Goal: Task Accomplishment & Management: Complete application form

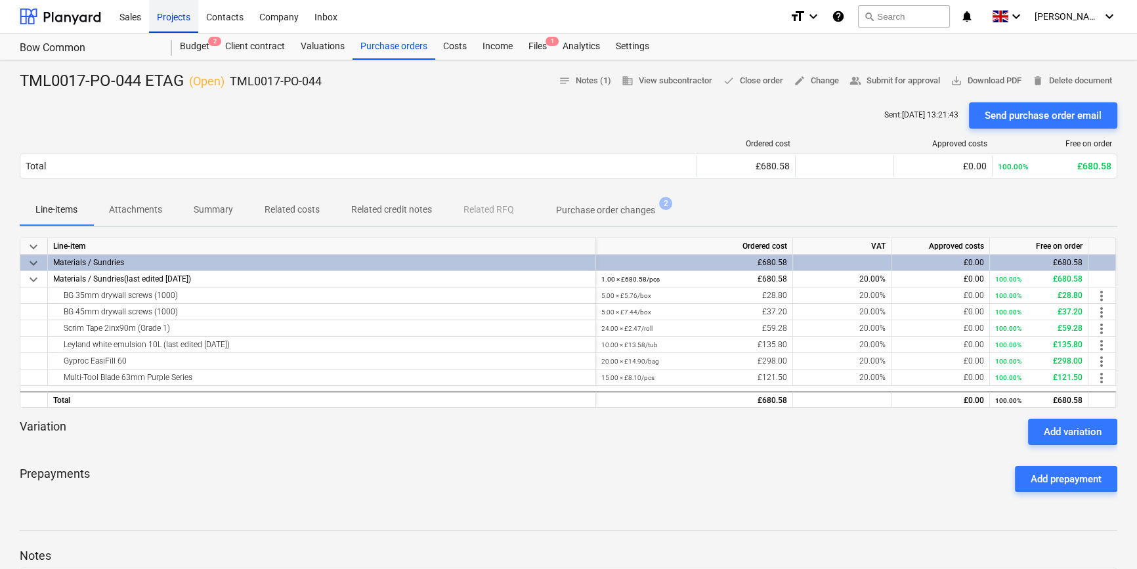
drag, startPoint x: 0, startPoint y: 0, endPoint x: 164, endPoint y: 15, distance: 164.2
click at [164, 15] on div "Projects" at bounding box center [173, 15] width 49 height 33
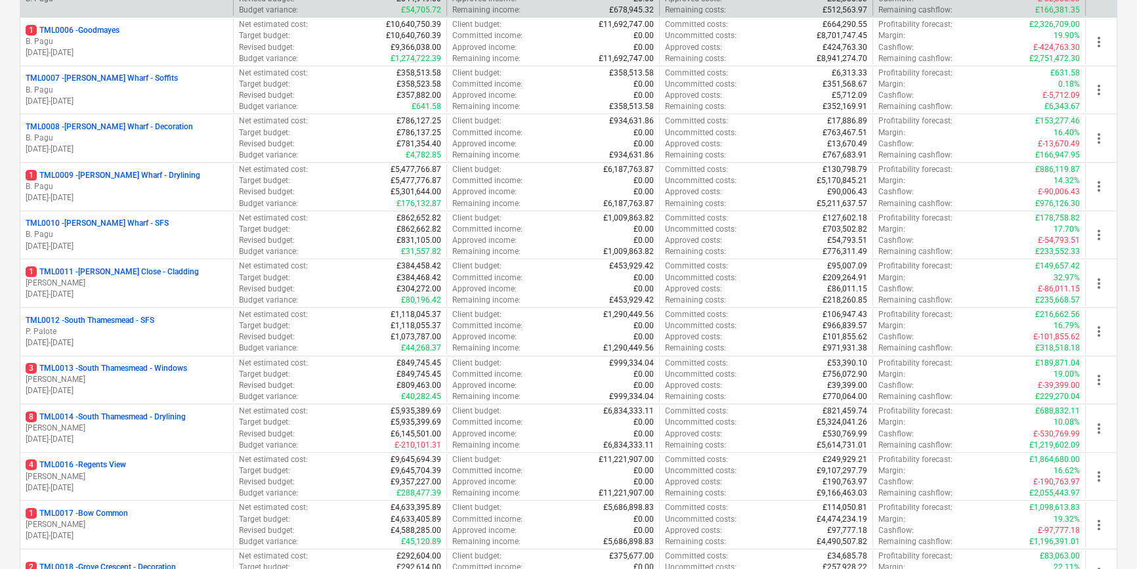
scroll to position [477, 0]
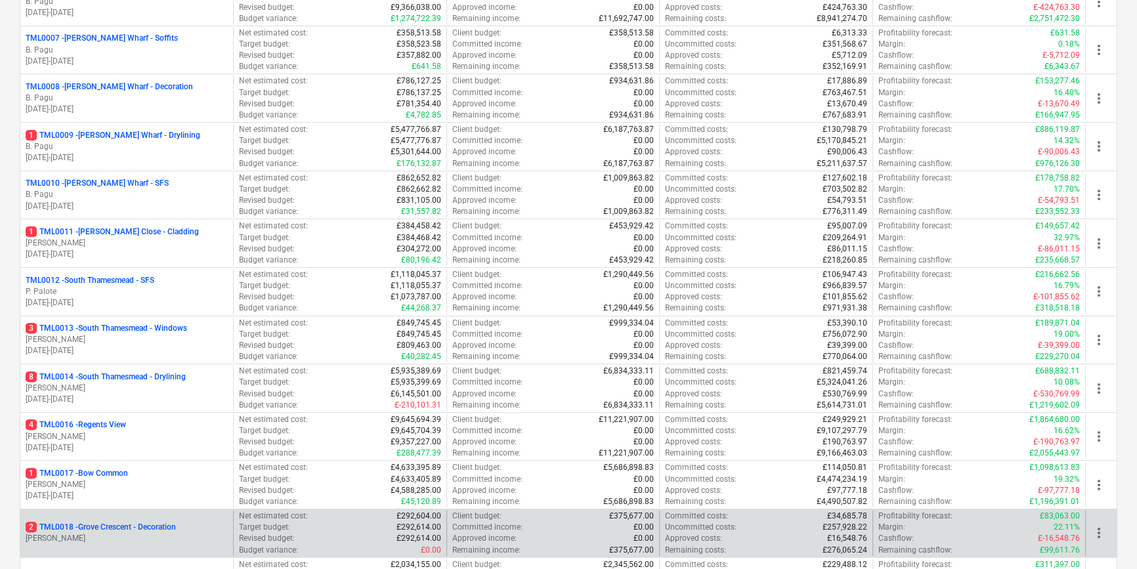
click at [176, 531] on p "2 TML0018 - Grove Crescent - Decoration" at bounding box center [101, 527] width 150 height 11
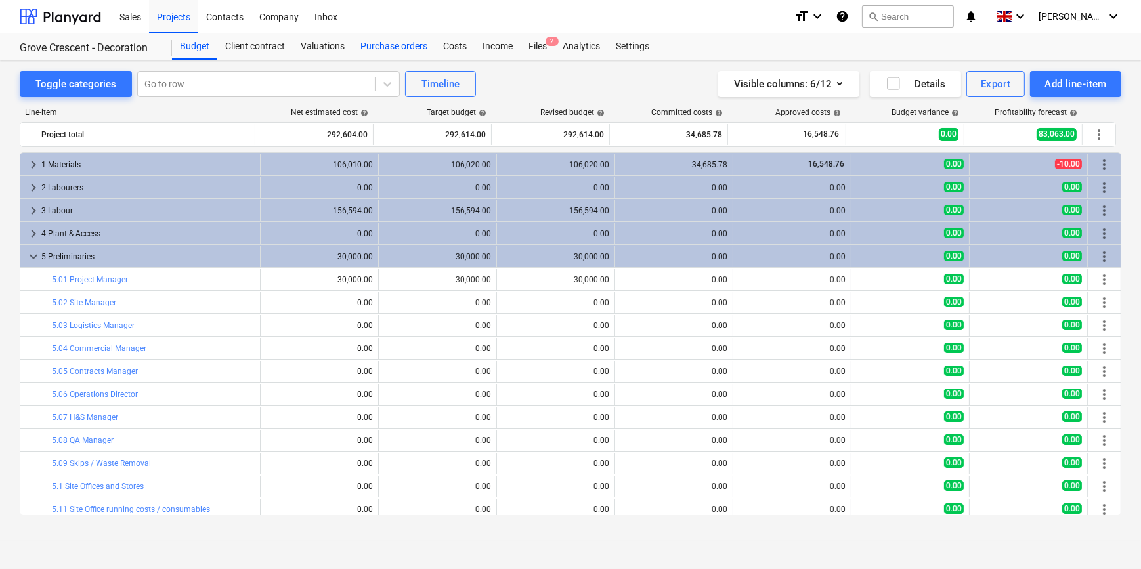
click at [390, 45] on div "Purchase orders" at bounding box center [394, 46] width 83 height 26
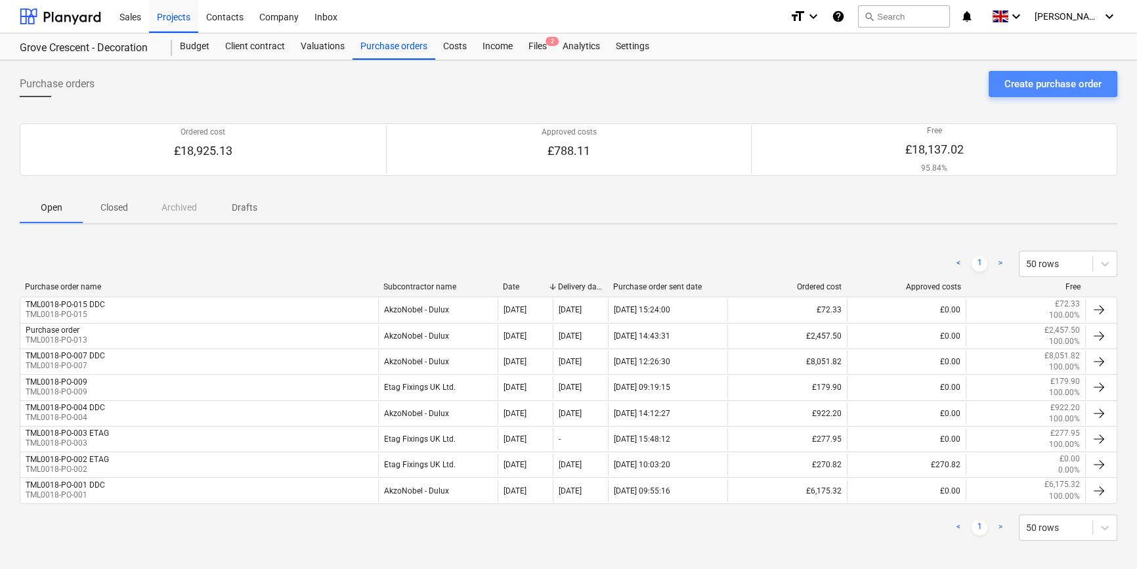
click at [1030, 83] on div "Create purchase order" at bounding box center [1053, 84] width 97 height 17
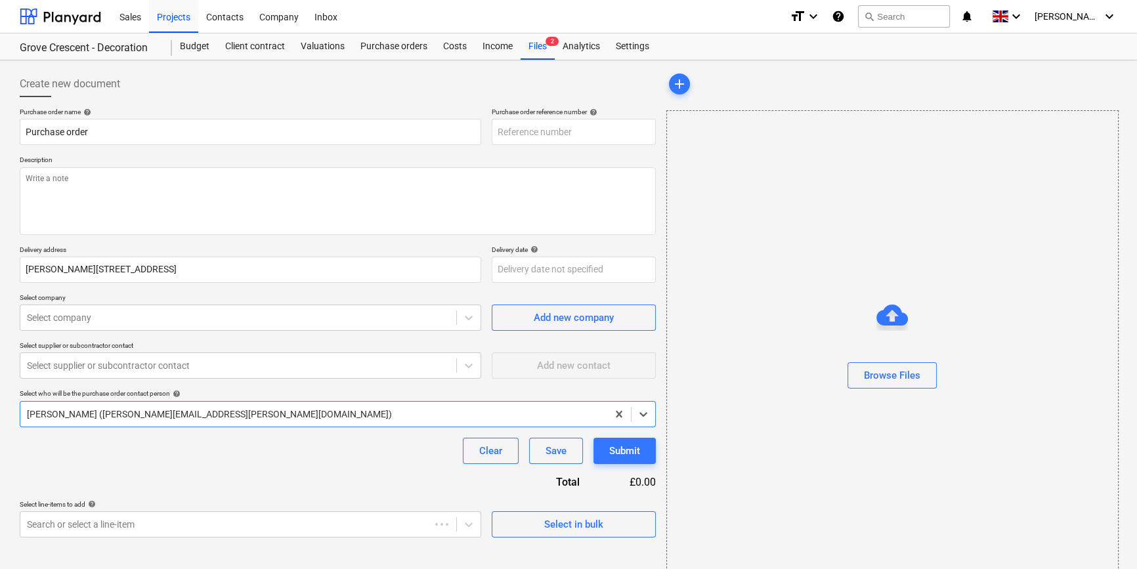
type textarea "x"
type input "TML0018-PO-016"
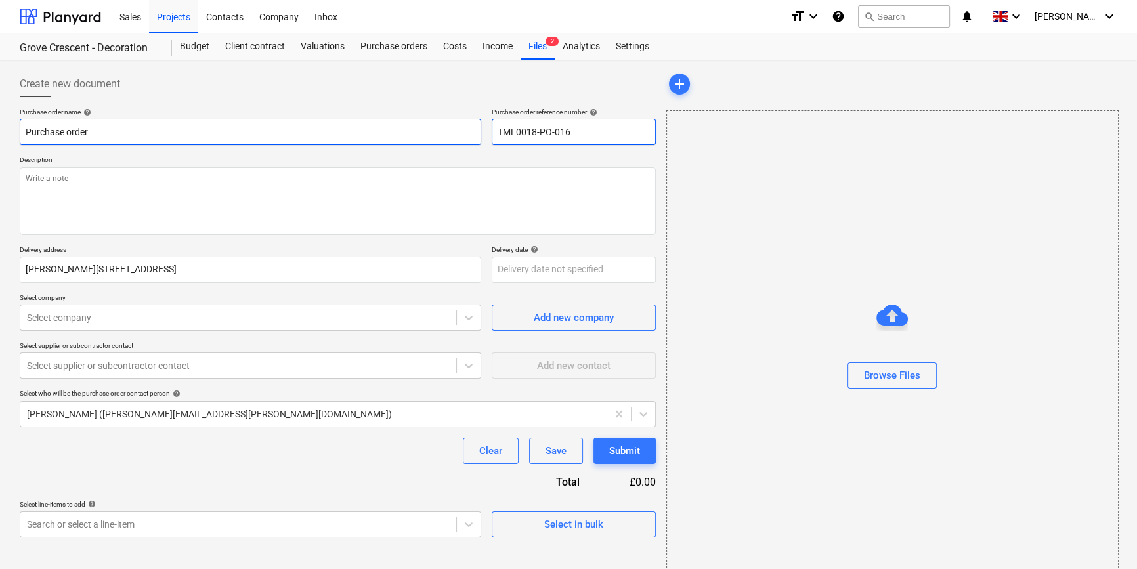
drag, startPoint x: 558, startPoint y: 131, endPoint x: 473, endPoint y: 135, distance: 85.5
click at [473, 135] on div "Purchase order name help Purchase order Purchase order reference number help TM…" at bounding box center [338, 126] width 636 height 37
drag, startPoint x: 94, startPoint y: 128, endPoint x: 21, endPoint y: 137, distance: 73.5
click at [21, 137] on input "Purchase order" at bounding box center [251, 132] width 462 height 26
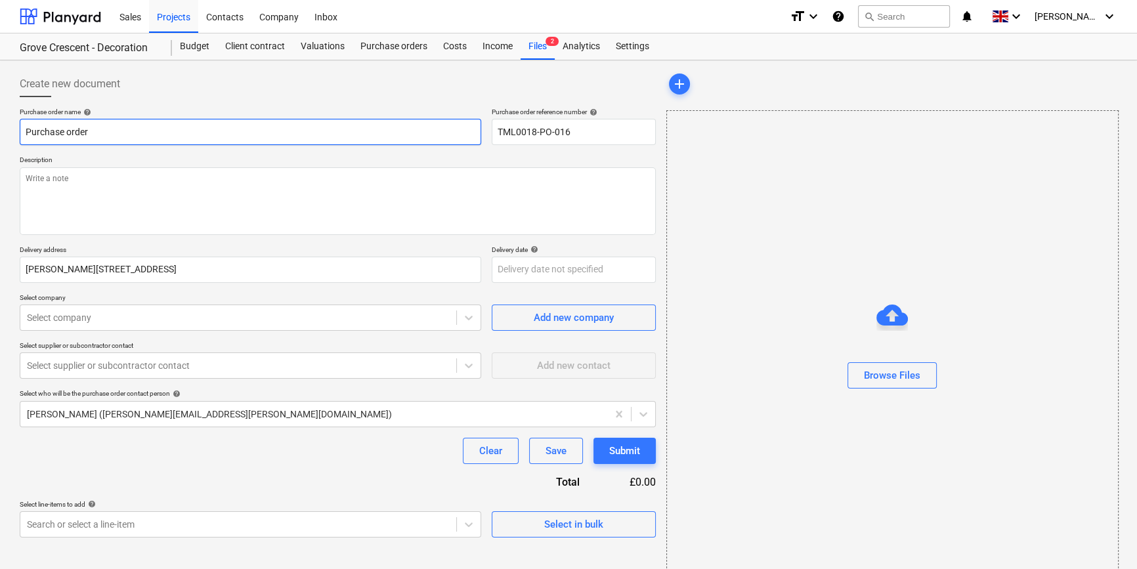
drag, startPoint x: 83, startPoint y: 132, endPoint x: -3, endPoint y: 139, distance: 86.3
click at [0, 139] on html "Sales Projects Contacts Company Inbox format_size keyboard_arrow_down help sear…" at bounding box center [568, 284] width 1137 height 569
type textarea "x"
paste input "TML0018-PO-016"
type textarea "x"
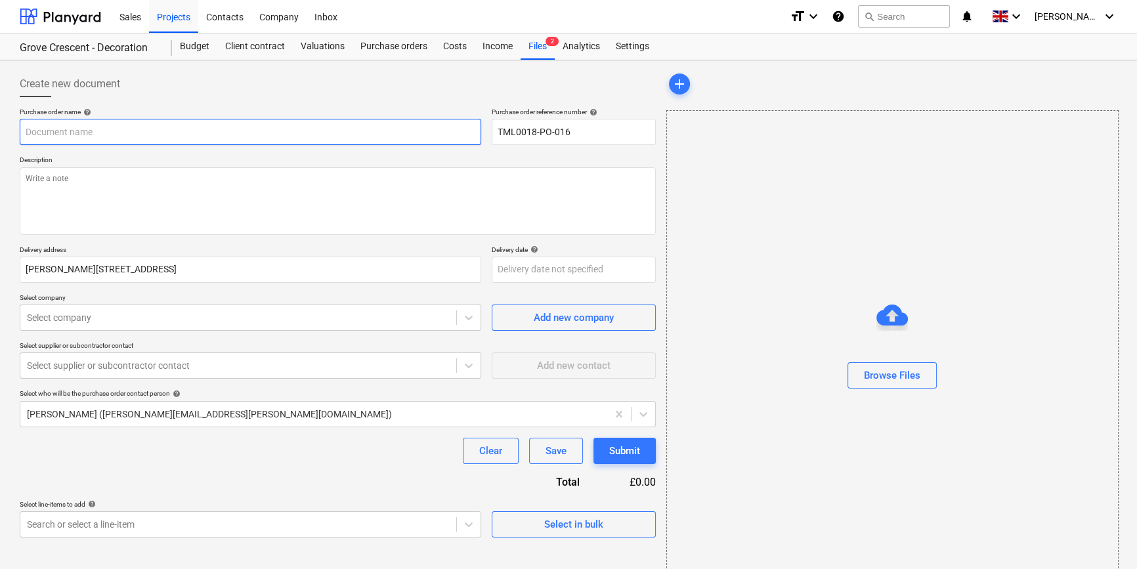
type input "TML0018-PO-016"
type textarea "x"
type input "TML0018-PO-016"
type textarea "x"
type input "TML0018-PO-016 D"
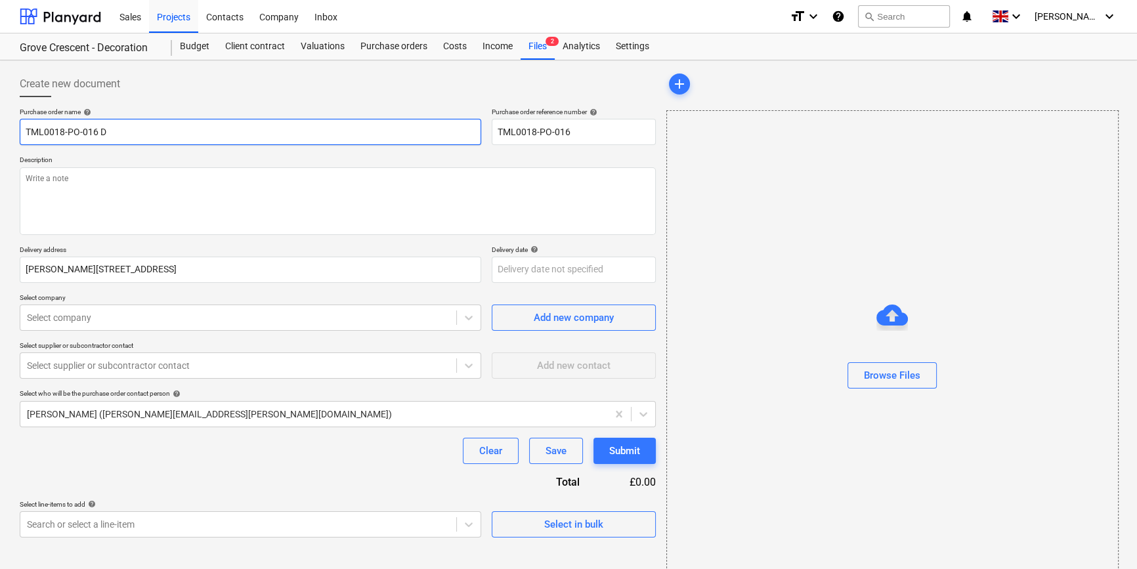
type textarea "x"
type input "TML0018-PO-016 DD"
type textarea "x"
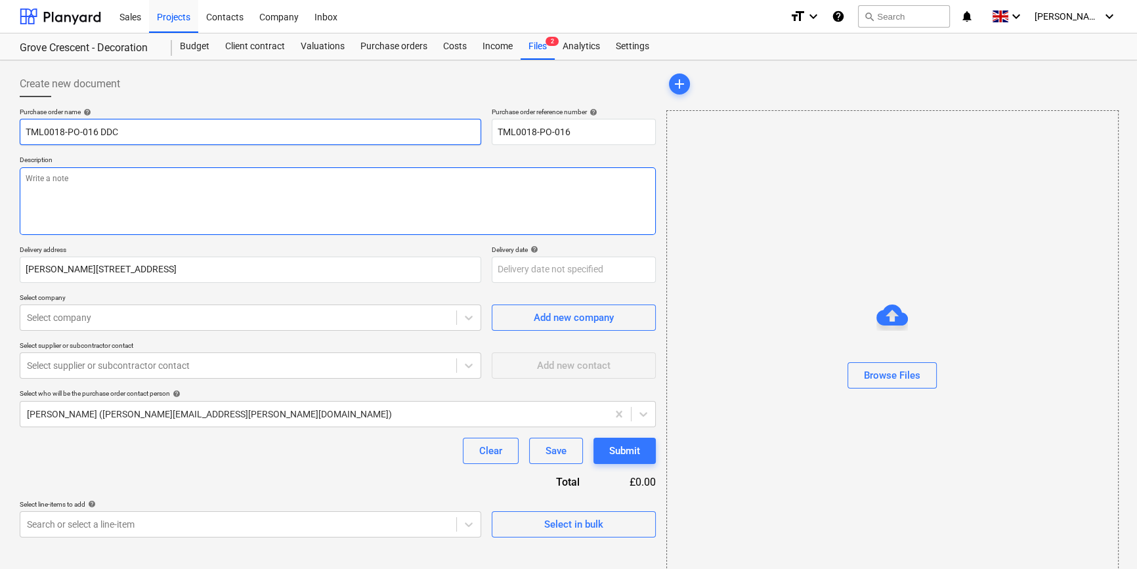
type input "TML0018-PO-016 DDC"
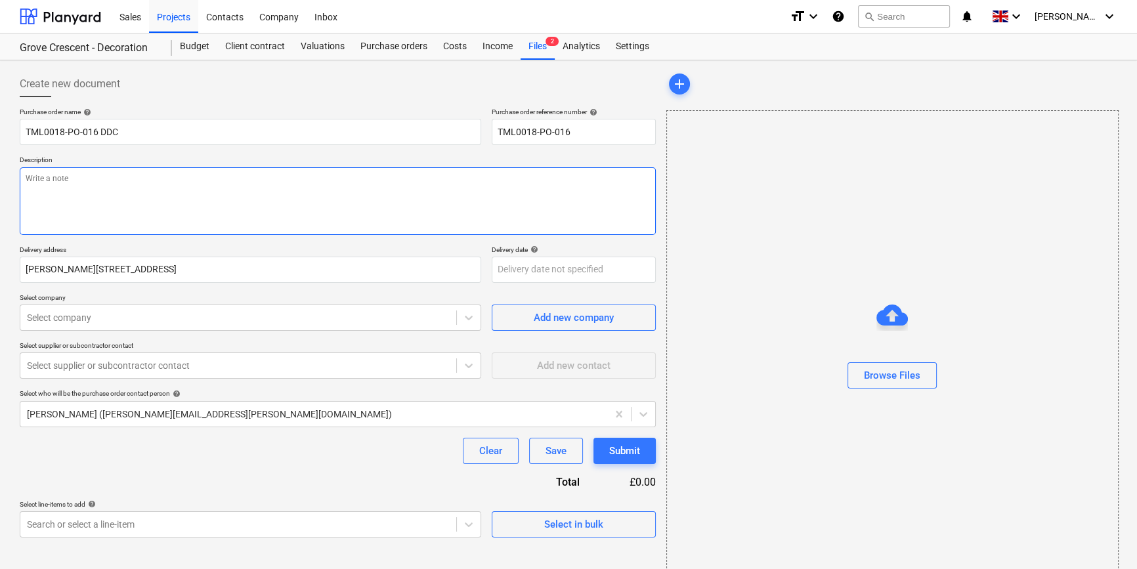
click at [26, 187] on textarea at bounding box center [338, 201] width 636 height 68
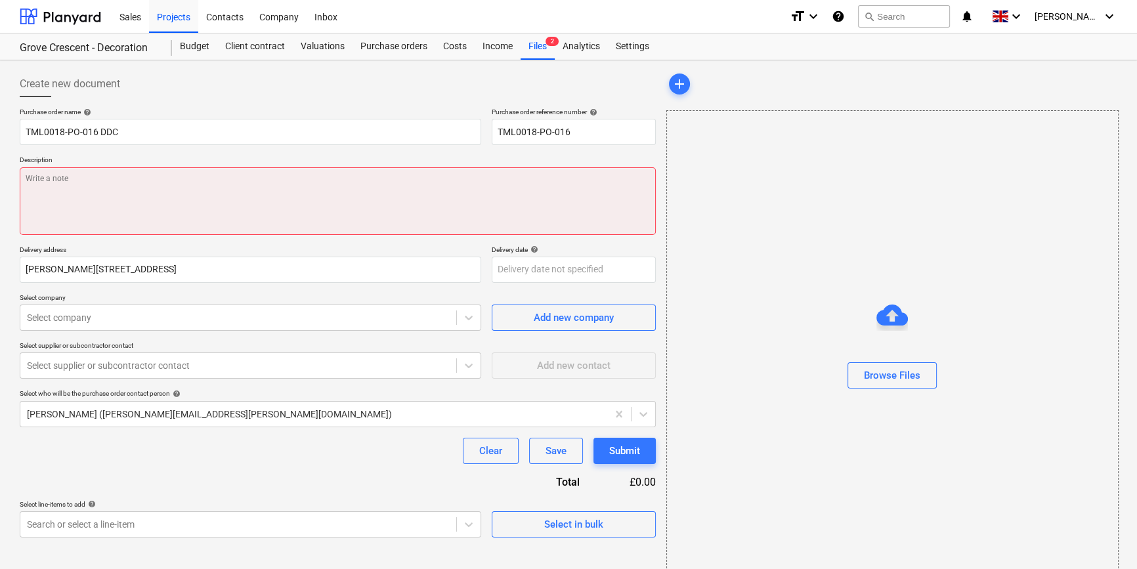
paste textarea "Site contact [PERSON_NAME] [PHONE_NUMBER]"
type textarea "x"
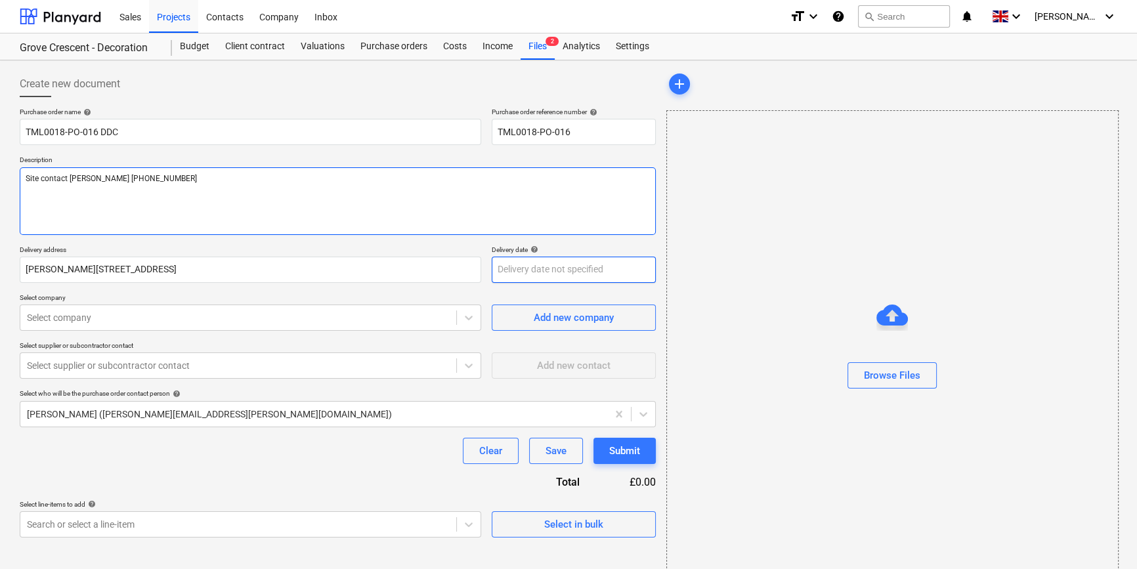
type textarea "Site contact [PERSON_NAME] [PHONE_NUMBER]"
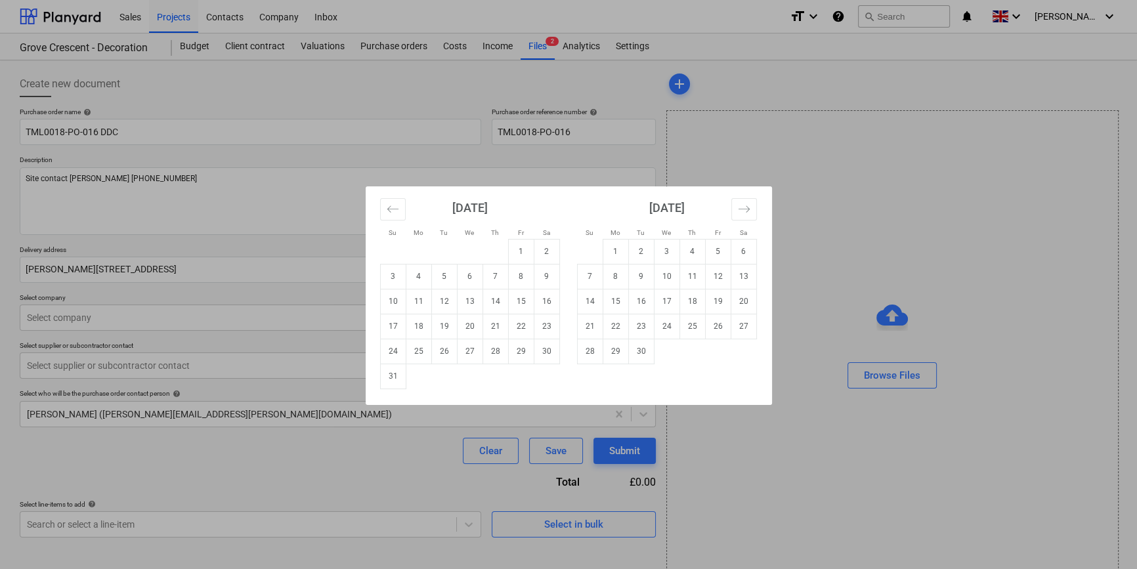
click at [514, 273] on body "Sales Projects Contacts Company Inbox format_size keyboard_arrow_down help sear…" at bounding box center [568, 284] width 1137 height 569
click at [519, 301] on td "15" at bounding box center [521, 301] width 26 height 25
type textarea "x"
type input "[DATE]"
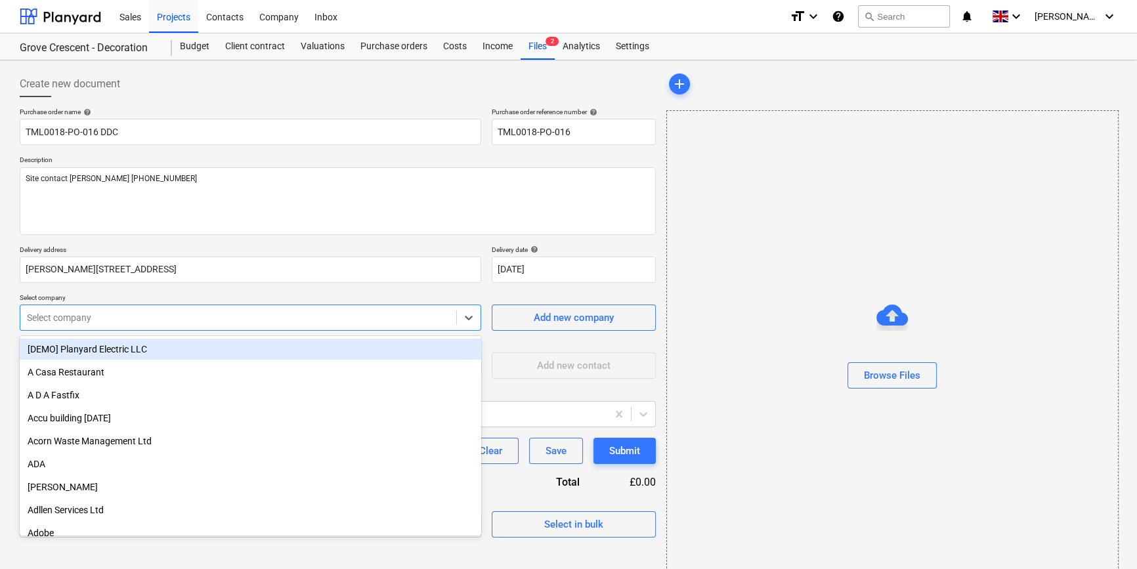
click at [184, 315] on div at bounding box center [238, 317] width 423 height 13
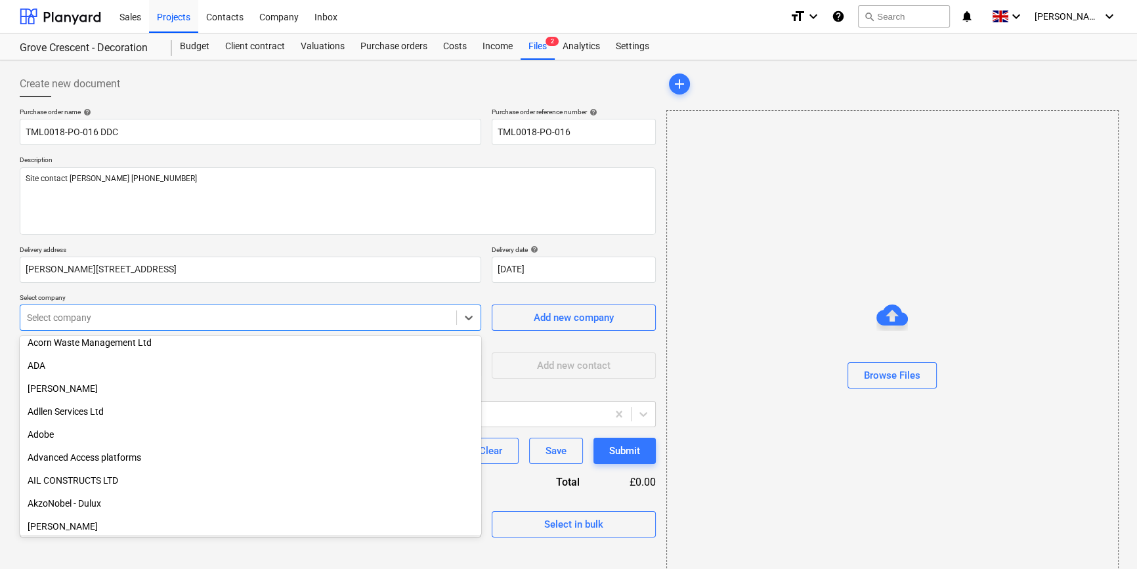
scroll to position [119, 0]
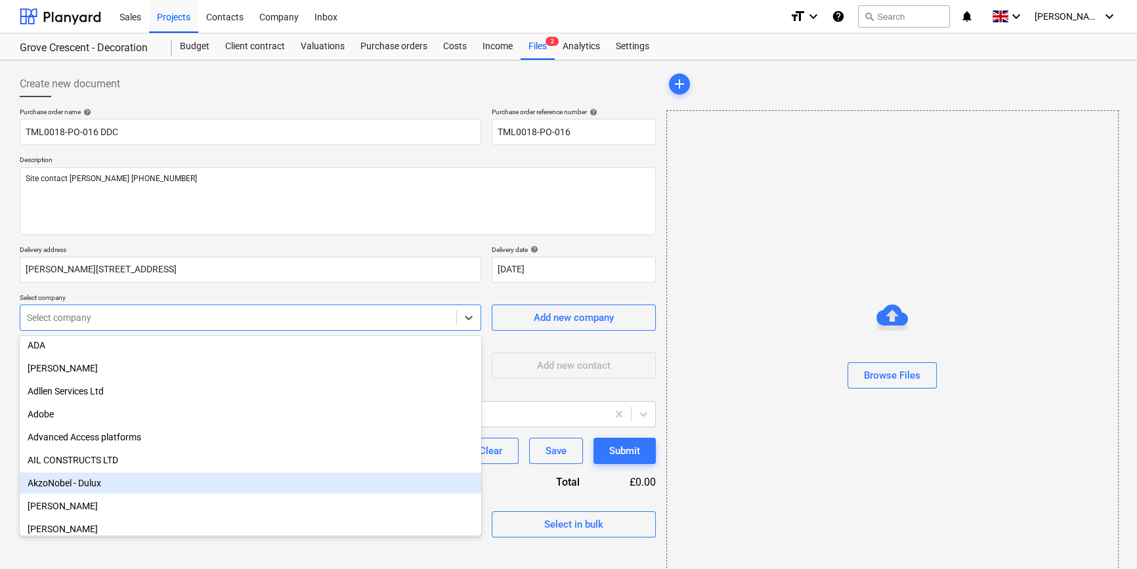
click at [99, 485] on div "AkzoNobel - Dulux" at bounding box center [251, 483] width 462 height 21
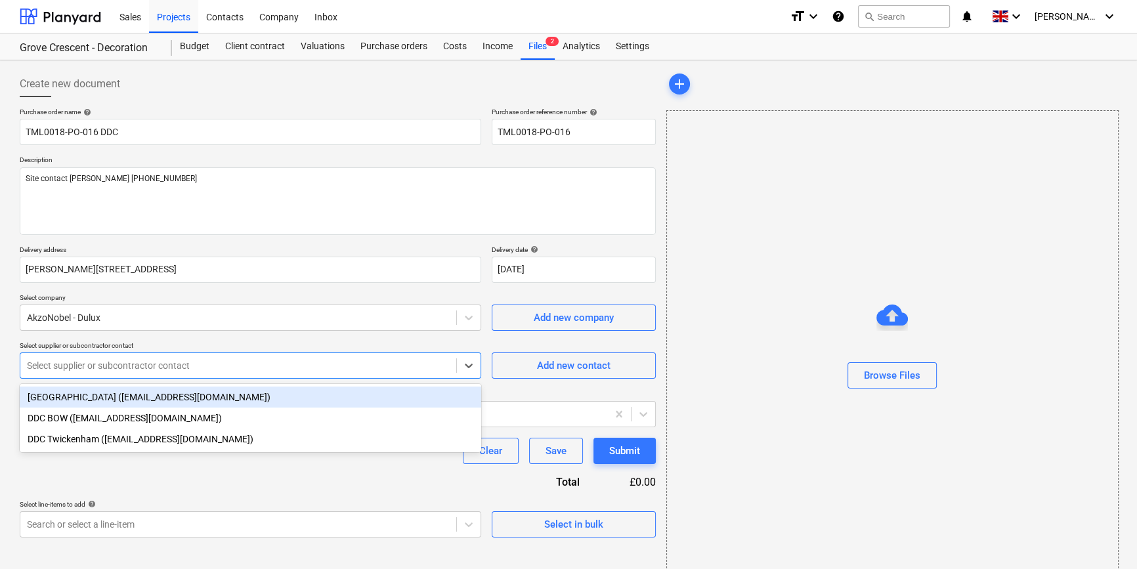
click at [71, 368] on div at bounding box center [238, 365] width 423 height 13
click at [76, 395] on div "[GEOGRAPHIC_DATA] ([EMAIL_ADDRESS][DOMAIN_NAME])" at bounding box center [251, 397] width 462 height 21
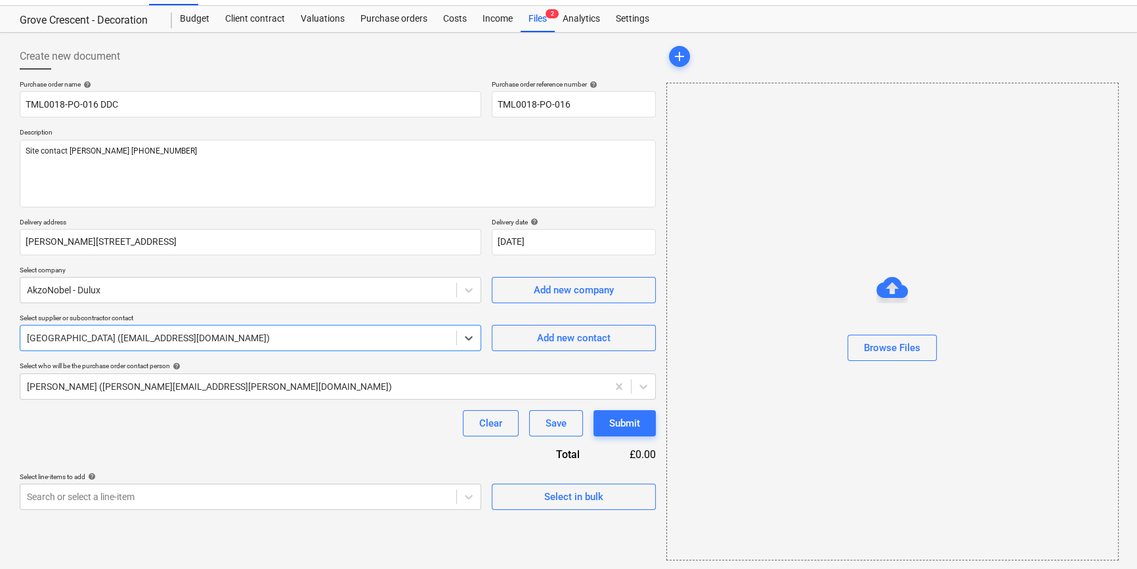
scroll to position [28, 0]
click at [560, 500] on div "Select in bulk" at bounding box center [573, 496] width 59 height 17
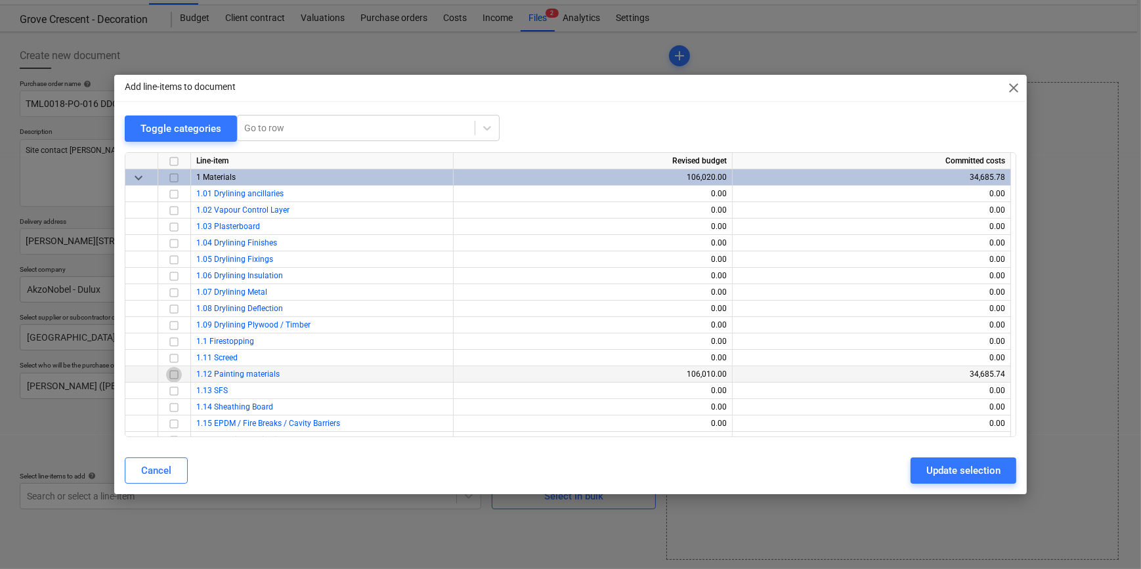
click at [173, 374] on input "checkbox" at bounding box center [174, 374] width 16 height 16
click at [959, 468] on div "Update selection" at bounding box center [964, 470] width 74 height 17
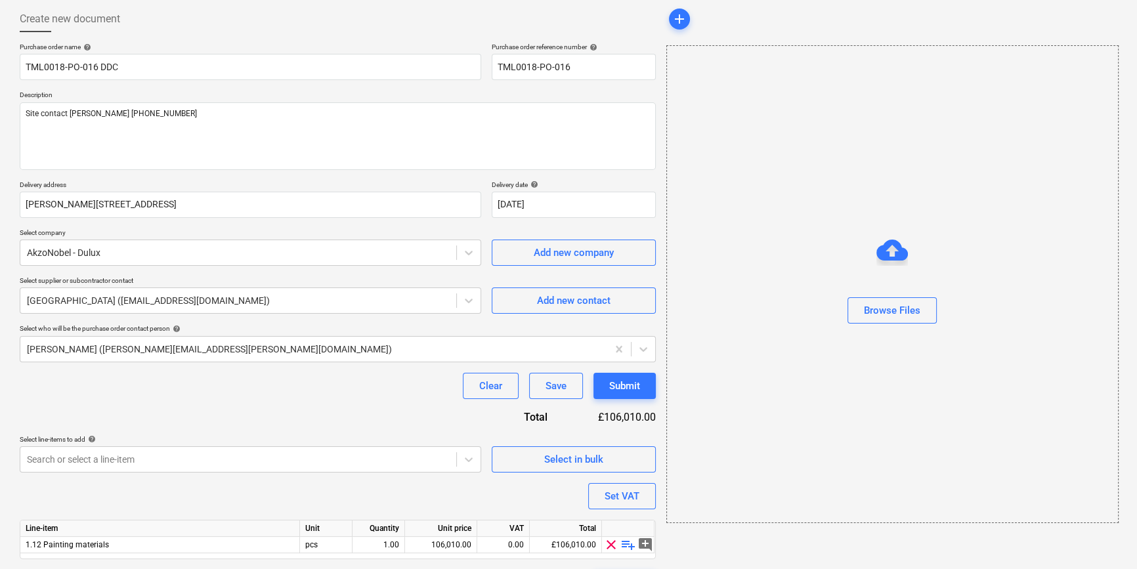
scroll to position [102, 0]
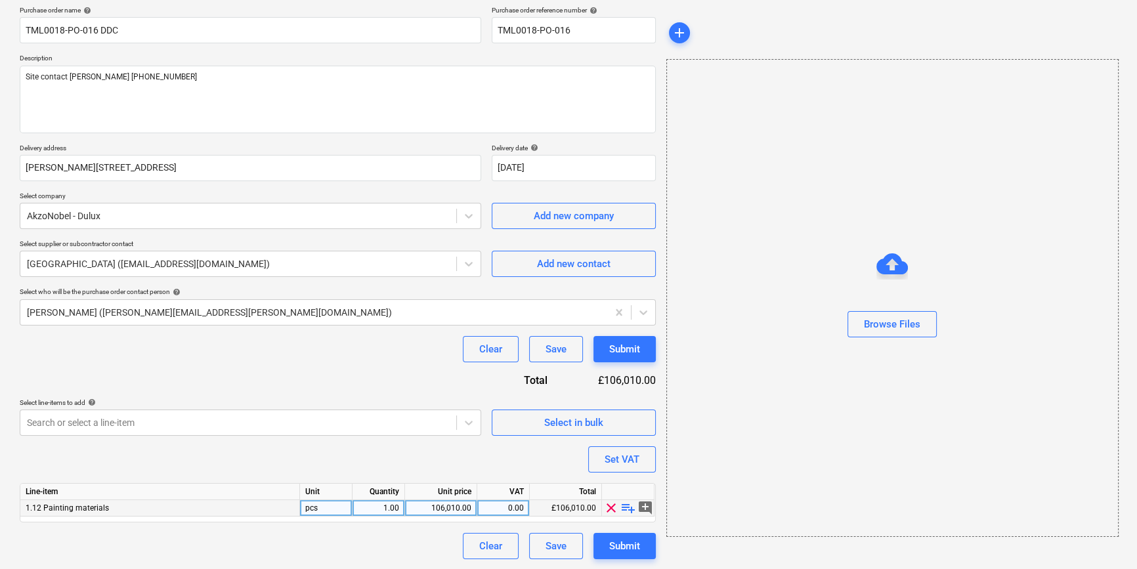
click at [629, 508] on span "playlist_add" at bounding box center [629, 508] width 16 height 16
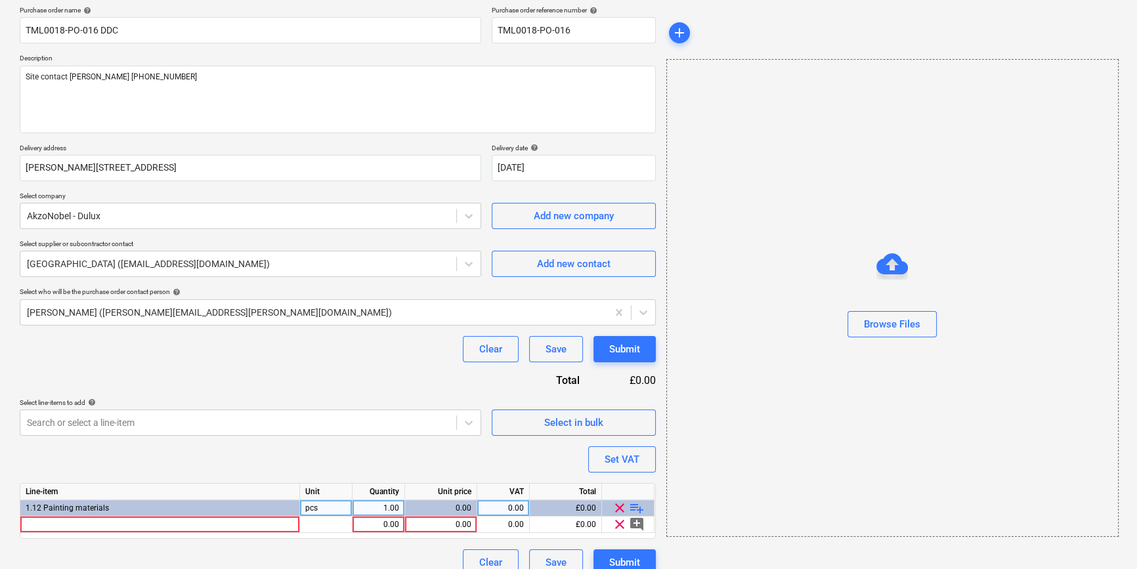
type textarea "x"
click at [68, 524] on div at bounding box center [160, 525] width 280 height 16
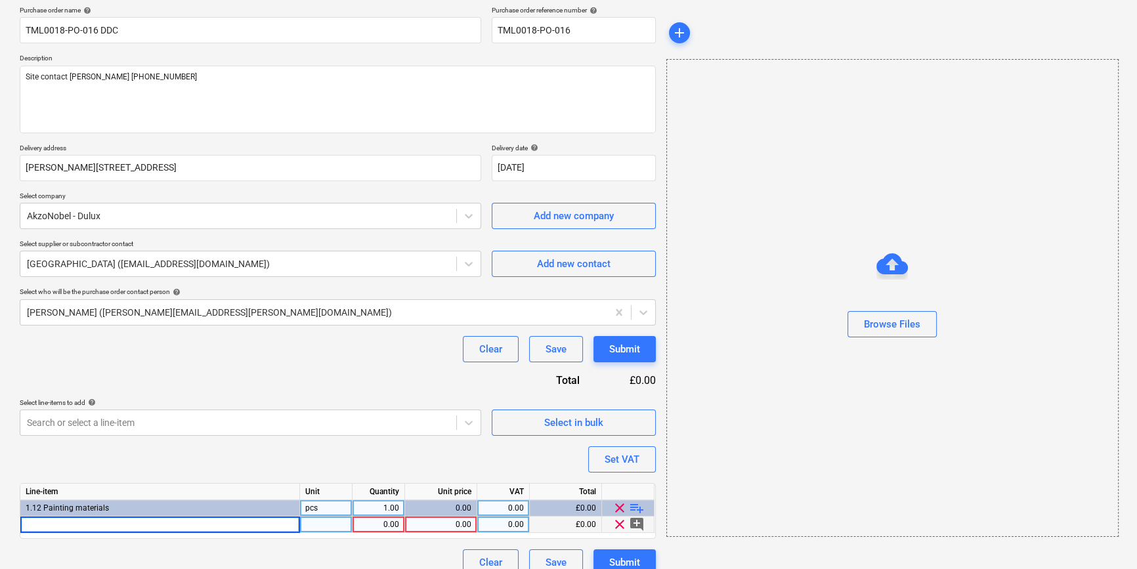
type input "Dulux Primer Sealer 10L"
type textarea "x"
type input "tub"
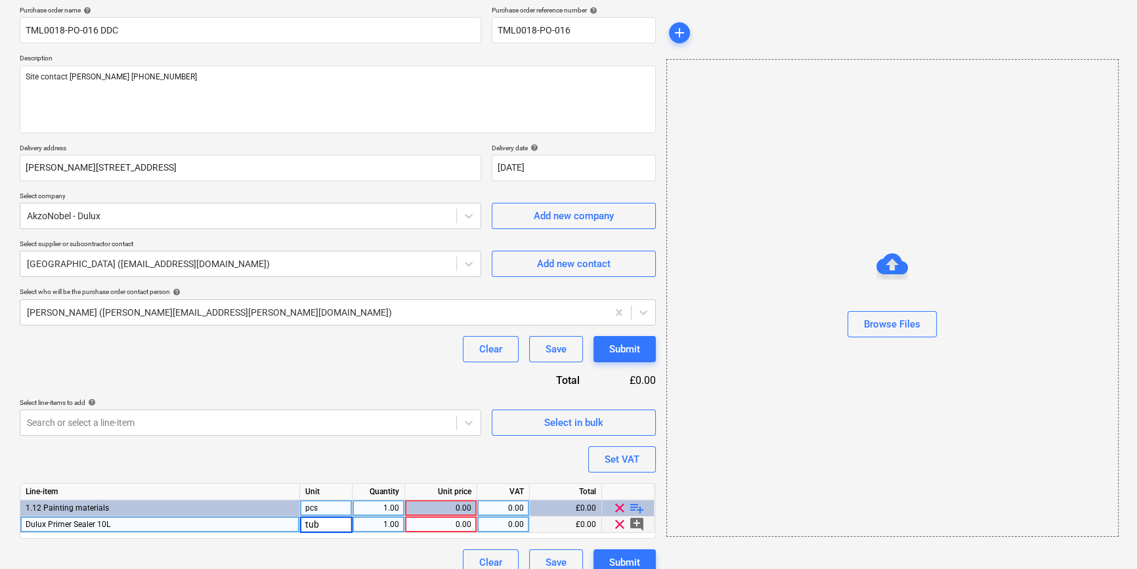
type textarea "x"
type input "56"
type textarea "x"
type input "57.38"
type textarea "x"
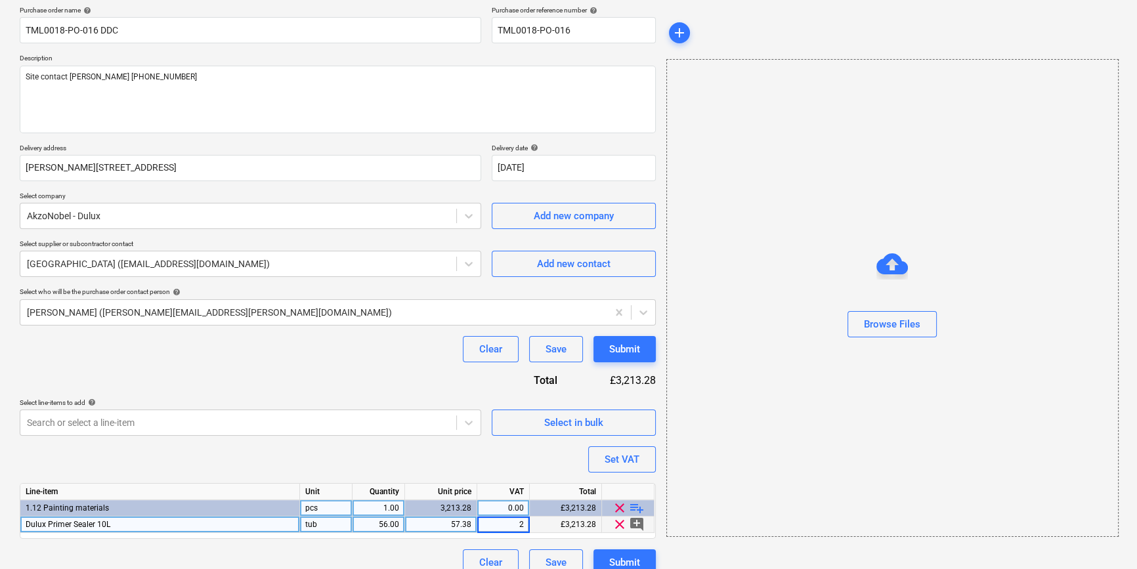
type input "20"
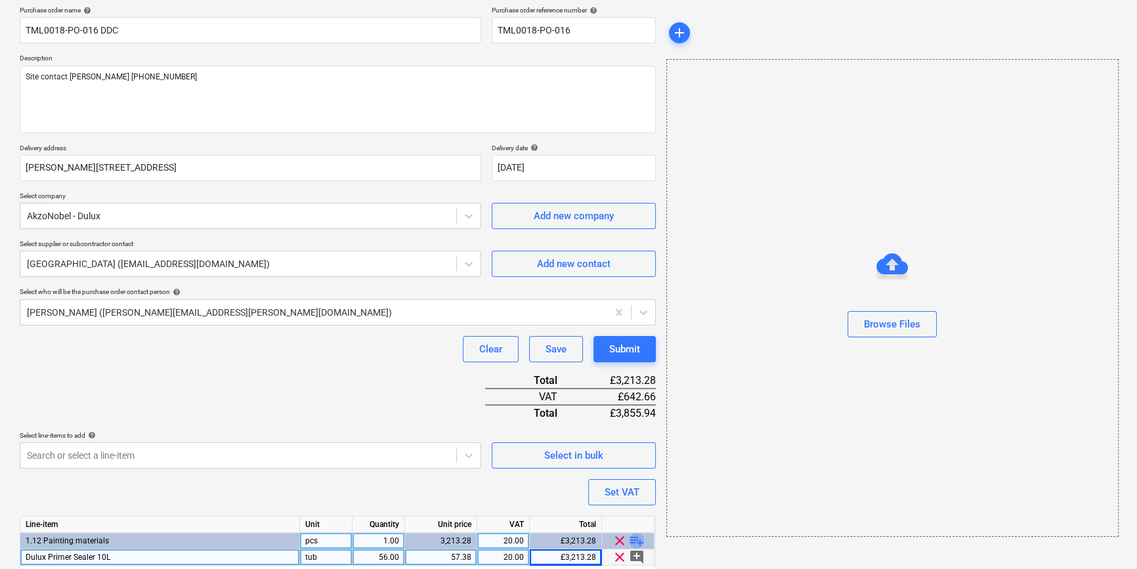
click at [631, 537] on span "playlist_add" at bounding box center [637, 541] width 16 height 16
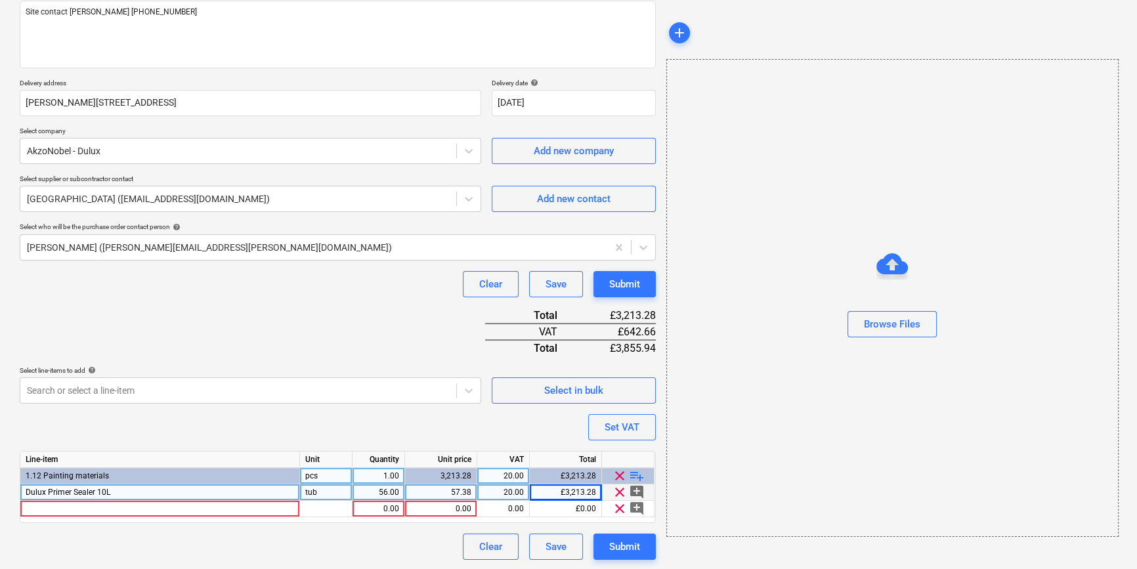
scroll to position [167, 0]
type textarea "x"
click at [45, 506] on div at bounding box center [160, 508] width 280 height 16
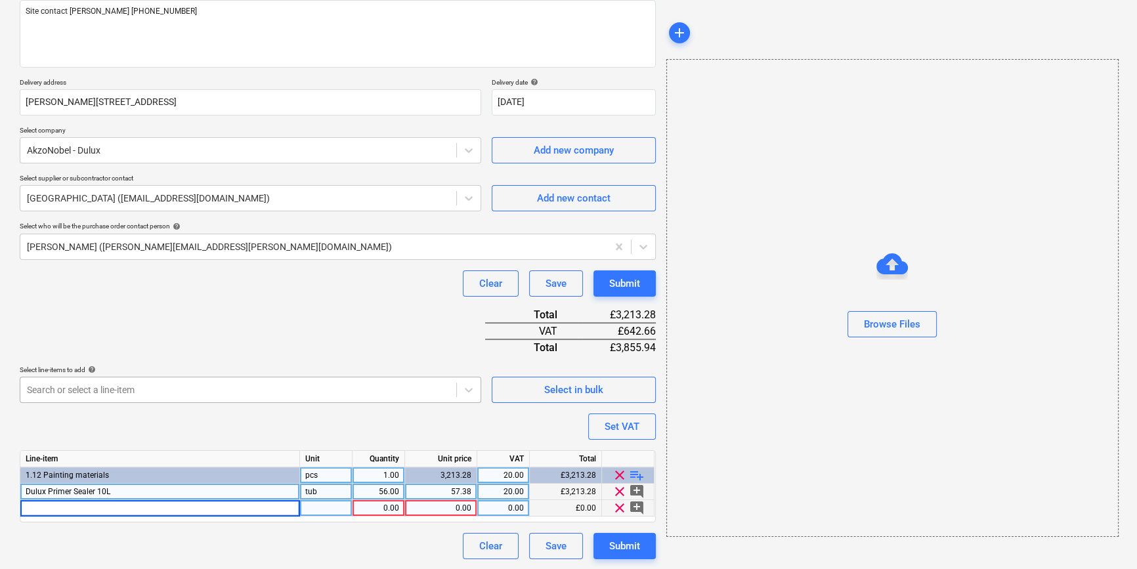
type input "DT Airsure Supermatt White 10L"
type textarea "x"
type input "tub"
type textarea "x"
type input "56"
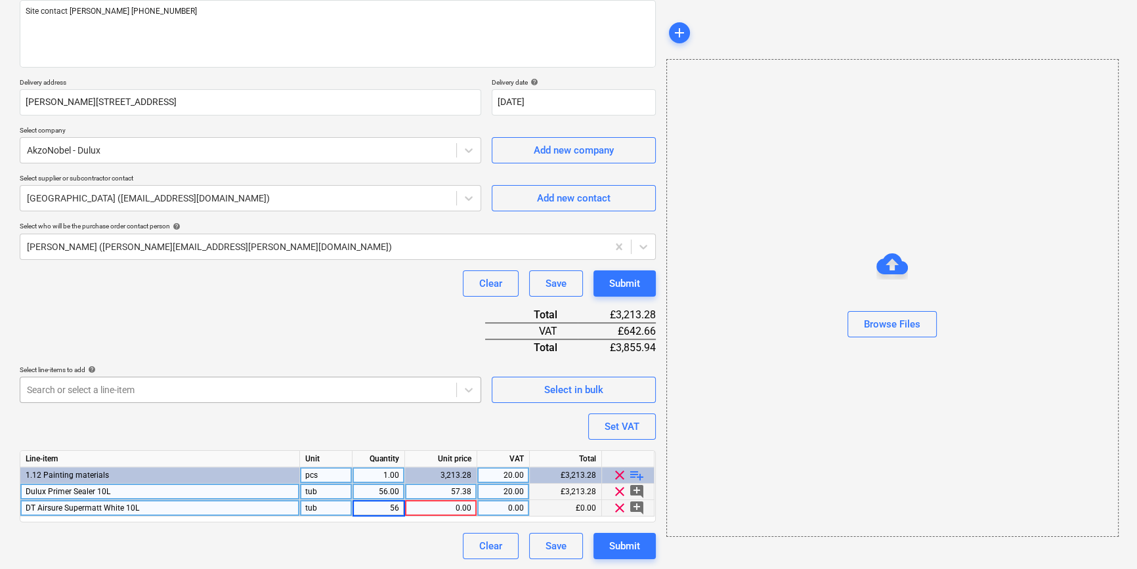
type textarea "x"
type input "42.5"
type textarea "x"
type input "20"
click at [640, 473] on span "playlist_add" at bounding box center [637, 476] width 16 height 16
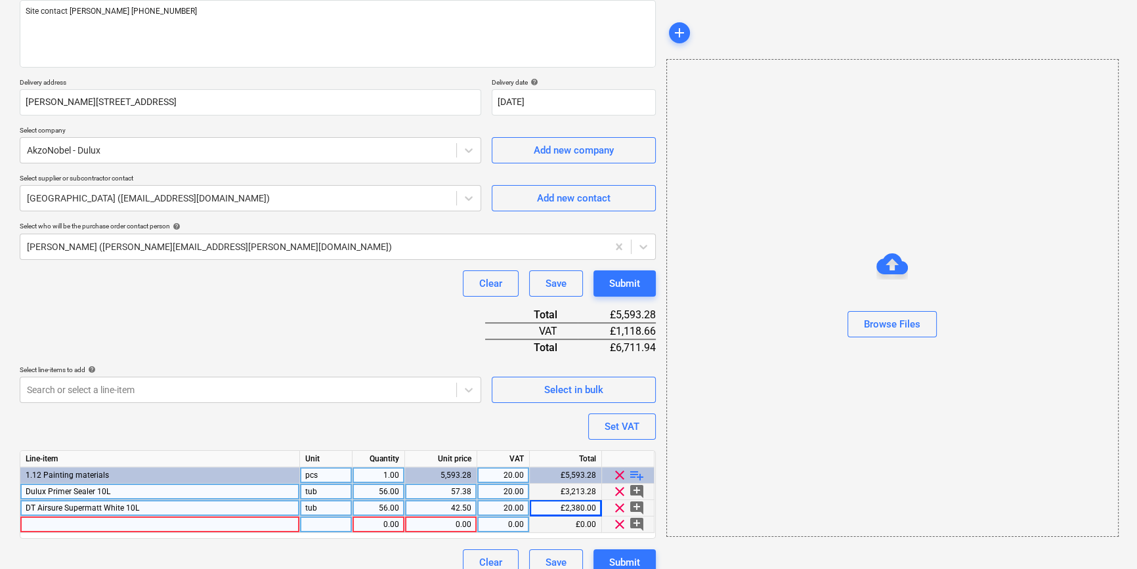
type textarea "x"
click at [68, 525] on div at bounding box center [160, 525] width 280 height 16
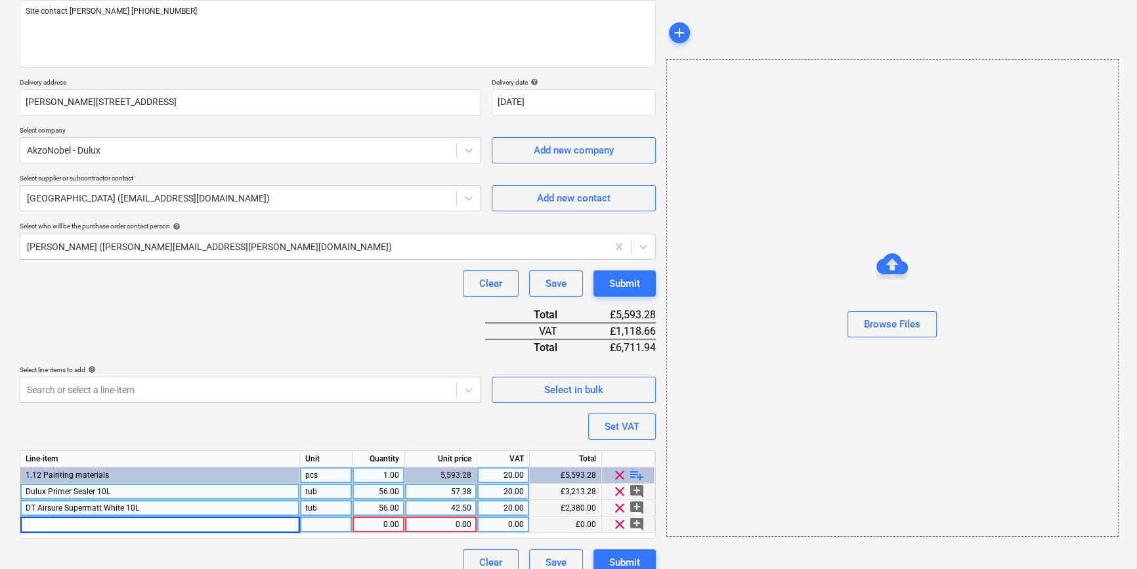
type input "Dulux 10GG 26/046 internal vinyl matt 5L"
type textarea "x"
type input "tub"
type textarea "x"
type input "30"
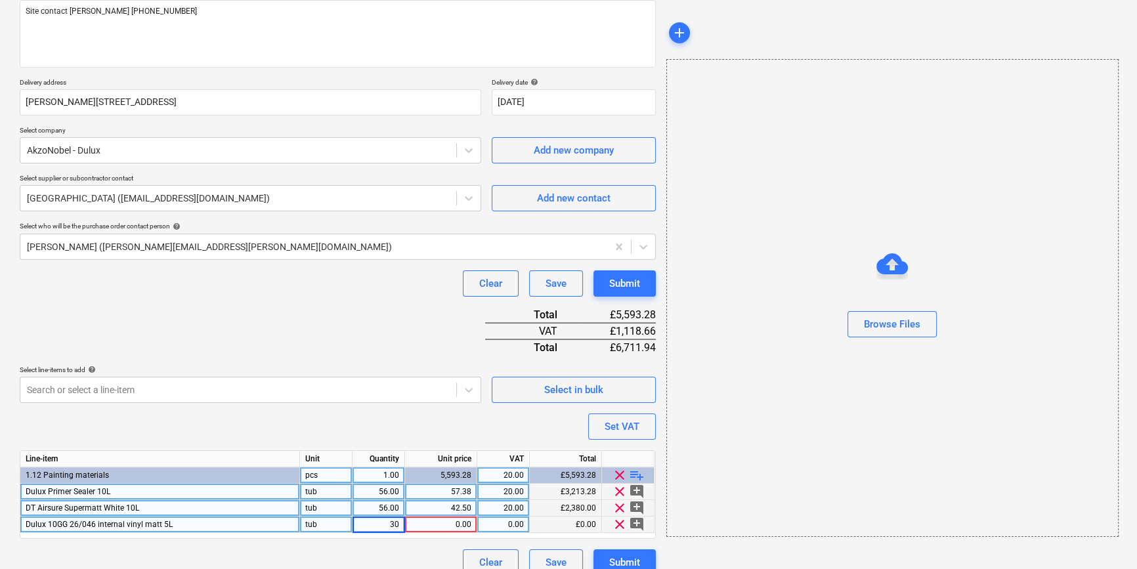
type textarea "x"
type input "31.64"
type textarea "x"
type input "20"
click at [637, 472] on span "playlist_add" at bounding box center [637, 476] width 16 height 16
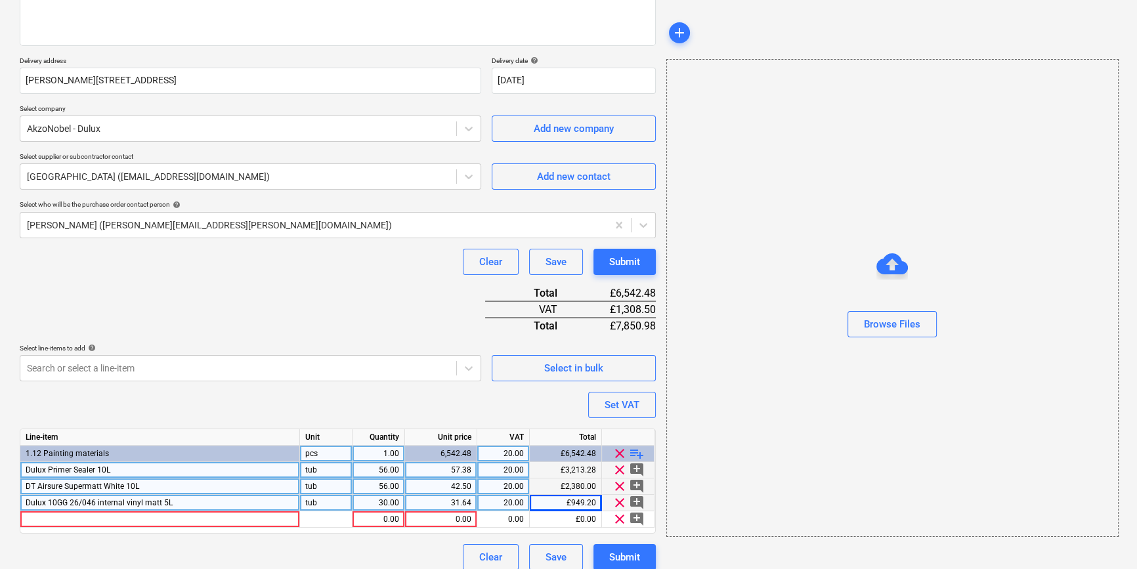
scroll to position [200, 0]
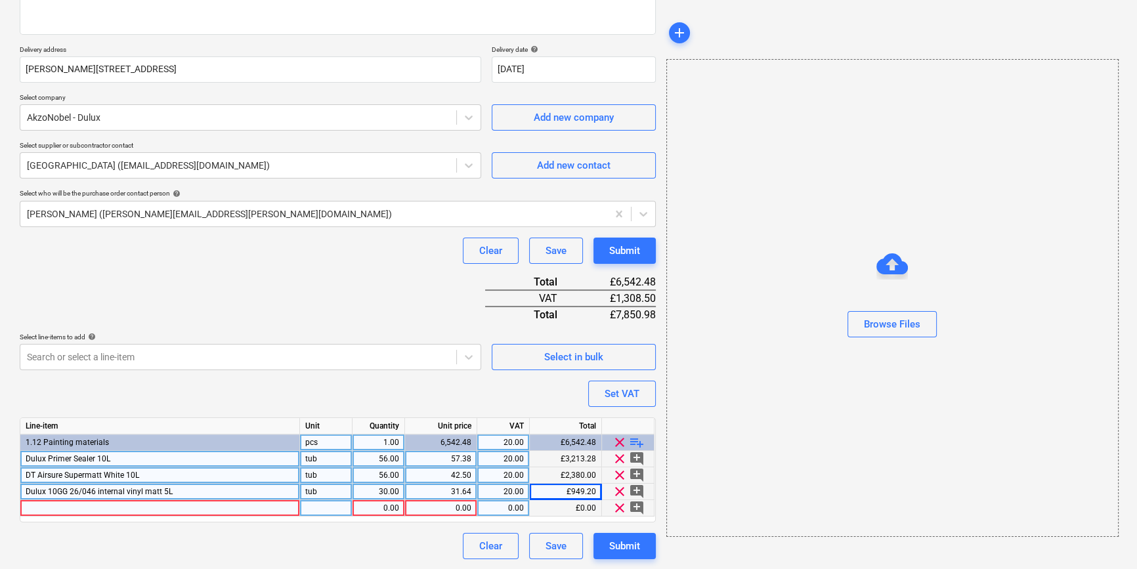
click at [615, 508] on span "clear" at bounding box center [620, 508] width 16 height 16
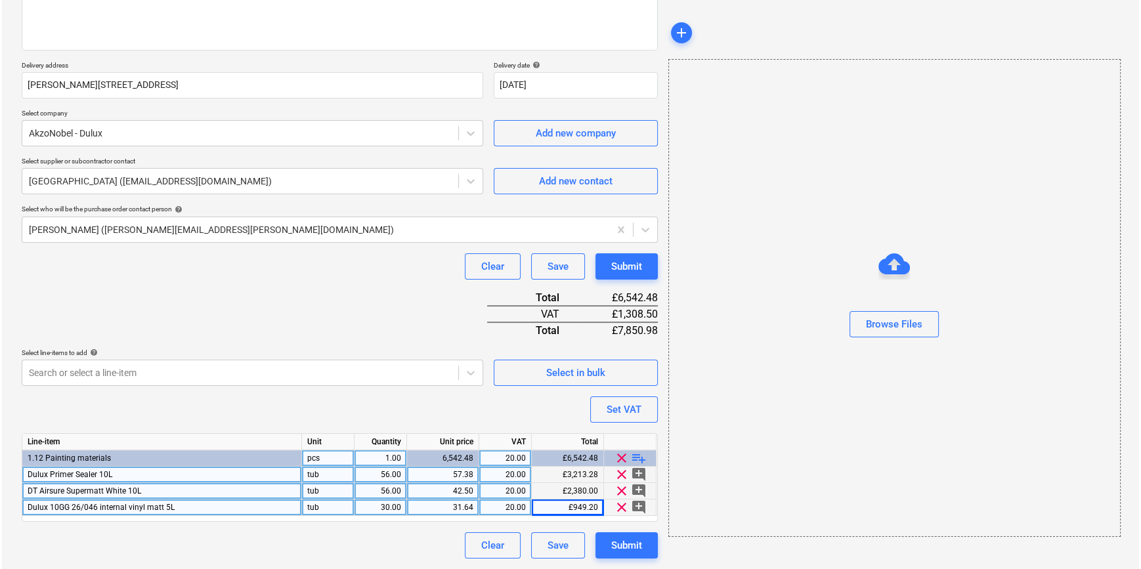
scroll to position [184, 0]
click at [623, 548] on div "Submit" at bounding box center [624, 546] width 31 height 17
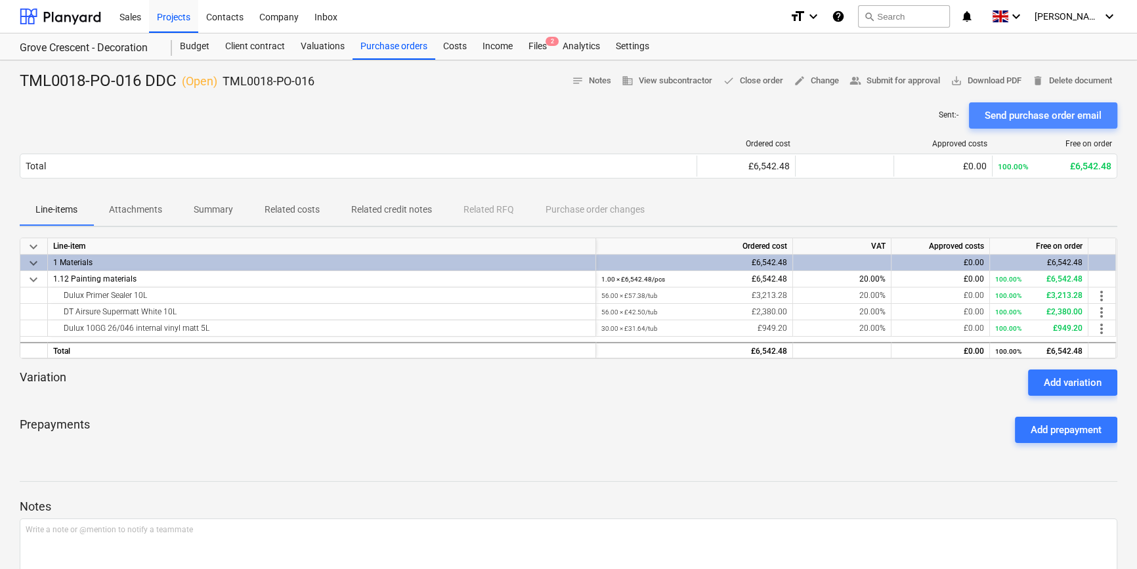
click at [1022, 117] on div "Send purchase order email" at bounding box center [1043, 115] width 117 height 17
click at [980, 81] on span "save_alt Download PDF" at bounding box center [986, 81] width 71 height 15
click at [410, 49] on div "Purchase orders" at bounding box center [394, 46] width 83 height 26
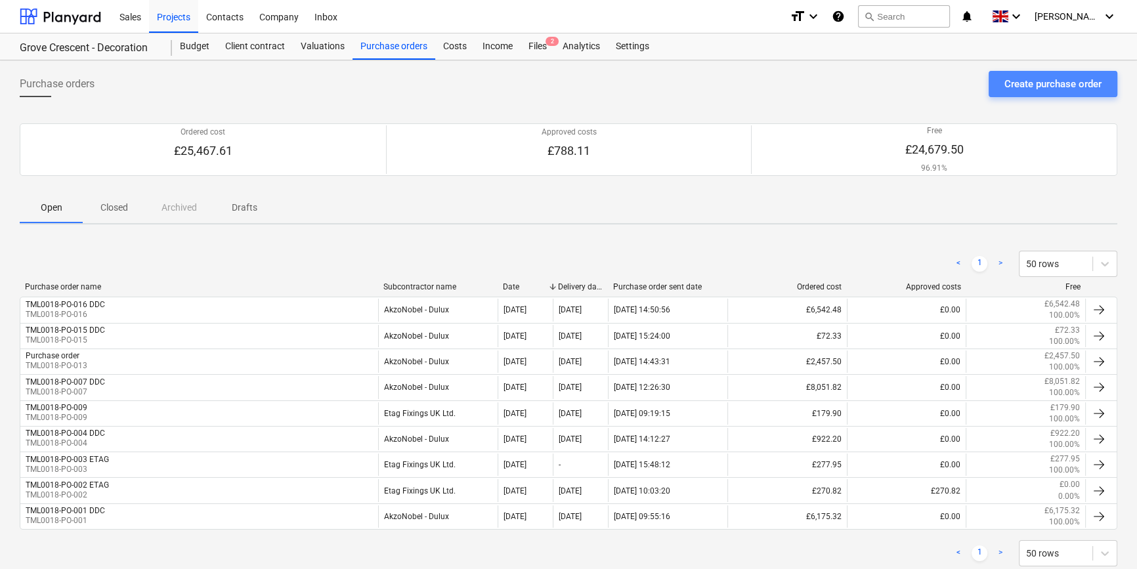
click at [1031, 86] on div "Create purchase order" at bounding box center [1053, 84] width 97 height 17
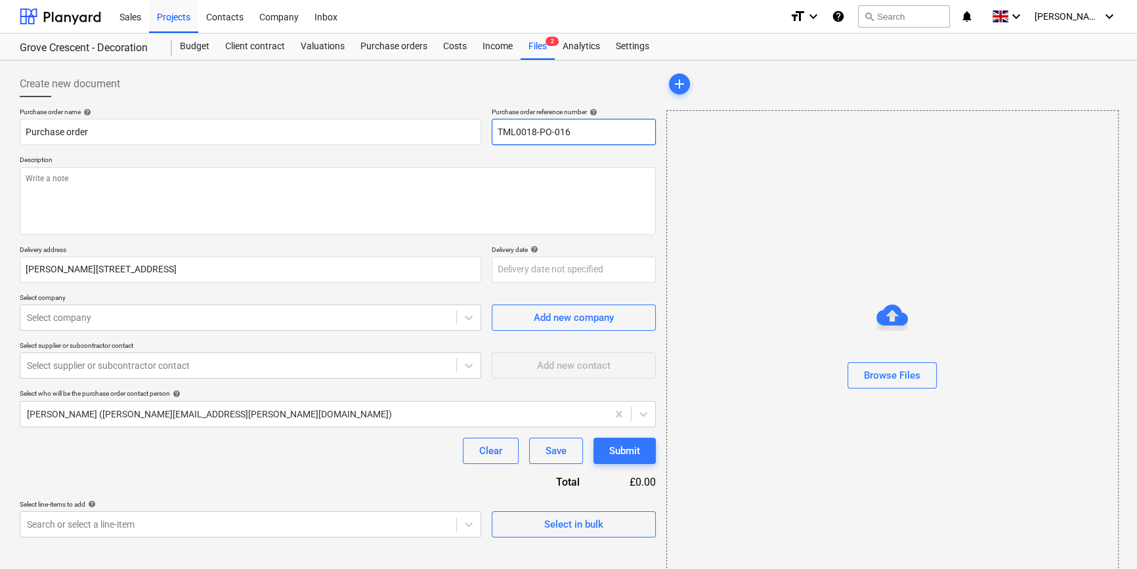
click at [569, 128] on input "TML0018-PO-016" at bounding box center [574, 132] width 164 height 26
type textarea "x"
type input "TML0018-PO-01"
type textarea "x"
drag, startPoint x: 573, startPoint y: 129, endPoint x: 498, endPoint y: 132, distance: 74.3
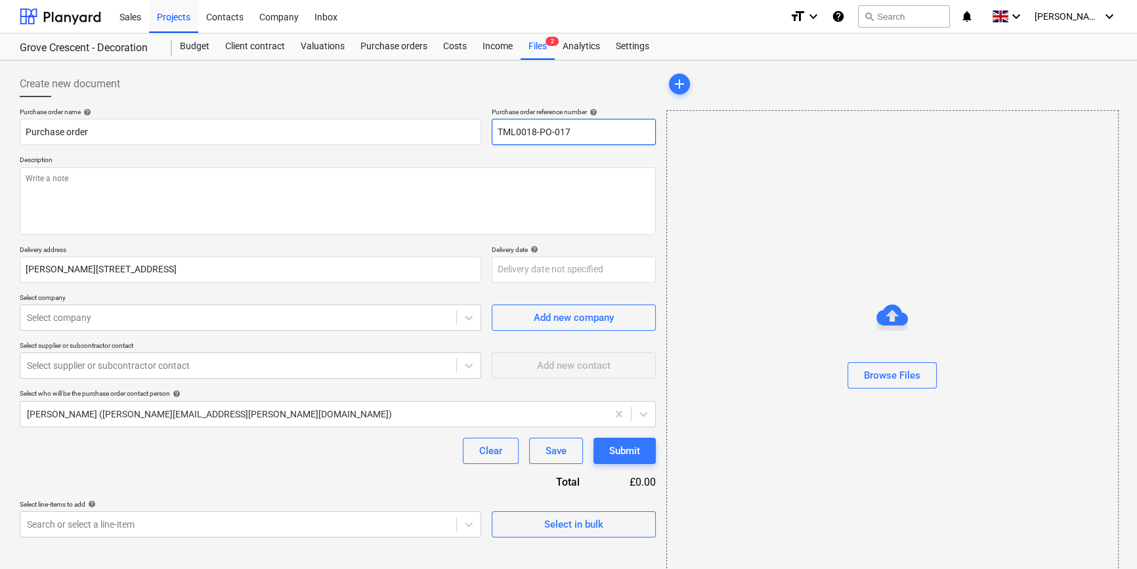
click at [498, 132] on input "TML0018-PO-017" at bounding box center [574, 132] width 164 height 26
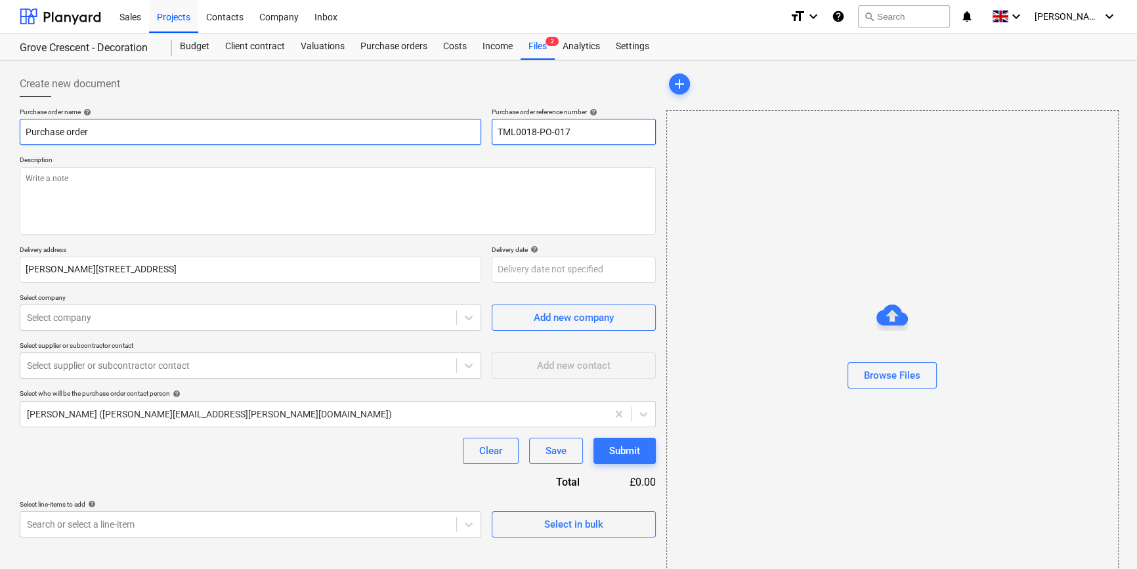
type input "TML0018-PO-017"
drag, startPoint x: 97, startPoint y: 134, endPoint x: 25, endPoint y: 131, distance: 71.6
click at [25, 131] on input "Purchase order" at bounding box center [251, 132] width 462 height 26
type textarea "x"
paste input "TML0018-PO-017"
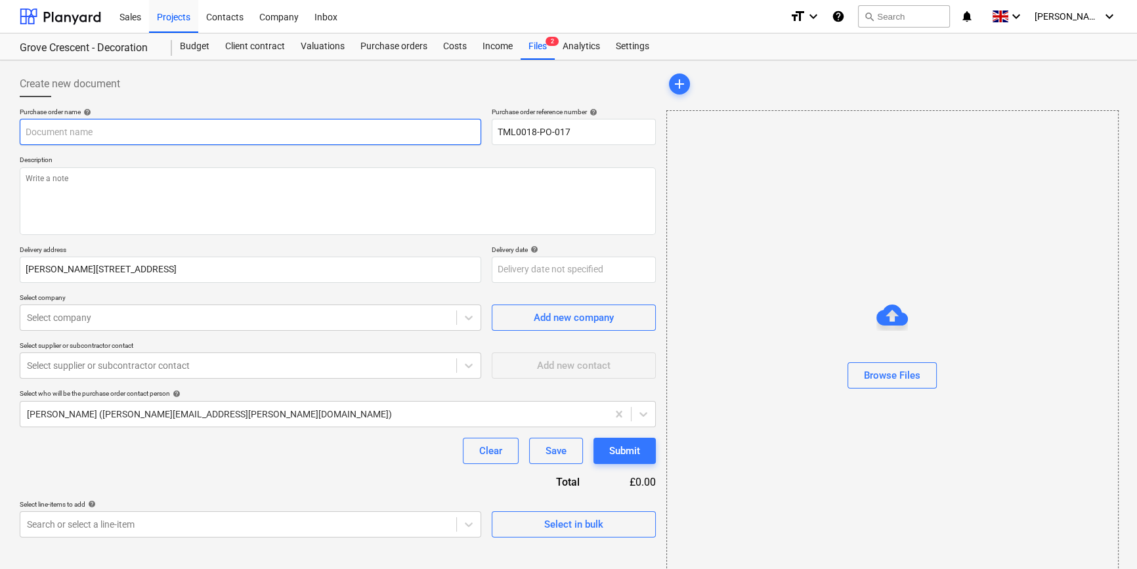
type textarea "x"
type input "TML0018-PO-017"
type textarea "x"
type input "TML0018-PO-017"
type textarea "x"
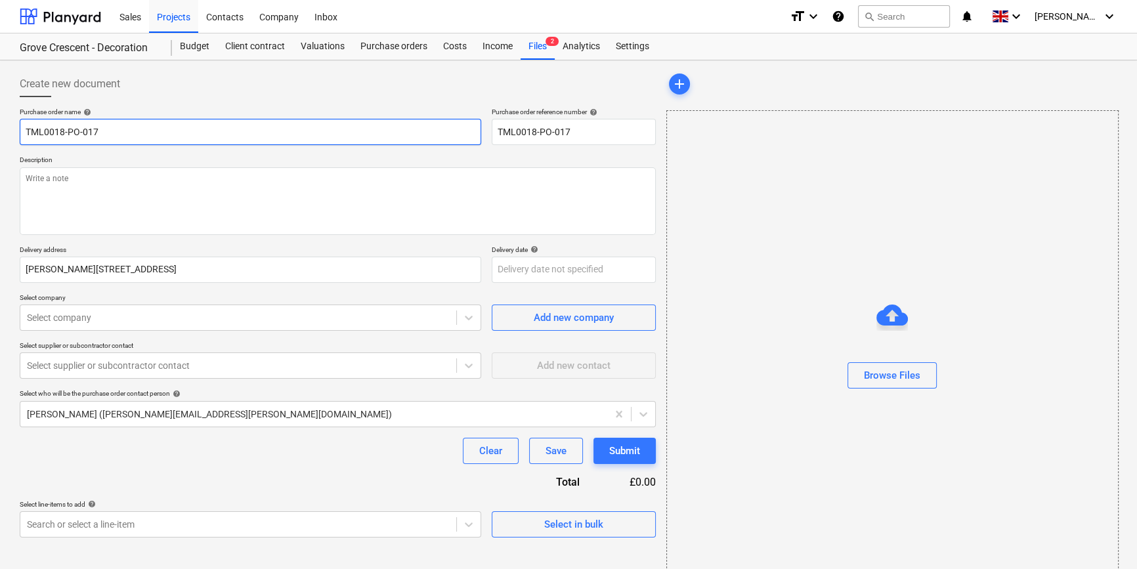
type input "TML0018-PO-017 E"
type textarea "x"
type input "TML0018-PO-017 ET"
type textarea "x"
type input "TML0018-PO-017 ETA"
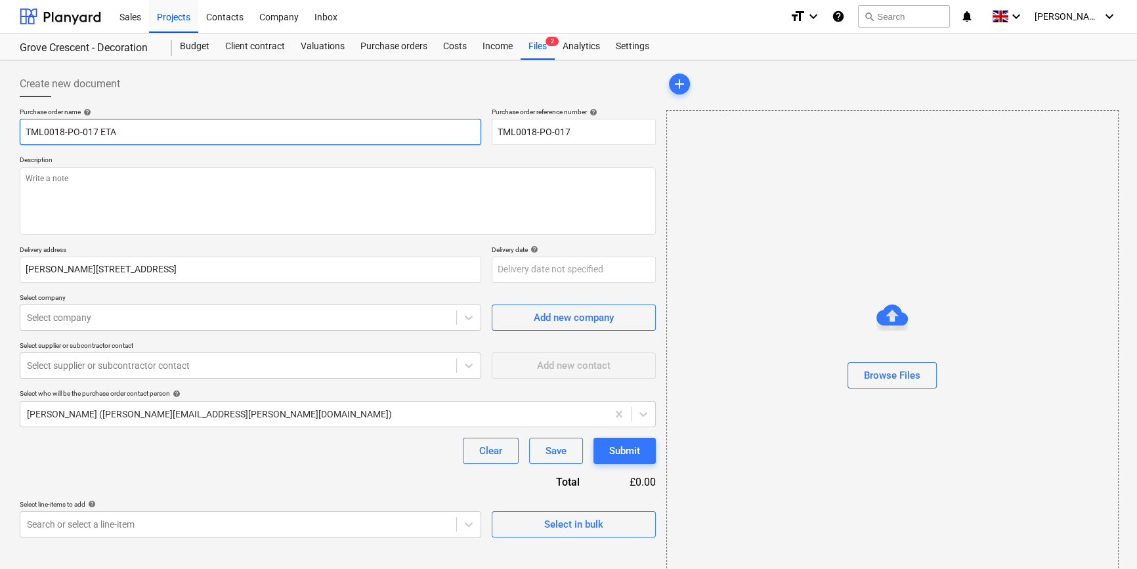
type textarea "x"
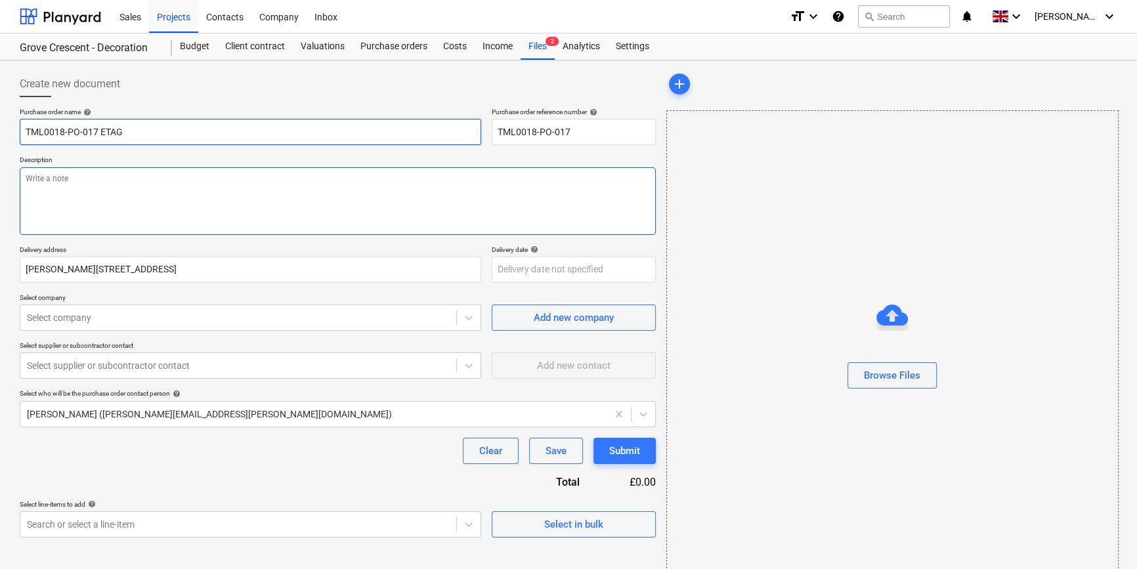
type input "TML0018-PO-017 ETAG"
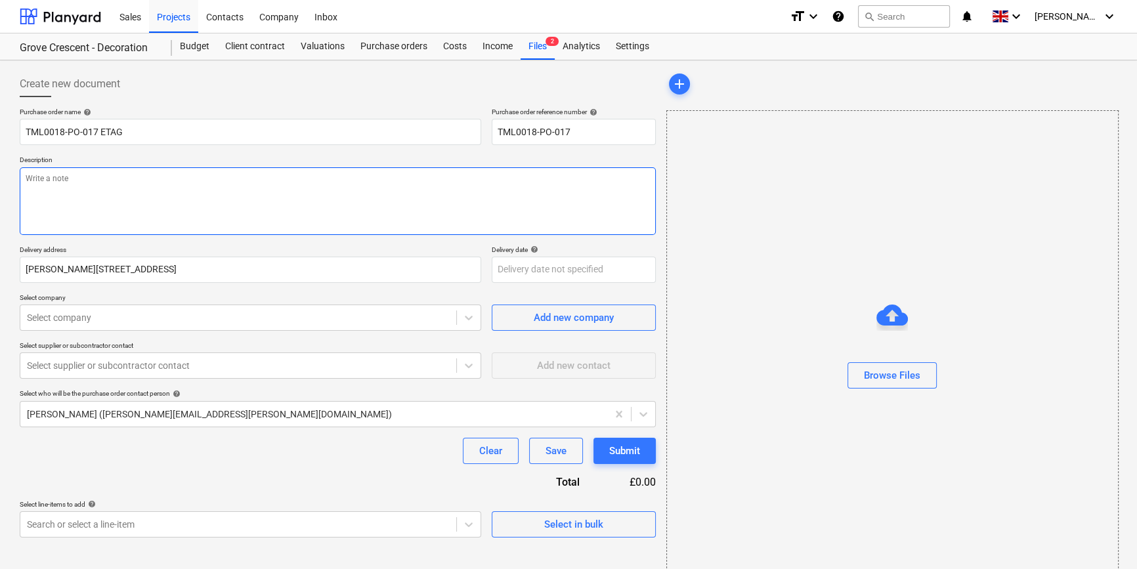
click at [35, 178] on textarea at bounding box center [338, 201] width 636 height 68
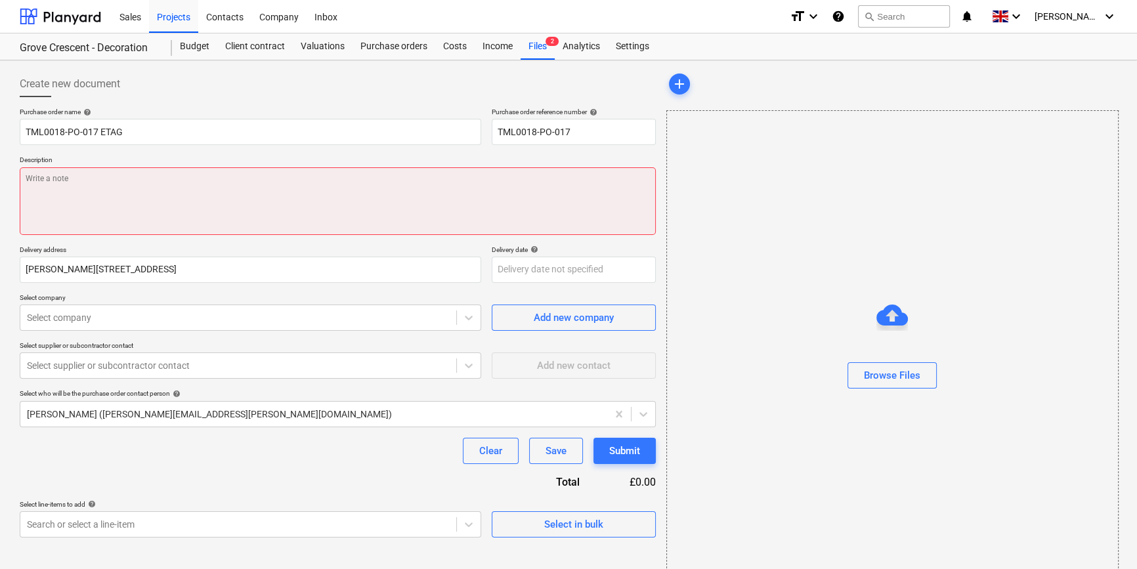
paste textarea "Site contact [PERSON_NAME] [PHONE_NUMBER]"
type textarea "x"
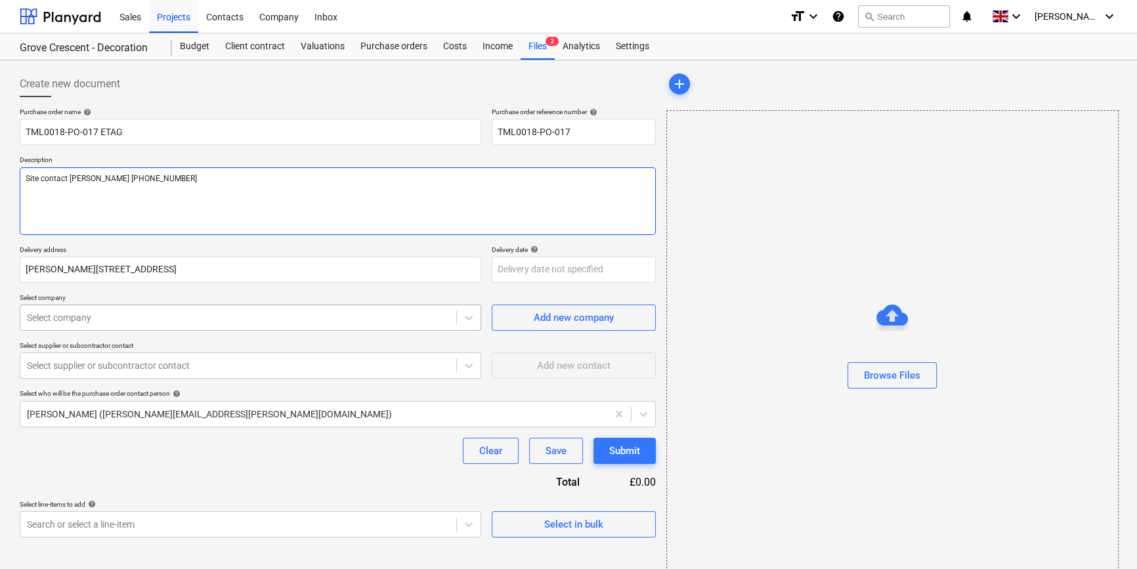
type textarea "Site contact [PERSON_NAME] [PHONE_NUMBER]"
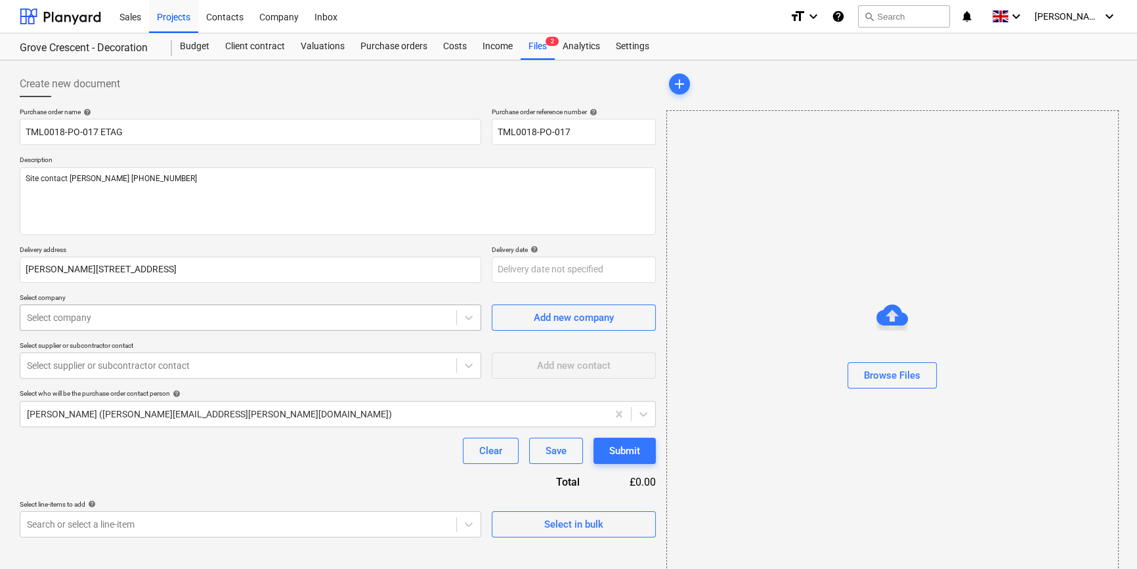
type textarea "x"
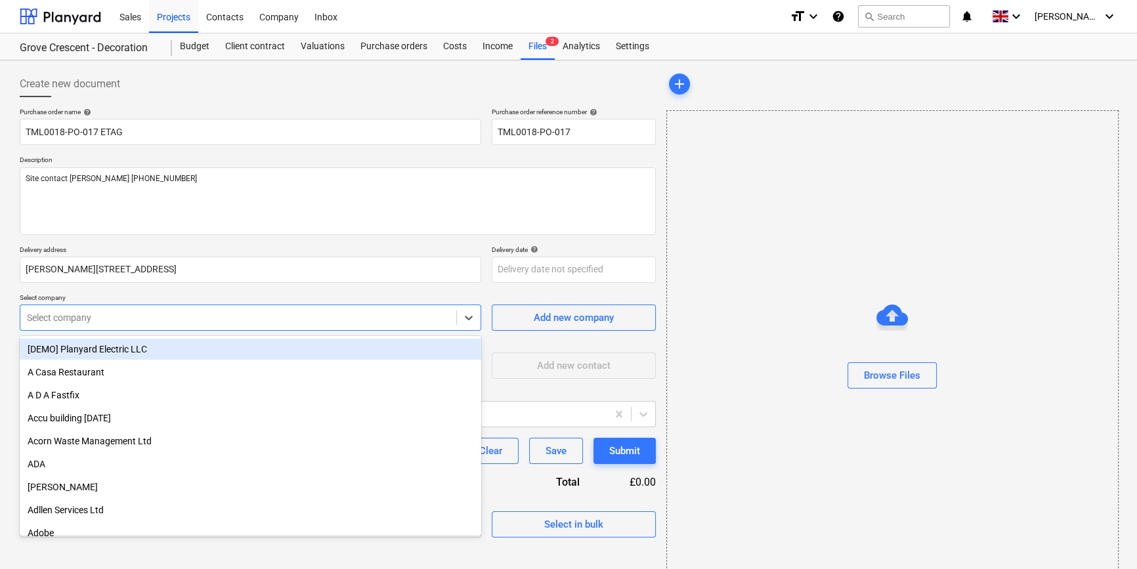
click at [120, 319] on div at bounding box center [238, 317] width 423 height 13
type input "et"
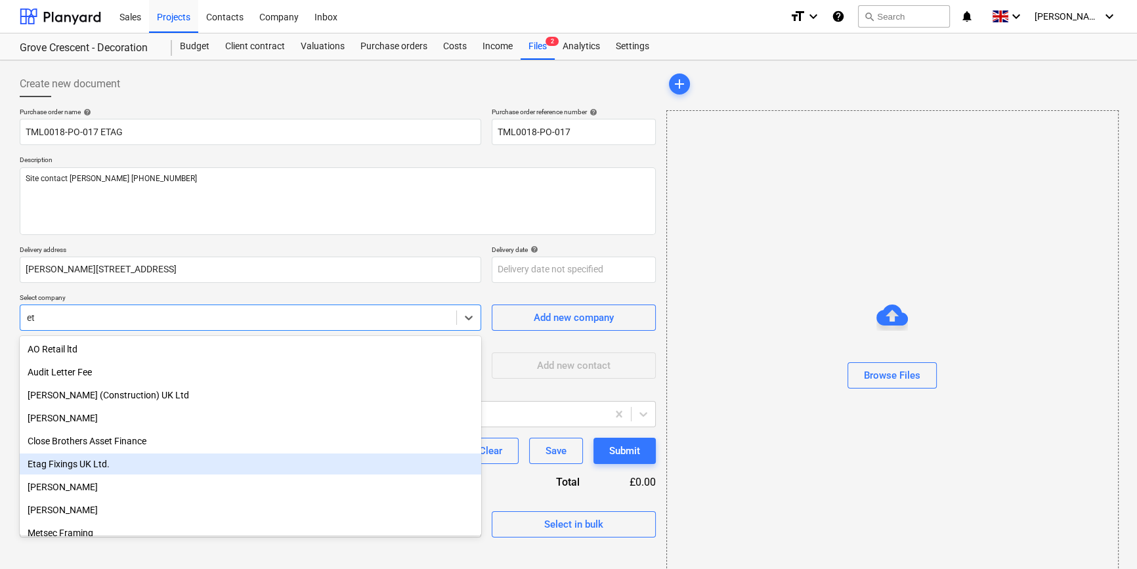
click at [62, 472] on div "Etag Fixings UK Ltd." at bounding box center [251, 464] width 462 height 21
type textarea "x"
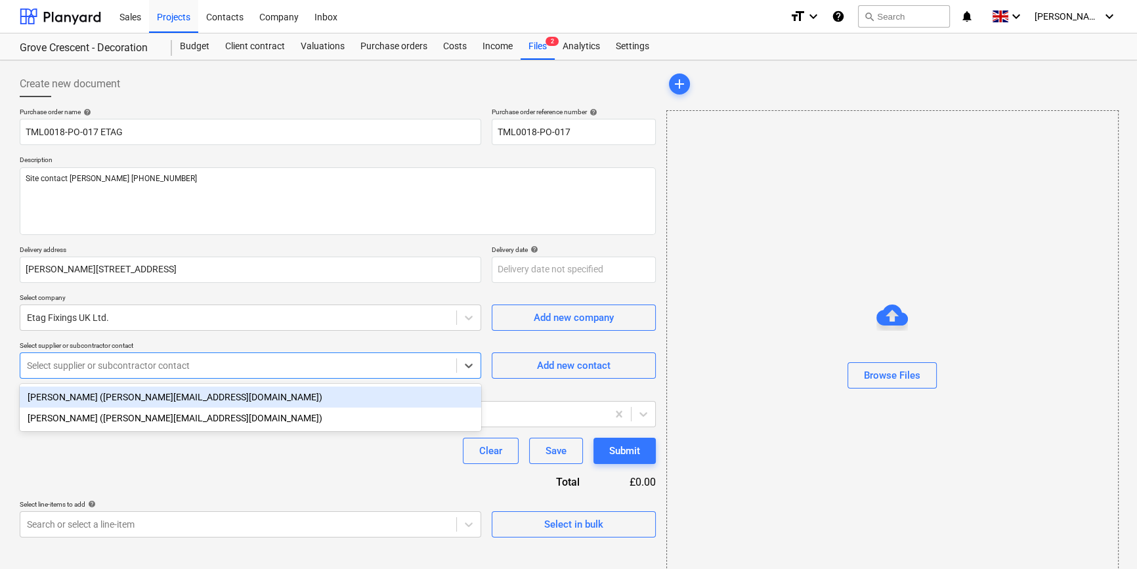
click at [82, 367] on div at bounding box center [238, 365] width 423 height 13
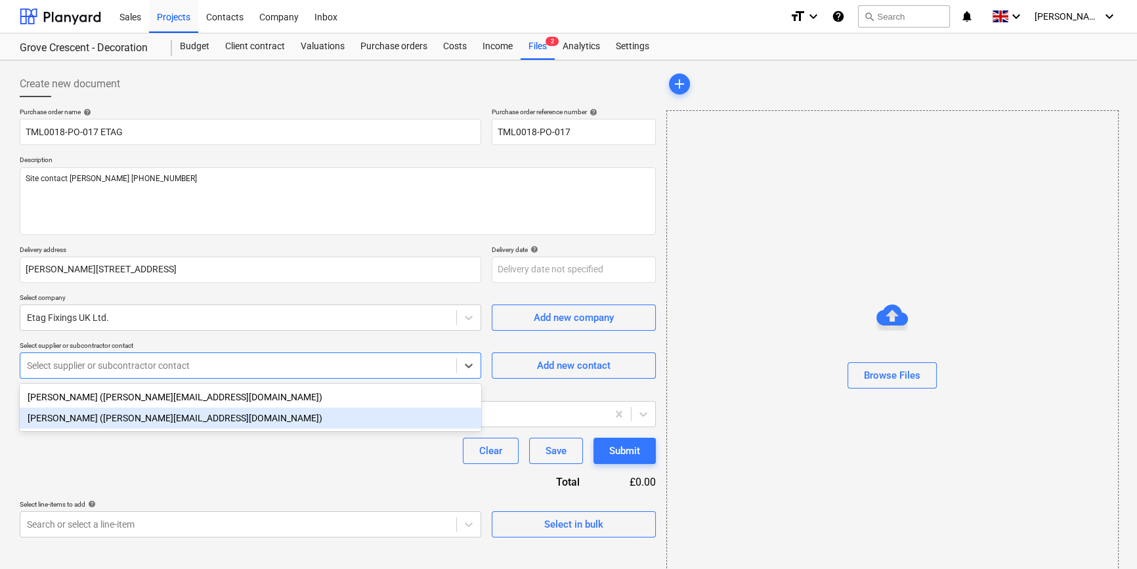
click at [85, 426] on div "[PERSON_NAME] ([PERSON_NAME][EMAIL_ADDRESS][DOMAIN_NAME])" at bounding box center [251, 418] width 462 height 21
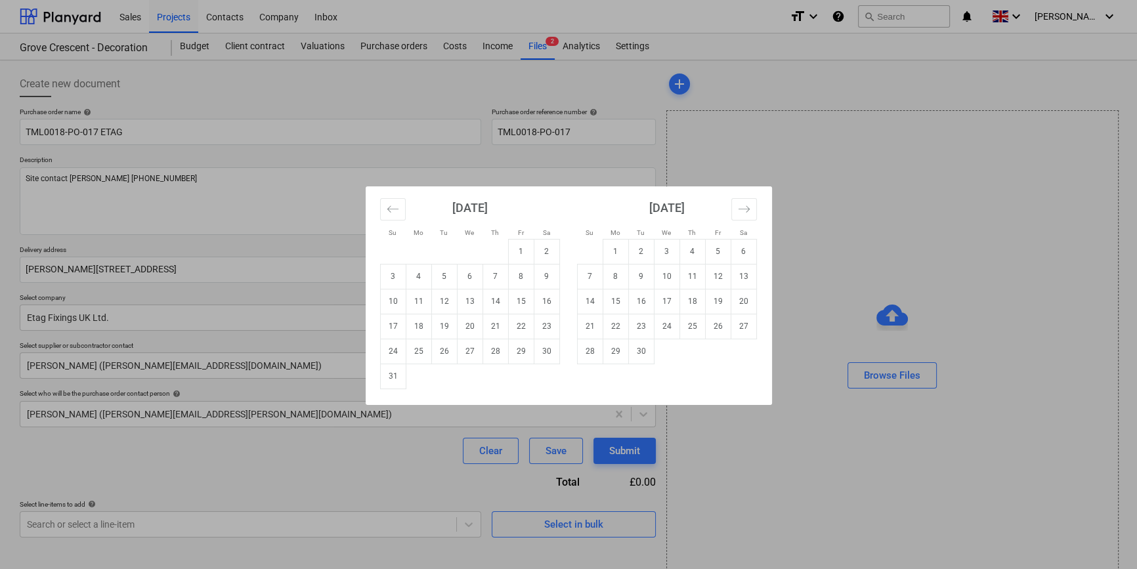
click at [545, 276] on body "Sales Projects Contacts Company Inbox format_size keyboard_arrow_down help sear…" at bounding box center [568, 284] width 1137 height 569
click at [518, 302] on td "15" at bounding box center [521, 301] width 26 height 25
type textarea "x"
type input "[DATE]"
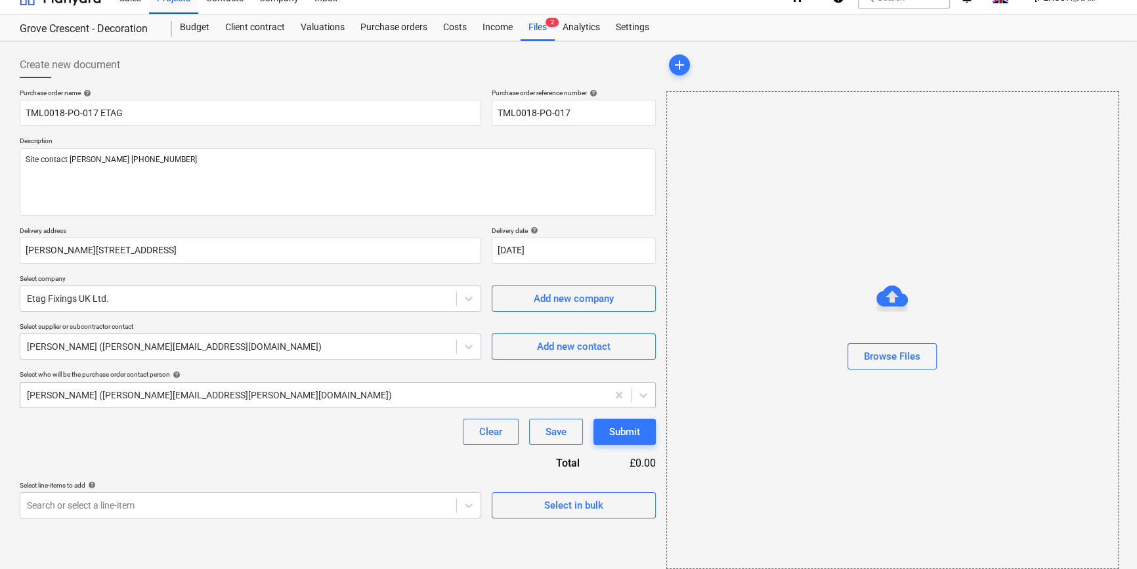
scroll to position [28, 0]
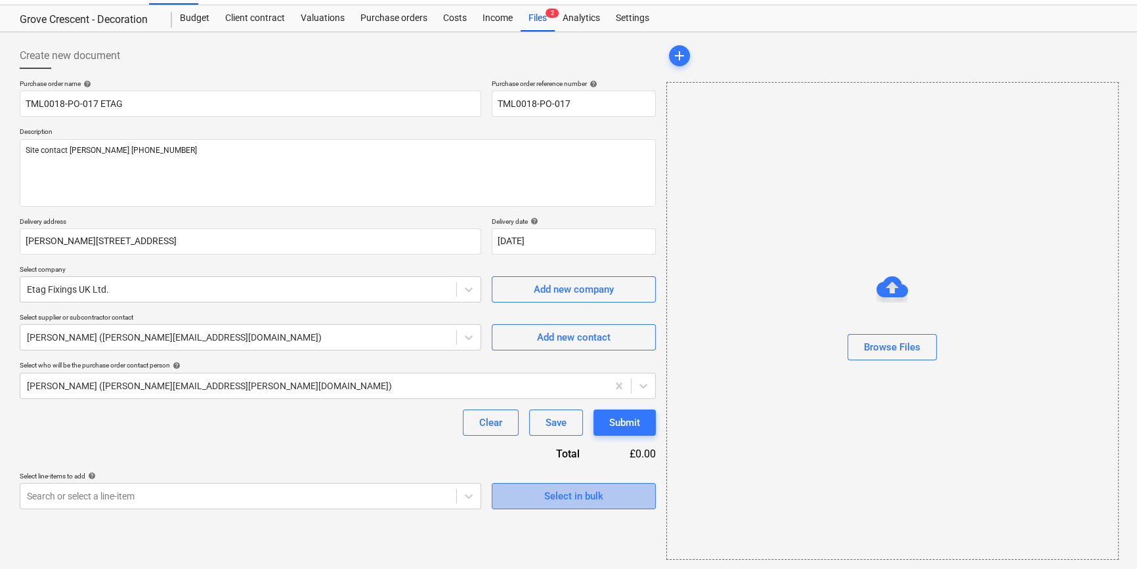
click at [557, 493] on div "Select in bulk" at bounding box center [573, 496] width 59 height 17
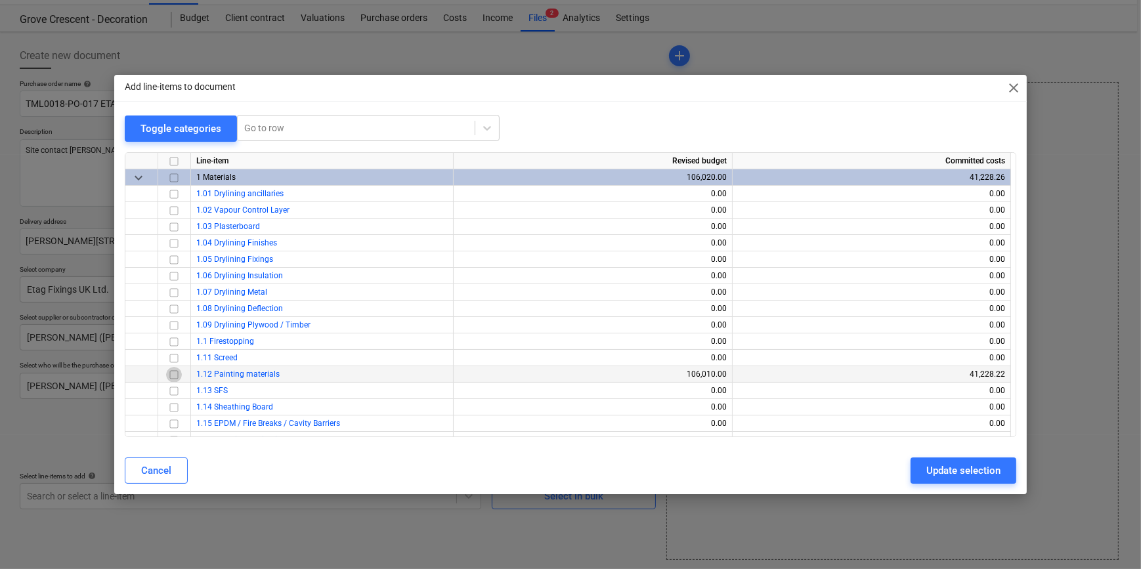
click at [173, 374] on input "checkbox" at bounding box center [174, 374] width 16 height 16
click at [936, 475] on div "Update selection" at bounding box center [964, 470] width 74 height 17
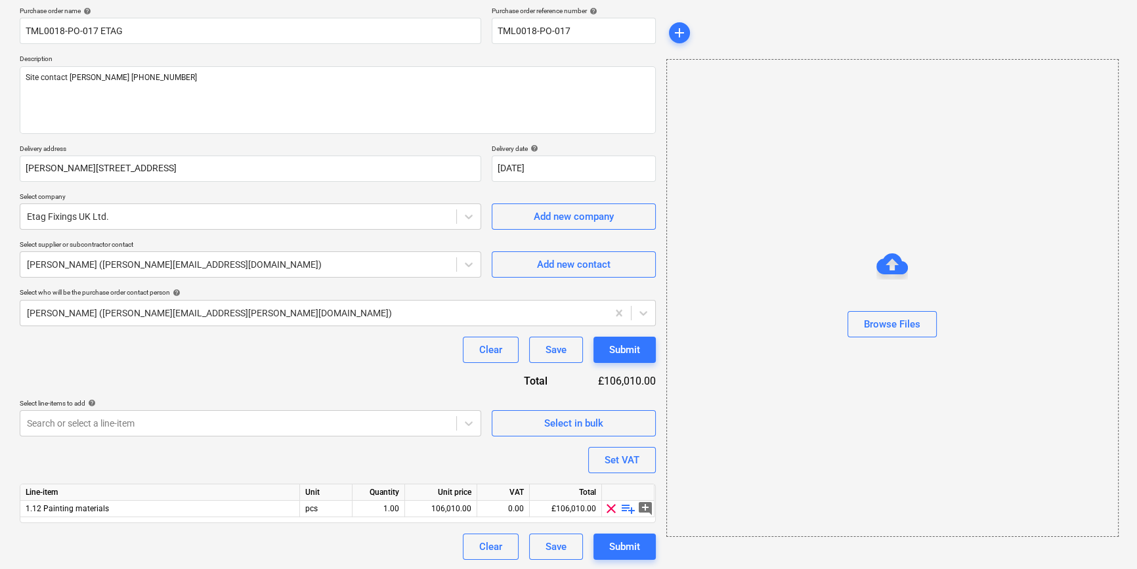
scroll to position [102, 0]
click at [628, 507] on span "playlist_add" at bounding box center [629, 508] width 16 height 16
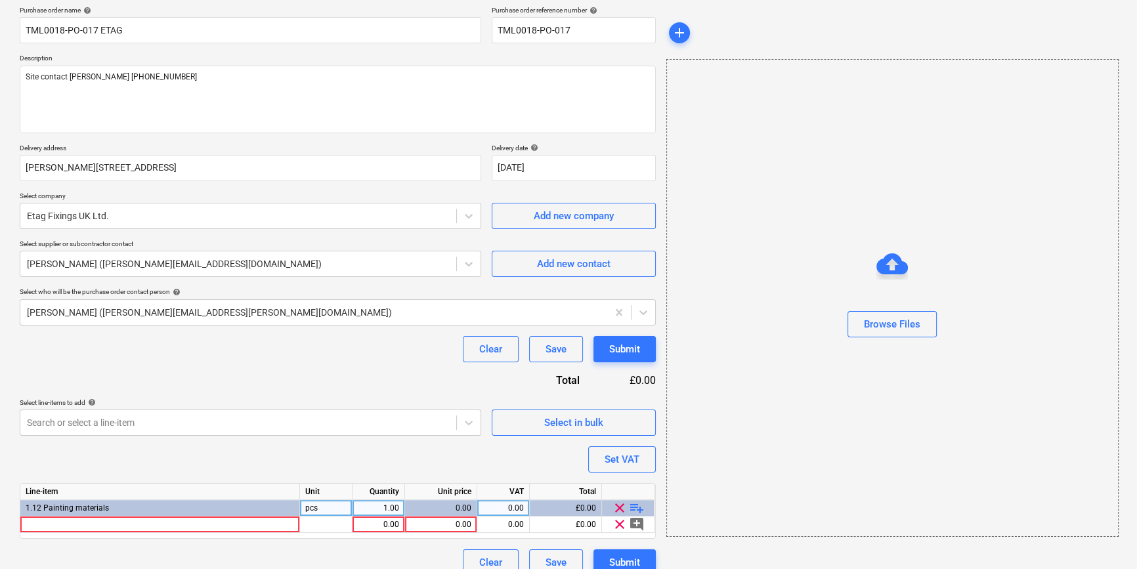
type textarea "x"
click at [49, 524] on div at bounding box center [160, 525] width 280 height 16
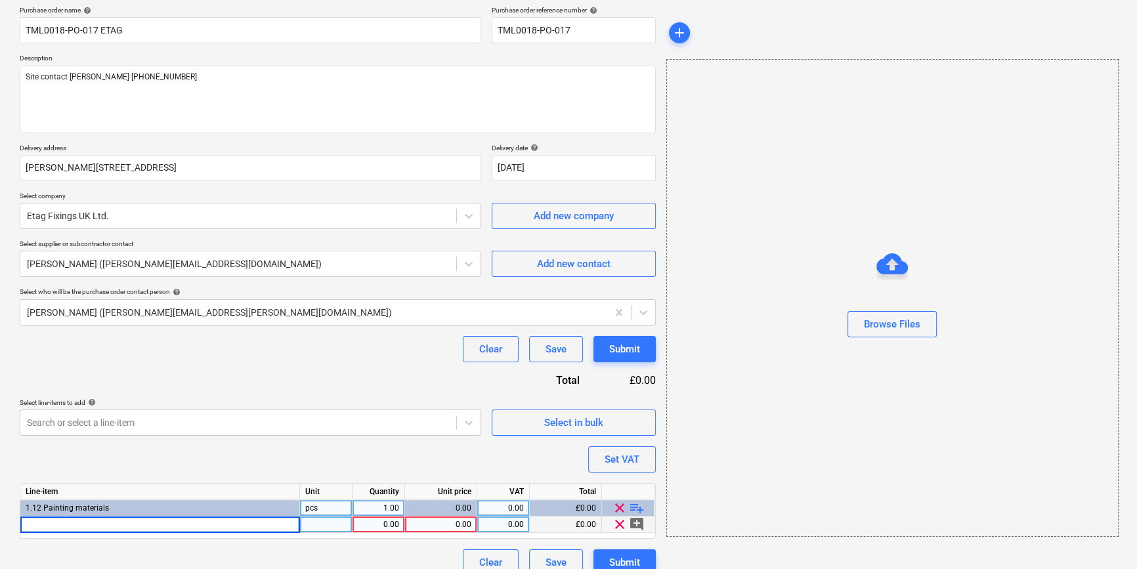
type input "Ronseal 2 part wood filler"
type textarea "x"
type input "tin"
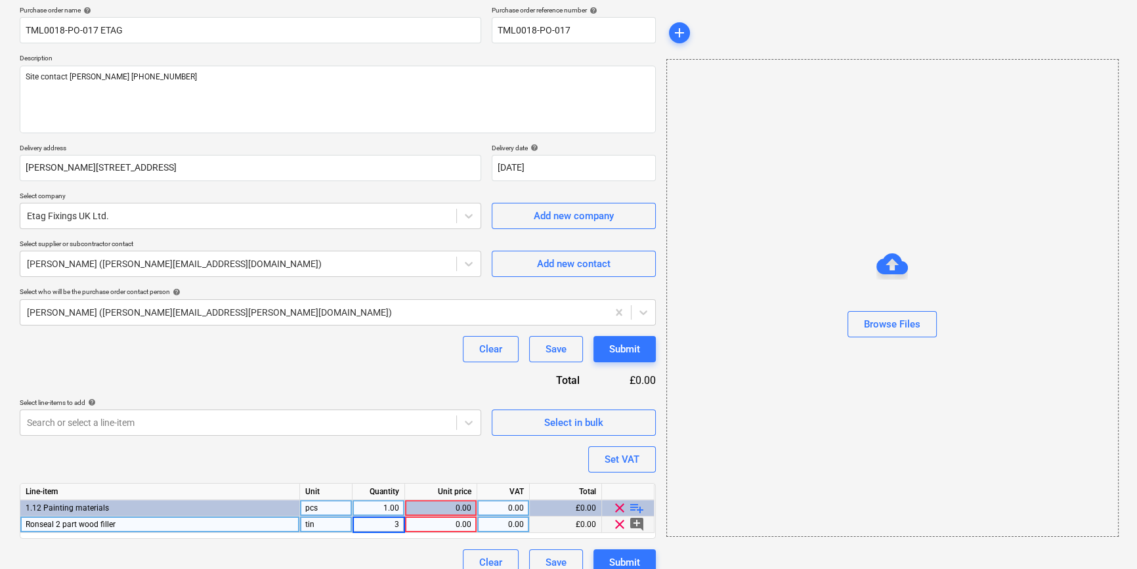
type textarea "x"
type input "12.39"
type textarea "x"
type input "20"
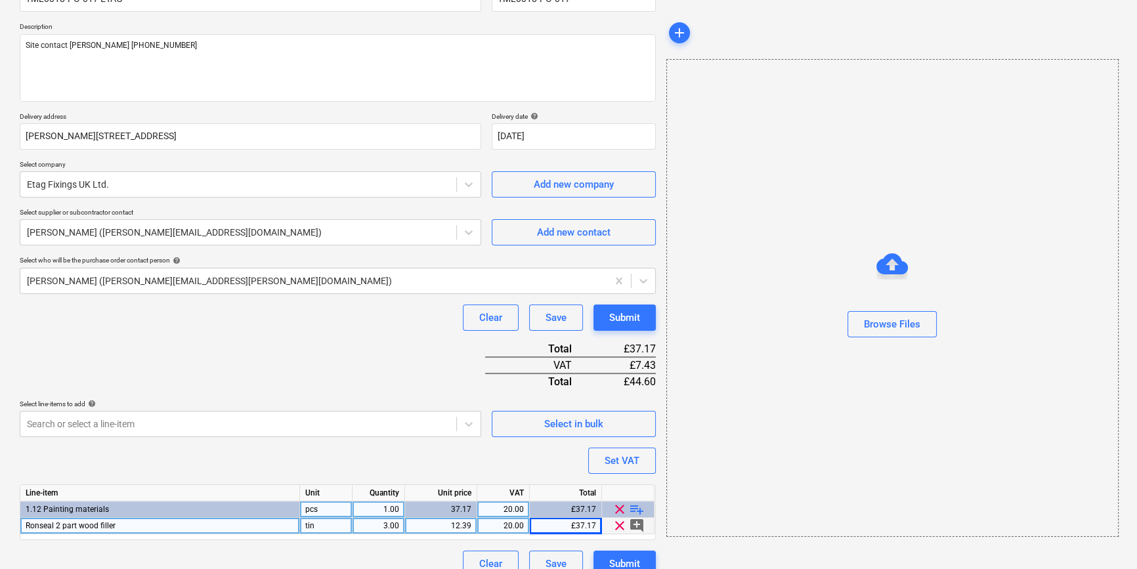
scroll to position [151, 0]
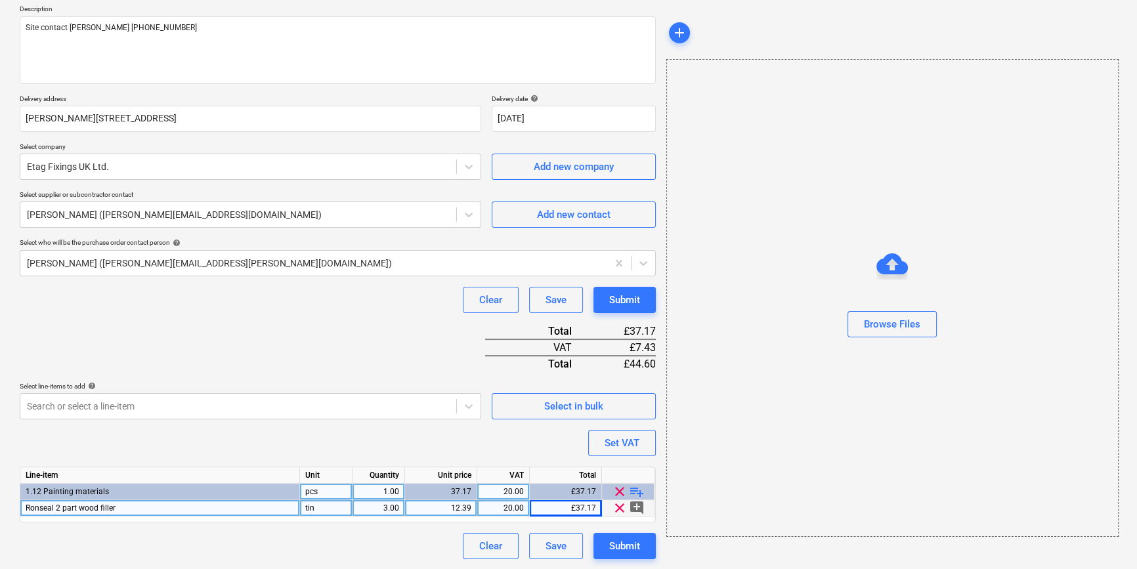
click at [633, 491] on span "playlist_add" at bounding box center [637, 492] width 16 height 16
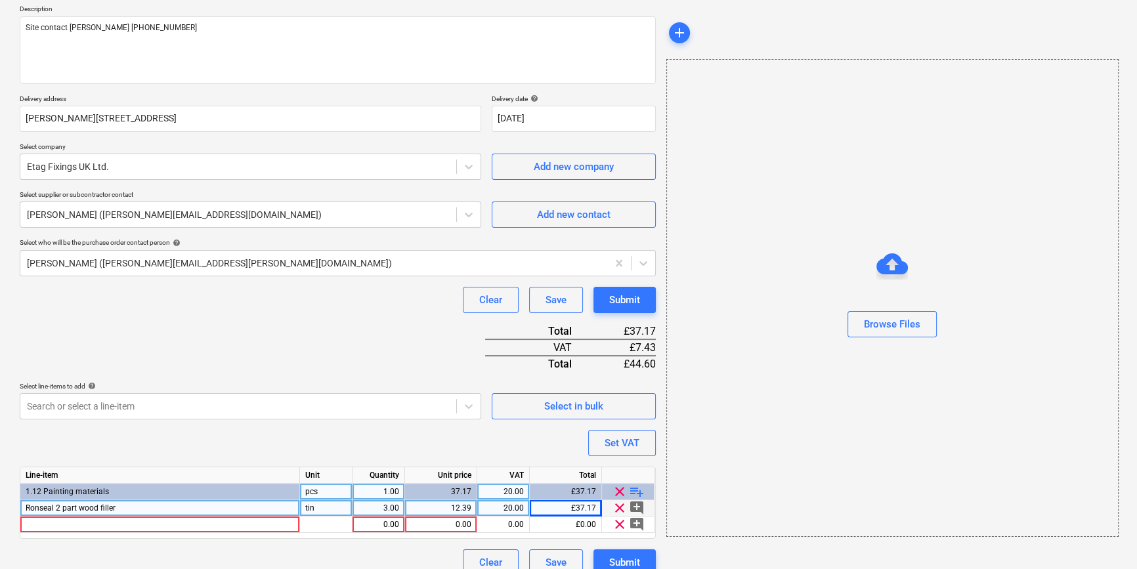
type textarea "x"
click at [37, 519] on div at bounding box center [160, 525] width 280 height 16
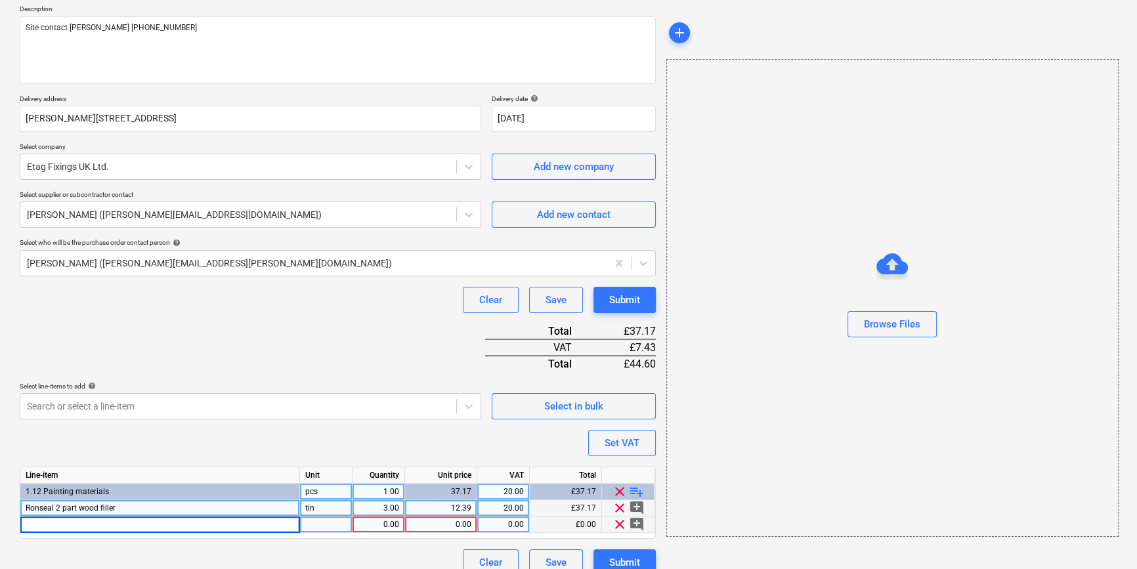
type input "Geocel white caulk (20)"
type textarea "x"
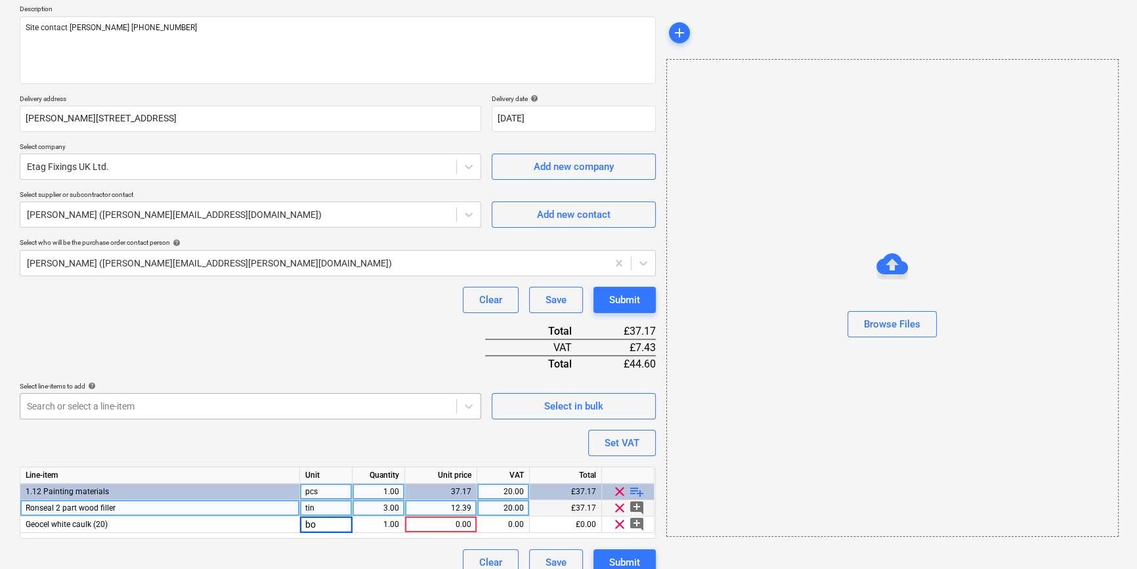
type input "box"
type textarea "x"
type input "1.51"
type textarea "x"
type input "20"
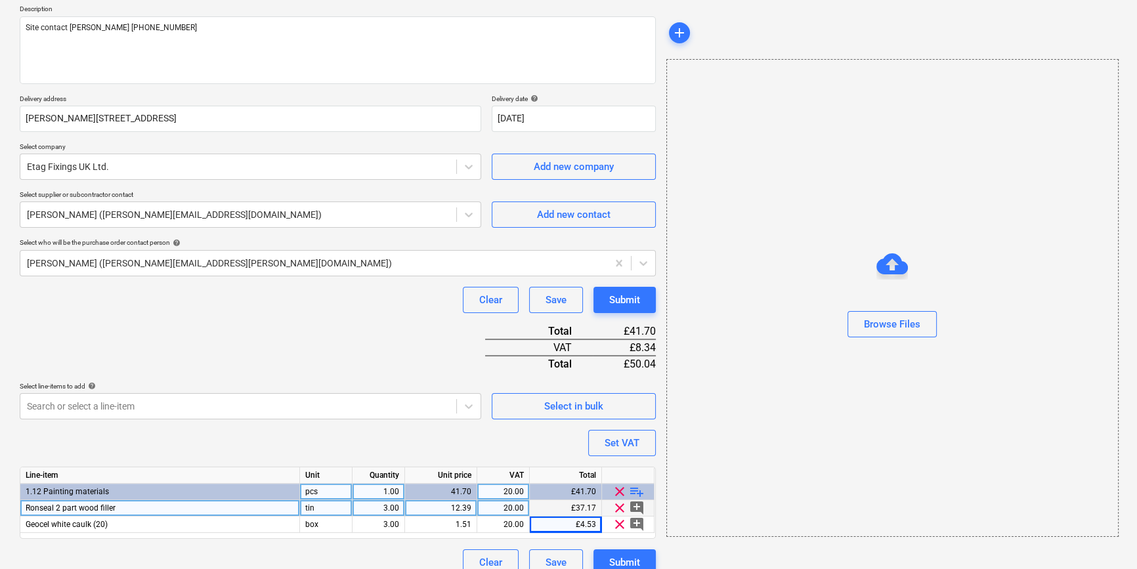
click at [633, 491] on span "playlist_add" at bounding box center [637, 492] width 16 height 16
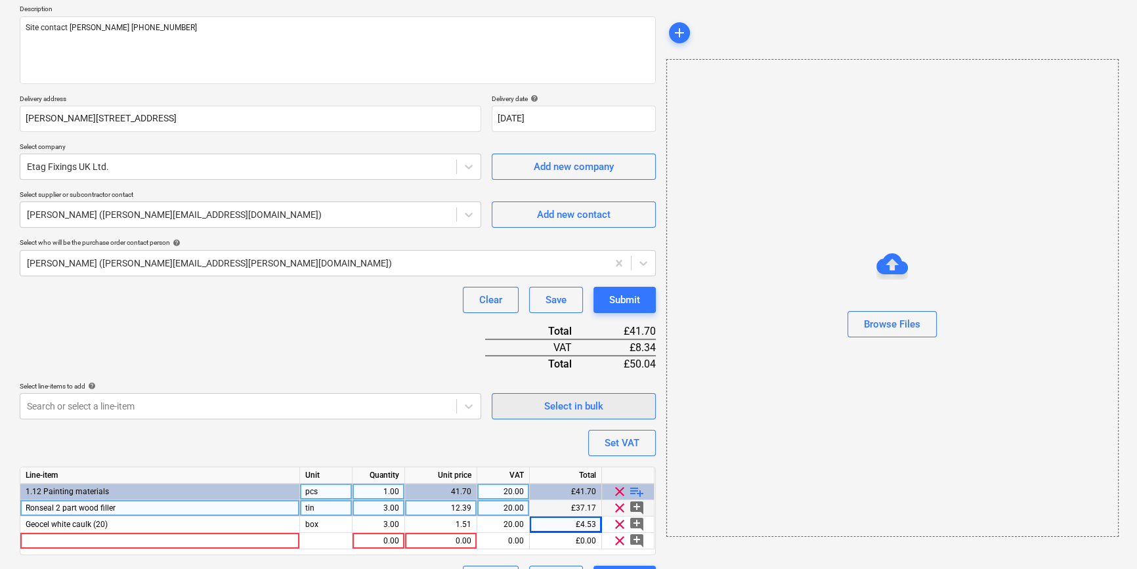
type textarea "x"
click at [37, 539] on div at bounding box center [160, 541] width 280 height 16
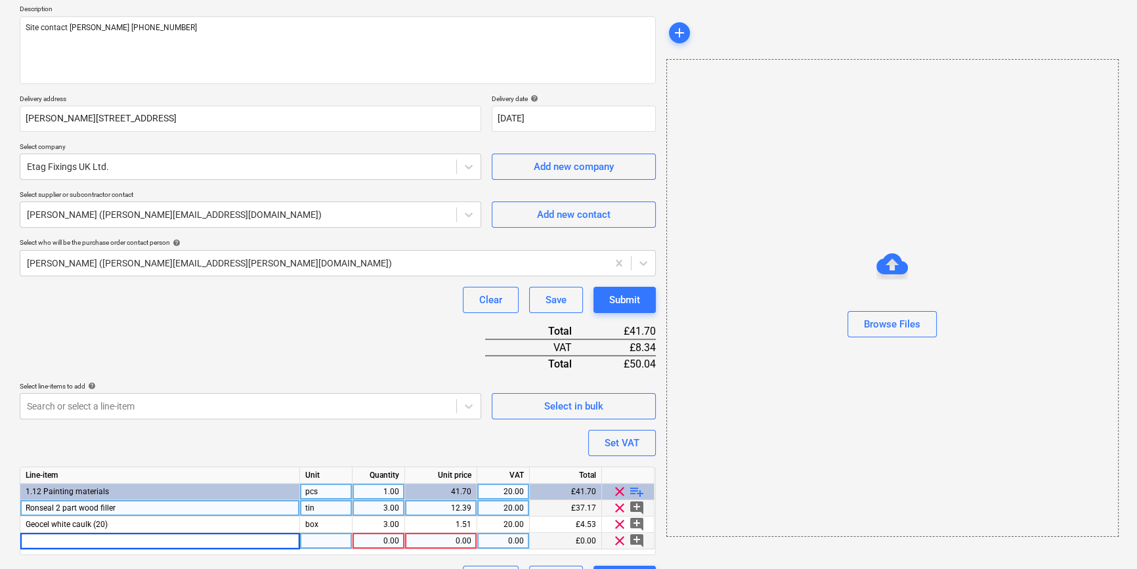
type input "Frogtape painters delicate surface masking tape 41mx36mm"
type textarea "x"
type input "roll"
type textarea "x"
type input "10"
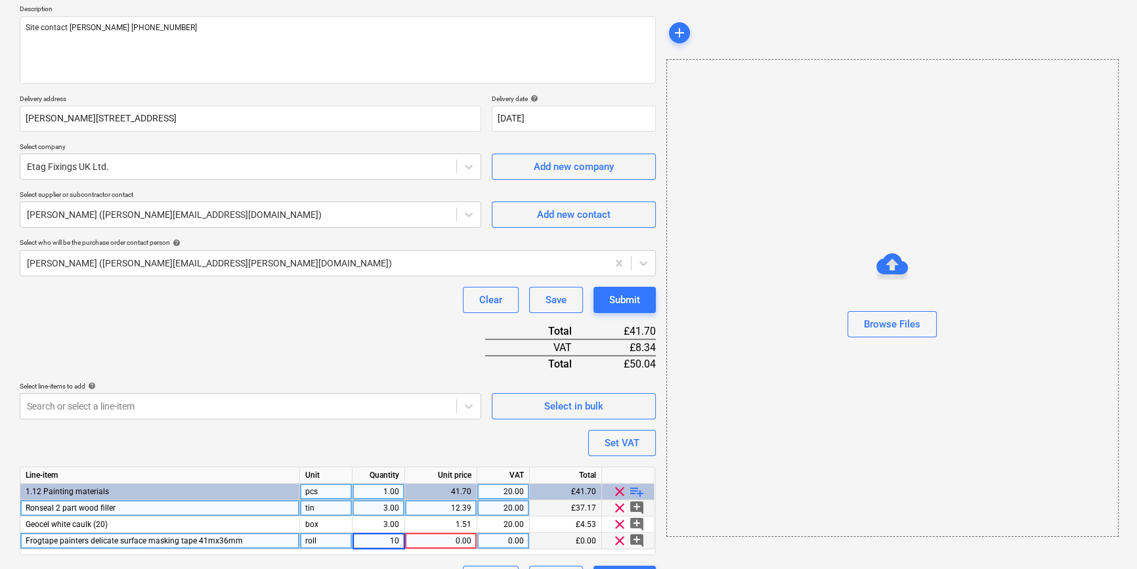
type textarea "x"
type input "6.79"
type textarea "x"
type input "20"
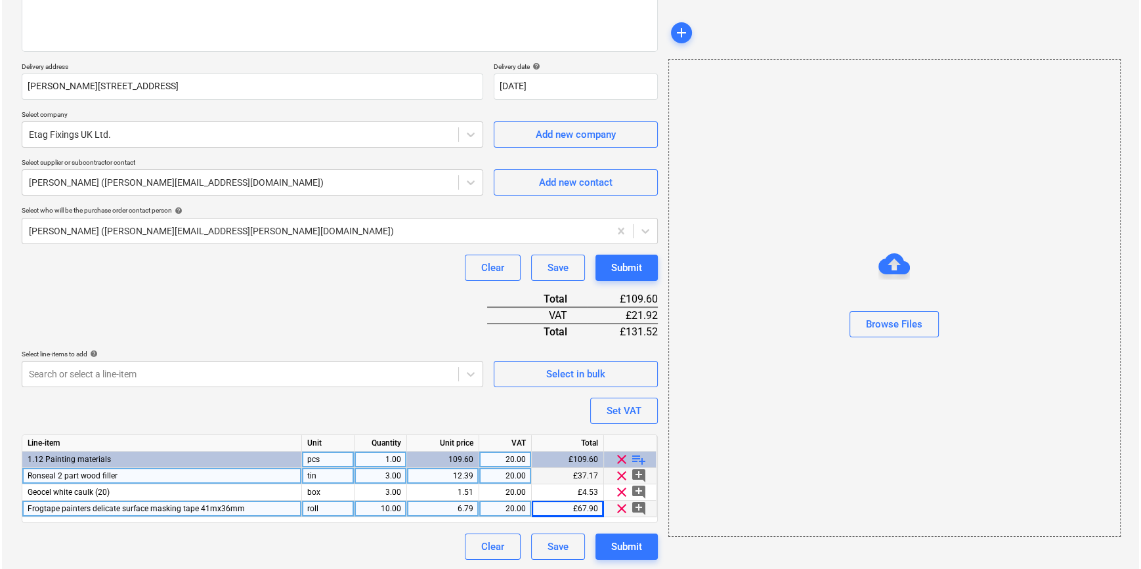
scroll to position [184, 0]
click at [620, 545] on div "Submit" at bounding box center [624, 546] width 31 height 17
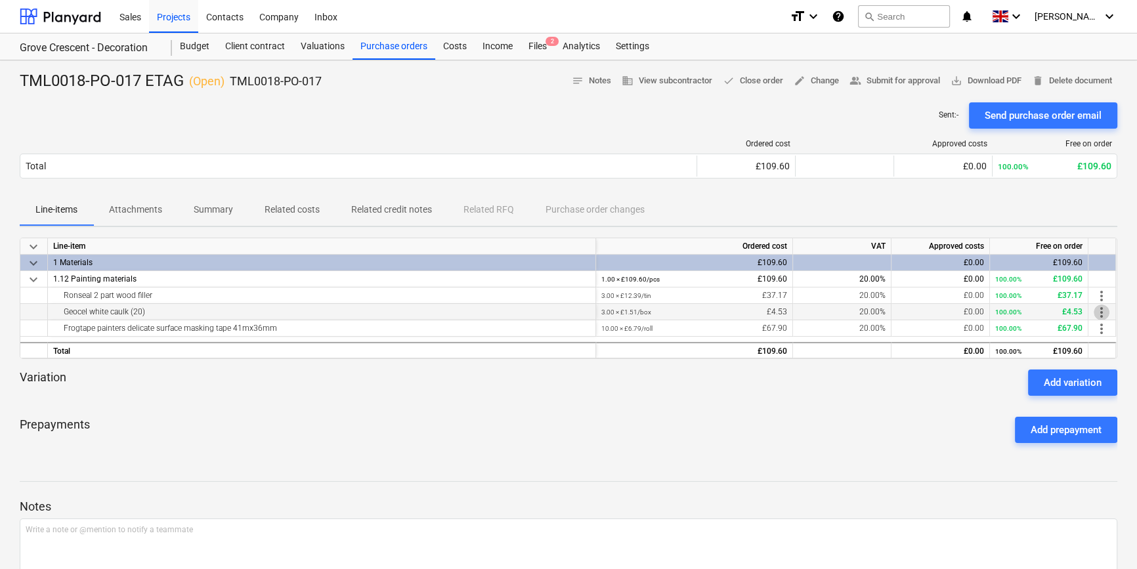
click at [1103, 312] on span "more_vert" at bounding box center [1102, 313] width 16 height 16
click at [1103, 312] on li "Edit" at bounding box center [1111, 312] width 39 height 30
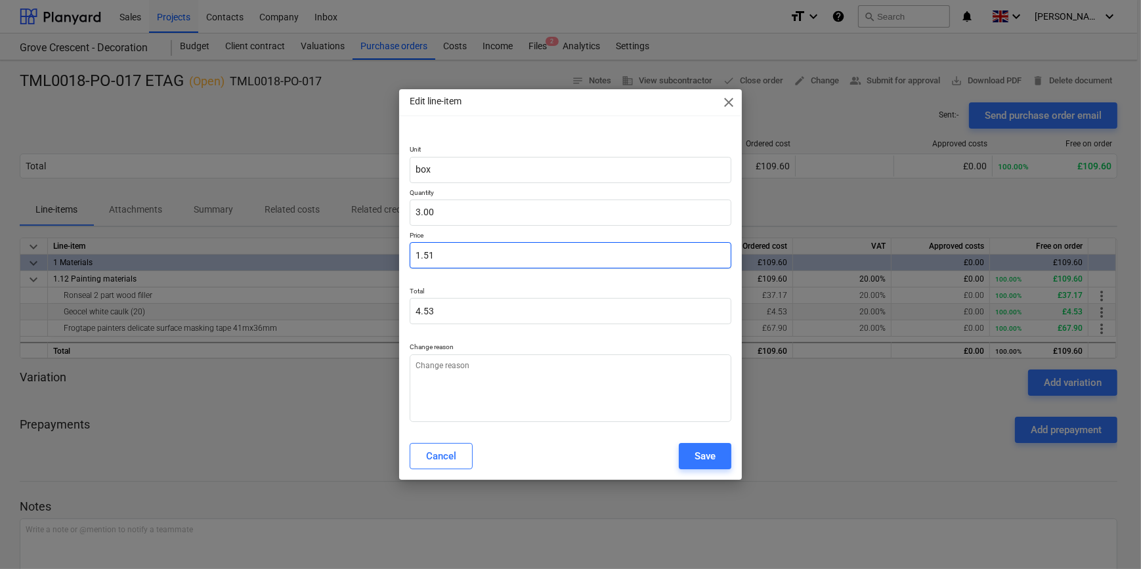
click at [465, 255] on input "1.51" at bounding box center [570, 255] width 321 height 26
type textarea "x"
type input "1.5"
type input "4.50"
type textarea "x"
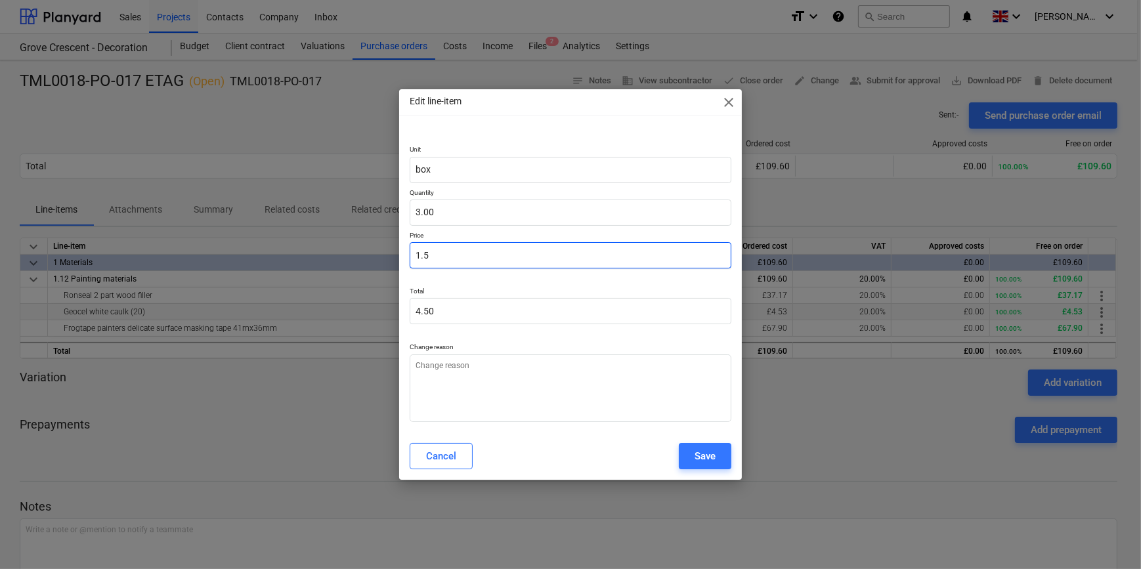
type input "1."
type input "3.00"
type textarea "x"
type input "1"
type textarea "x"
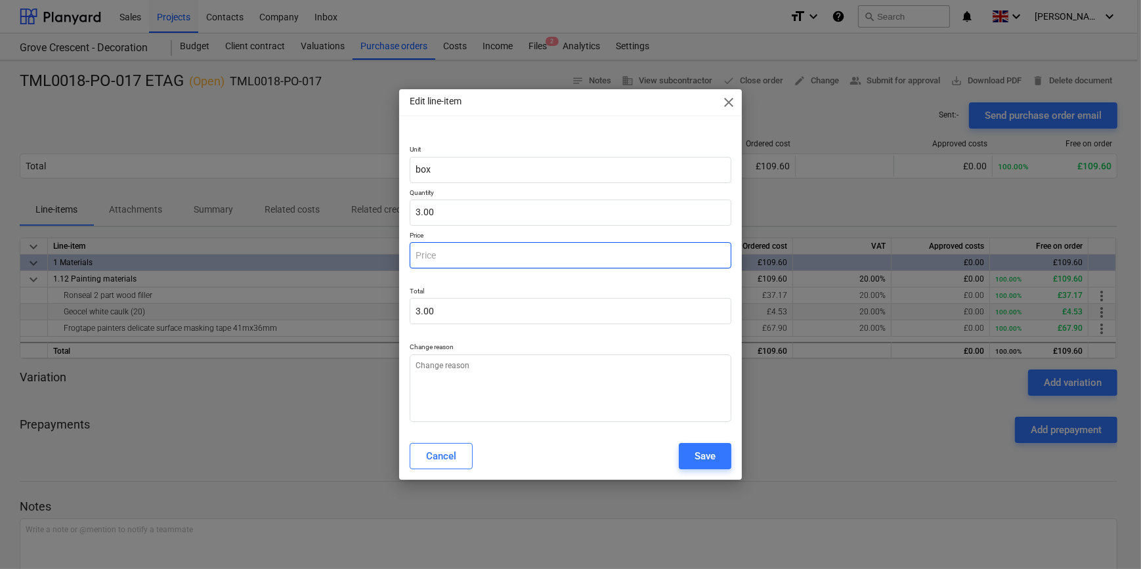
type input "0.00"
type textarea "x"
type input "3"
type input "9.00"
type textarea "x"
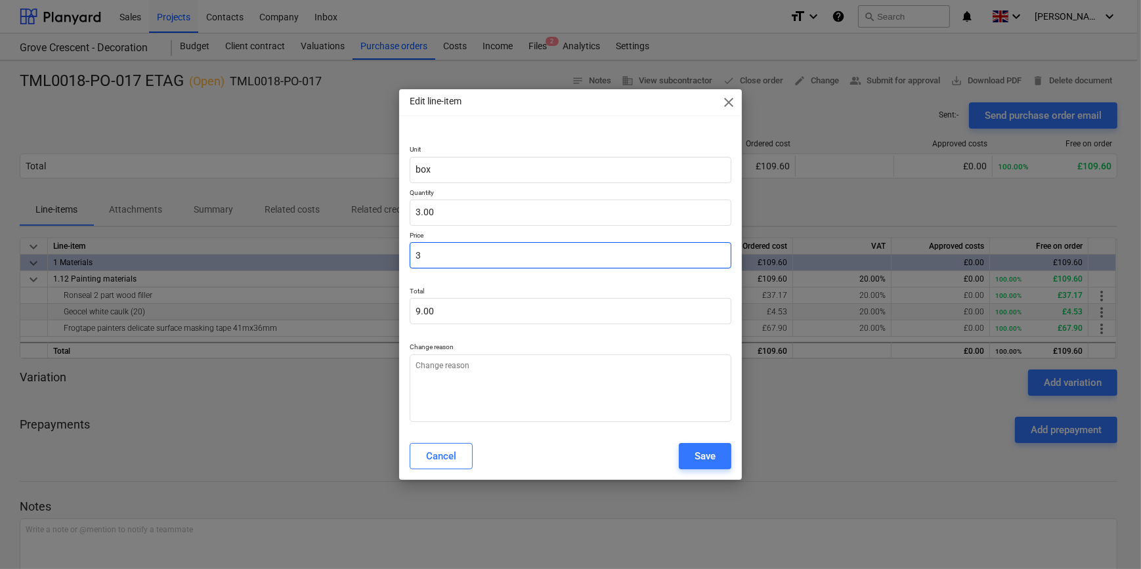
type input "30"
type input "90.00"
type textarea "x"
type input "30."
type textarea "x"
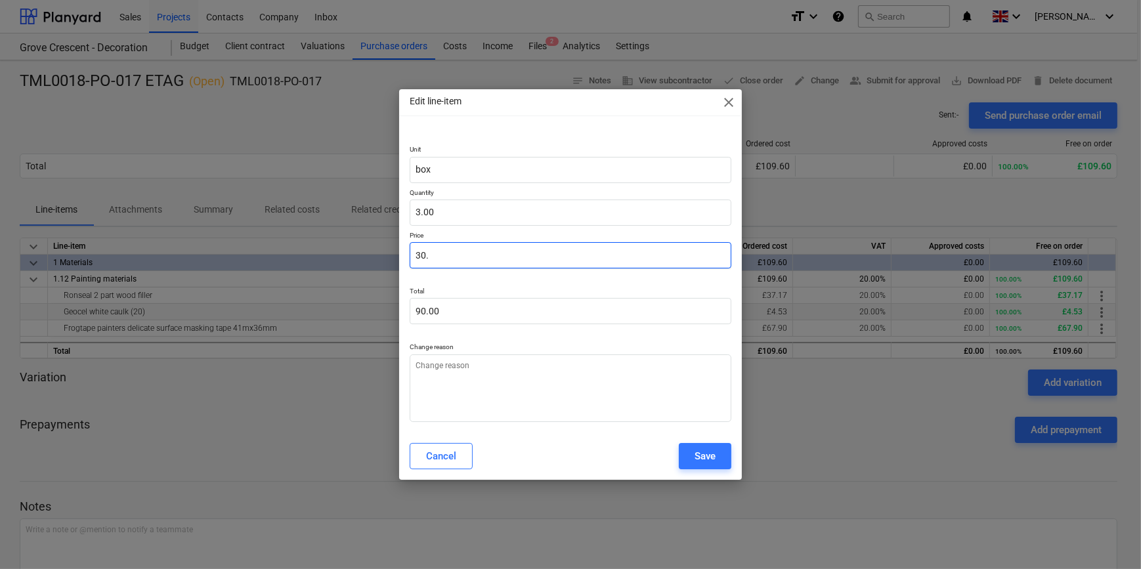
type input "30.2"
type input "90.60"
type input "30.2"
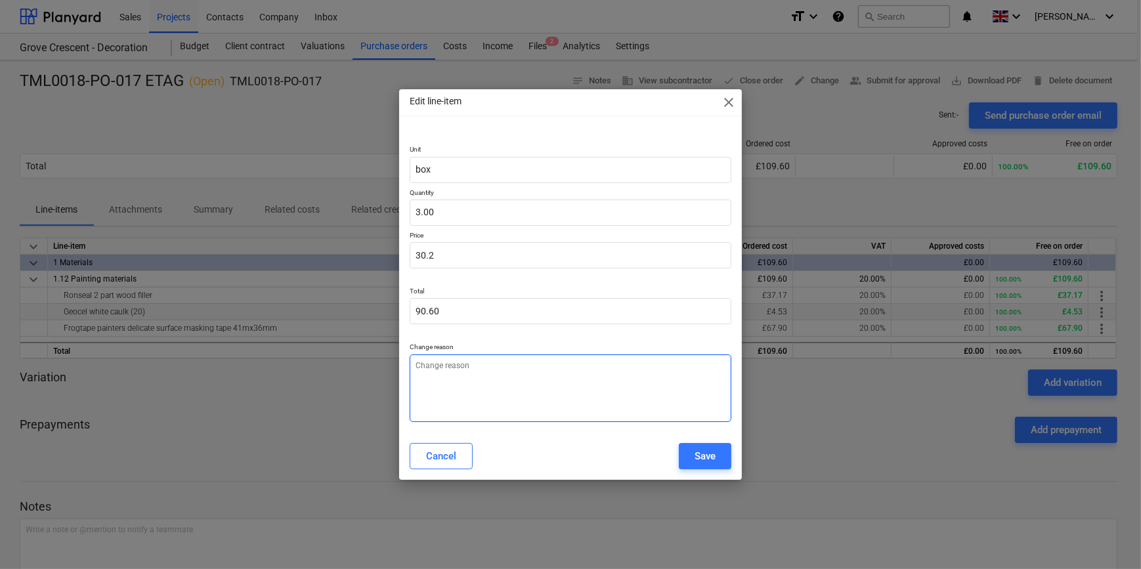
type textarea "x"
type input "30.20"
click at [417, 373] on textarea at bounding box center [570, 389] width 321 height 68
type textarea "x"
type textarea "P"
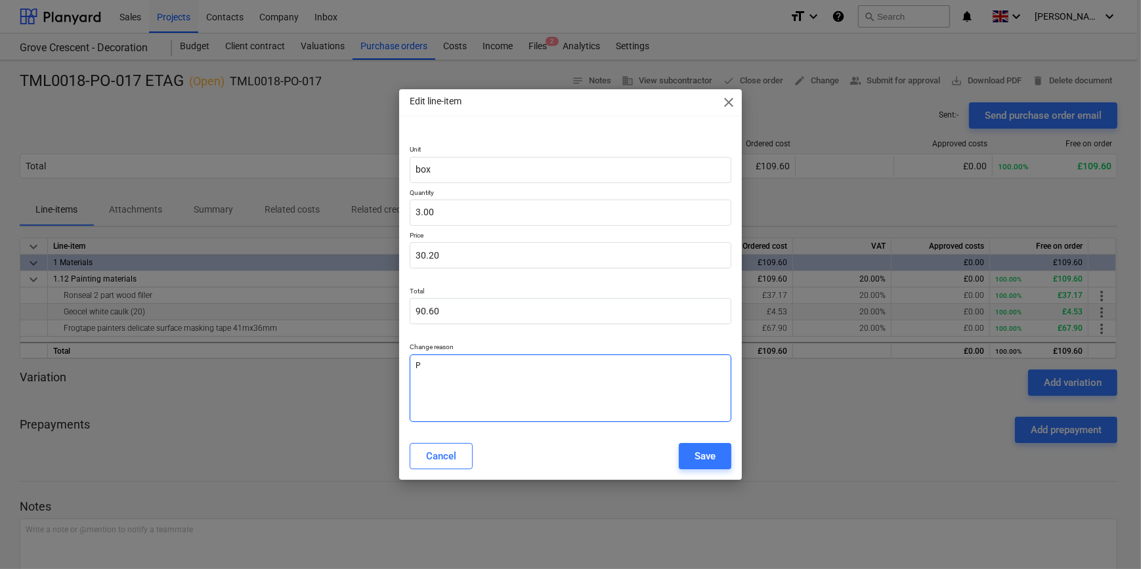
type textarea "x"
type textarea "Pr"
type textarea "x"
type textarea "Pri"
type textarea "x"
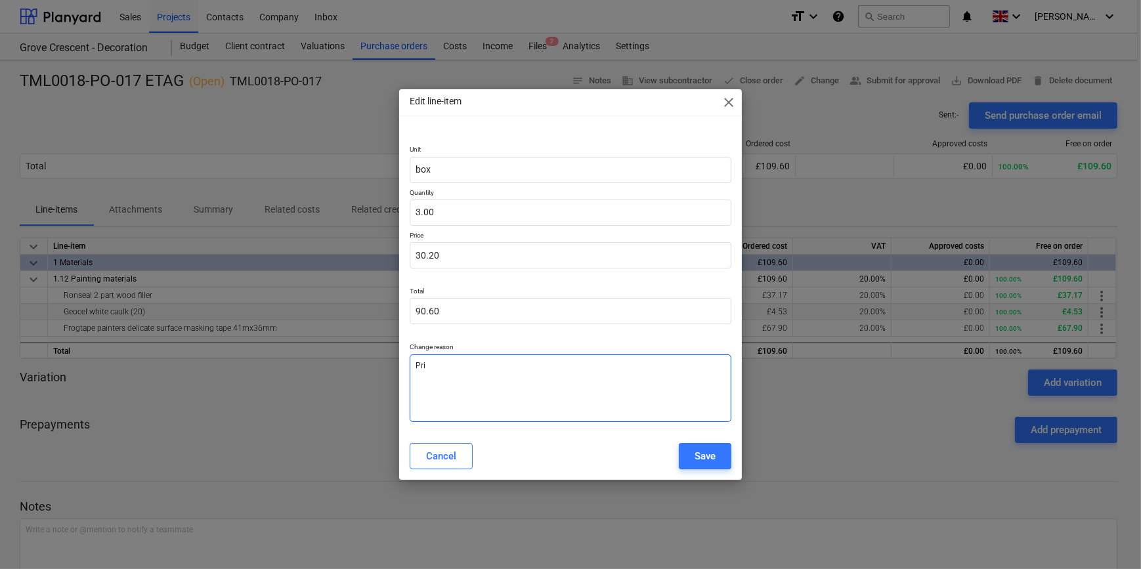
type textarea "Pric"
type textarea "x"
type textarea "Price"
type textarea "x"
type textarea "Price"
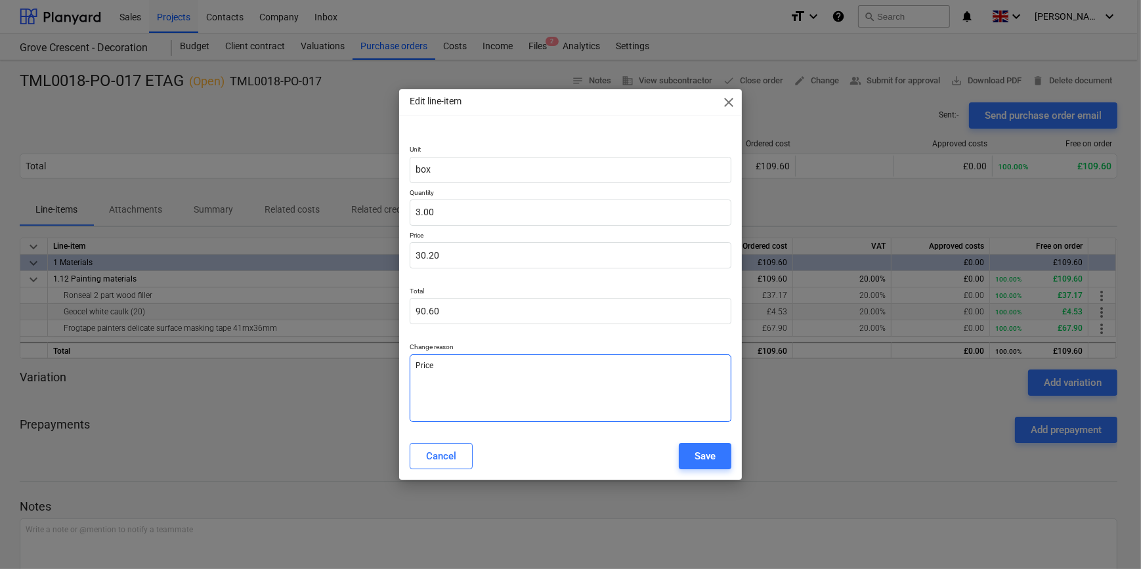
type textarea "x"
type textarea "Price a"
type textarea "x"
type textarea "Price am"
type textarea "x"
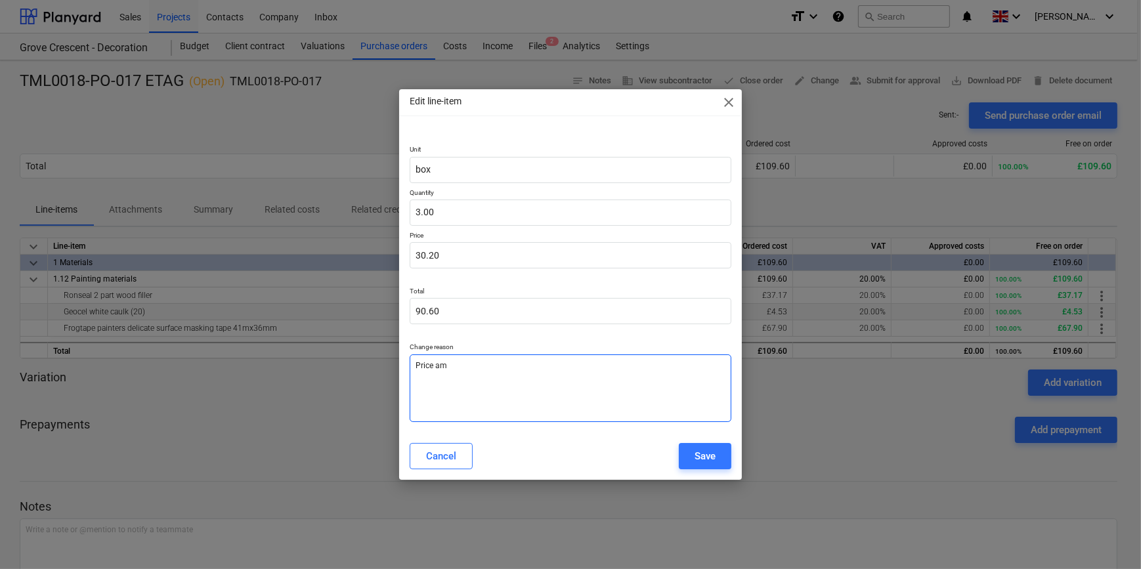
type textarea "Price ame"
type textarea "x"
type textarea "Price [MEDICAL_DATA]"
type textarea "x"
type textarea "Price amend"
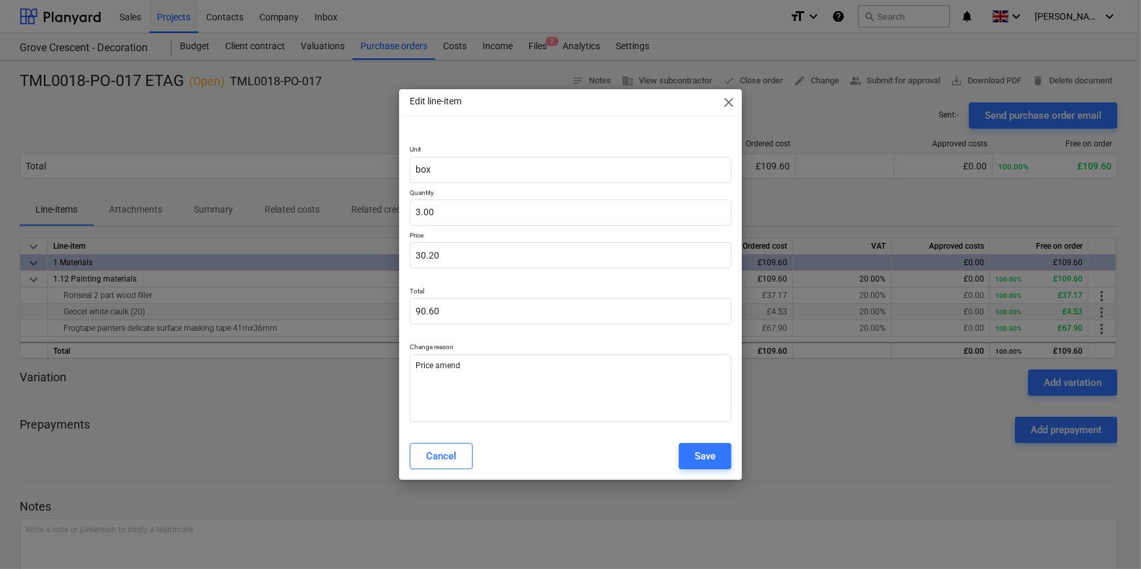
click at [695, 464] on button "Save" at bounding box center [705, 456] width 53 height 26
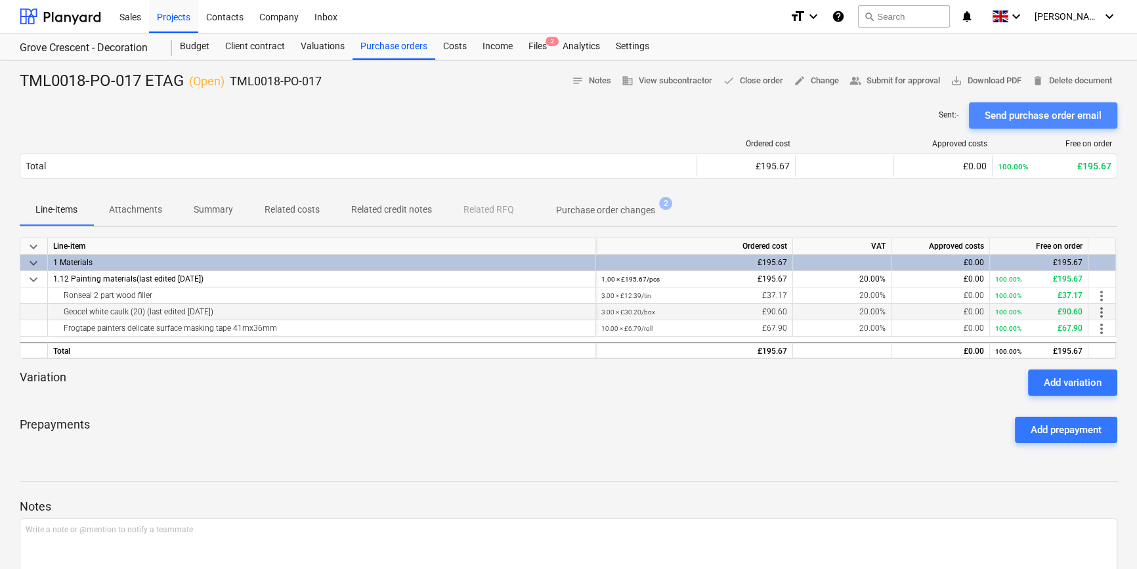
click at [1030, 118] on div "Send purchase order email" at bounding box center [1043, 115] width 117 height 17
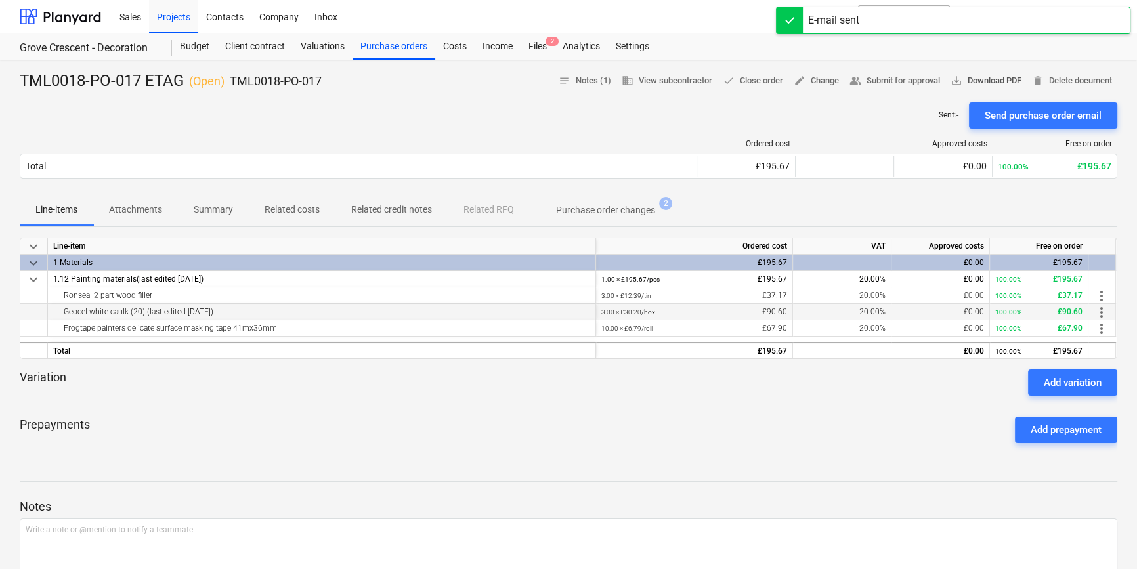
click at [997, 79] on span "save_alt Download PDF" at bounding box center [986, 81] width 71 height 15
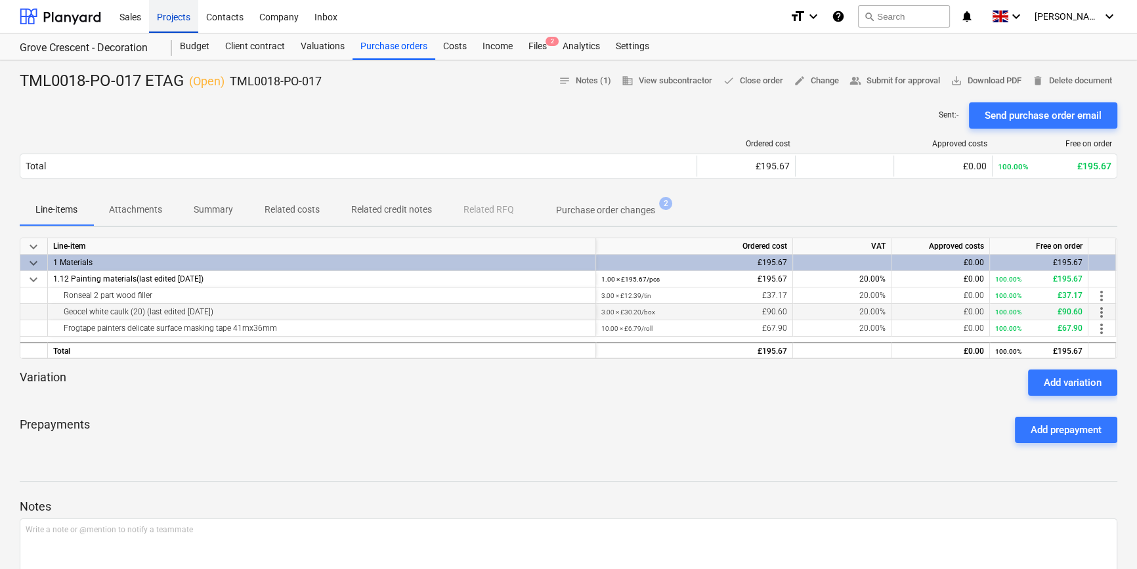
click at [184, 17] on div "Projects" at bounding box center [173, 15] width 49 height 33
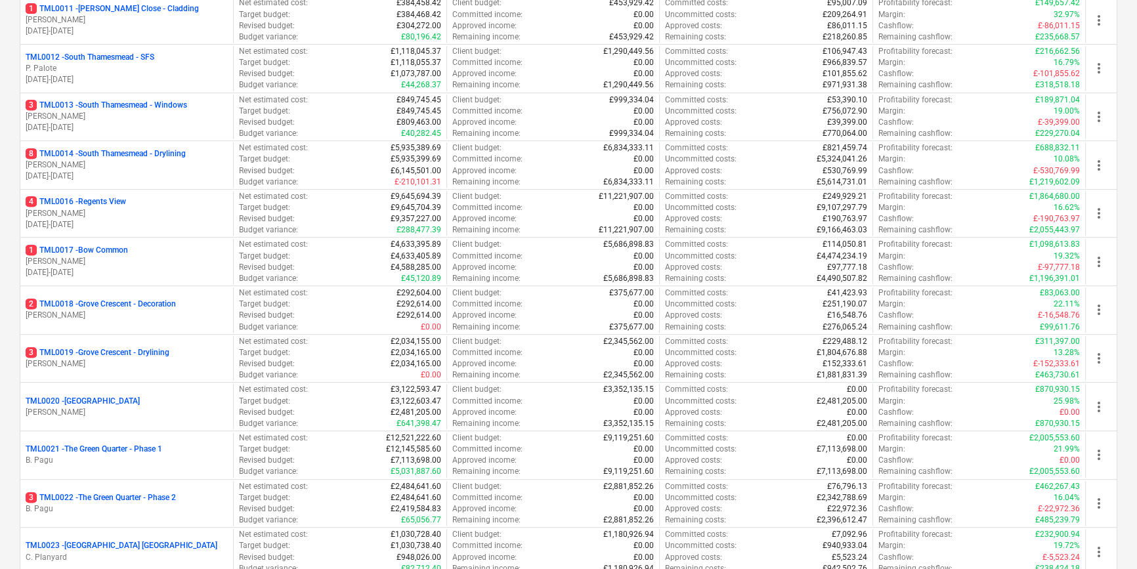
scroll to position [716, 0]
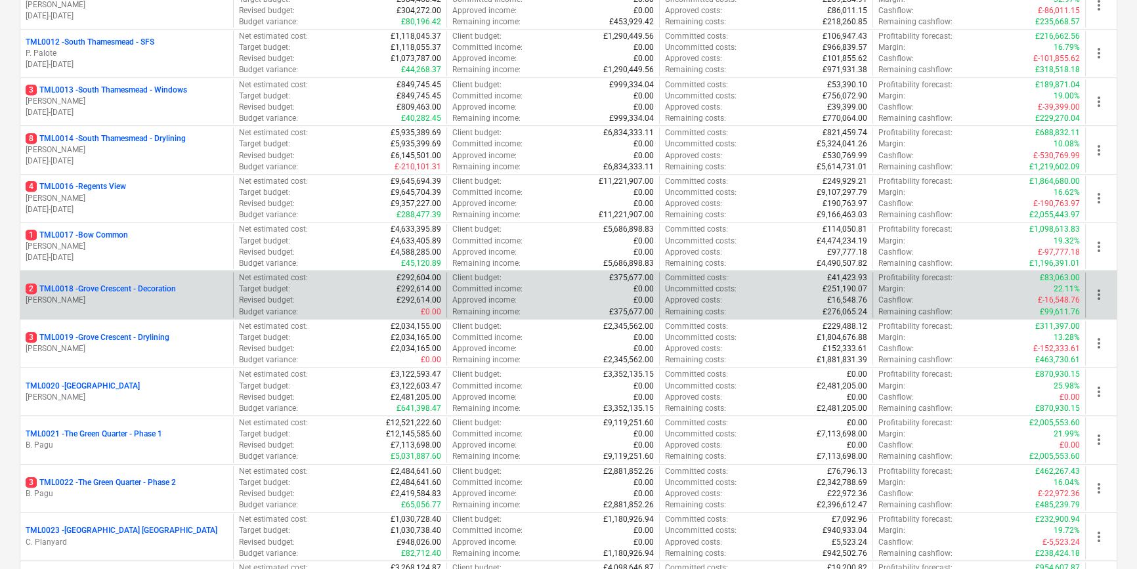
click at [150, 296] on p "[PERSON_NAME]" at bounding box center [127, 300] width 202 height 11
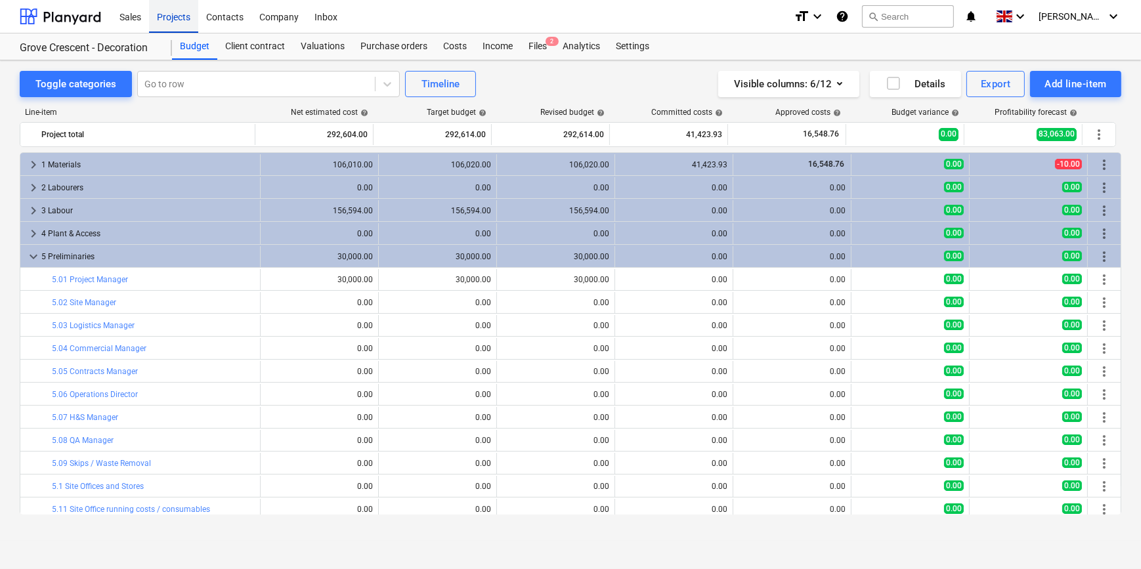
click at [169, 18] on div "Projects" at bounding box center [173, 15] width 49 height 33
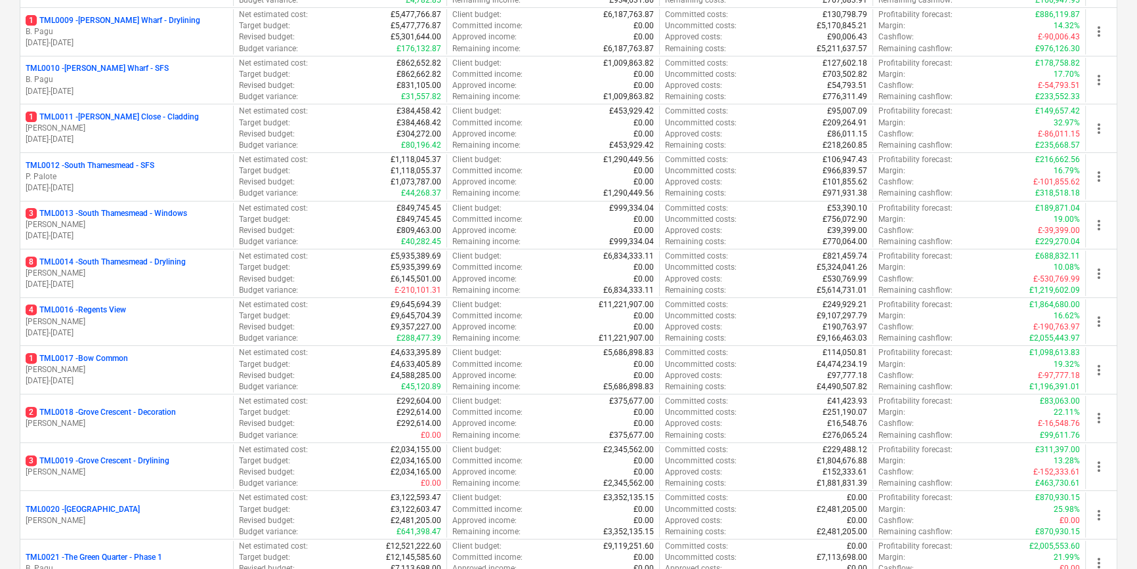
scroll to position [597, 0]
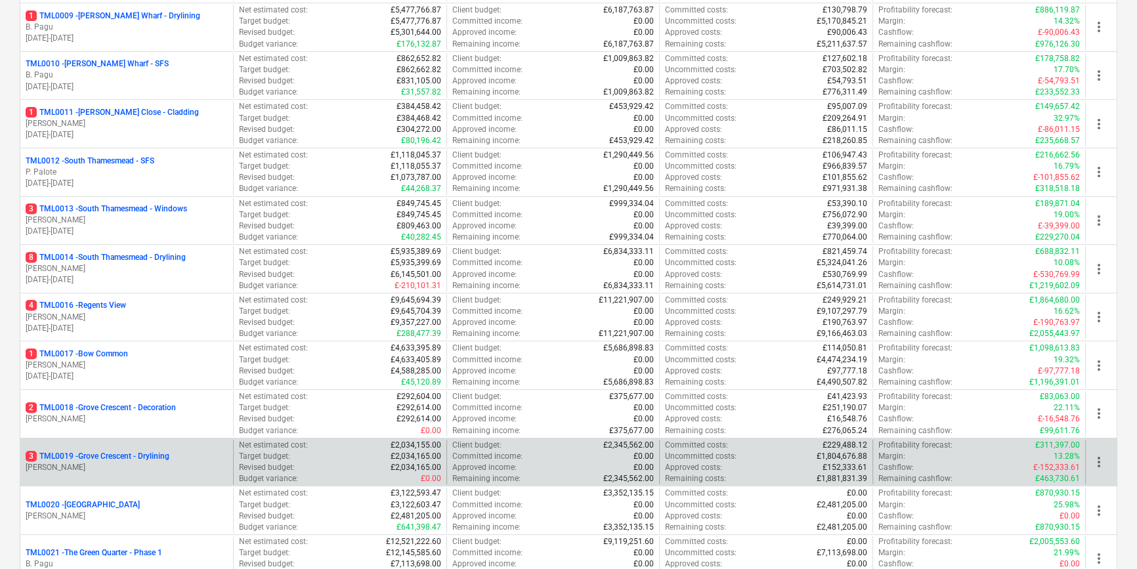
click at [156, 464] on p "[PERSON_NAME]" at bounding box center [127, 467] width 202 height 11
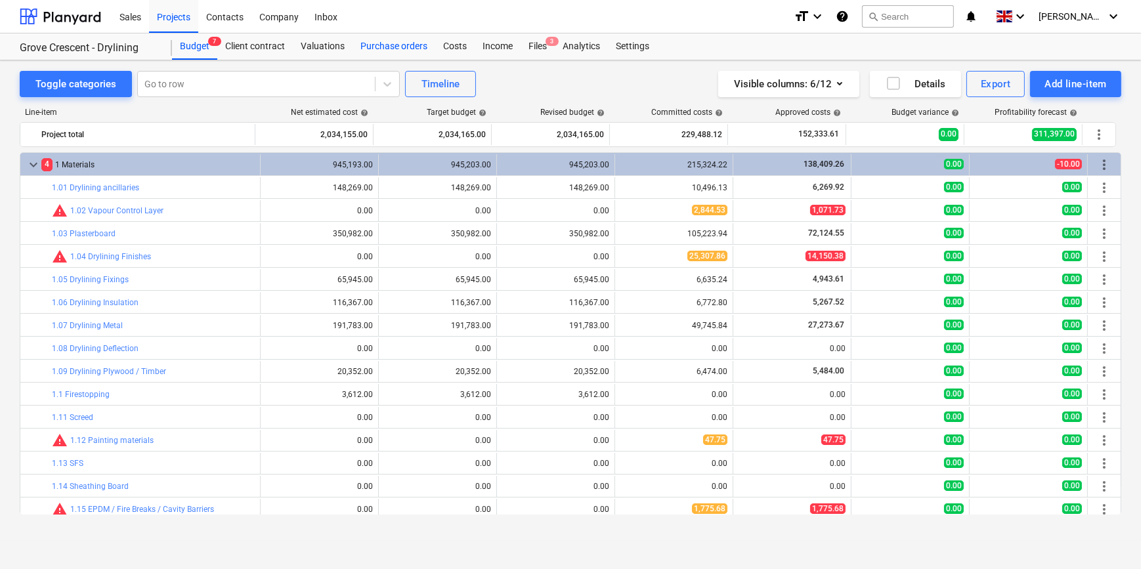
click at [380, 46] on div "Purchase orders" at bounding box center [394, 46] width 83 height 26
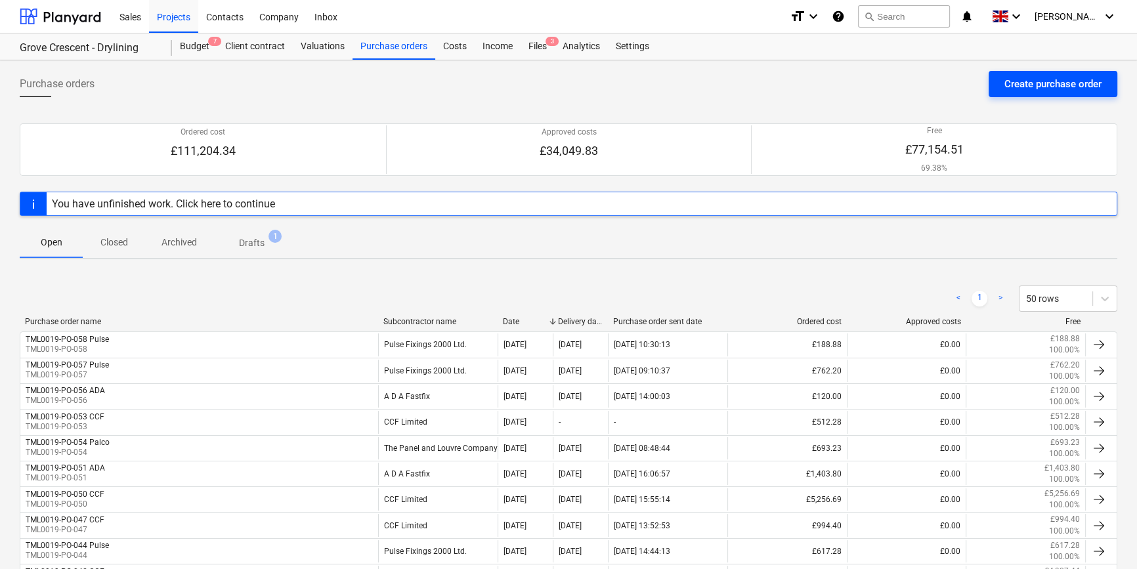
click at [1065, 79] on div "Create purchase order" at bounding box center [1053, 84] width 97 height 17
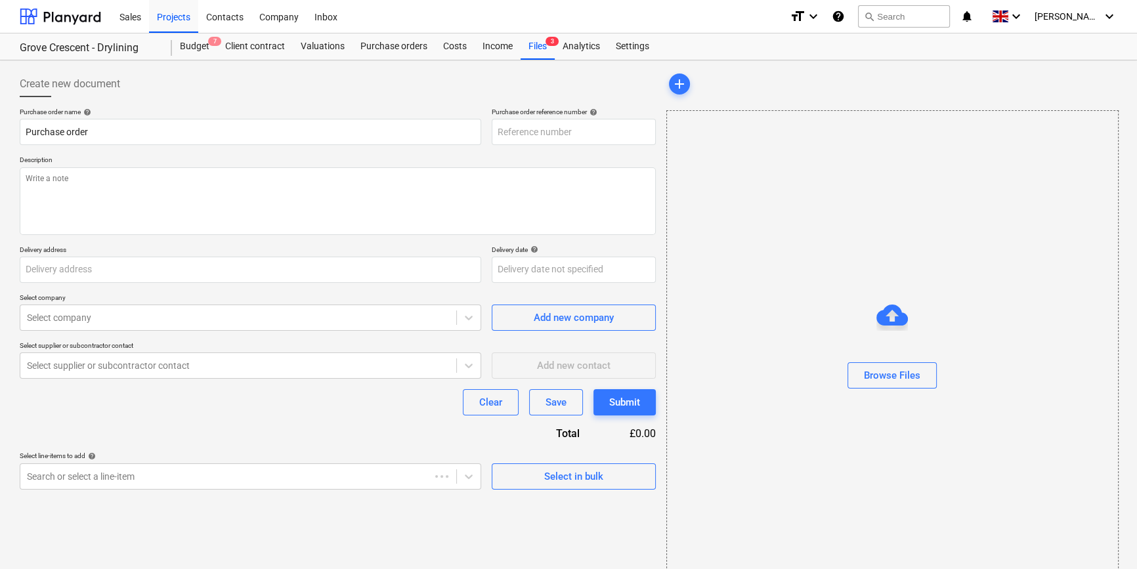
type textarea "x"
type input "[PERSON_NAME][GEOGRAPHIC_DATA]"
type textarea "x"
type input "TML0019-PO-059"
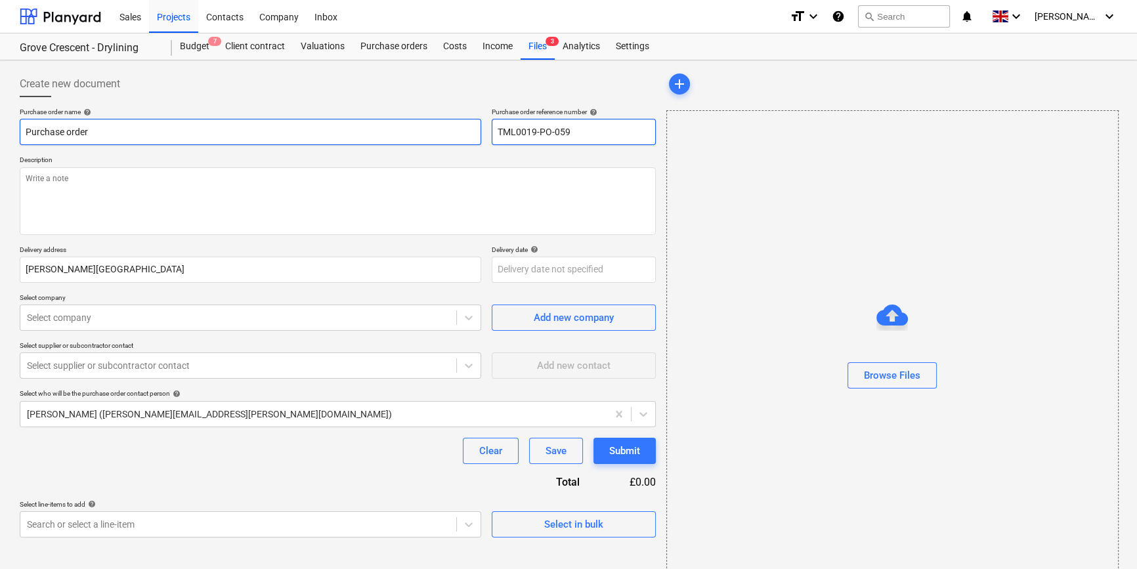
drag, startPoint x: 571, startPoint y: 130, endPoint x: 478, endPoint y: 131, distance: 92.6
click at [478, 131] on div "Purchase order name help Purchase order Purchase order reference number help TM…" at bounding box center [338, 126] width 636 height 37
drag, startPoint x: 100, startPoint y: 128, endPoint x: 22, endPoint y: 134, distance: 79.0
click at [22, 134] on input "Purchase order" at bounding box center [251, 132] width 462 height 26
type textarea "x"
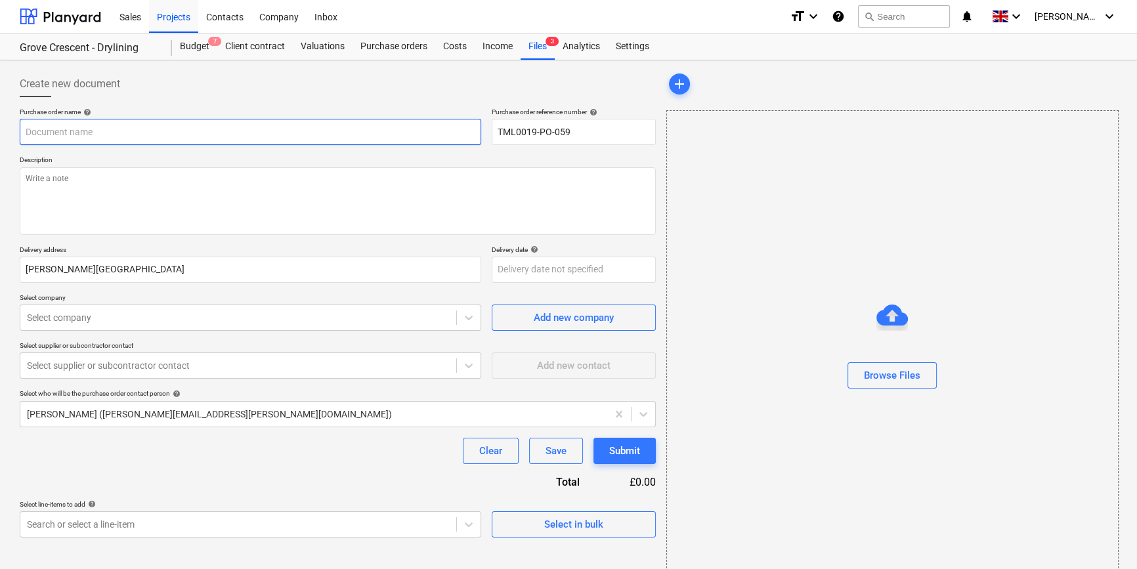
paste input "TML0019-PO-059"
type textarea "x"
type input "TML0019-PO-059"
type textarea "x"
type input "TML0019-PO-059"
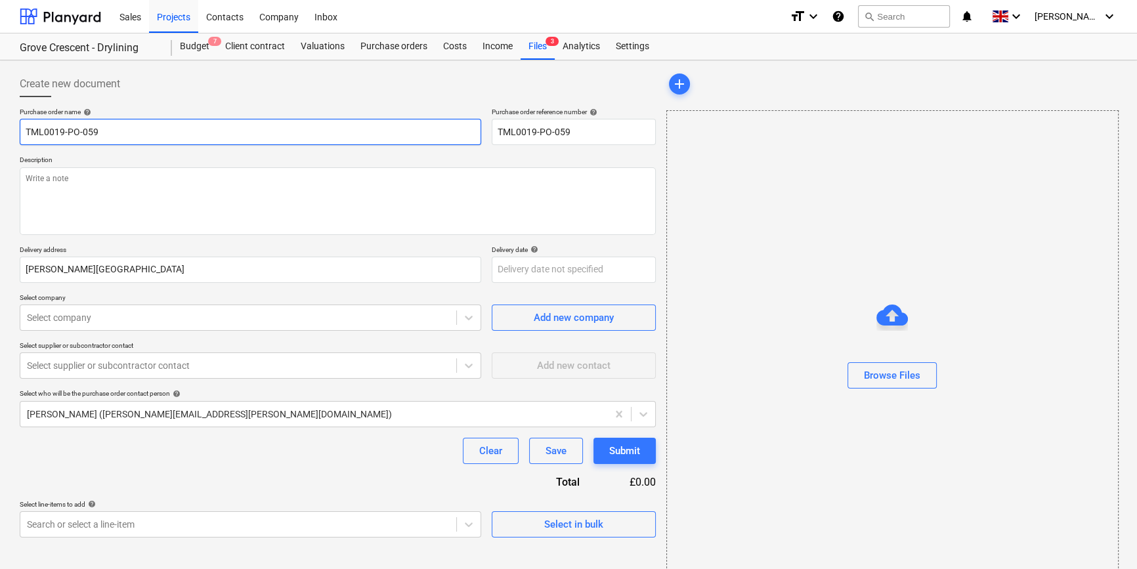
type textarea "x"
type input "TML0019-PO-059 C"
type textarea "x"
type input "TML0019-PO-059 CC"
type textarea "x"
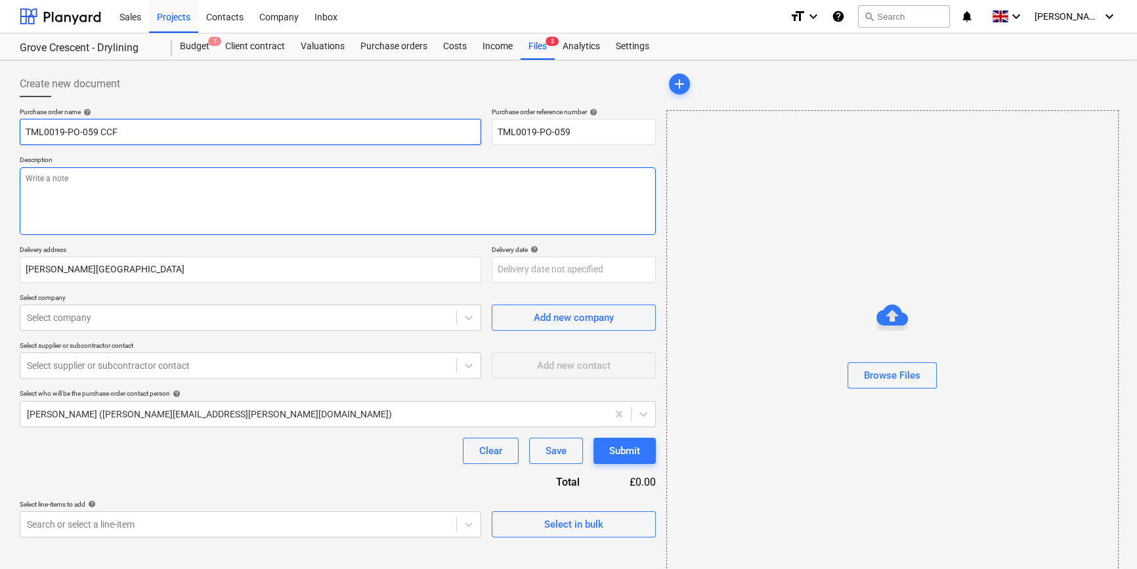
type input "TML0019-PO-059 CCF"
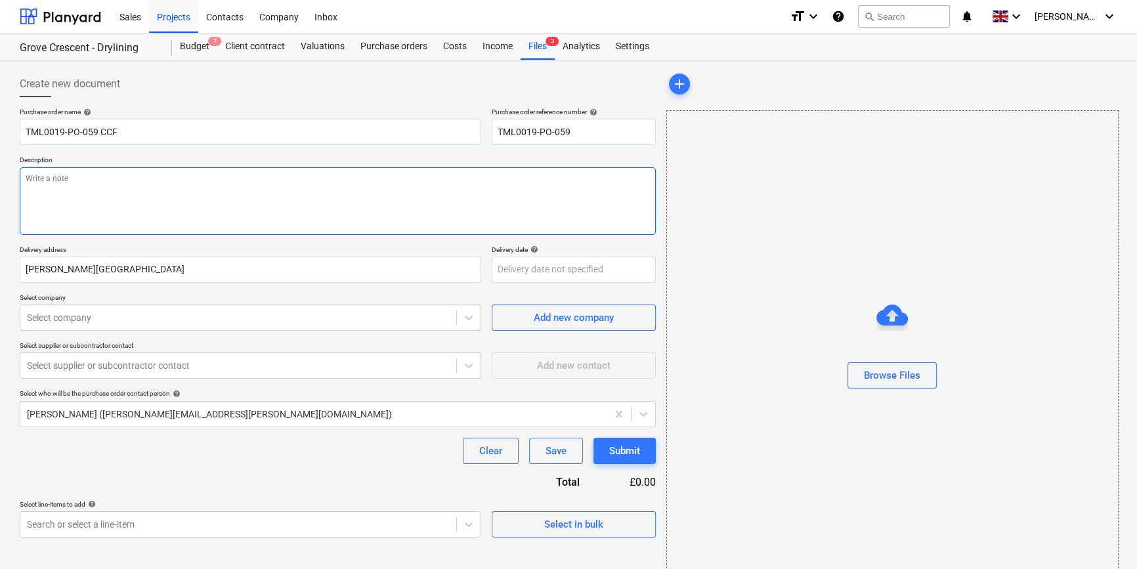
click at [72, 204] on textarea at bounding box center [338, 201] width 636 height 68
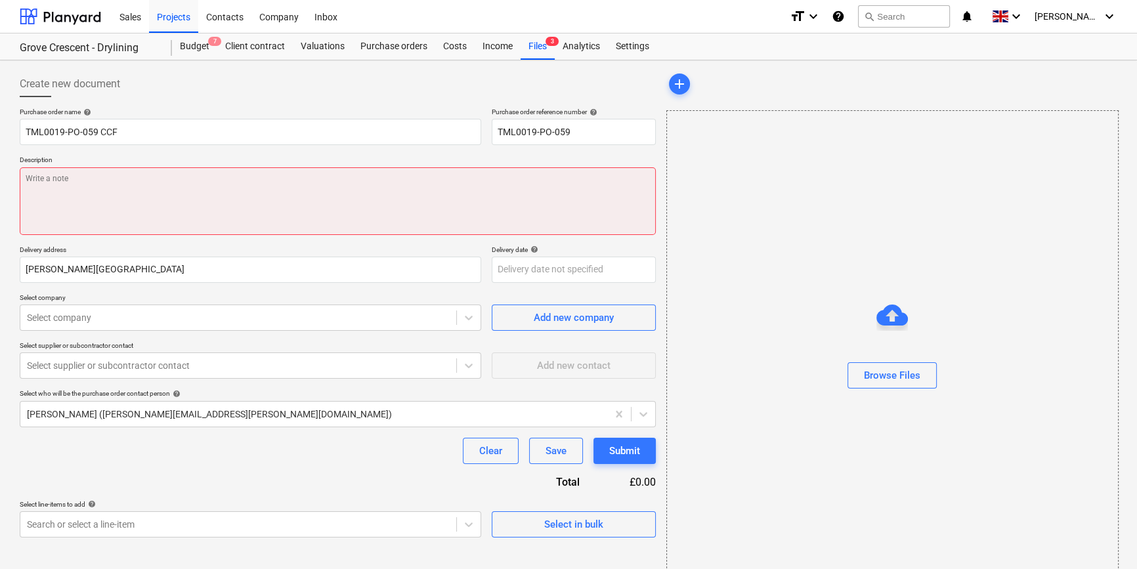
paste textarea "Site contact [PERSON_NAME] [PHONE_NUMBER] A4 & C4 2nd fix"
type textarea "x"
type textarea "Site contact [PERSON_NAME] [PHONE_NUMBER] A4 & C4 2nd fix"
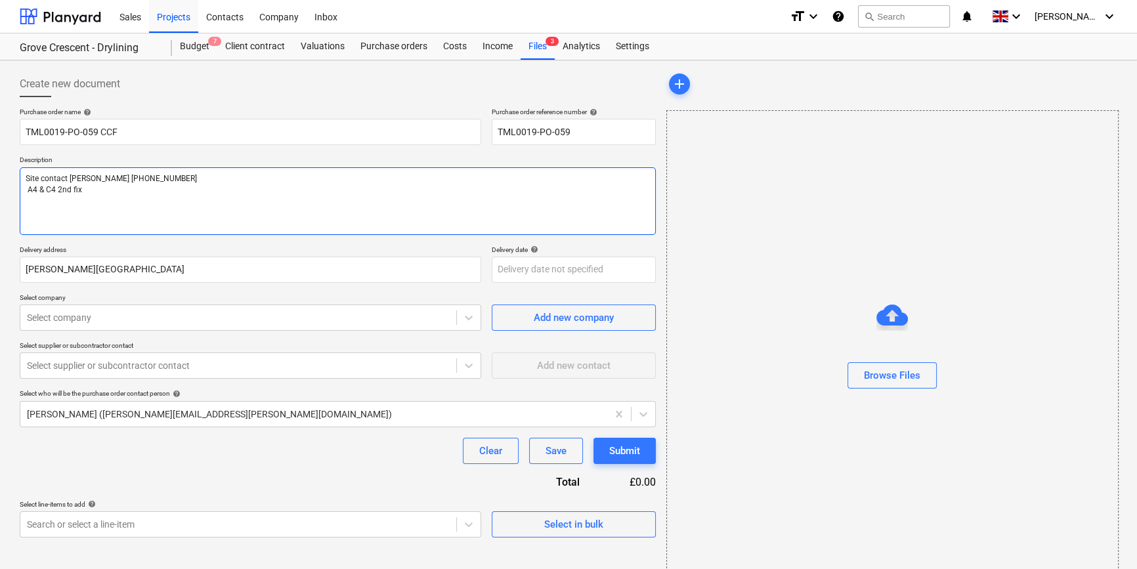
click at [33, 189] on textarea "Site contact [PERSON_NAME] [PHONE_NUMBER] A4 & C4 2nd fix" at bounding box center [338, 201] width 636 height 68
type textarea "x"
type textarea "Site contact [PERSON_NAME] [PHONE_NUMBER] A & C4 2nd fix"
type textarea "x"
type textarea "Site contact [PERSON_NAME] [PHONE_NUMBER] A5 & C4 2nd fix"
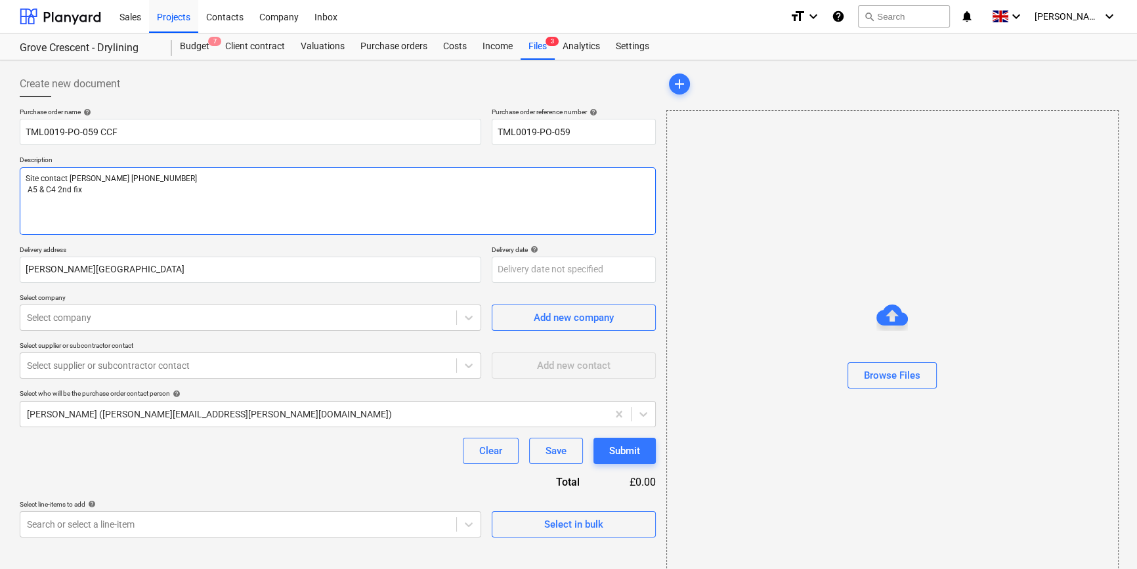
type textarea "x"
type textarea "Site contact [PERSON_NAME] [PHONE_NUMBER] A5 & C 2nd fix"
type textarea "x"
type textarea "Site contact [PERSON_NAME] [PHONE_NUMBER] A5 & C5 2nd fix"
click at [99, 190] on textarea "Site contact [PERSON_NAME] [PHONE_NUMBER] A5 & C5 2nd fix" at bounding box center [338, 201] width 636 height 68
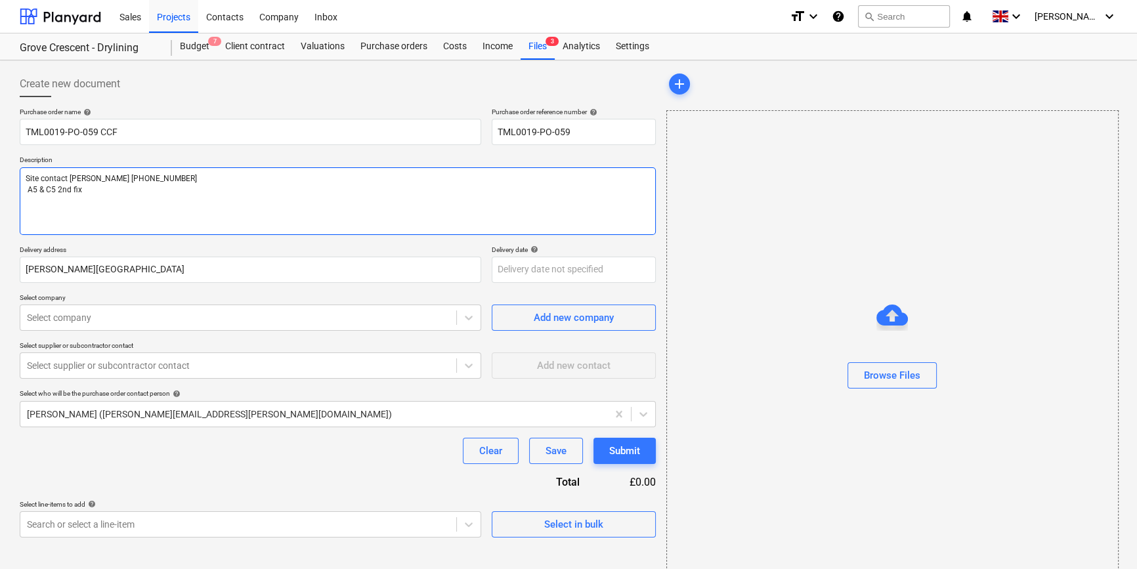
type textarea "x"
type textarea "Site contact [PERSON_NAME] [PHONE_NUMBER] A5 & C5 2nd fix"
type textarea "x"
type textarea "Site contact [PERSON_NAME] [PHONE_NUMBER] A5 & C5 2nd fix P"
type textarea "x"
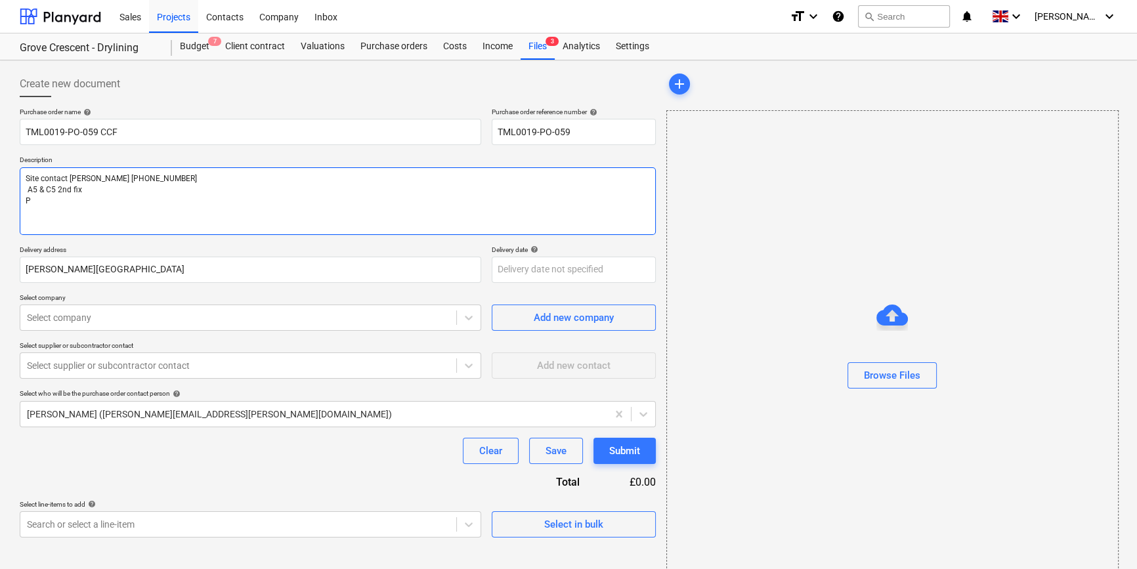
type textarea "Site contact [PERSON_NAME] [PHONE_NUMBER] A5 & C5 2nd fix Pr"
type textarea "x"
type textarea "Site contact [PERSON_NAME] [PHONE_NUMBER] A5 & C5 2nd fix Pre"
type textarea "x"
type textarea "Site contact [PERSON_NAME] [PHONE_NUMBER] A5 & C5 2nd fix Pre-"
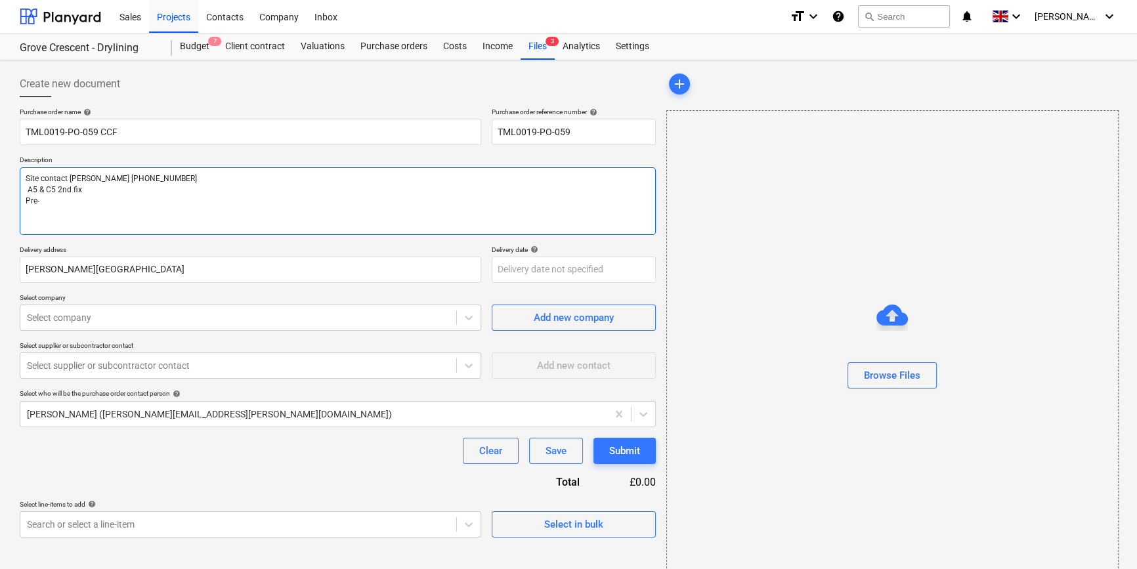
type textarea "x"
type textarea "Site contact [PERSON_NAME] [PHONE_NUMBER] A5 & C5 2nd fix Pre-s"
type textarea "x"
type textarea "Site contact [PERSON_NAME] [PHONE_NUMBER] A5 & C5 2nd fix Pre-sl"
type textarea "x"
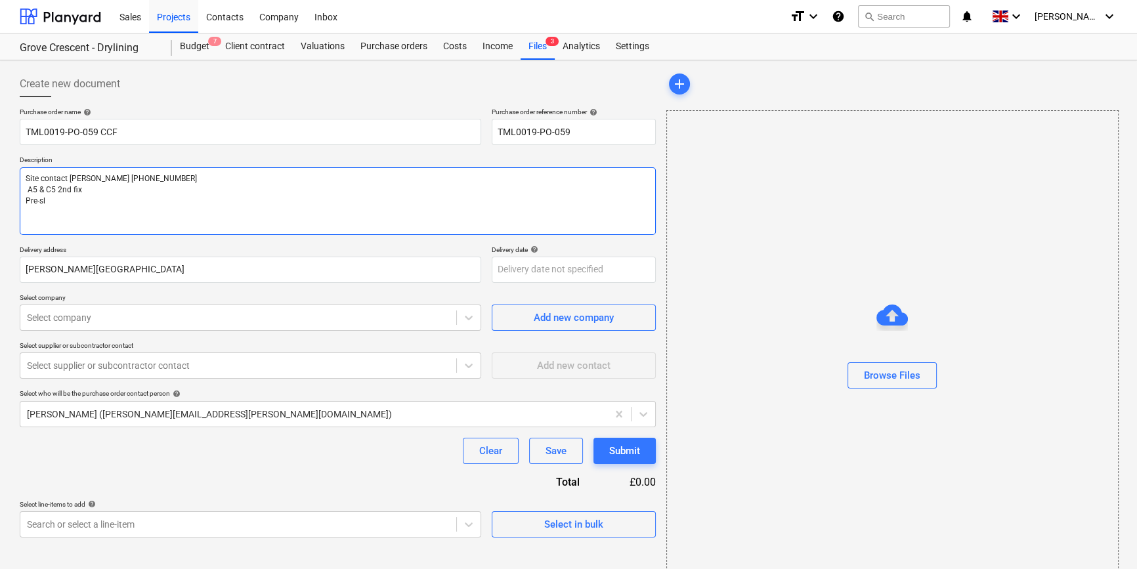
type textarea "Site contact [PERSON_NAME] [PHONE_NUMBER] A5 & C5 2nd fix Pre-slu"
type textarea "x"
type textarea "Site contact [PERSON_NAME] [PHONE_NUMBER] A5 & C5 2nd fix Pre-slun"
type textarea "x"
type textarea "Site contact [PERSON_NAME] [PHONE_NUMBER] A5 & C5 2nd fix Pre-slung"
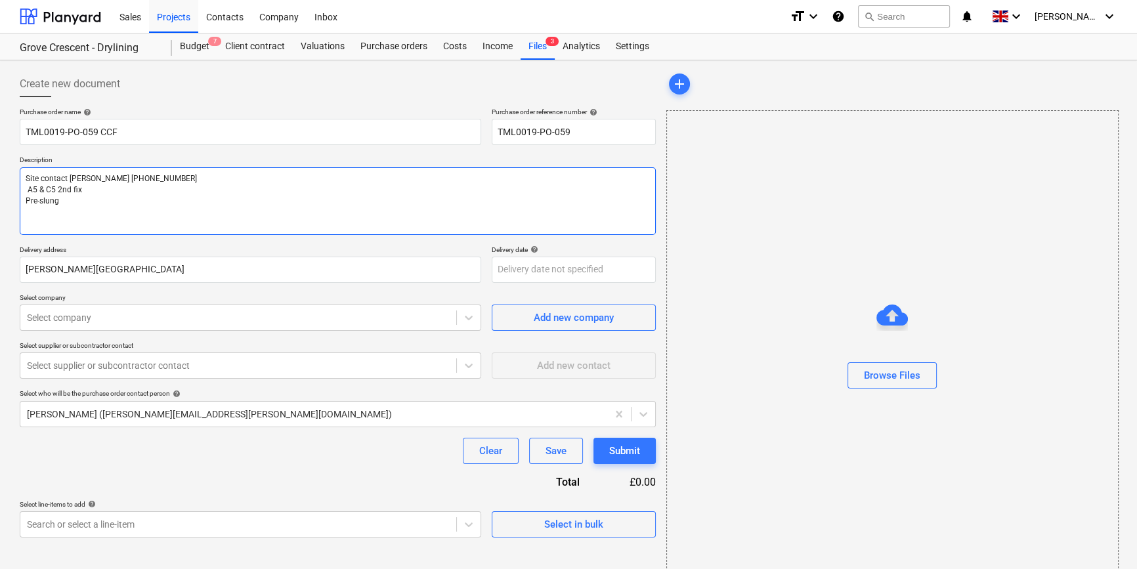
type textarea "x"
type textarea "Site contact [PERSON_NAME] [PHONE_NUMBER] A5 & C5 2nd fix Pre-slung"
type textarea "x"
type textarea "Site contact [PERSON_NAME] [PHONE_NUMBER] A5 & C5 2nd fix Pre-slung f"
type textarea "x"
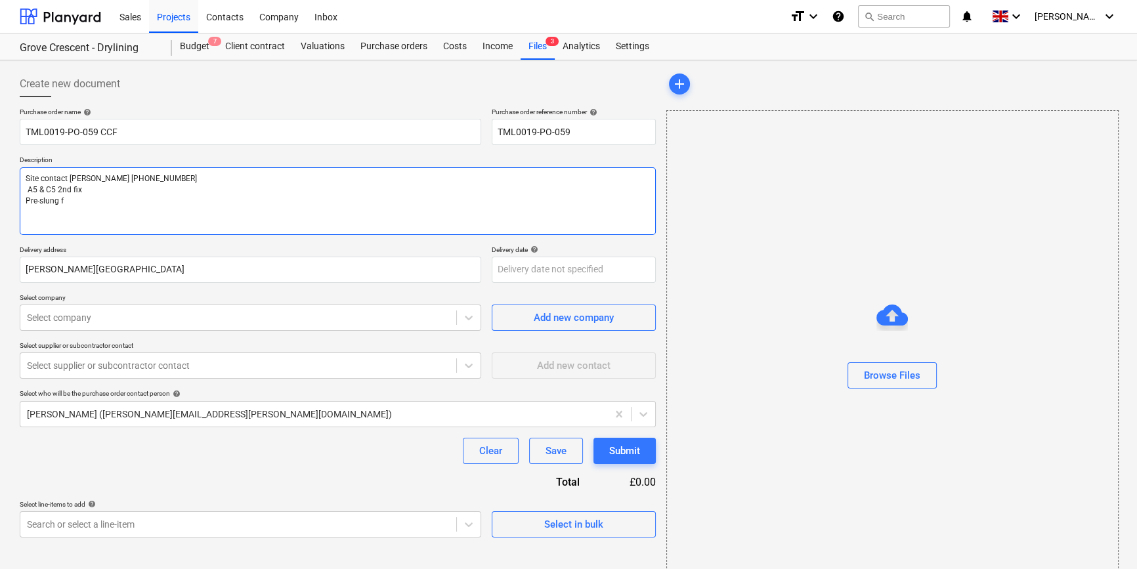
type textarea "Site contact [PERSON_NAME] [PHONE_NUMBER] A5 & C5 2nd fix Pre-slung fo"
type textarea "x"
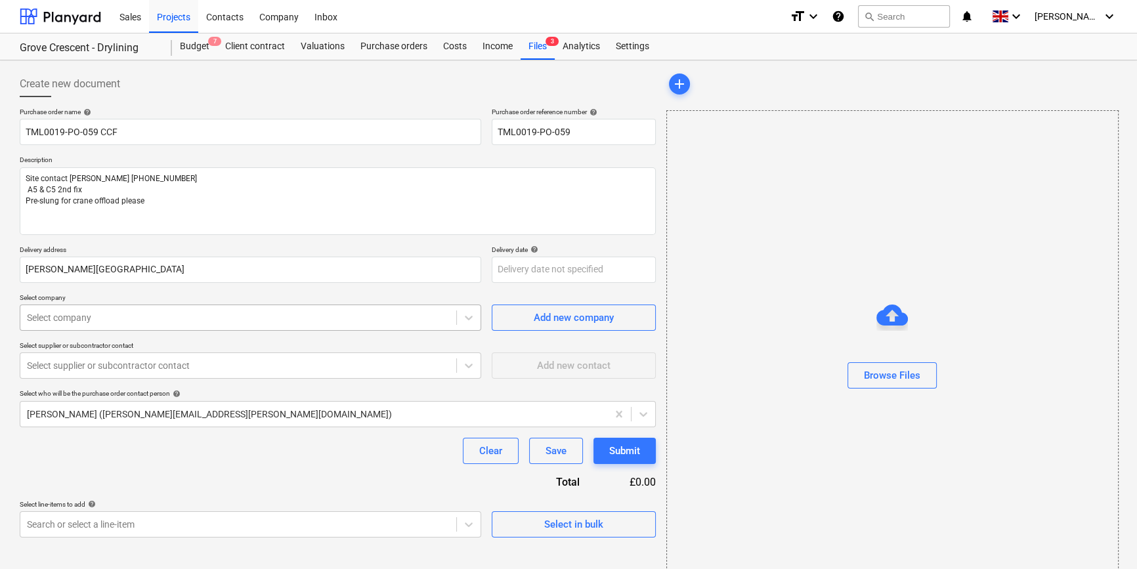
click at [102, 317] on div at bounding box center [238, 317] width 423 height 13
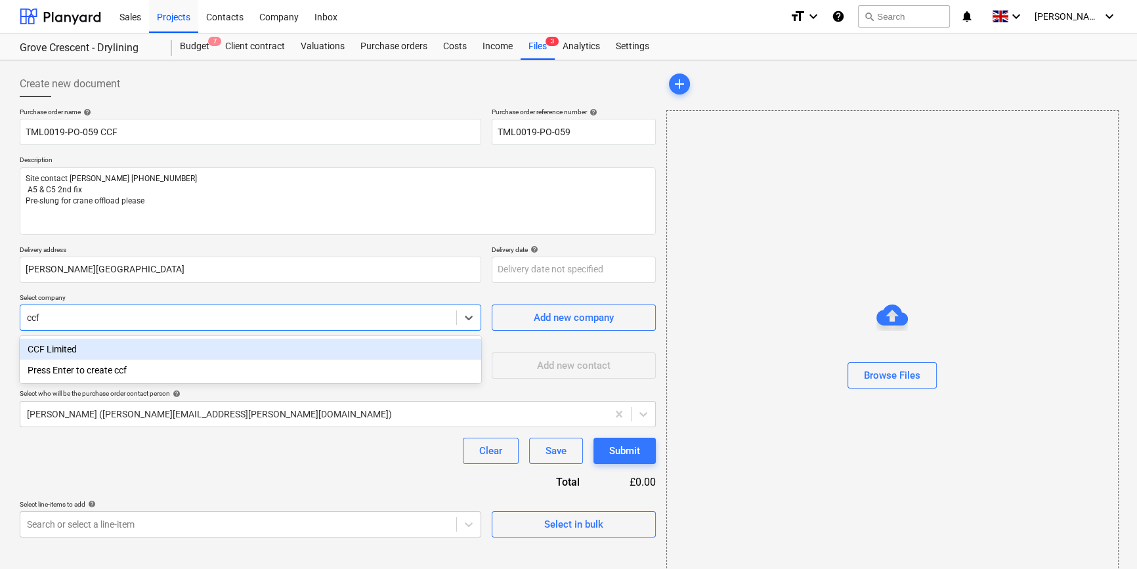
click at [81, 351] on div "CCF Limited" at bounding box center [251, 349] width 462 height 21
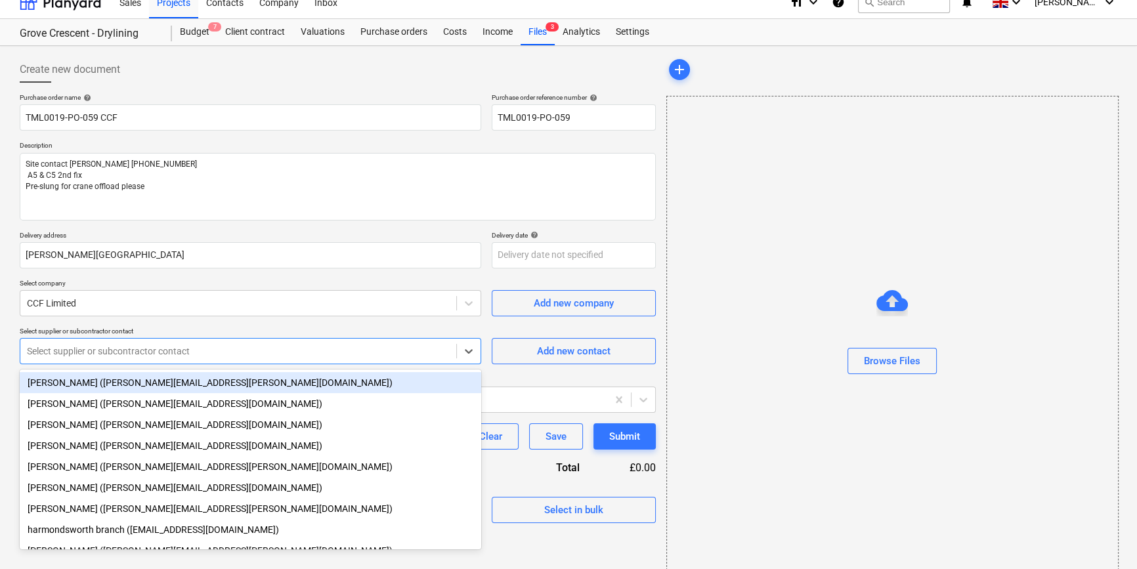
click at [83, 370] on body "Sales Projects Contacts Company Inbox format_size keyboard_arrow_down help sear…" at bounding box center [568, 270] width 1137 height 569
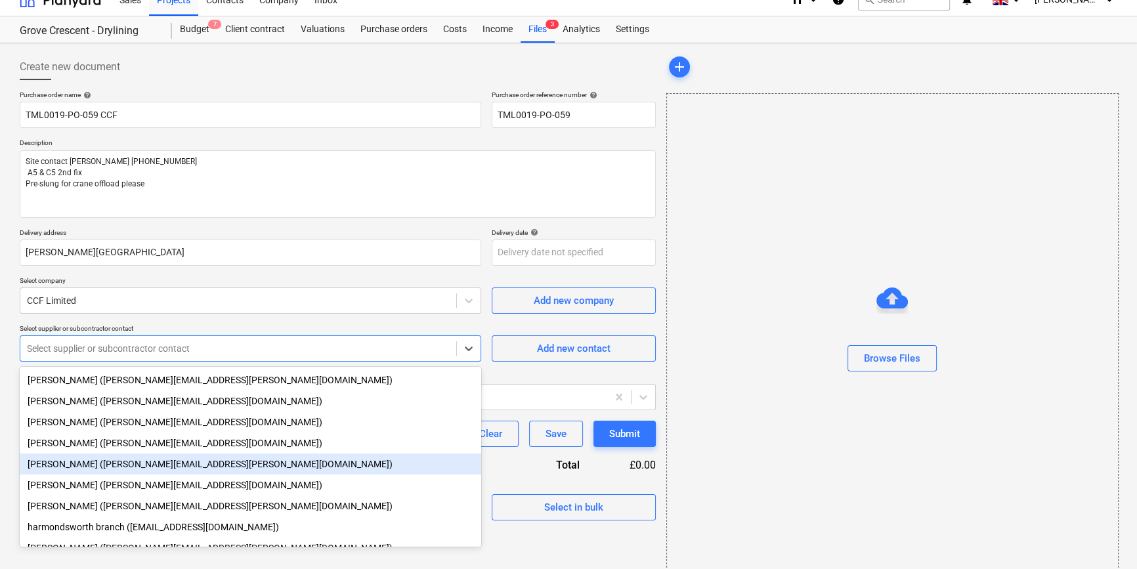
click at [75, 464] on div "[PERSON_NAME] ([PERSON_NAME][EMAIL_ADDRESS][PERSON_NAME][DOMAIN_NAME])" at bounding box center [251, 464] width 462 height 21
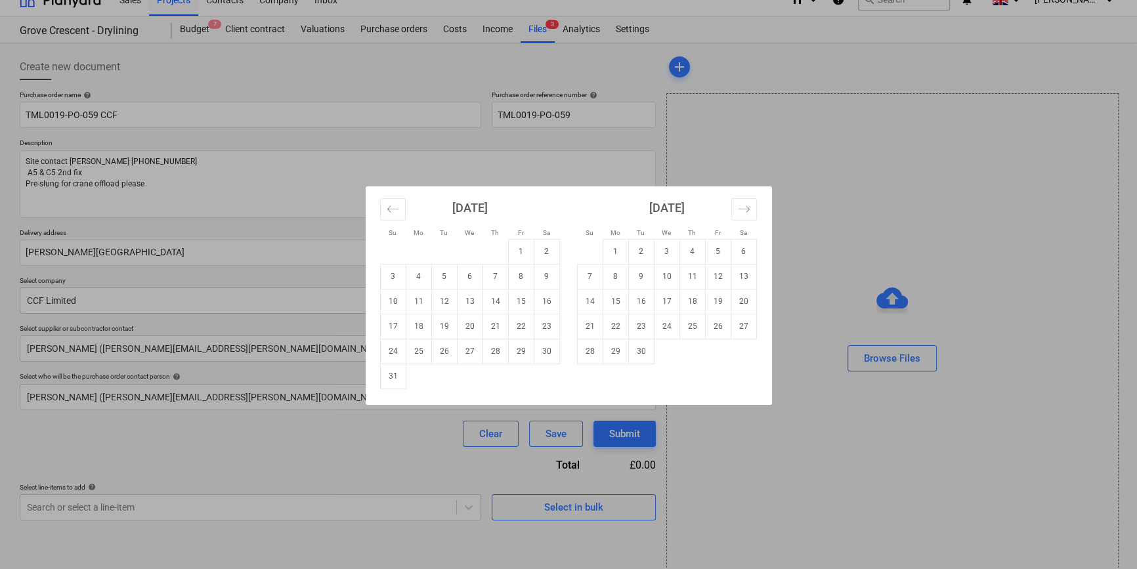
click at [512, 251] on body "Sales Projects Contacts Company Inbox format_size keyboard_arrow_down help sear…" at bounding box center [568, 267] width 1137 height 569
click at [418, 325] on td "18" at bounding box center [419, 326] width 26 height 25
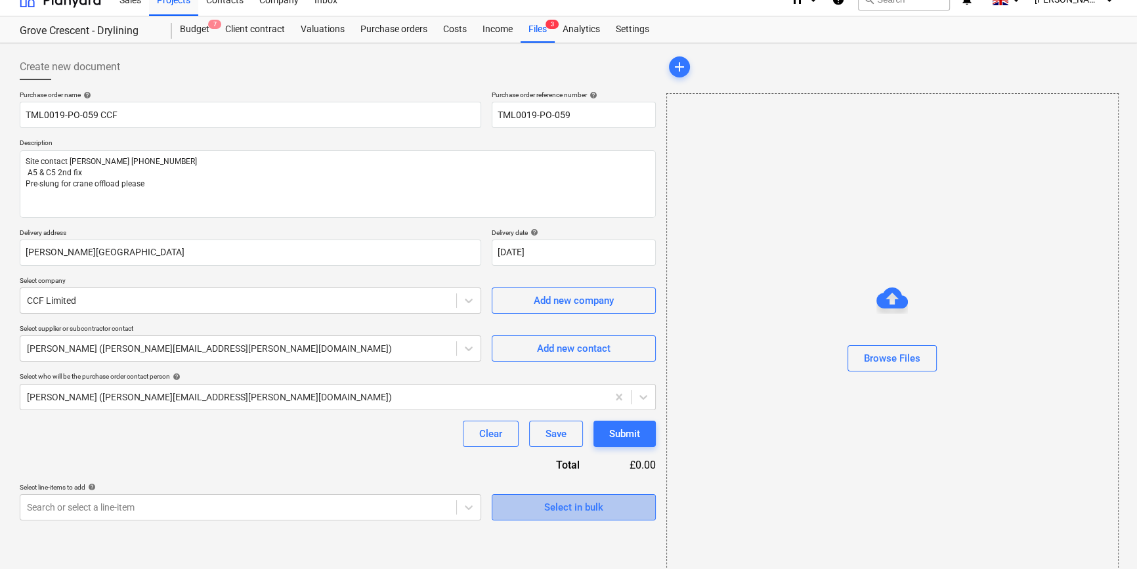
click at [558, 510] on div "Select in bulk" at bounding box center [573, 507] width 59 height 17
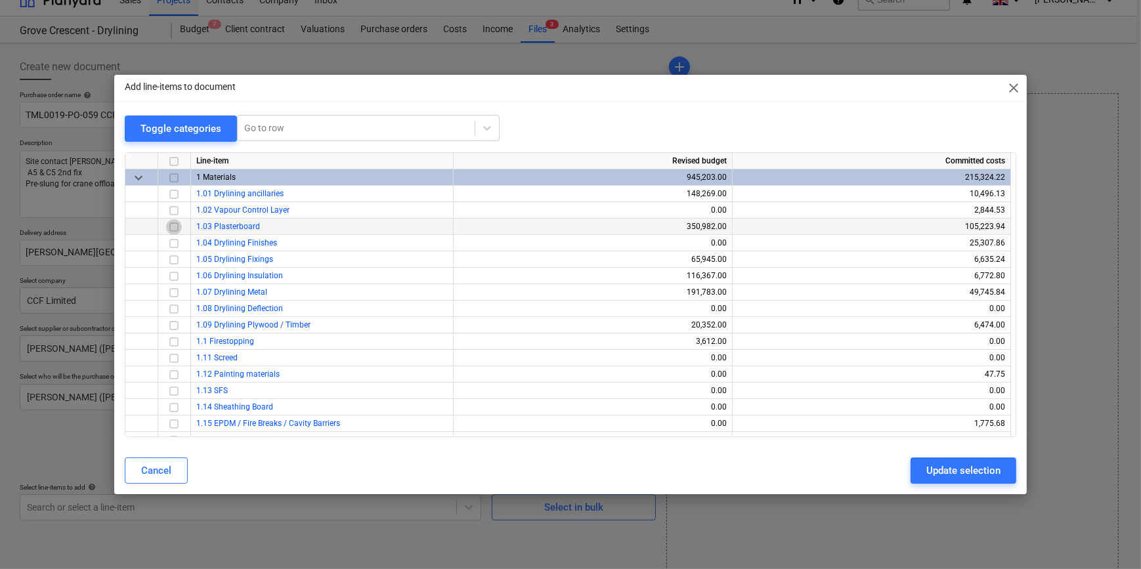
click at [171, 225] on input "checkbox" at bounding box center [174, 227] width 16 height 16
click at [173, 288] on input "checkbox" at bounding box center [174, 292] width 16 height 16
click at [172, 242] on input "checkbox" at bounding box center [174, 243] width 16 height 16
click at [945, 473] on div "Update selection" at bounding box center [964, 470] width 74 height 17
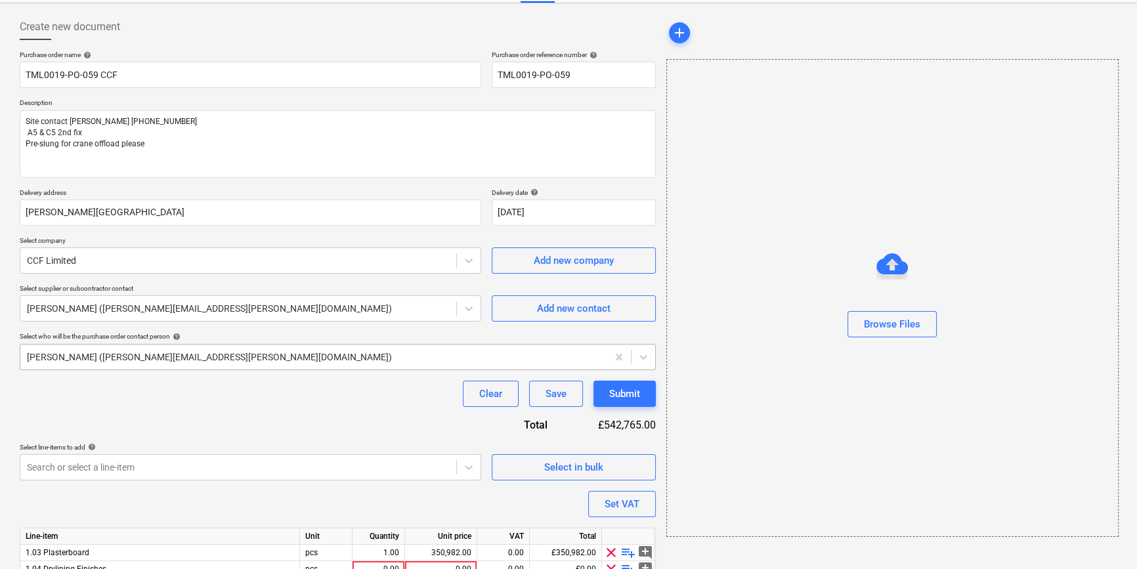
scroll to position [135, 0]
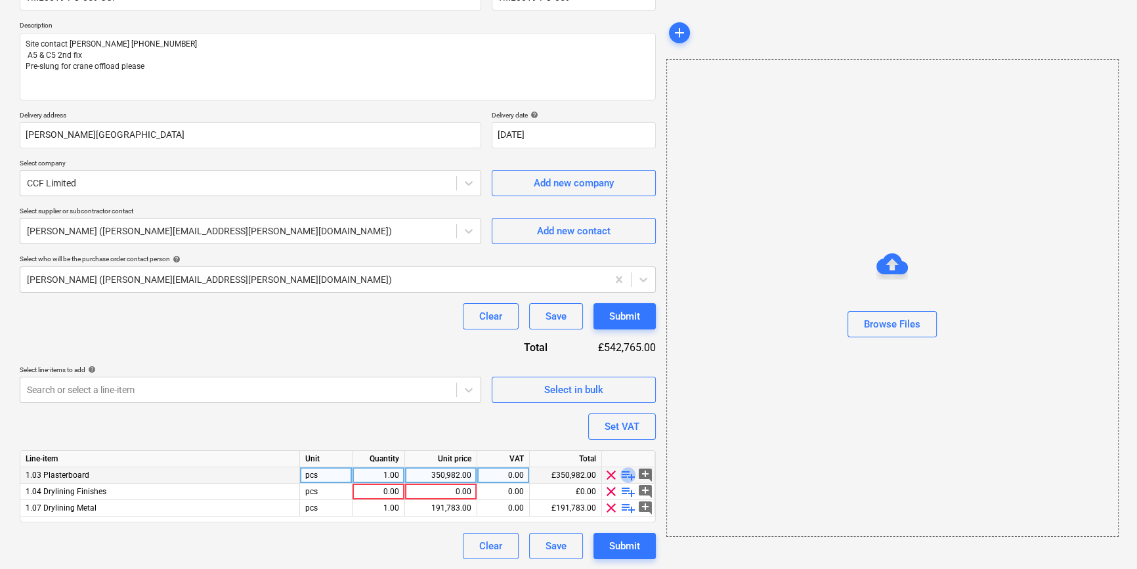
click at [625, 473] on span "playlist_add" at bounding box center [629, 476] width 16 height 16
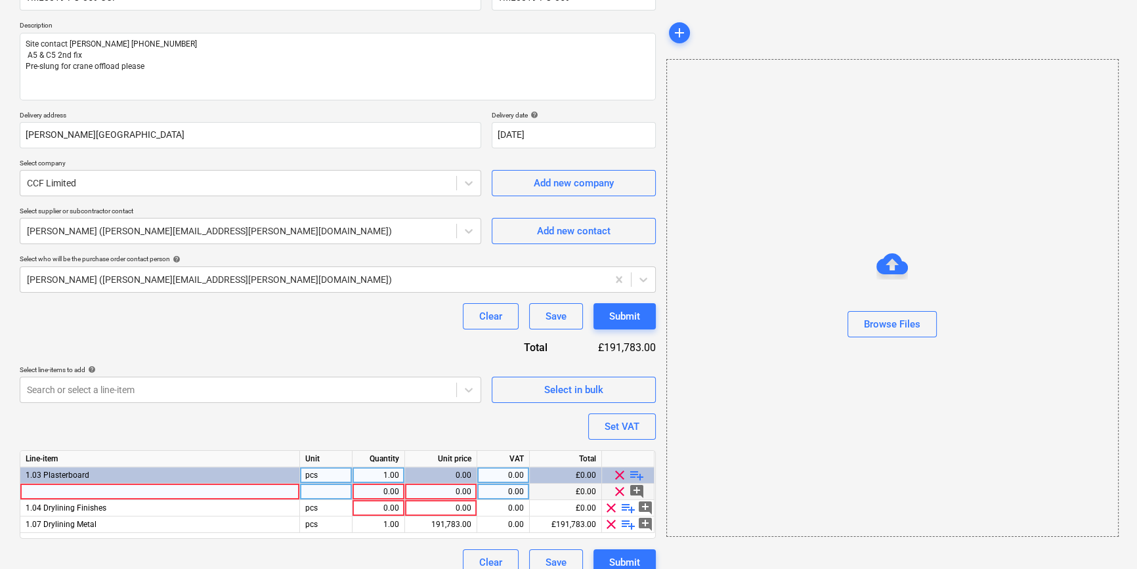
click at [43, 489] on div at bounding box center [160, 492] width 280 height 16
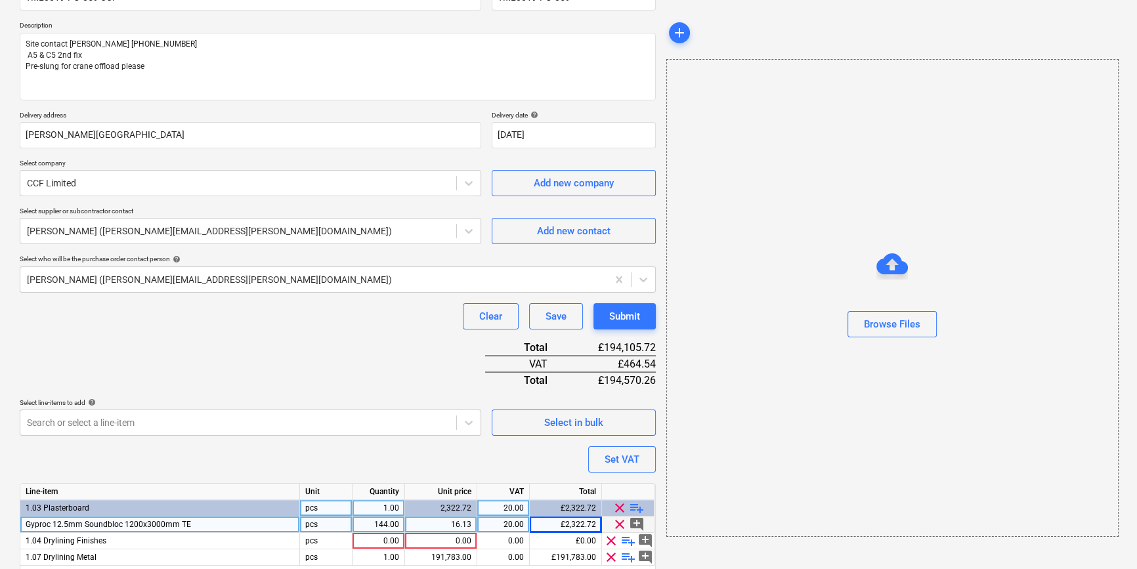
click at [373, 522] on div "144.00" at bounding box center [378, 525] width 41 height 16
click at [630, 503] on span "playlist_add" at bounding box center [637, 508] width 16 height 16
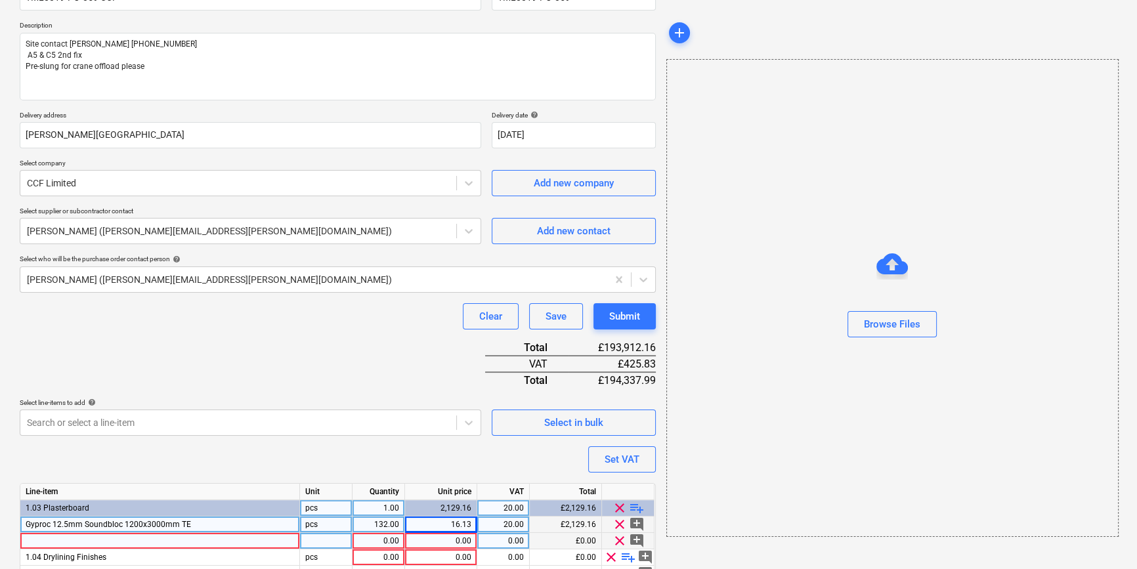
click at [45, 539] on div at bounding box center [160, 541] width 280 height 16
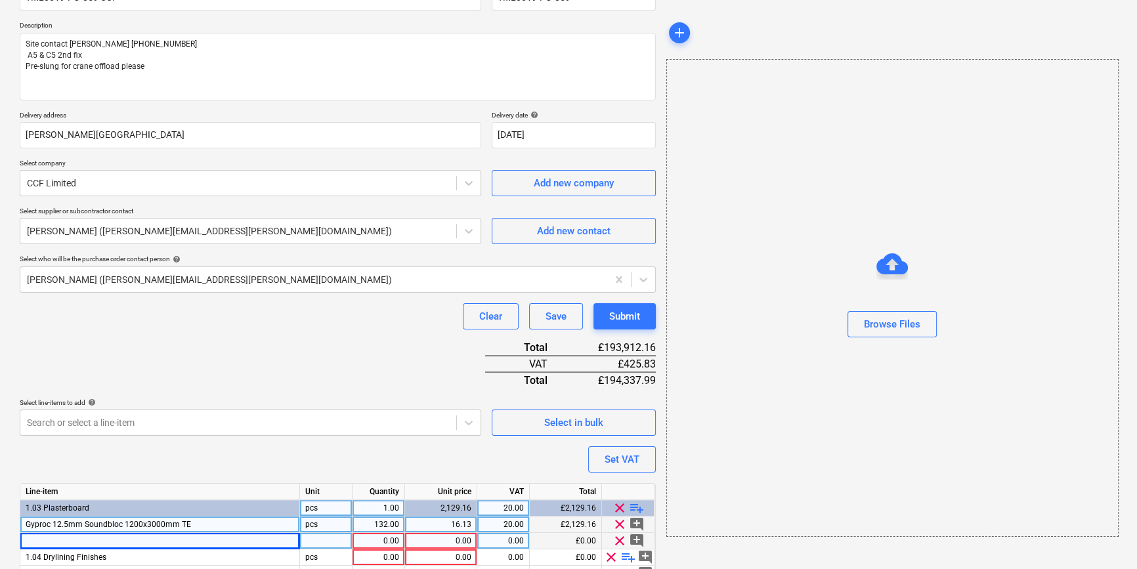
click at [33, 541] on div at bounding box center [160, 541] width 280 height 16
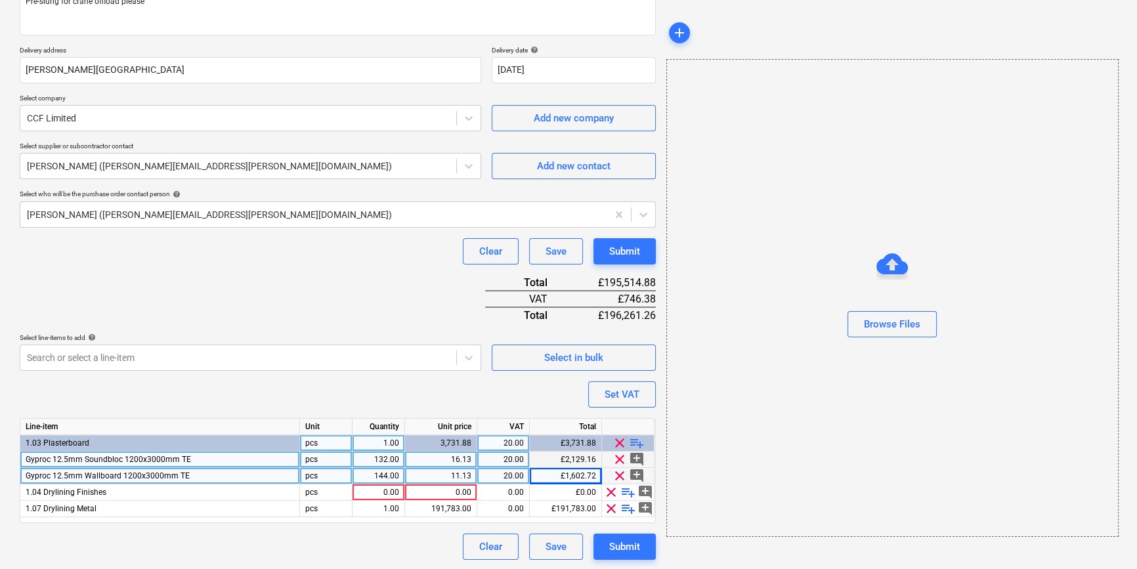
scroll to position [200, 0]
click at [380, 473] on div "144.00" at bounding box center [378, 476] width 41 height 16
click at [638, 440] on span "playlist_add" at bounding box center [637, 443] width 16 height 16
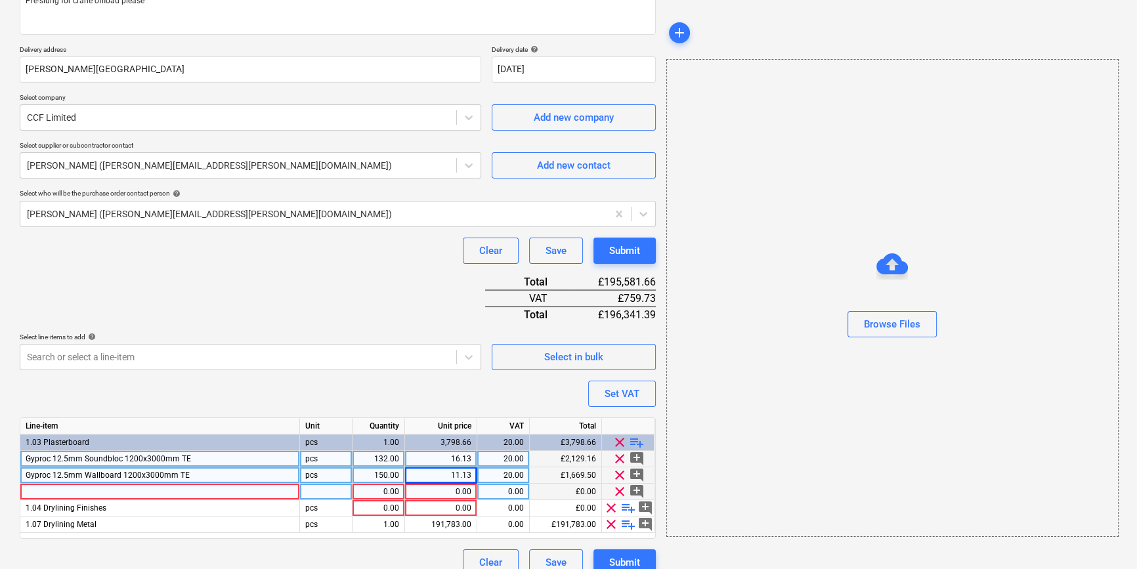
click at [41, 490] on div at bounding box center [160, 492] width 280 height 16
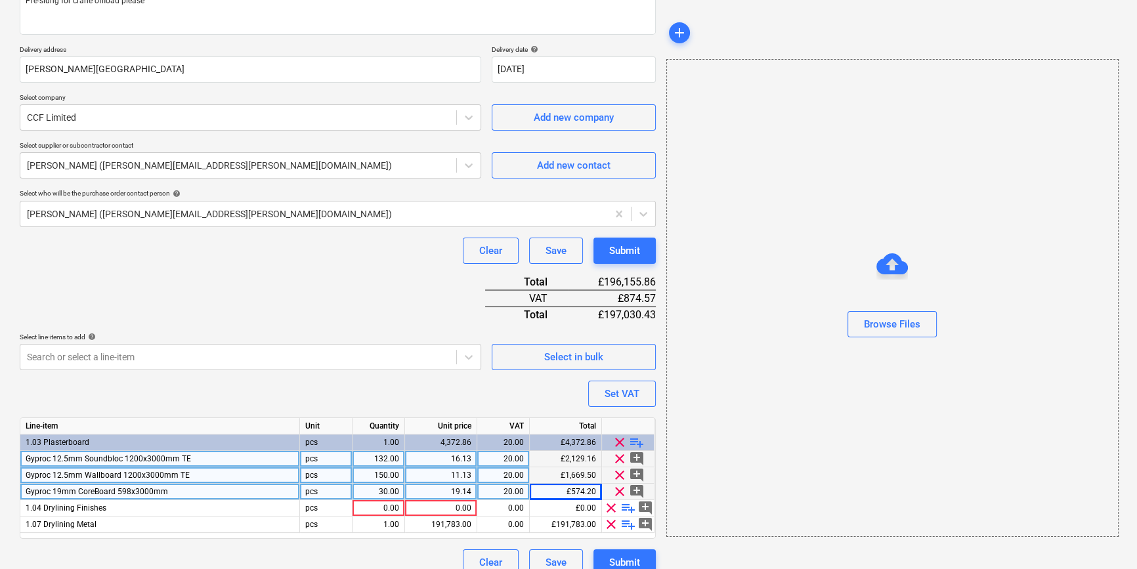
click at [636, 441] on span "playlist_add" at bounding box center [637, 443] width 16 height 16
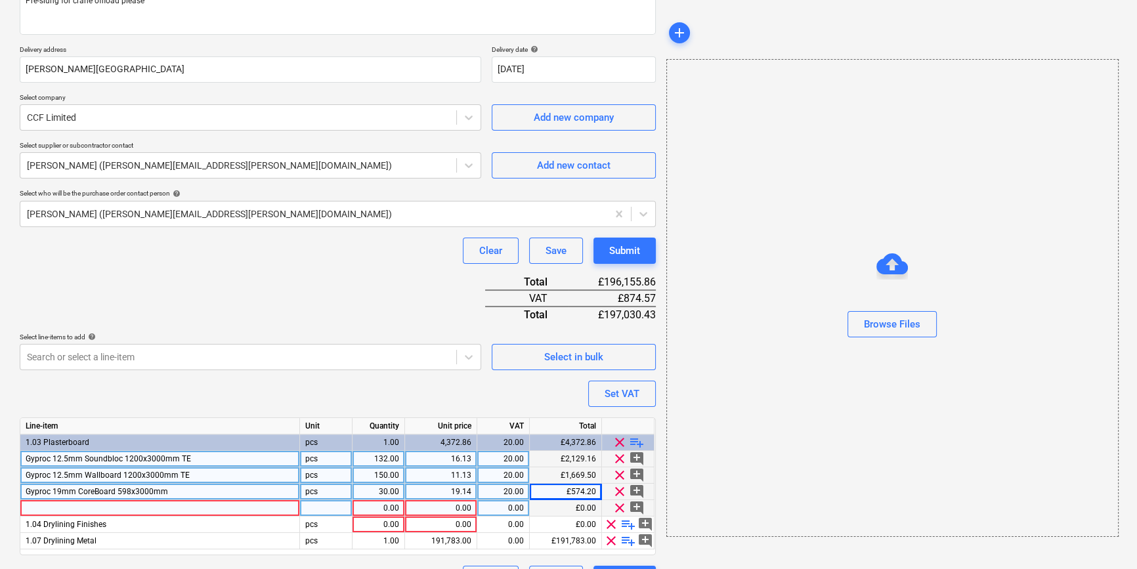
click at [47, 508] on div at bounding box center [160, 508] width 280 height 16
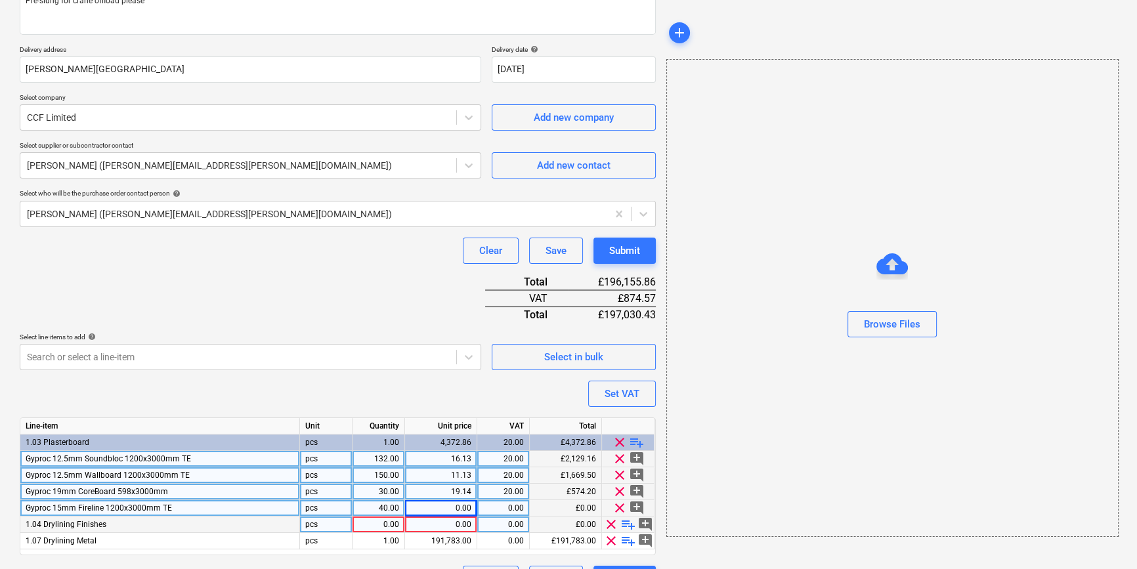
click at [380, 525] on div "0.00" at bounding box center [378, 525] width 41 height 16
click at [472, 505] on div "0.00" at bounding box center [441, 508] width 72 height 16
click at [627, 522] on span "playlist_add" at bounding box center [629, 525] width 16 height 16
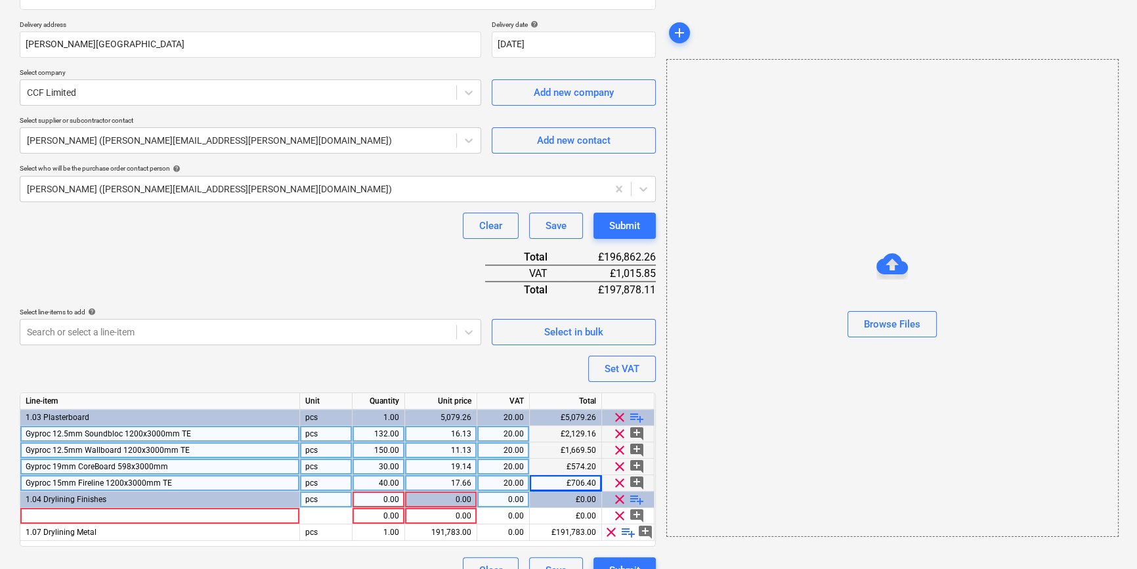
scroll to position [250, 0]
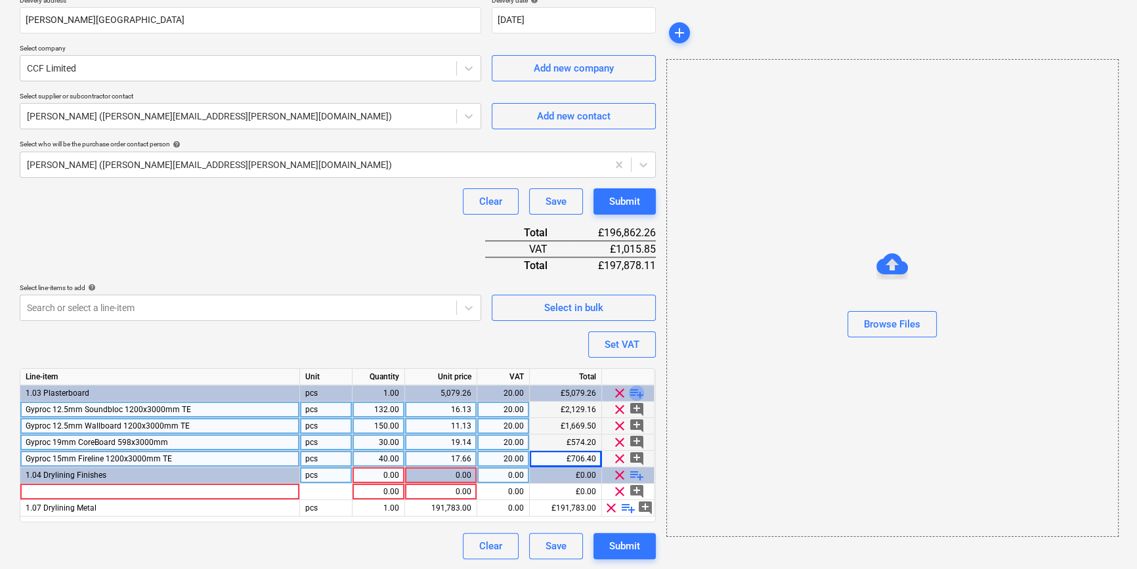
click at [633, 391] on span "playlist_add" at bounding box center [637, 393] width 16 height 16
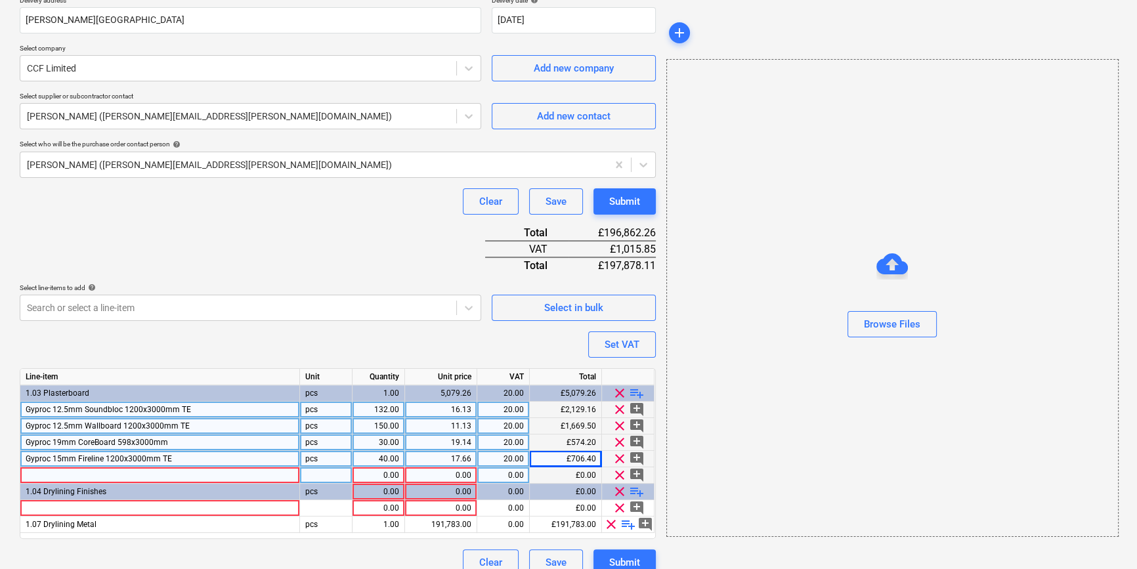
click at [39, 472] on div at bounding box center [160, 476] width 280 height 16
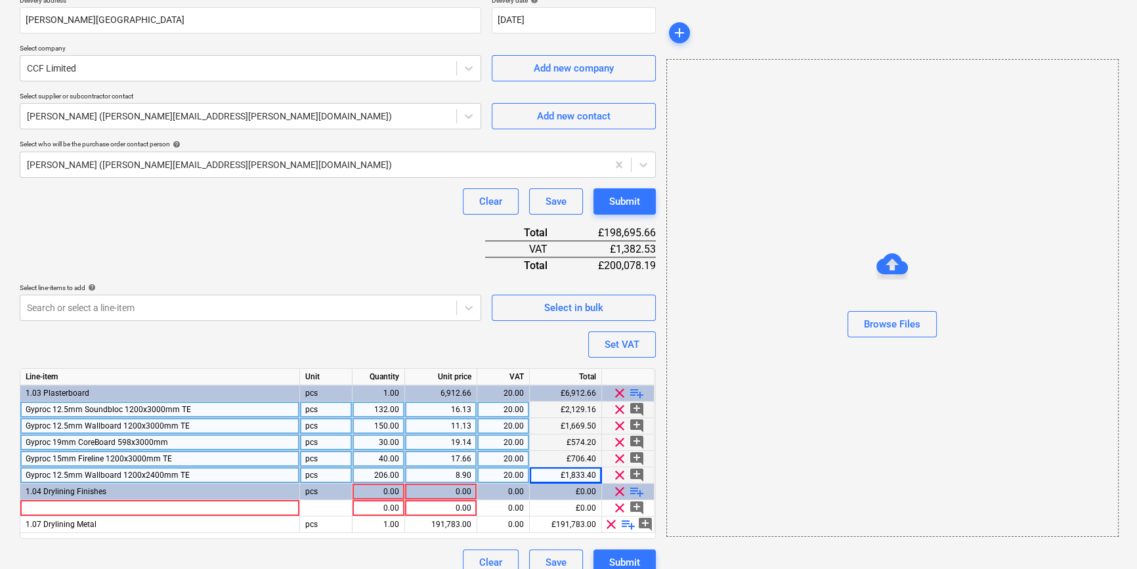
click at [378, 472] on div "206.00" at bounding box center [378, 476] width 41 height 16
click at [96, 506] on div at bounding box center [160, 508] width 280 height 16
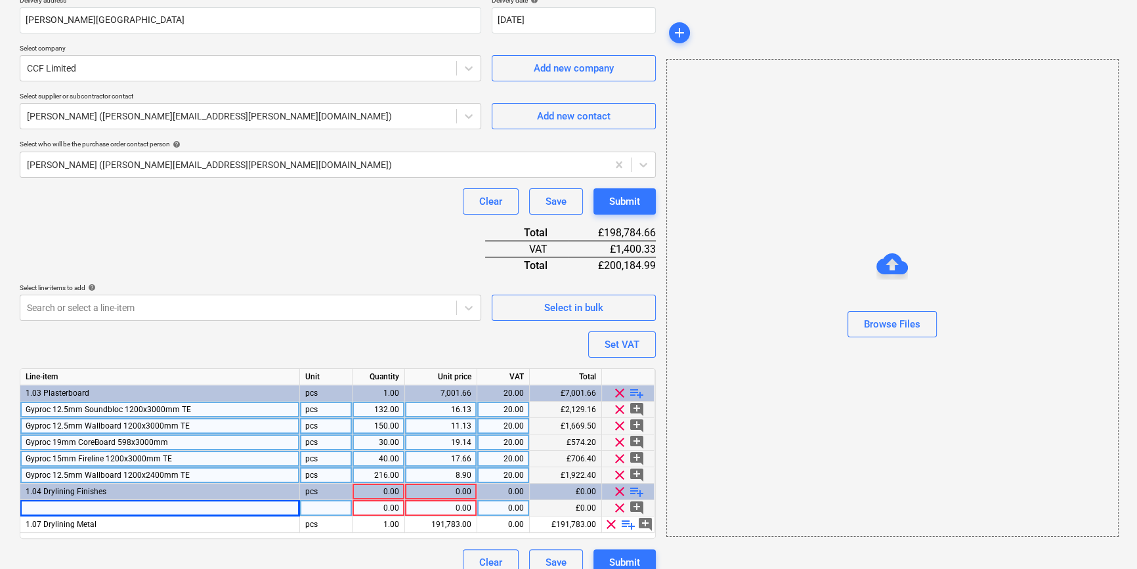
click at [43, 508] on div at bounding box center [160, 508] width 280 height 16
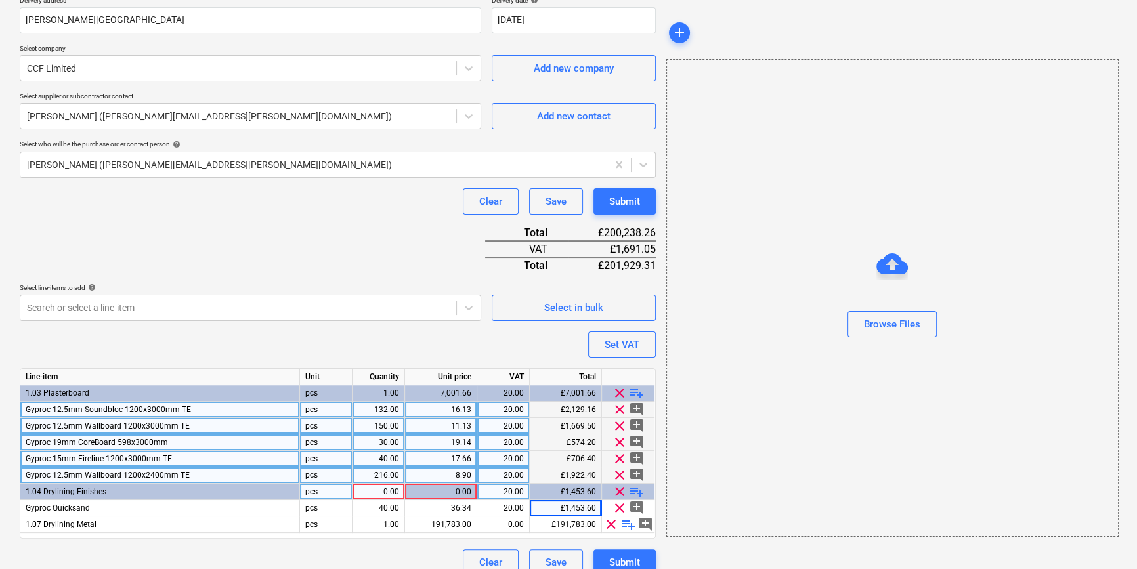
click at [636, 489] on span "playlist_add" at bounding box center [637, 492] width 16 height 16
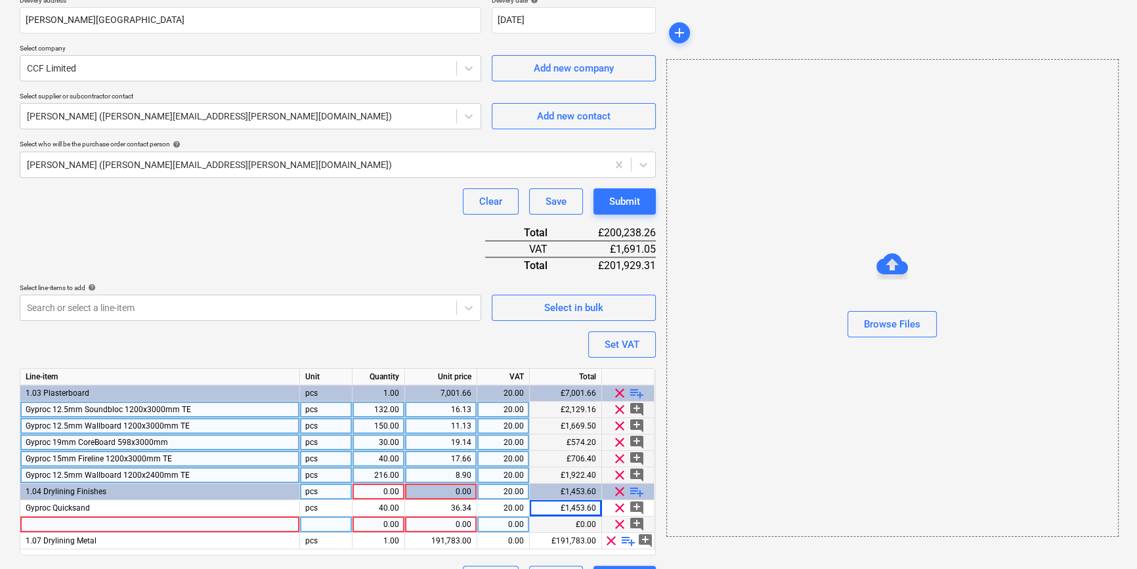
click at [50, 525] on div at bounding box center [160, 525] width 280 height 16
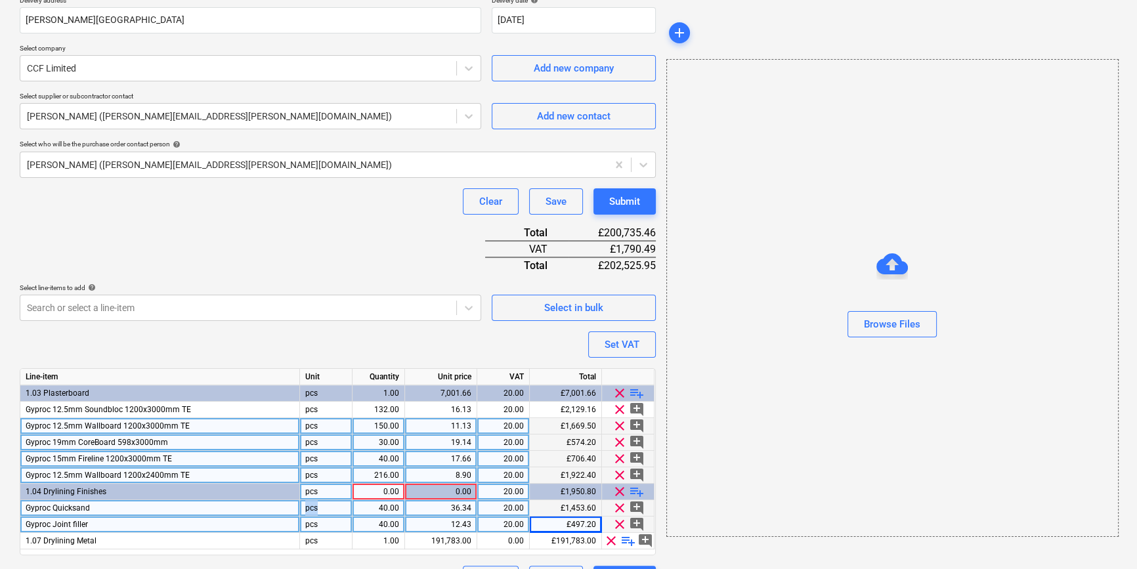
drag, startPoint x: 320, startPoint y: 508, endPoint x: 293, endPoint y: 508, distance: 27.6
click at [0, 0] on div "Gyproc Quicksand pcs 40.00 36.34 20.00 £1,453.60 clear add_comment" at bounding box center [0, 0] width 0 height 0
drag, startPoint x: 319, startPoint y: 506, endPoint x: 305, endPoint y: 508, distance: 13.2
click at [305, 508] on div "pcs" at bounding box center [326, 508] width 53 height 16
click at [327, 521] on div "pcs" at bounding box center [326, 525] width 53 height 16
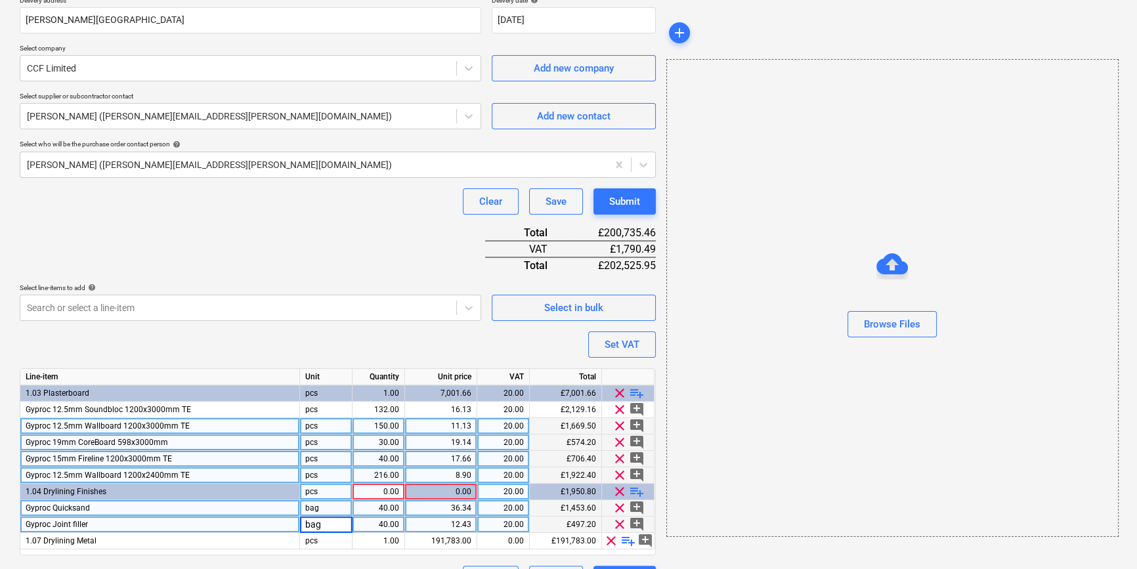
scroll to position [282, 0]
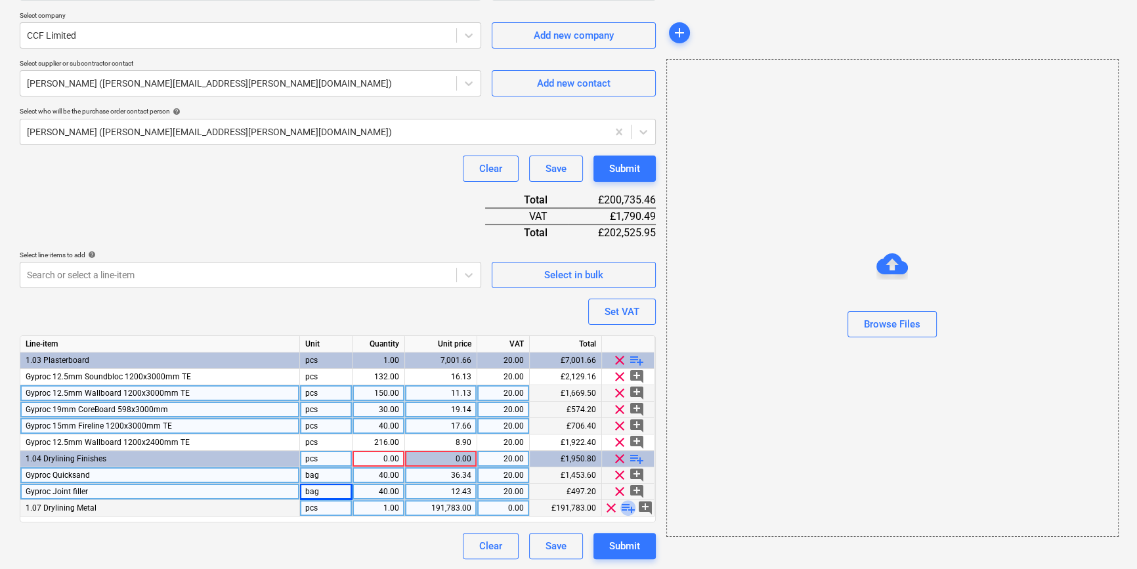
click at [627, 506] on span "playlist_add" at bounding box center [629, 508] width 16 height 16
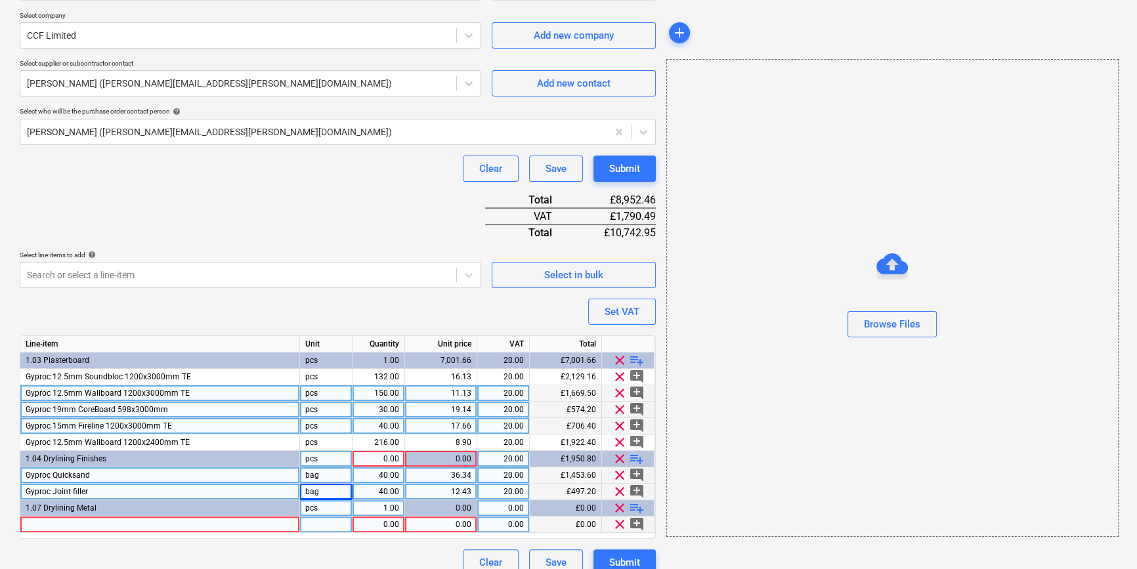
click at [47, 526] on div at bounding box center [160, 525] width 280 height 16
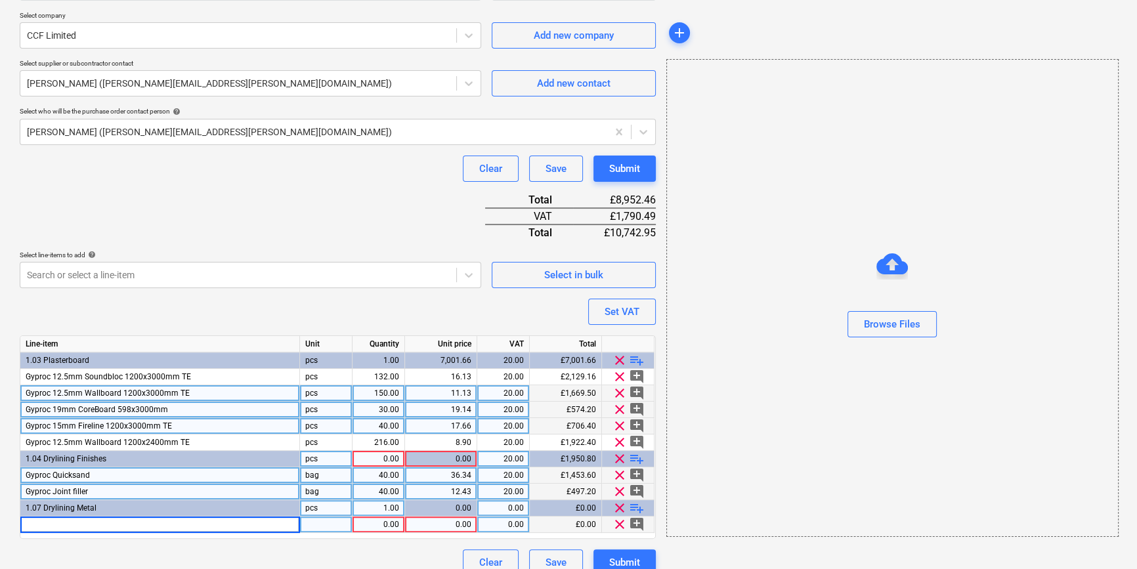
click at [638, 456] on span "playlist_add" at bounding box center [637, 459] width 16 height 16
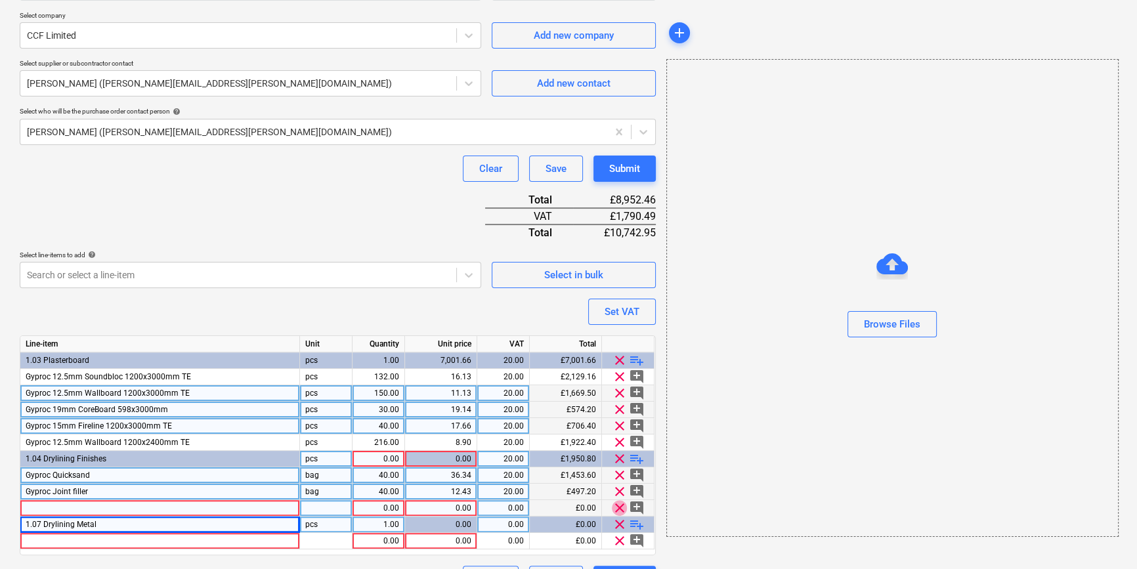
click at [621, 507] on span "clear" at bounding box center [620, 508] width 16 height 16
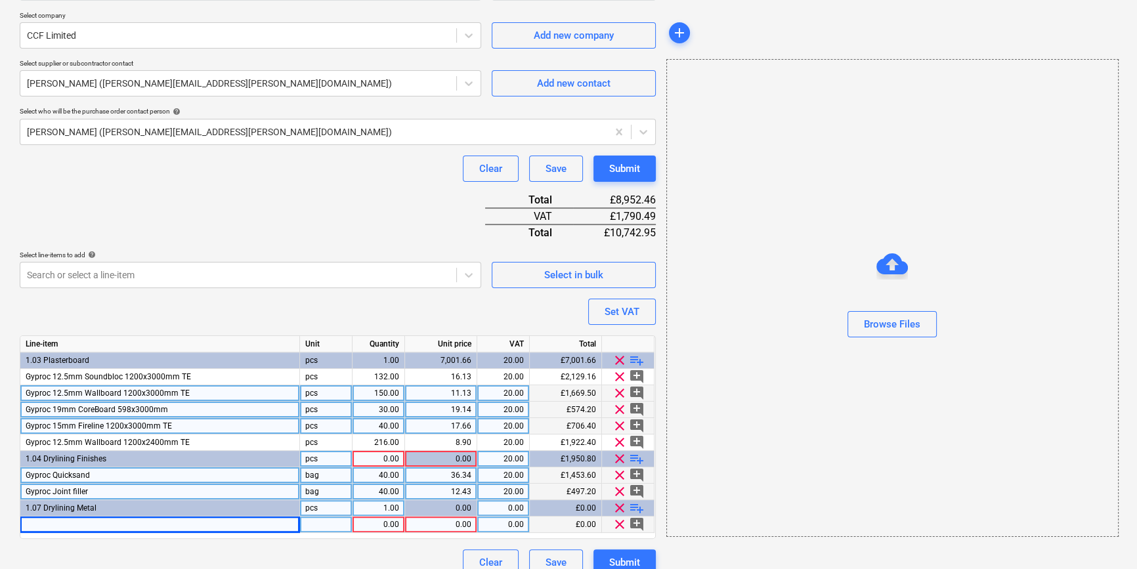
click at [35, 525] on div at bounding box center [160, 525] width 280 height 16
click at [64, 525] on div at bounding box center [160, 525] width 280 height 16
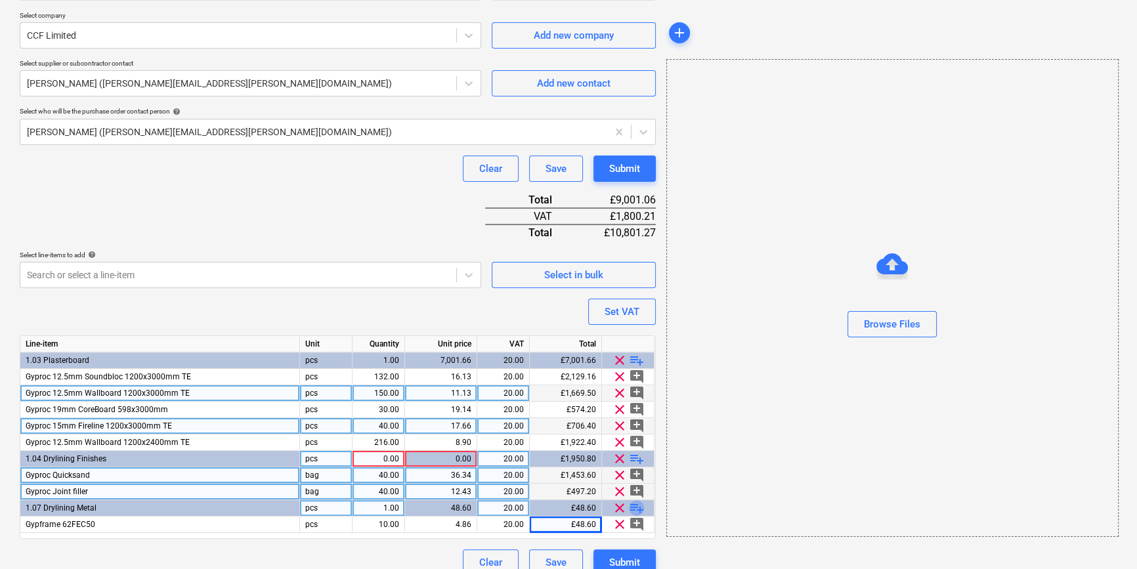
click at [634, 506] on span "playlist_add" at bounding box center [637, 508] width 16 height 16
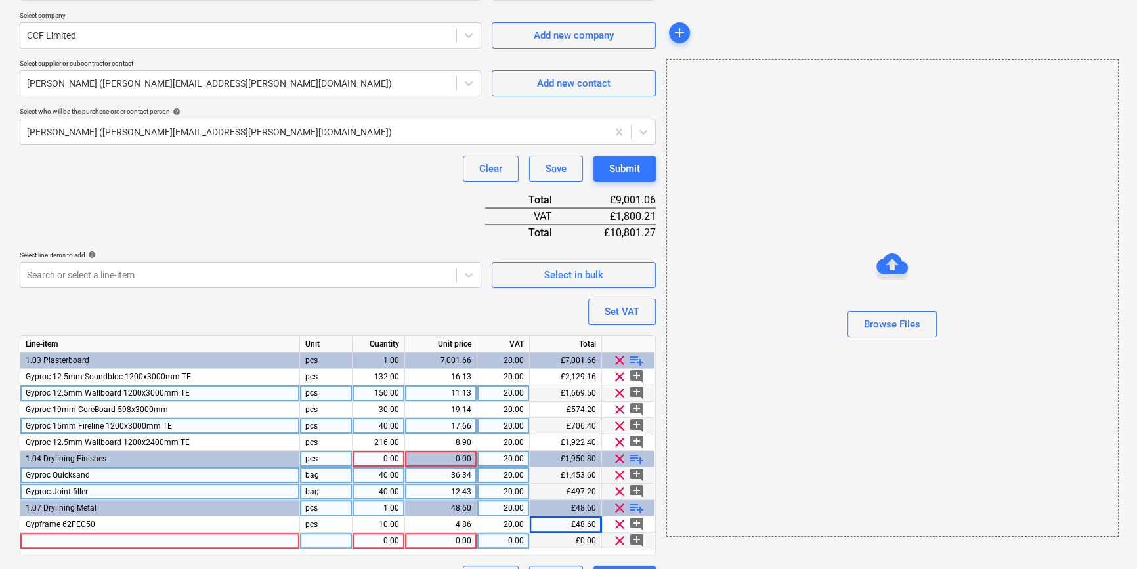
click at [34, 540] on div at bounding box center [160, 541] width 280 height 16
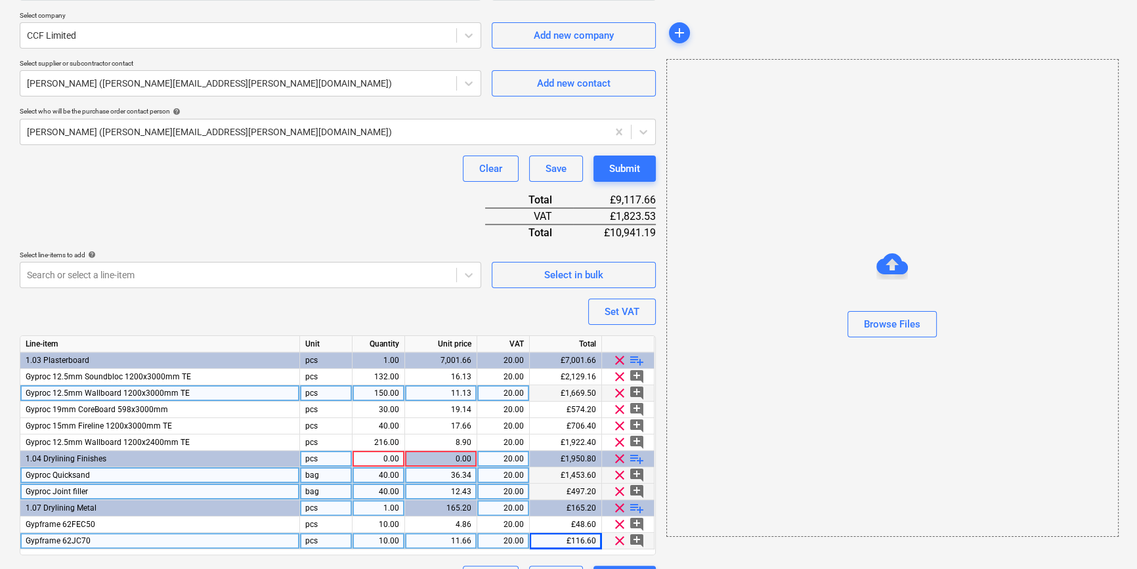
click at [636, 509] on span "playlist_add" at bounding box center [637, 508] width 16 height 16
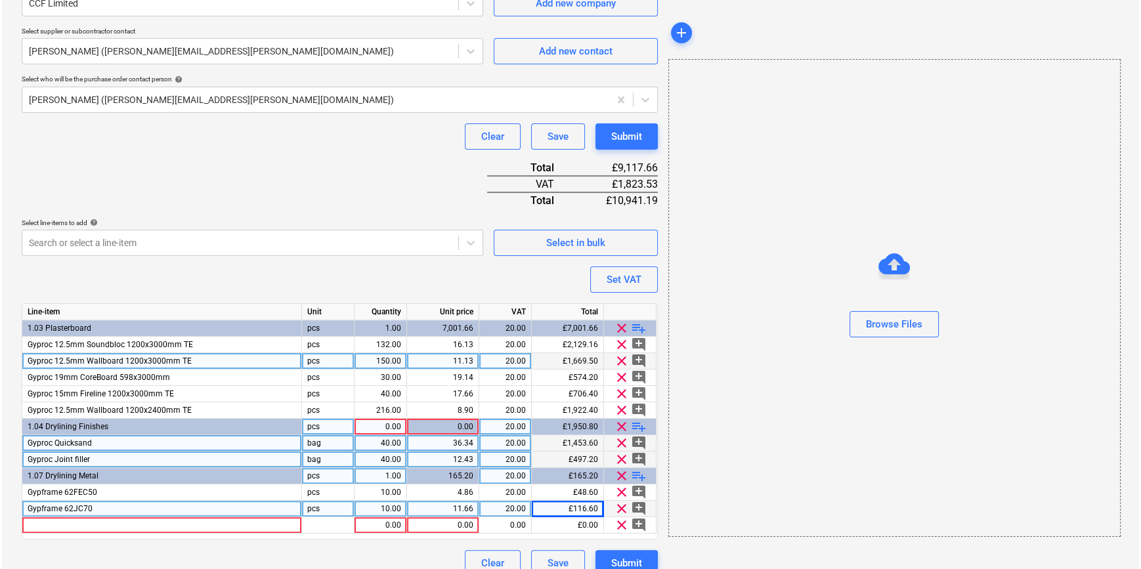
scroll to position [332, 0]
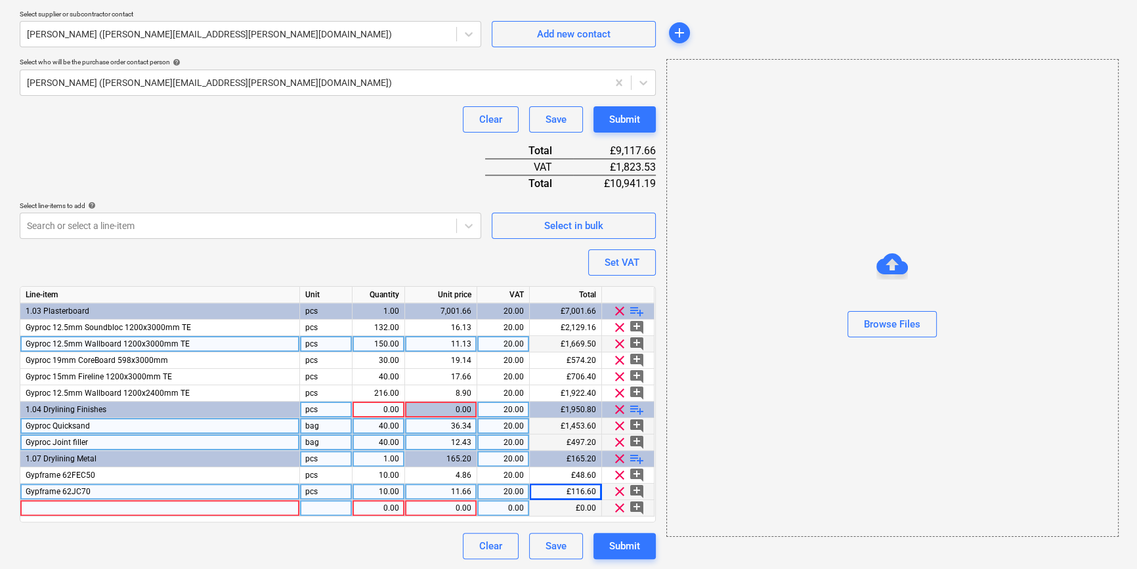
click at [38, 510] on div at bounding box center [160, 508] width 280 height 16
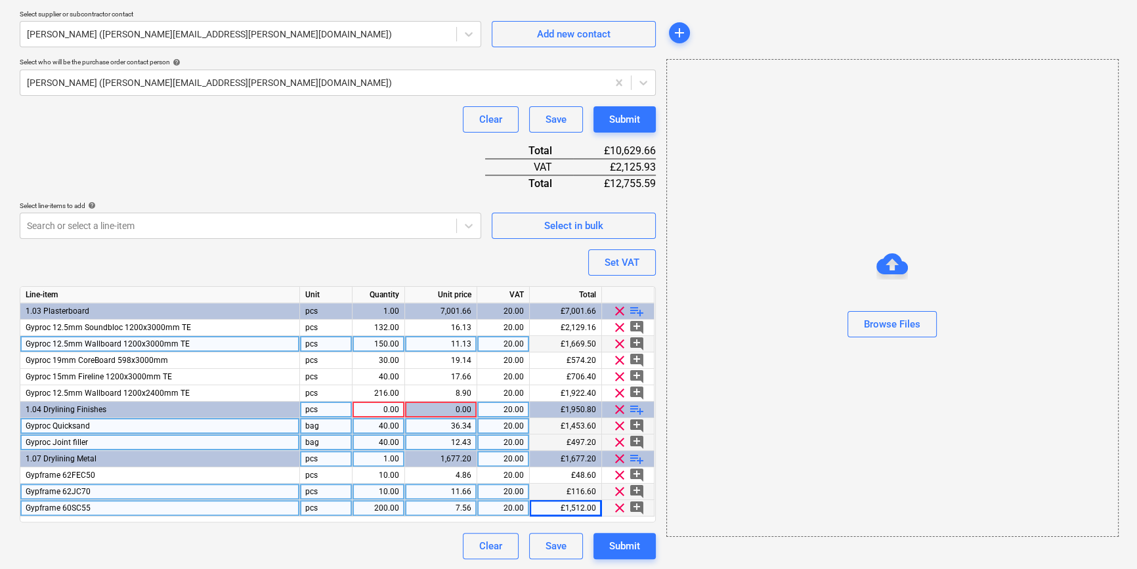
click at [363, 407] on div "0.00" at bounding box center [378, 410] width 41 height 16
click at [632, 544] on div "Submit" at bounding box center [624, 546] width 31 height 17
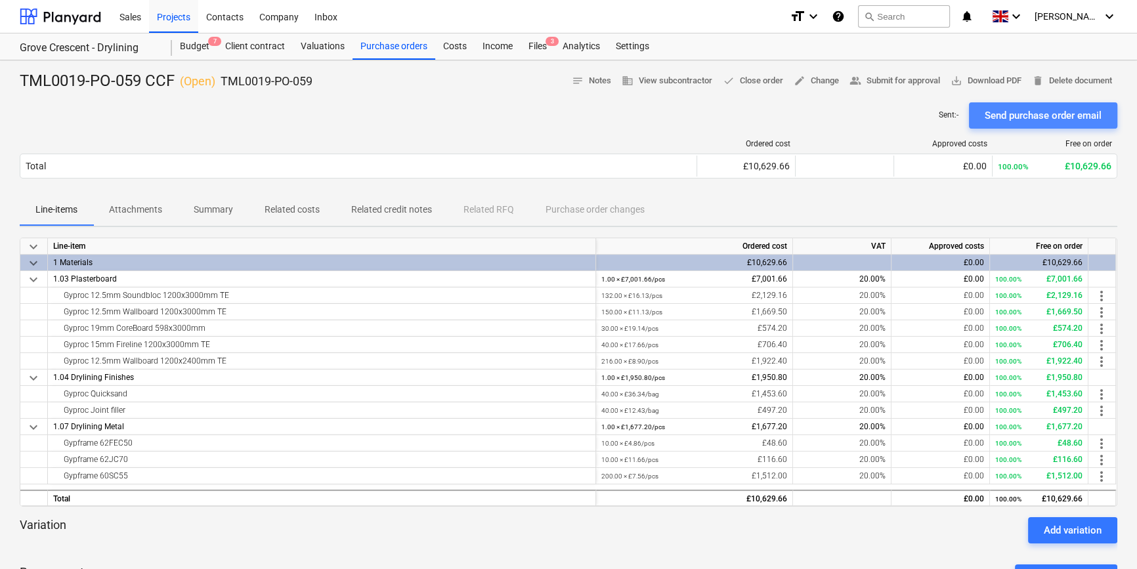
click at [1024, 116] on div "Send purchase order email" at bounding box center [1043, 115] width 117 height 17
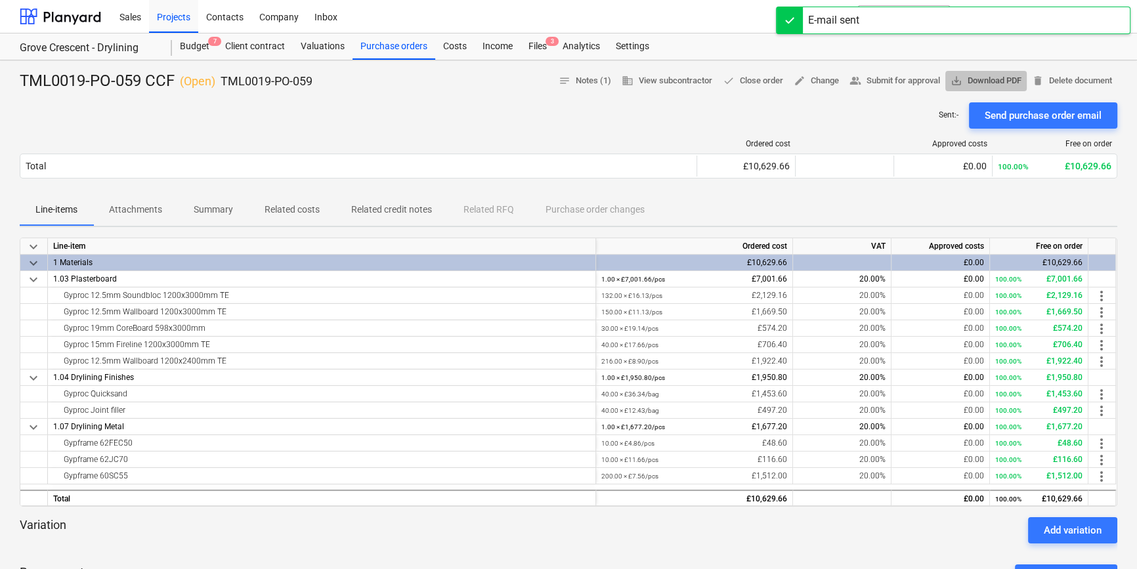
click at [997, 78] on span "save_alt Download PDF" at bounding box center [986, 81] width 71 height 15
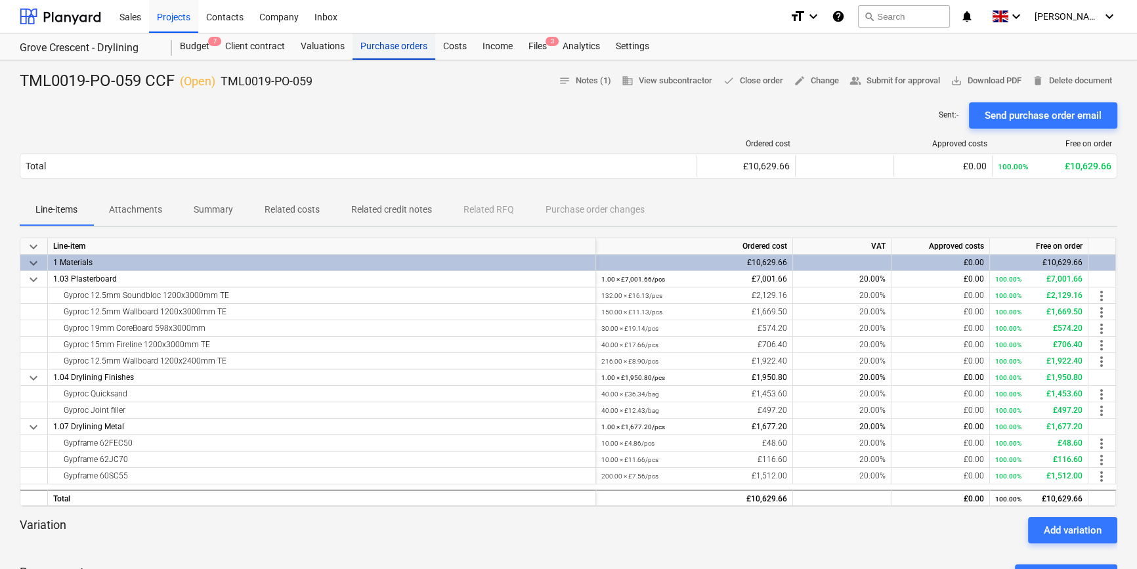
click at [405, 47] on div "Purchase orders" at bounding box center [394, 46] width 83 height 26
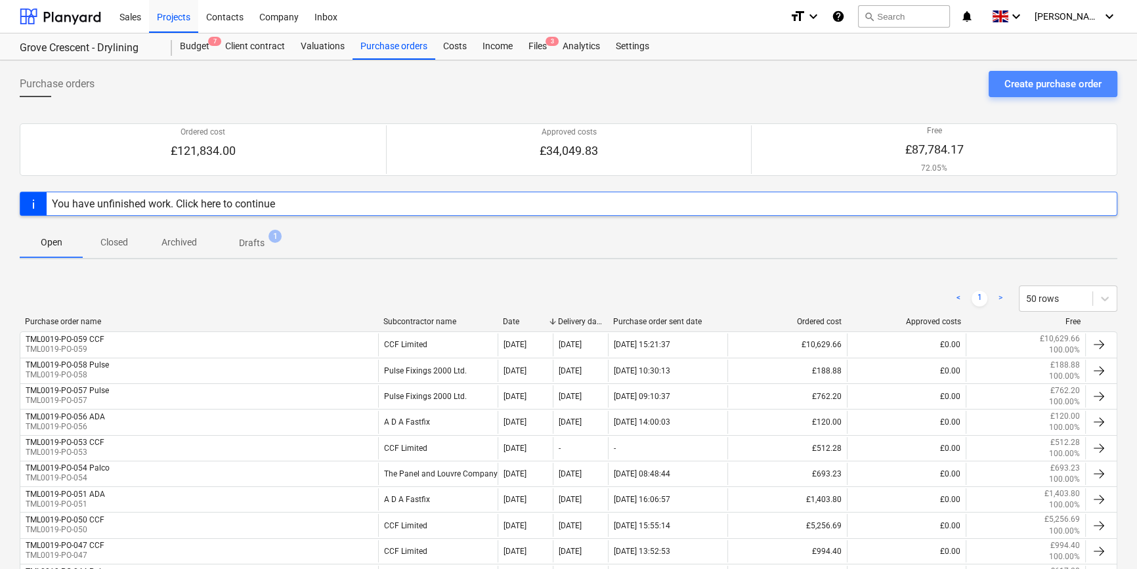
click at [1024, 83] on div "Create purchase order" at bounding box center [1053, 84] width 97 height 17
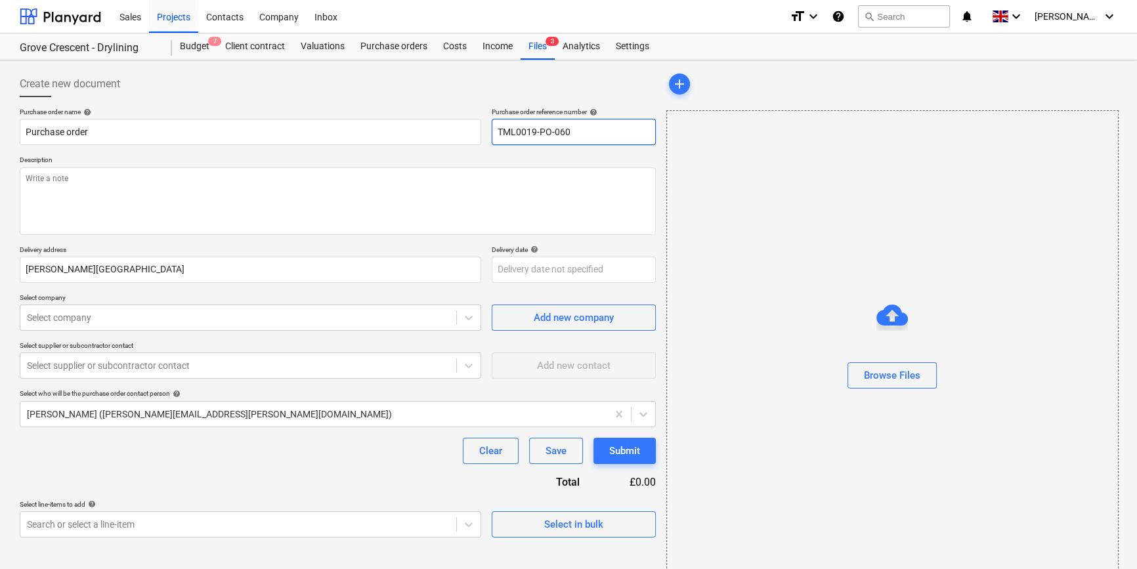
drag, startPoint x: 573, startPoint y: 131, endPoint x: 499, endPoint y: 134, distance: 74.3
click at [499, 134] on input "TML0019-PO-060" at bounding box center [574, 132] width 164 height 26
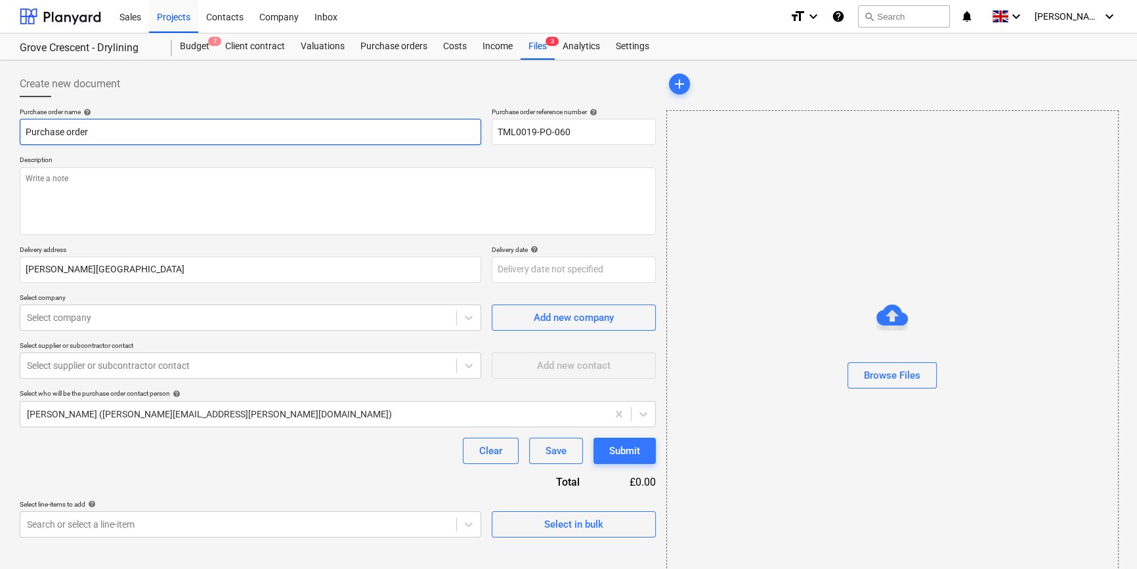
drag, startPoint x: 96, startPoint y: 127, endPoint x: 16, endPoint y: 131, distance: 79.6
click at [16, 131] on div "Create new document Purchase order name help Purchase order Purchase order refe…" at bounding box center [337, 330] width 647 height 528
paste input "TML0019-PO-060"
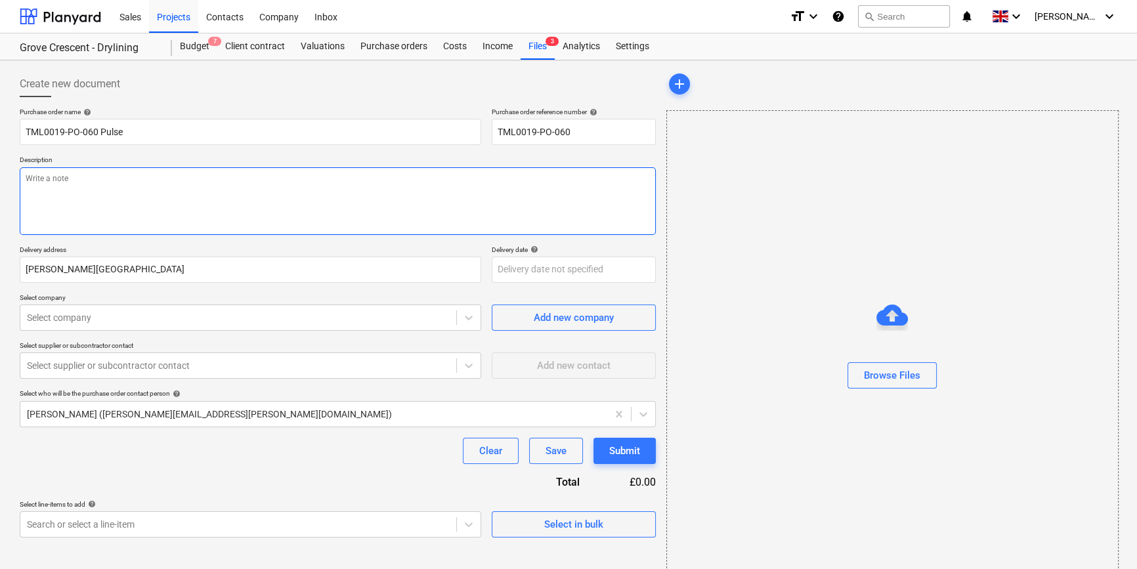
click at [41, 191] on textarea at bounding box center [338, 201] width 636 height 68
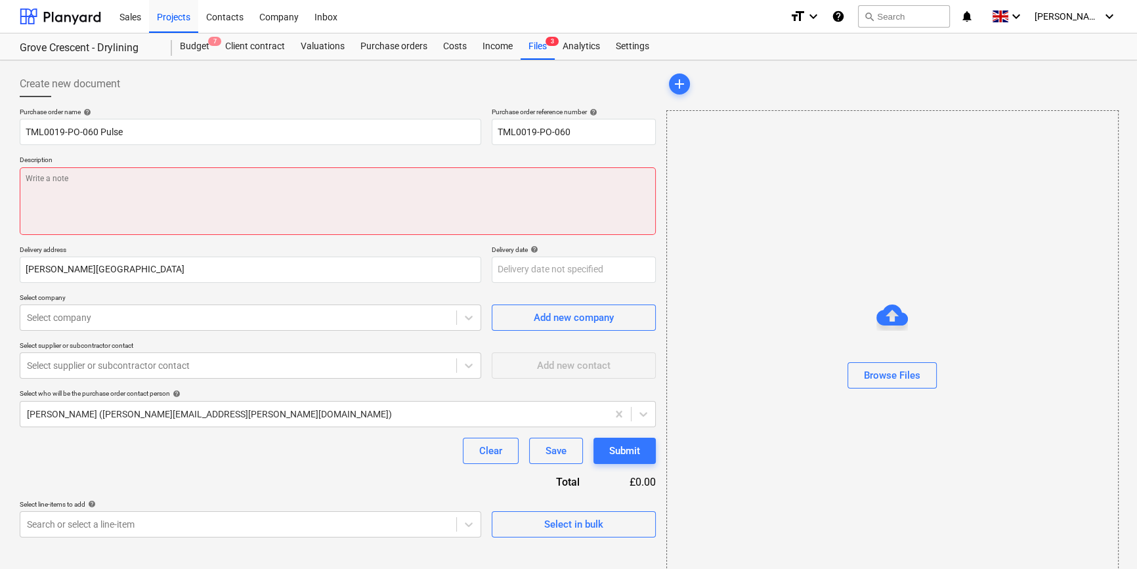
paste textarea "Site contact [PERSON_NAME] [PHONE_NUMBER]"
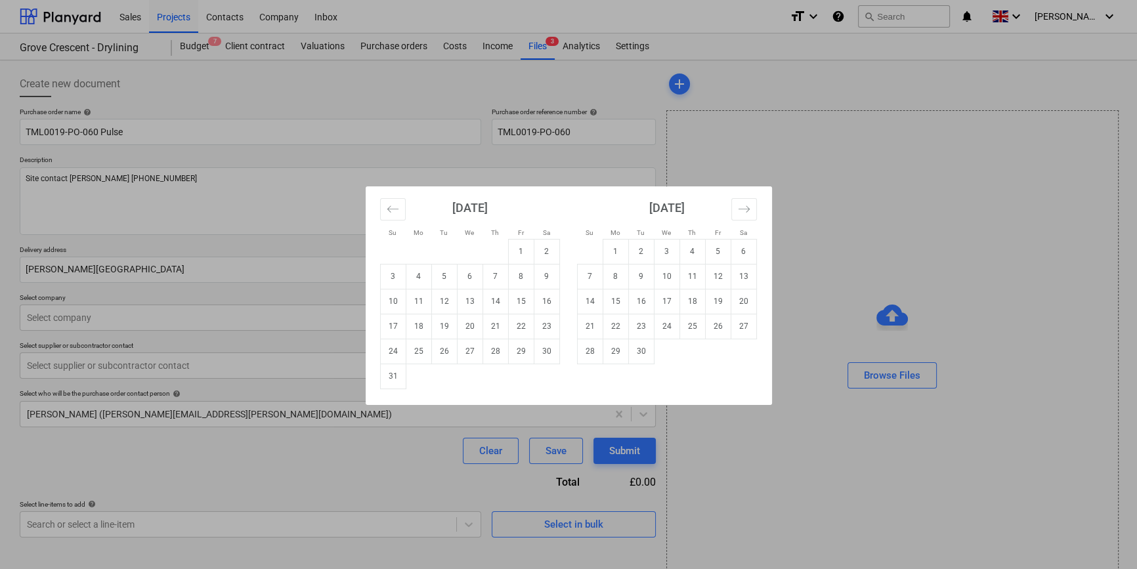
click at [538, 276] on body "Sales Projects Contacts Company Inbox format_size keyboard_arrow_down help sear…" at bounding box center [568, 284] width 1137 height 569
click at [523, 297] on td "15" at bounding box center [521, 301] width 26 height 25
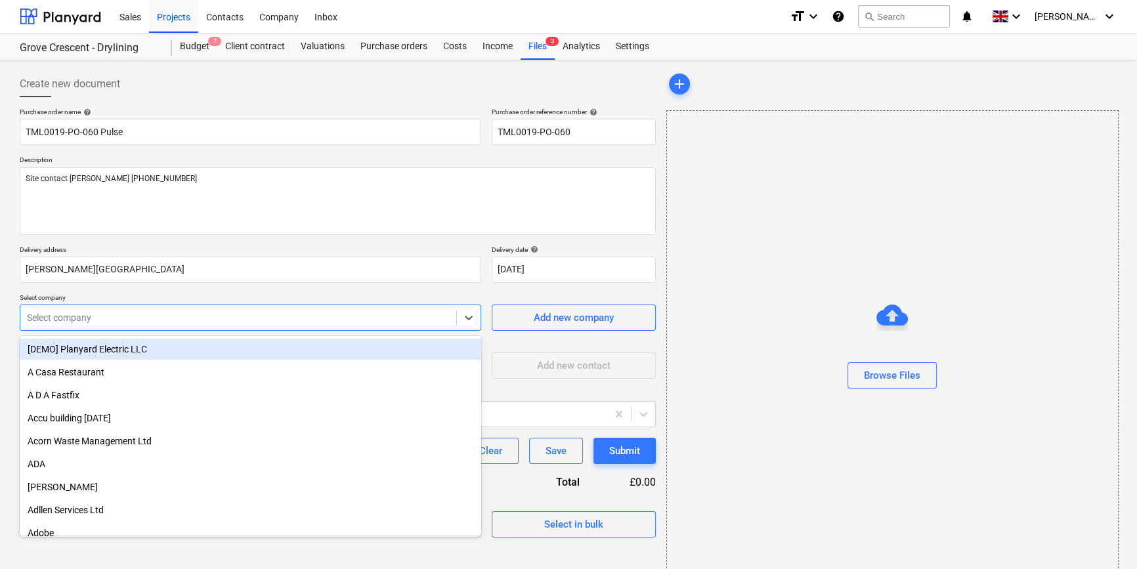
click at [303, 325] on div "Select company" at bounding box center [238, 318] width 436 height 18
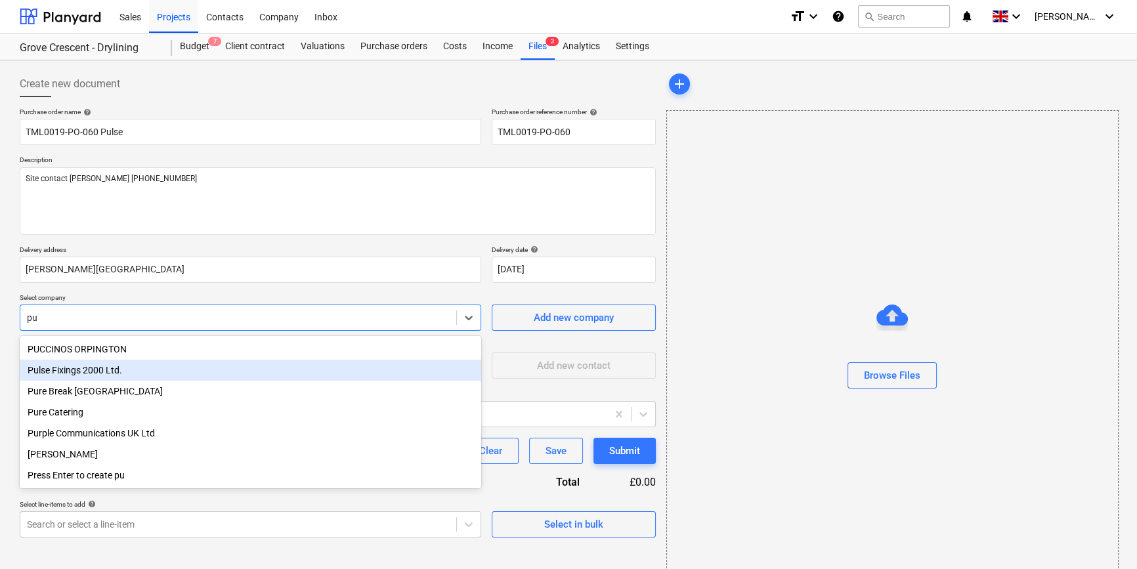
click at [105, 368] on div "Pulse Fixings 2000 Ltd." at bounding box center [251, 370] width 462 height 21
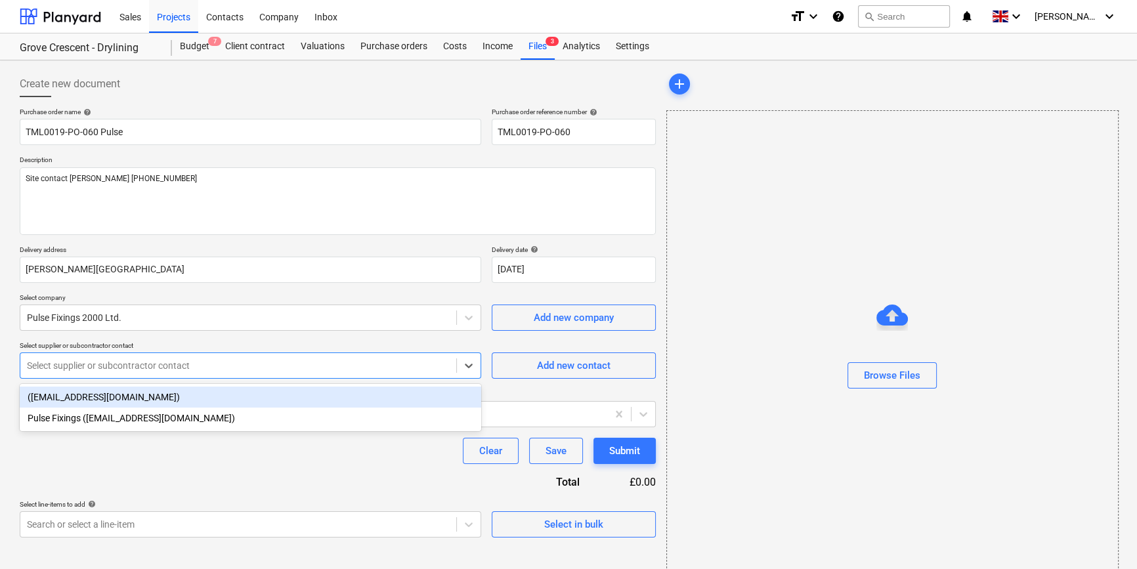
click at [105, 368] on div at bounding box center [238, 365] width 423 height 13
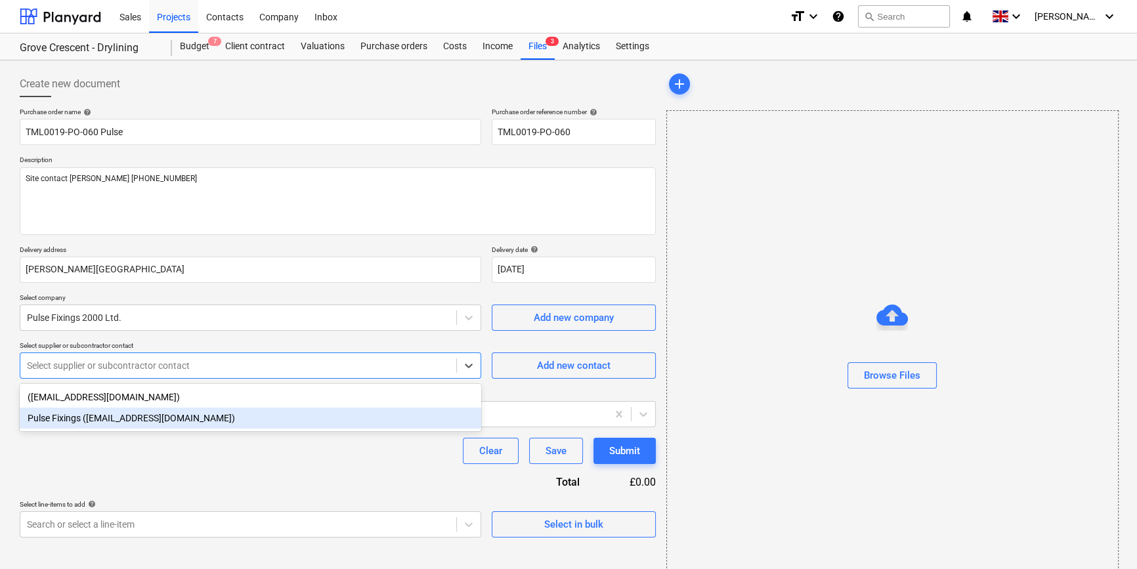
click at [98, 421] on div "Pulse Fixings ([EMAIL_ADDRESS][DOMAIN_NAME])" at bounding box center [251, 418] width 462 height 21
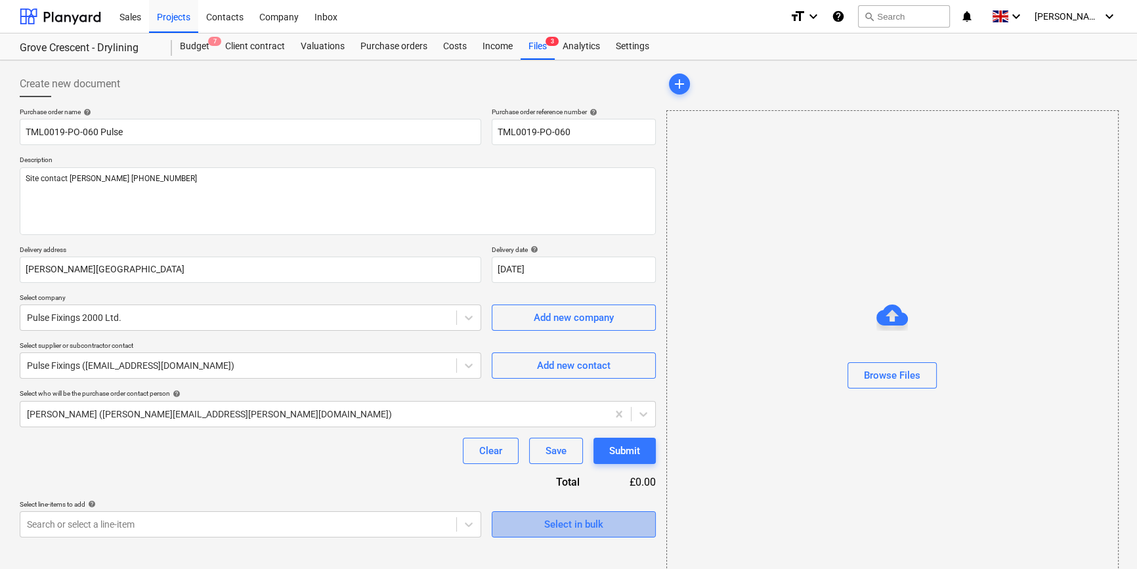
click at [583, 523] on div "Select in bulk" at bounding box center [573, 524] width 59 height 17
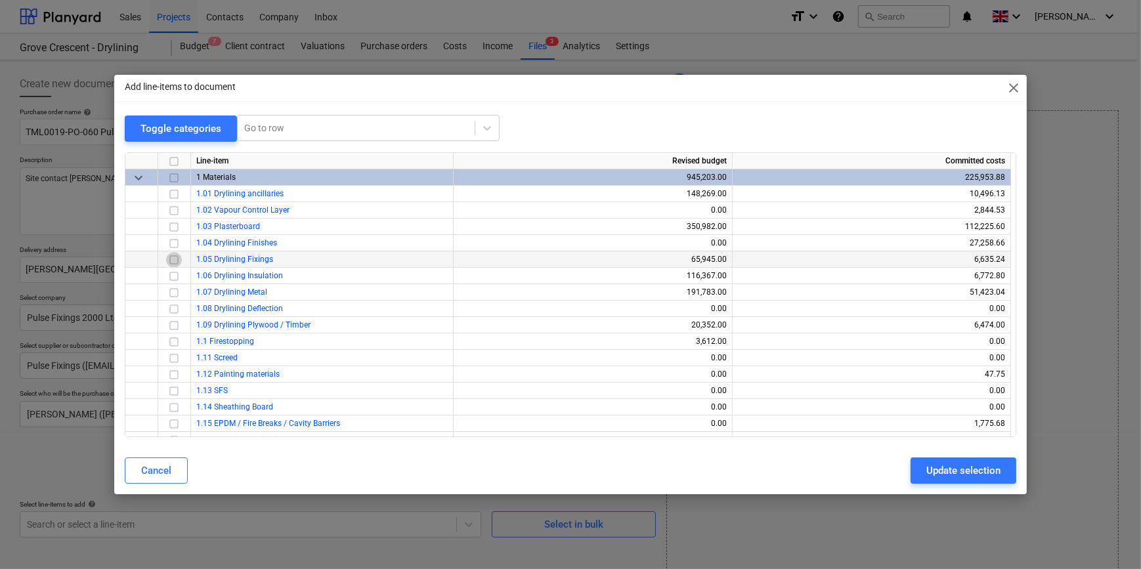
click at [175, 259] on input "checkbox" at bounding box center [174, 260] width 16 height 16
click at [176, 244] on input "checkbox" at bounding box center [174, 243] width 16 height 16
click at [961, 472] on div "Update selection" at bounding box center [964, 470] width 74 height 17
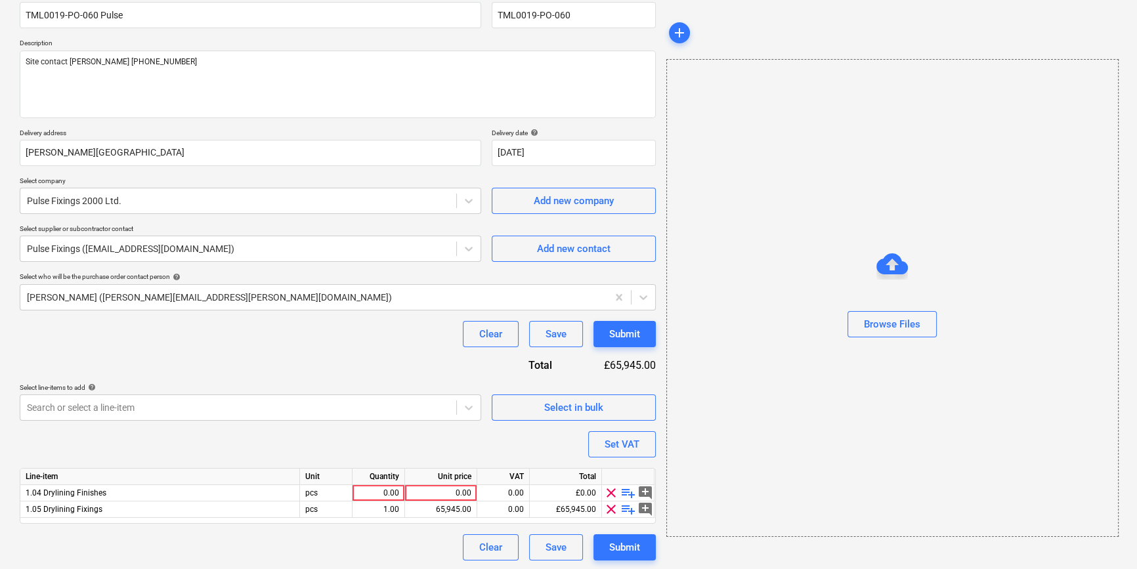
scroll to position [118, 0]
click at [624, 493] on span "playlist_add" at bounding box center [629, 492] width 16 height 16
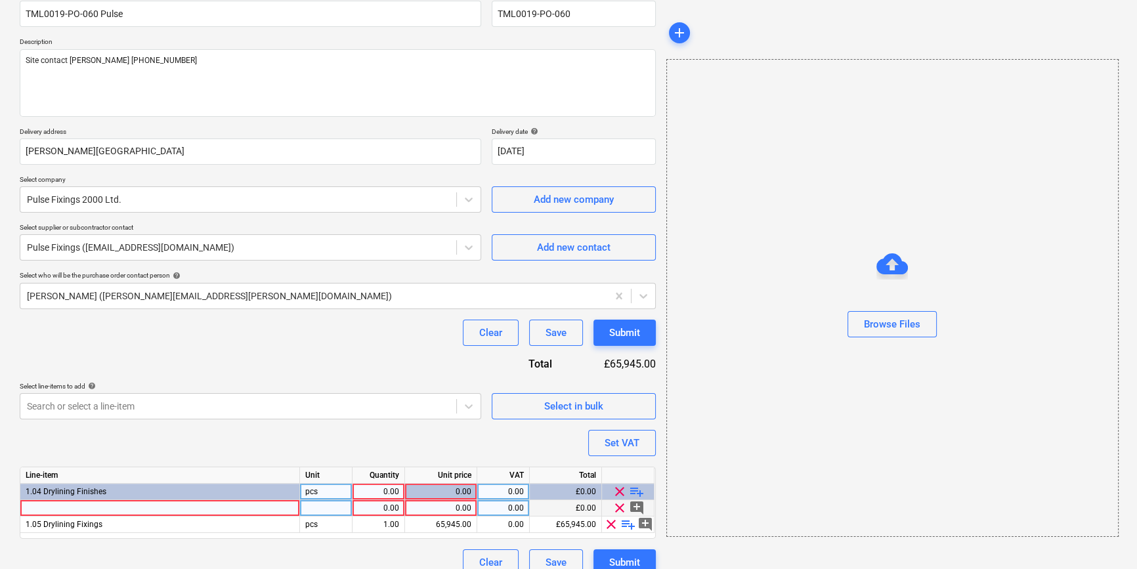
click at [55, 510] on div at bounding box center [160, 508] width 280 height 16
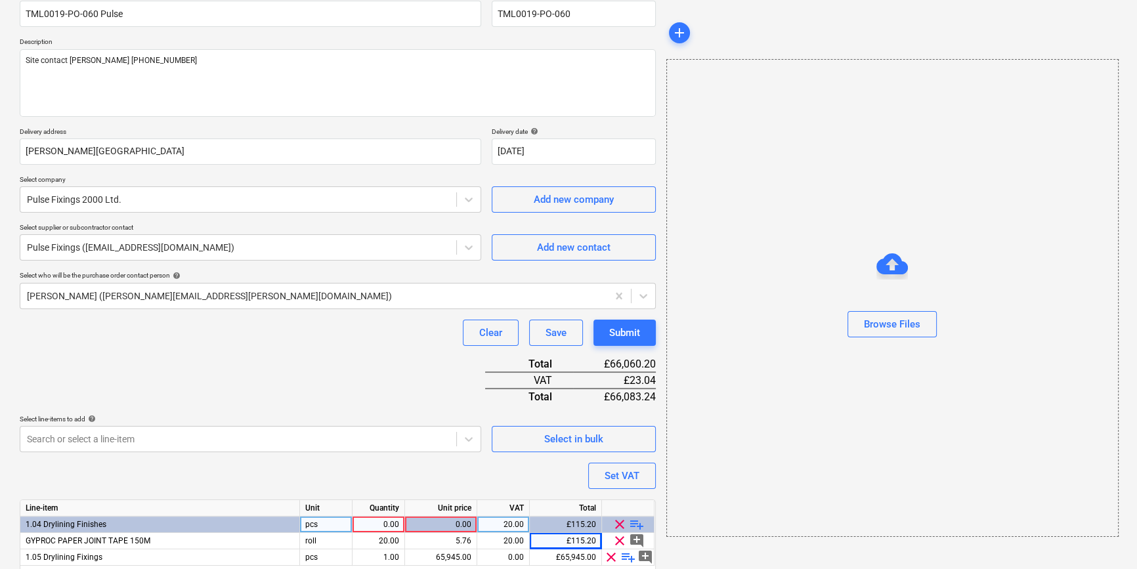
click at [382, 526] on div "0.00" at bounding box center [378, 525] width 41 height 16
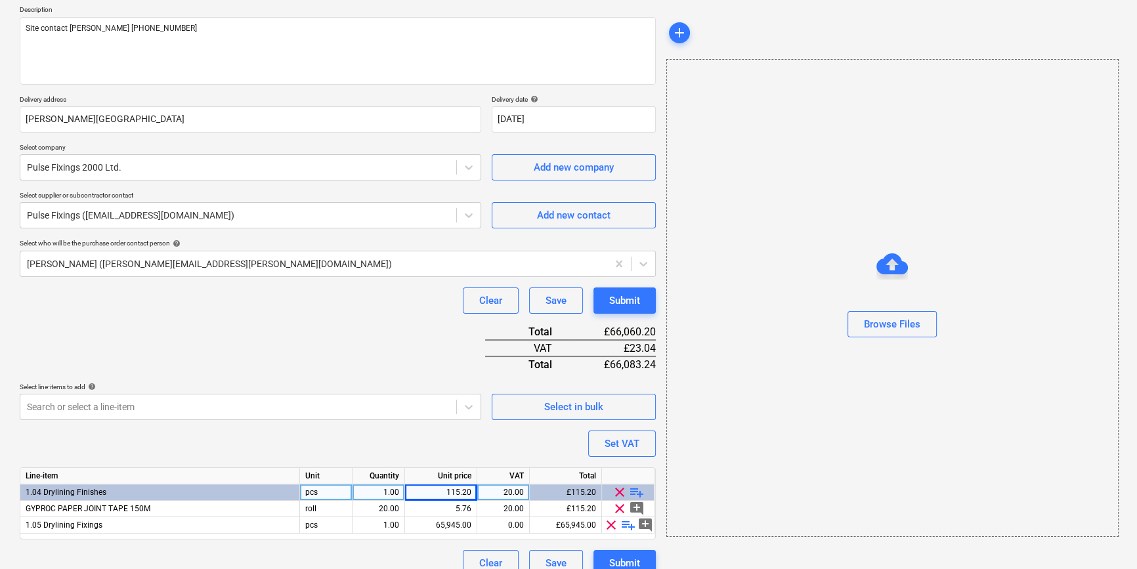
scroll to position [167, 0]
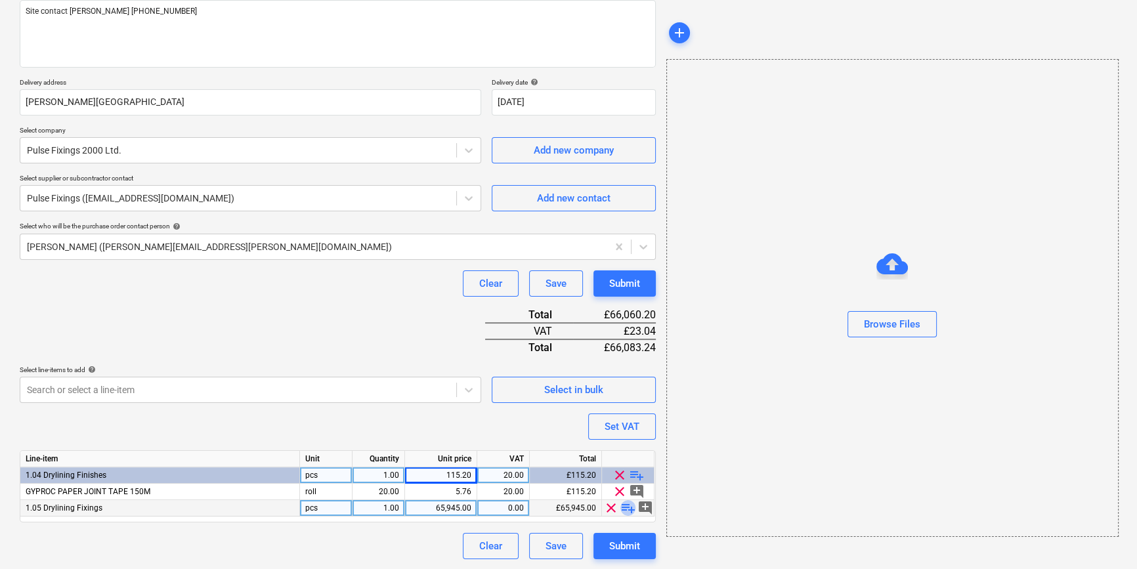
click at [623, 510] on span "playlist_add" at bounding box center [629, 508] width 16 height 16
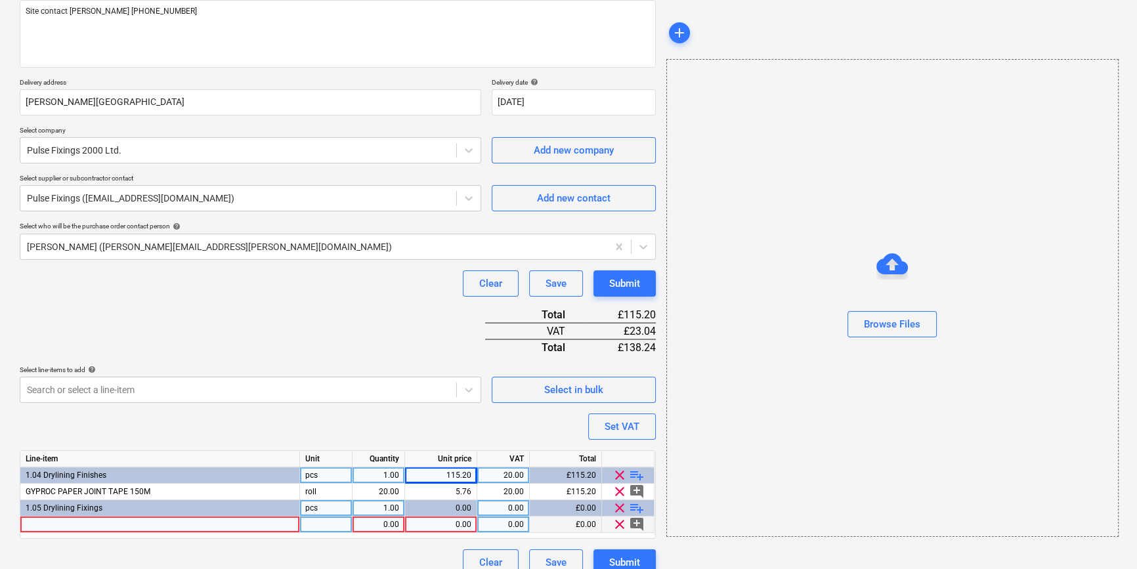
click at [45, 520] on div at bounding box center [160, 525] width 280 height 16
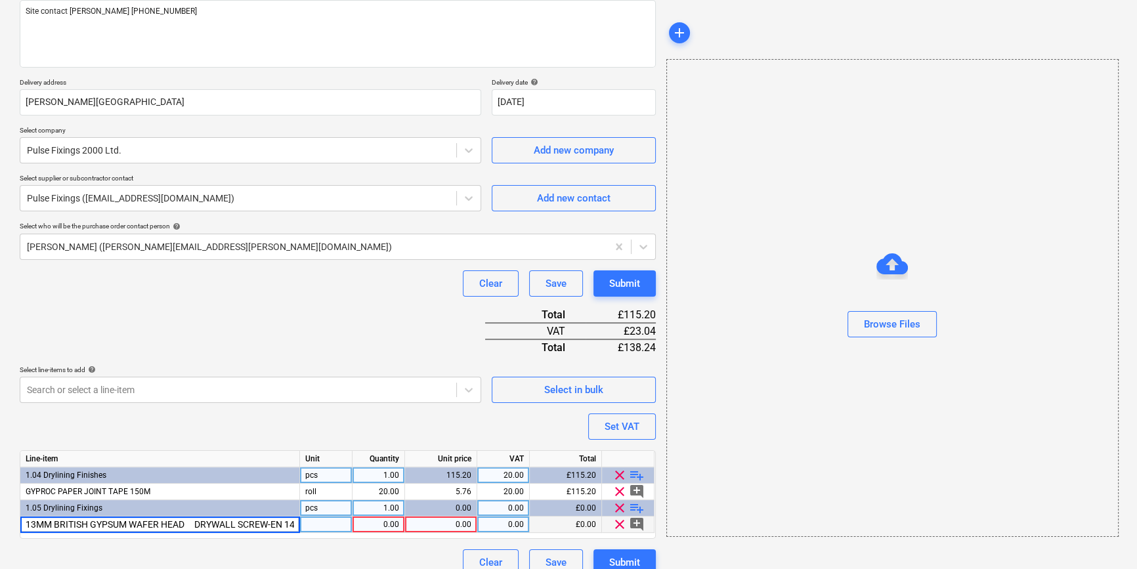
scroll to position [0, 20]
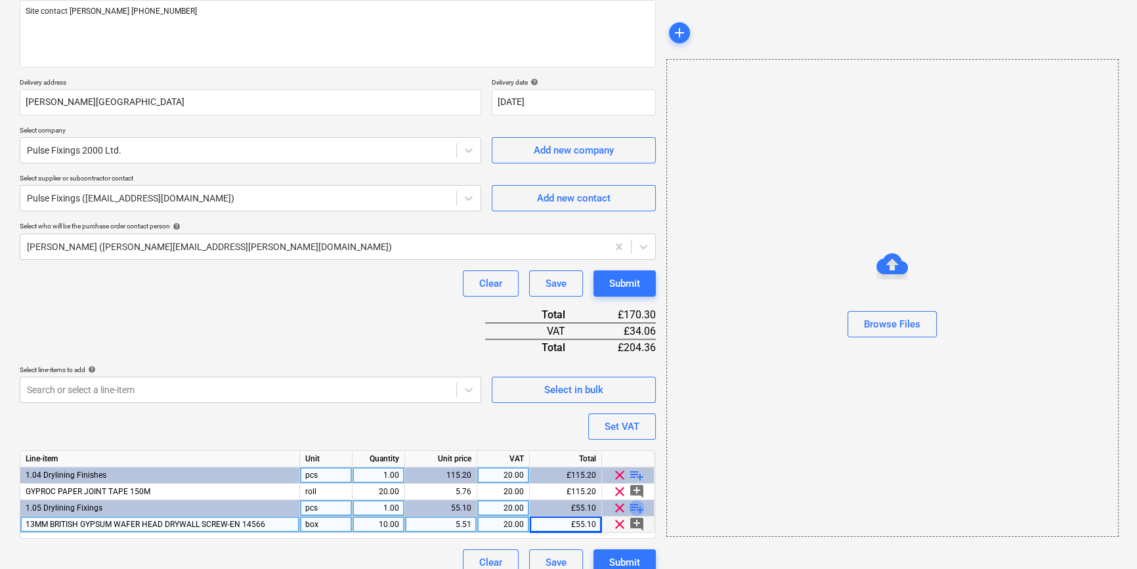
click at [638, 504] on span "playlist_add" at bounding box center [637, 508] width 16 height 16
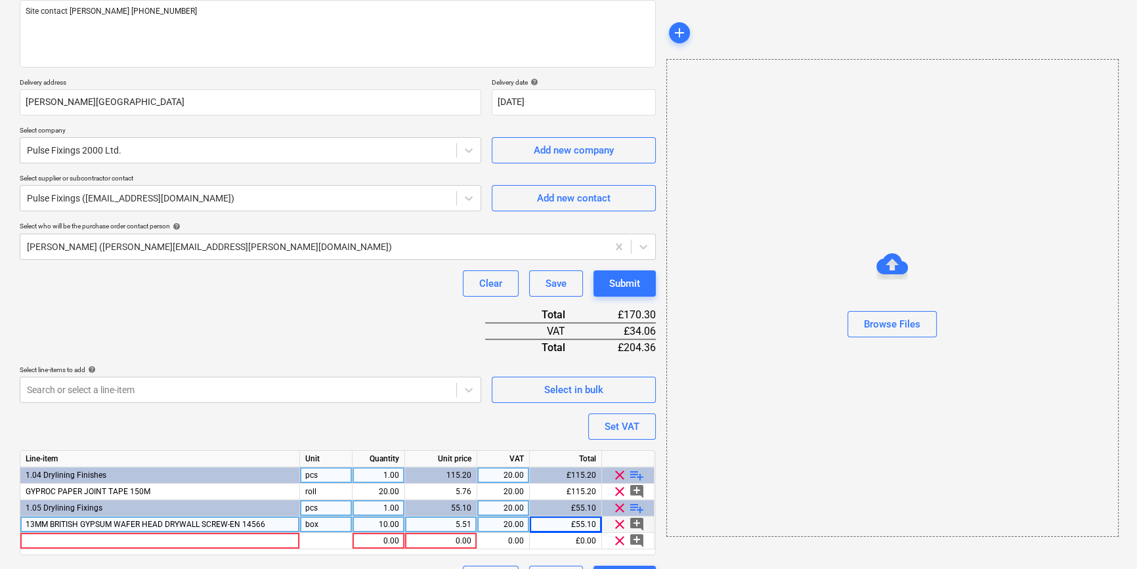
scroll to position [200, 0]
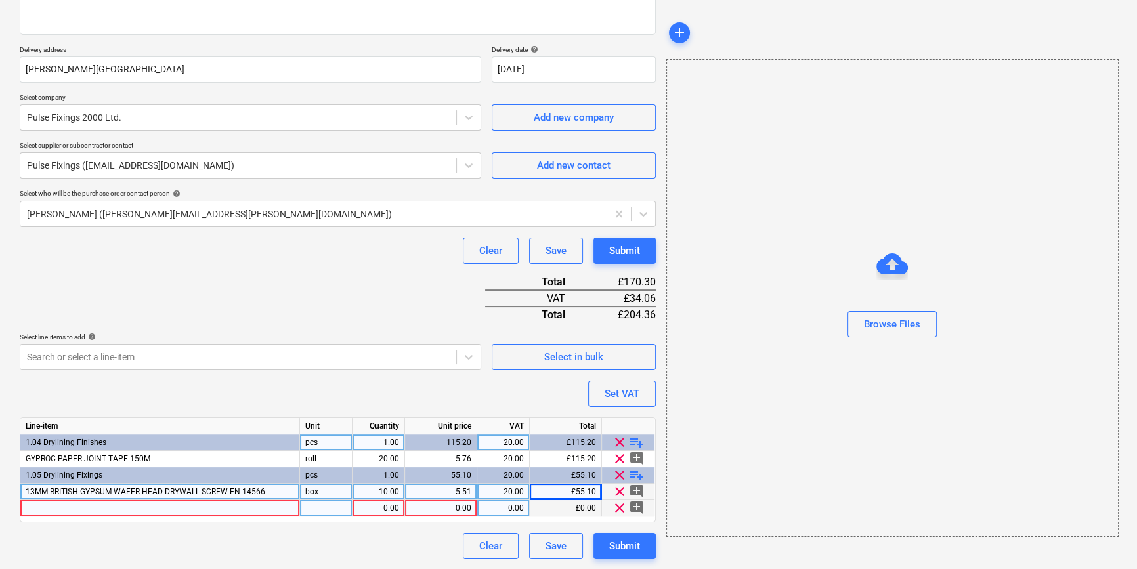
click at [28, 504] on div at bounding box center [160, 508] width 280 height 16
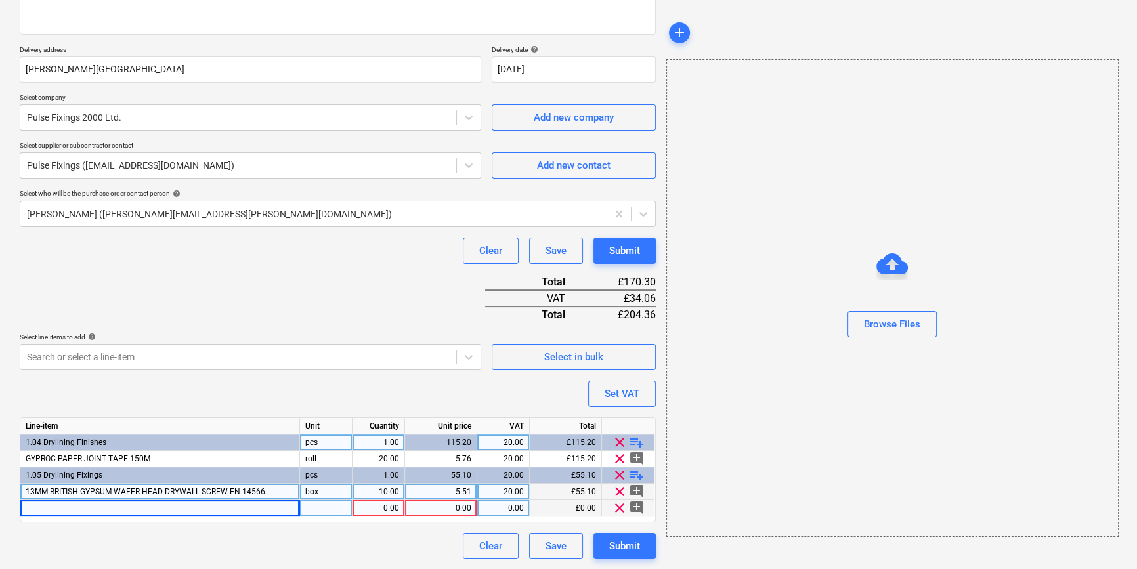
click at [35, 506] on div at bounding box center [160, 508] width 280 height 16
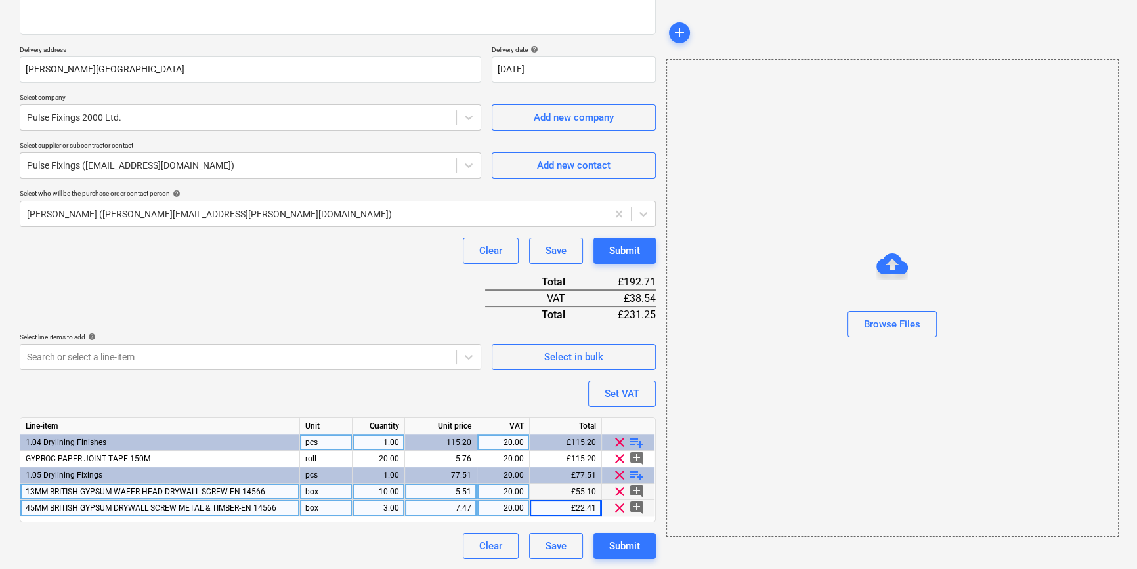
click at [630, 476] on span "playlist_add" at bounding box center [637, 476] width 16 height 16
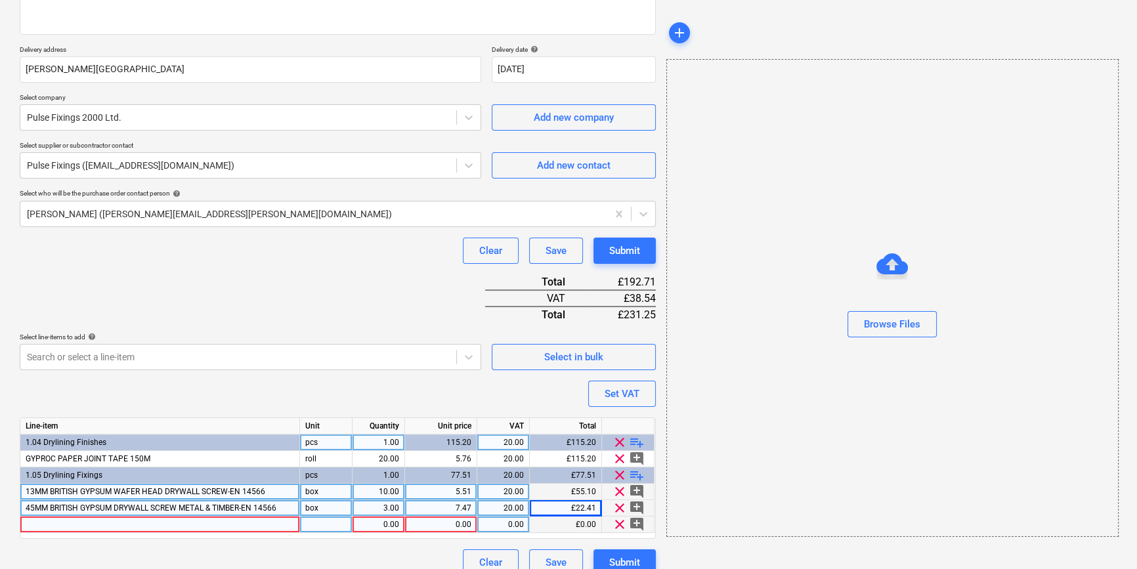
click at [37, 524] on div at bounding box center [160, 525] width 280 height 16
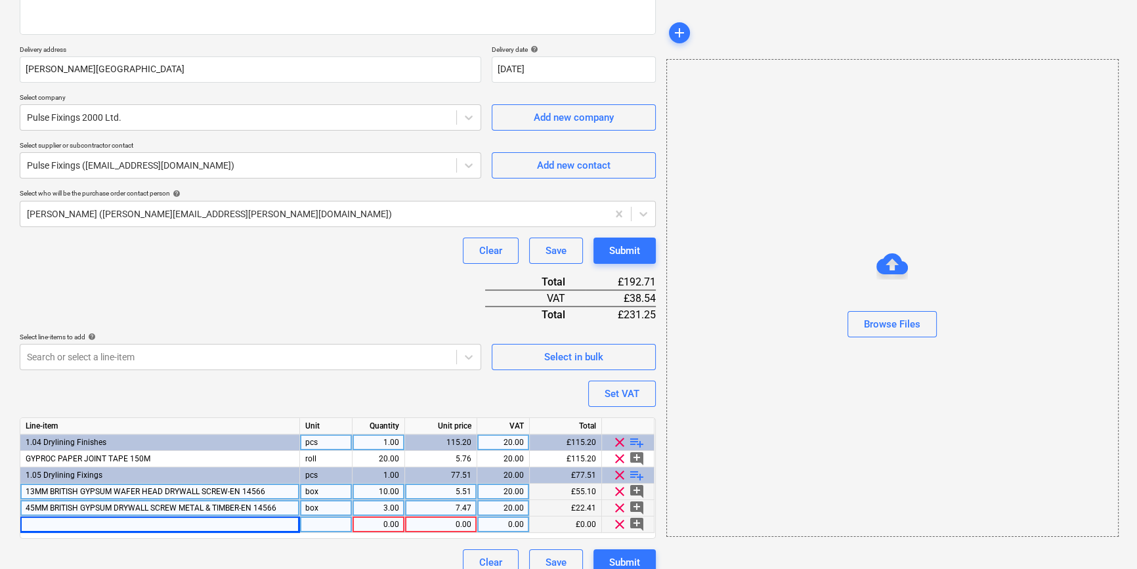
click at [53, 523] on div at bounding box center [160, 525] width 280 height 16
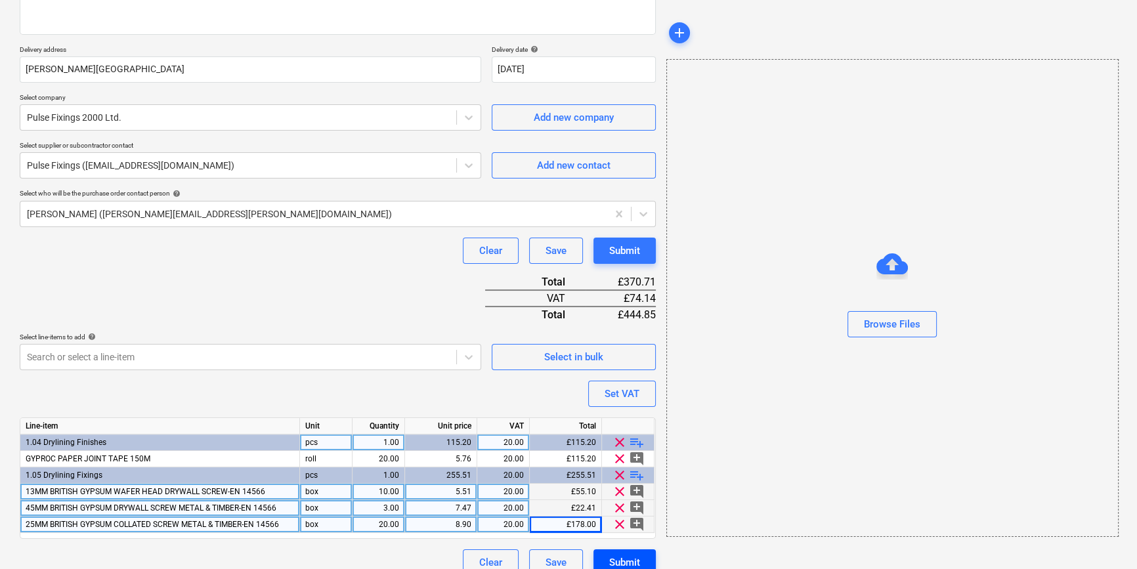
click at [634, 558] on div "Submit" at bounding box center [624, 562] width 31 height 17
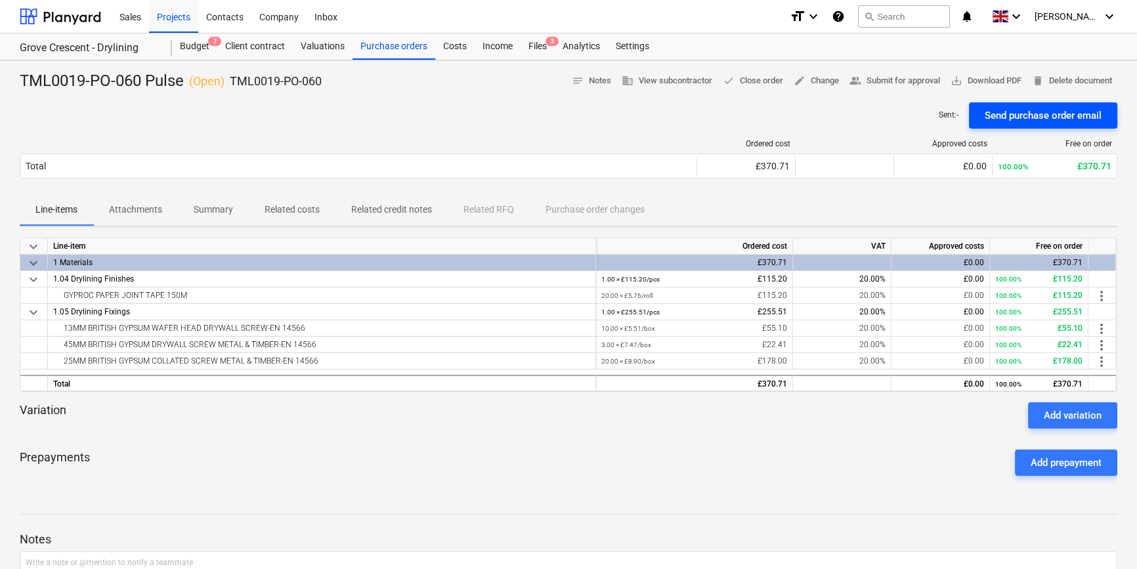
click at [1036, 114] on div "Send purchase order email" at bounding box center [1043, 115] width 117 height 17
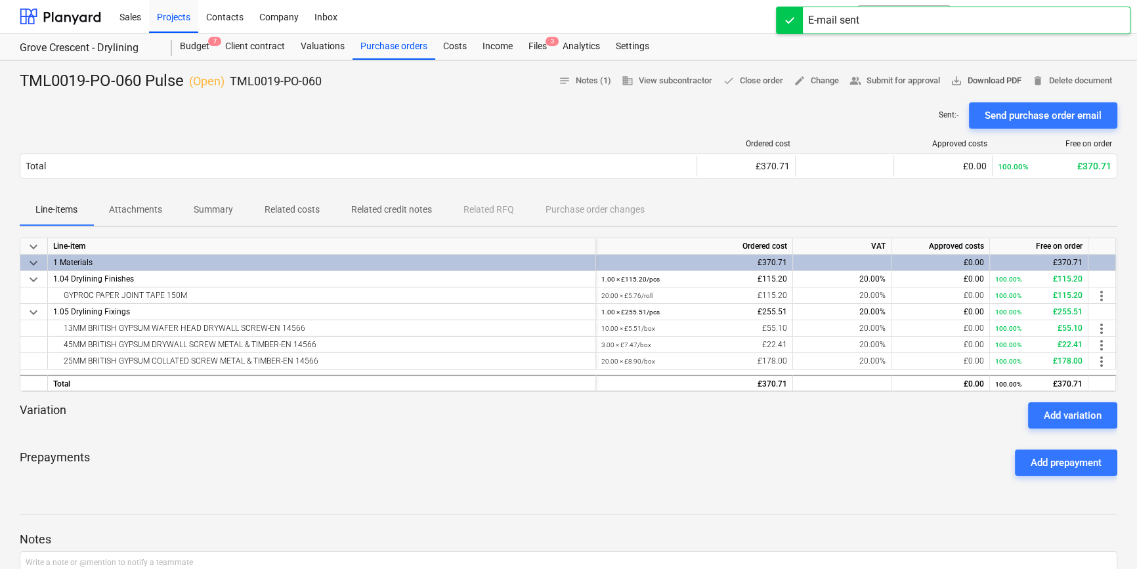
click at [989, 76] on span "save_alt Download PDF" at bounding box center [986, 81] width 71 height 15
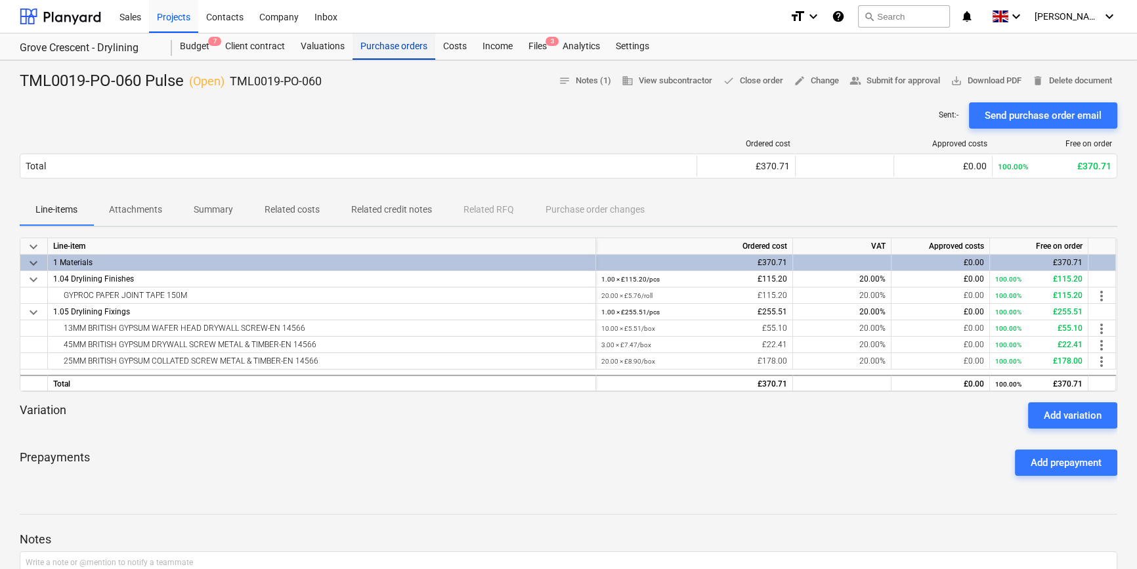
click at [400, 46] on div "Purchase orders" at bounding box center [394, 46] width 83 height 26
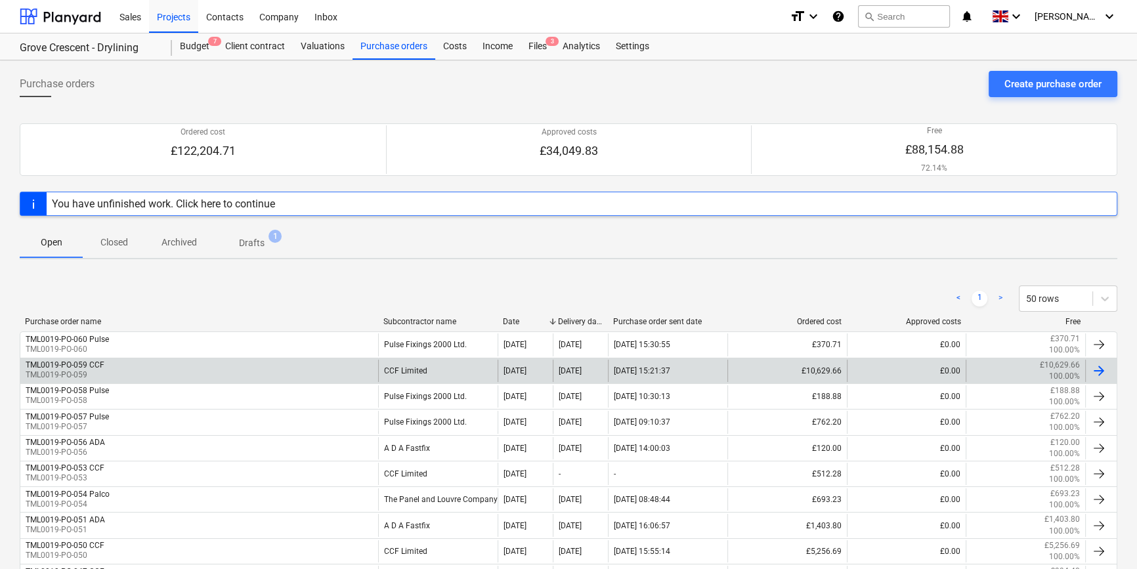
click at [1098, 370] on div at bounding box center [1099, 371] width 16 height 16
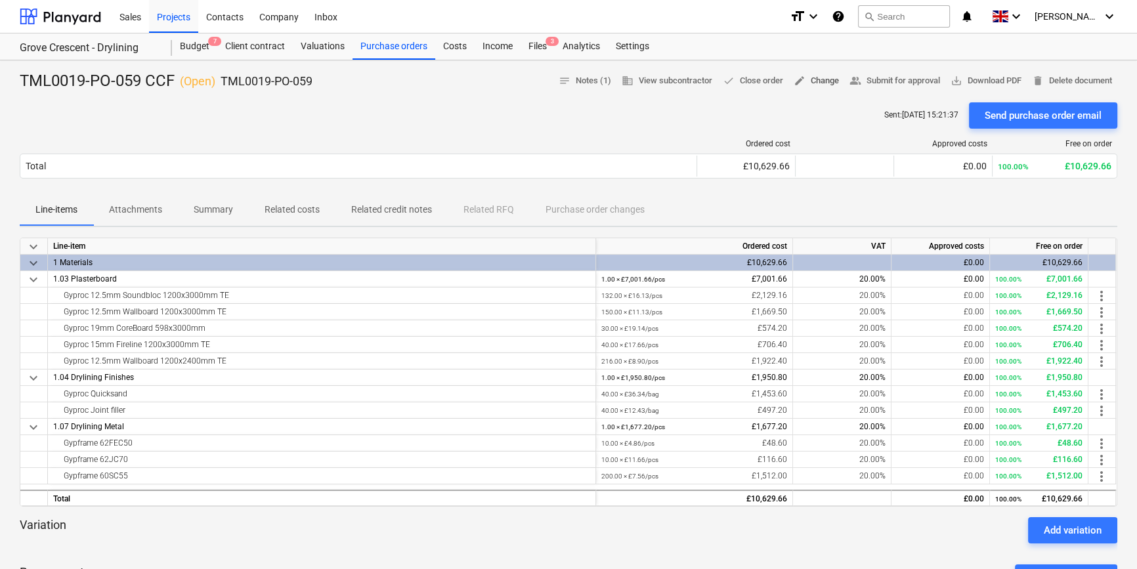
click at [813, 81] on span "edit Change" at bounding box center [816, 81] width 45 height 15
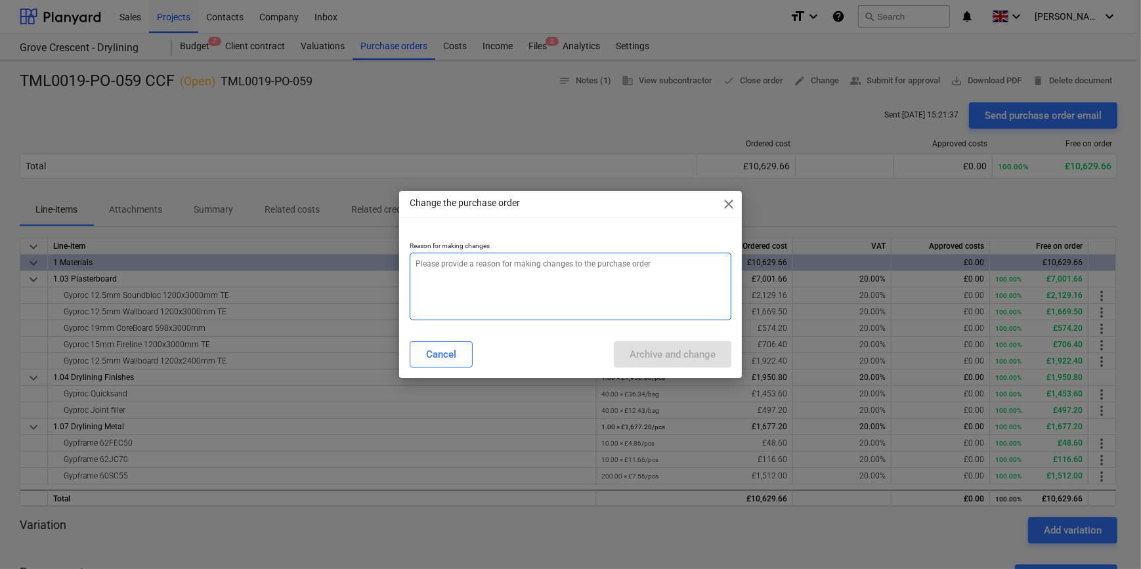
click at [423, 271] on textarea at bounding box center [570, 287] width 321 height 68
click at [420, 265] on textarea "Aditions" at bounding box center [570, 287] width 321 height 68
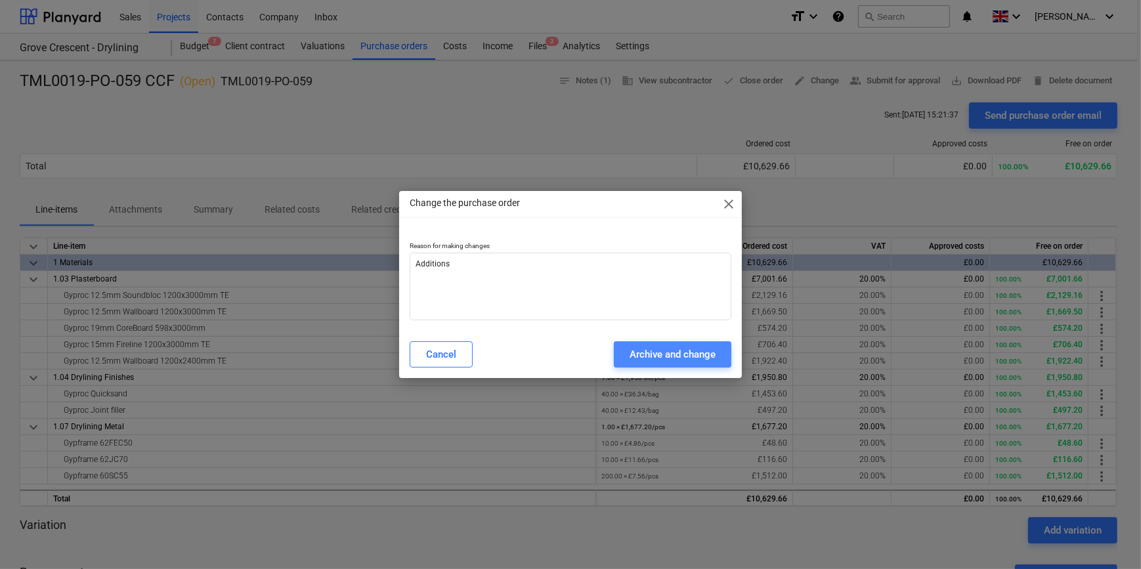
click at [669, 357] on div "Archive and change" at bounding box center [673, 354] width 86 height 17
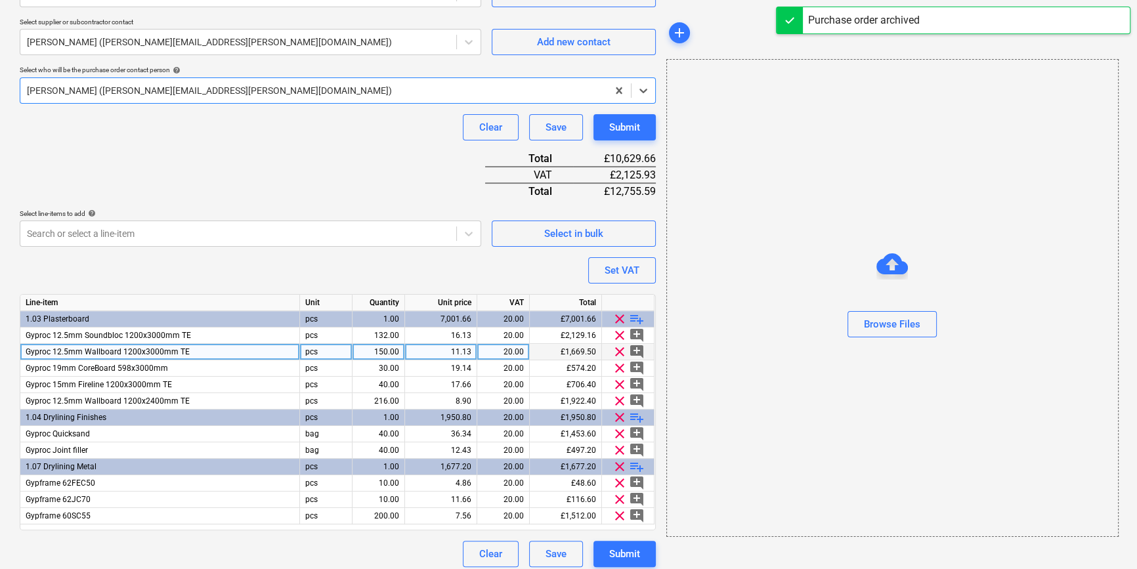
scroll to position [332, 0]
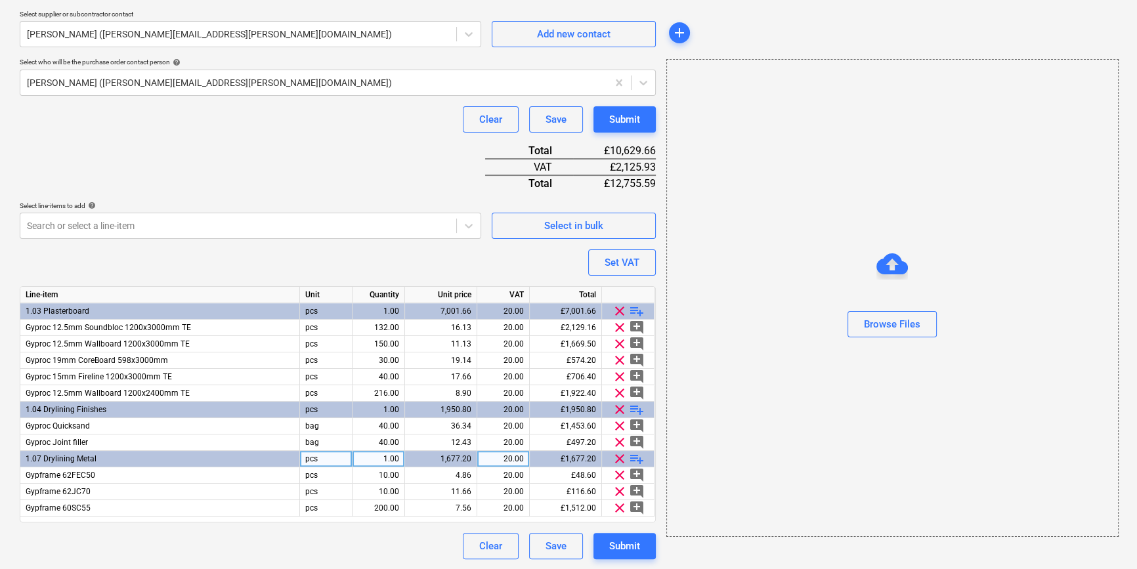
click at [634, 457] on span "playlist_add" at bounding box center [637, 459] width 16 height 16
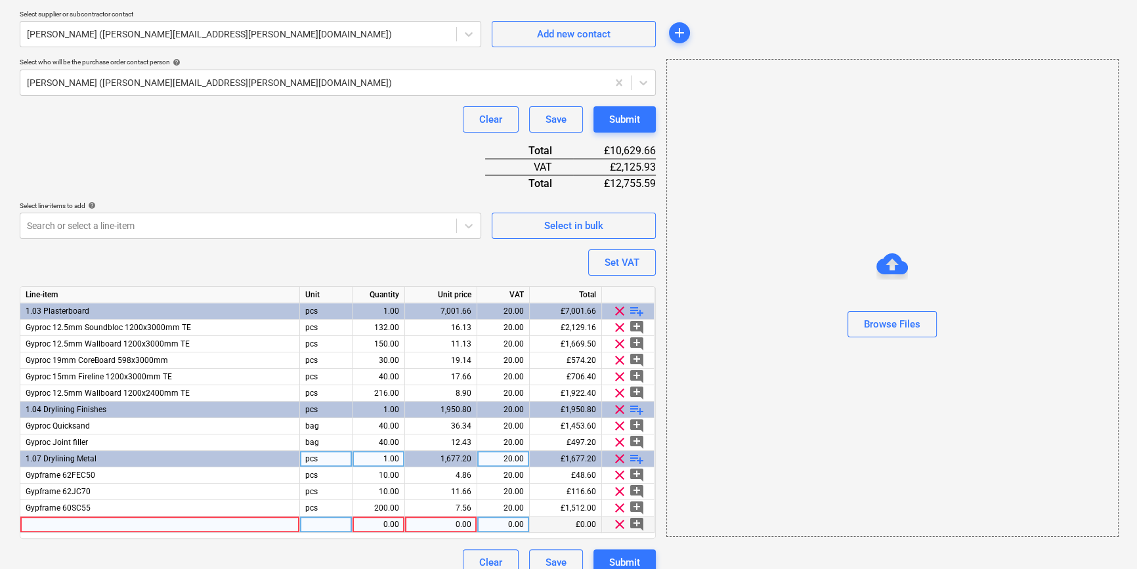
click at [37, 524] on div at bounding box center [160, 525] width 280 height 16
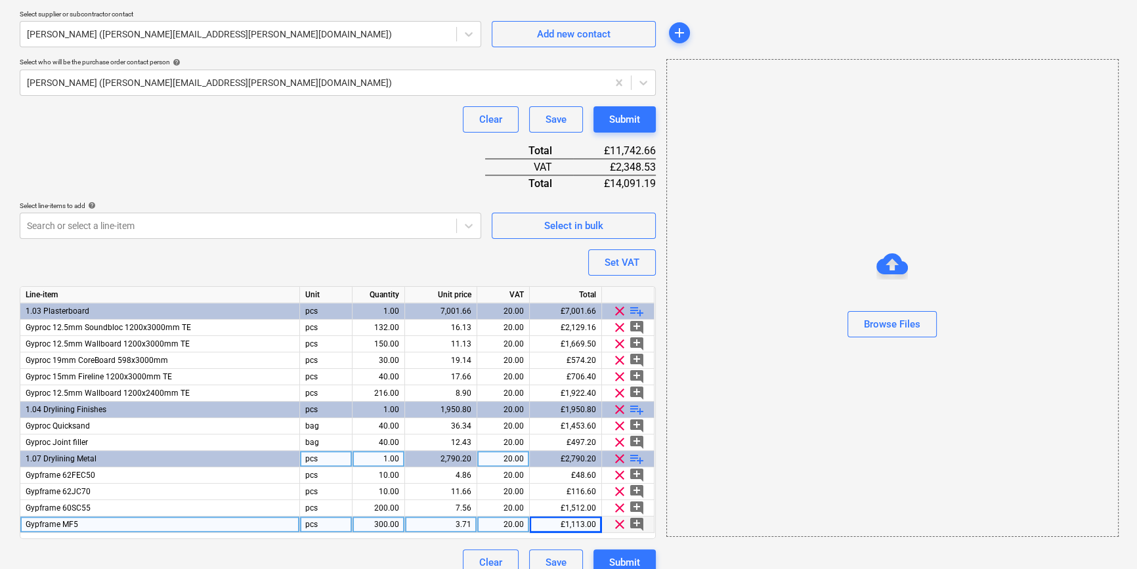
click at [629, 457] on span "playlist_add" at bounding box center [637, 459] width 16 height 16
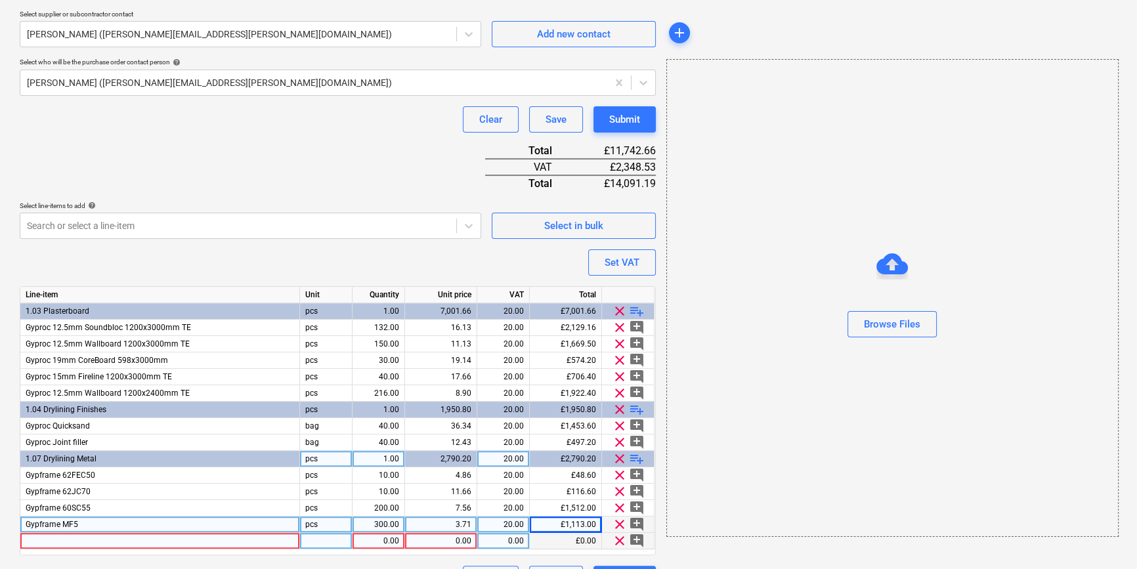
click at [59, 541] on div at bounding box center [160, 541] width 280 height 16
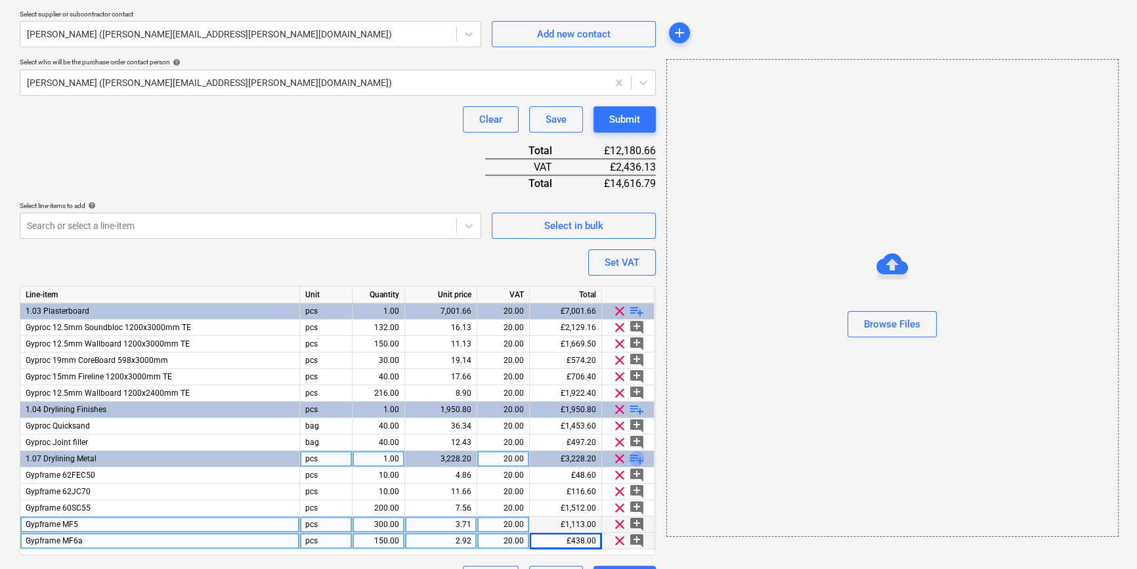
click at [636, 454] on span "playlist_add" at bounding box center [637, 459] width 16 height 16
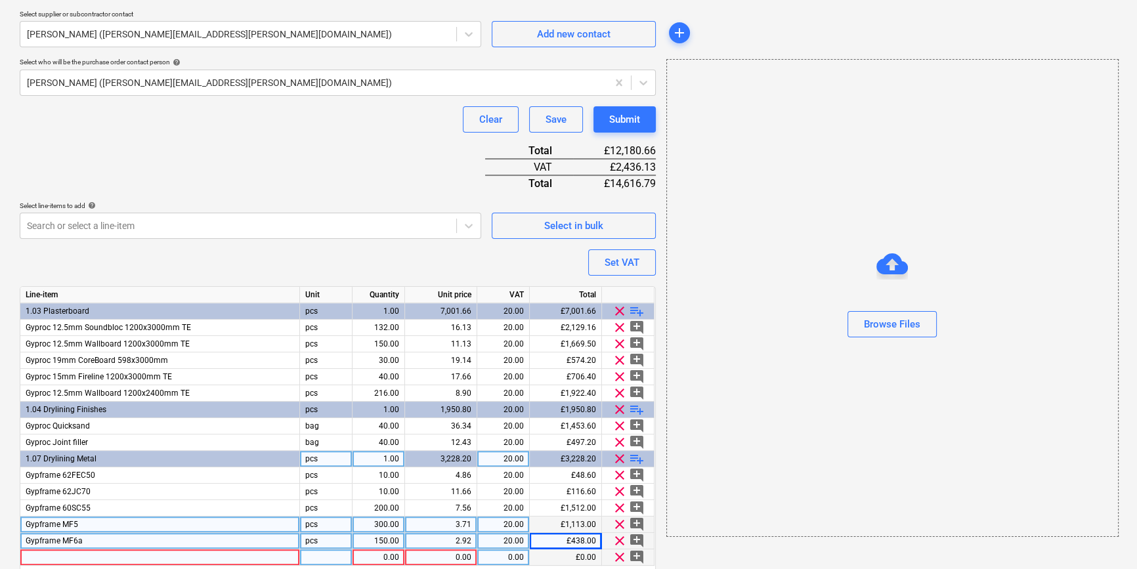
click at [47, 557] on div at bounding box center [160, 558] width 280 height 16
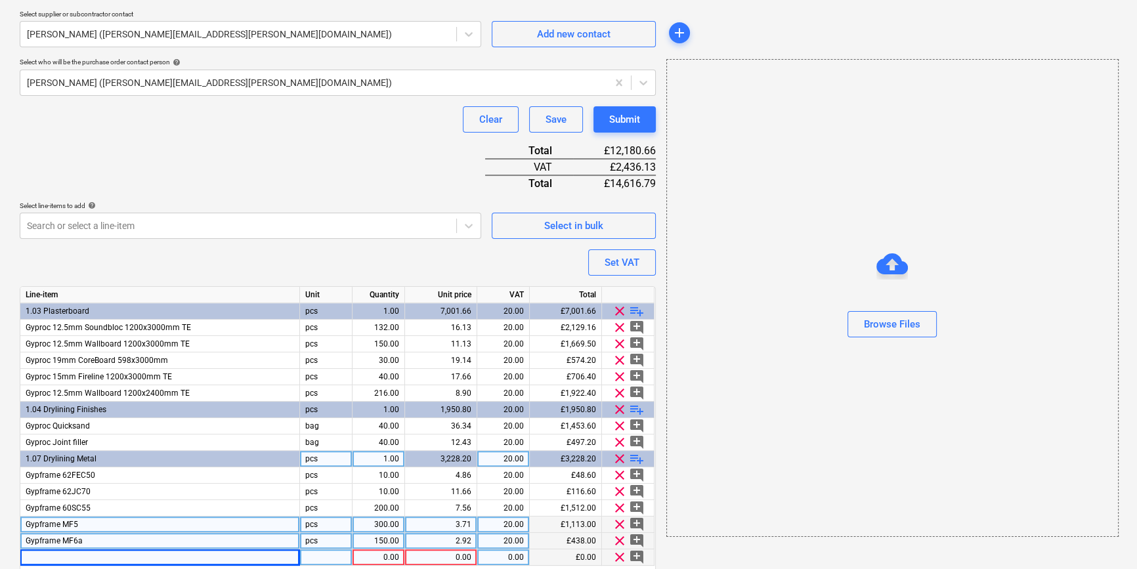
click at [32, 556] on div at bounding box center [160, 558] width 280 height 16
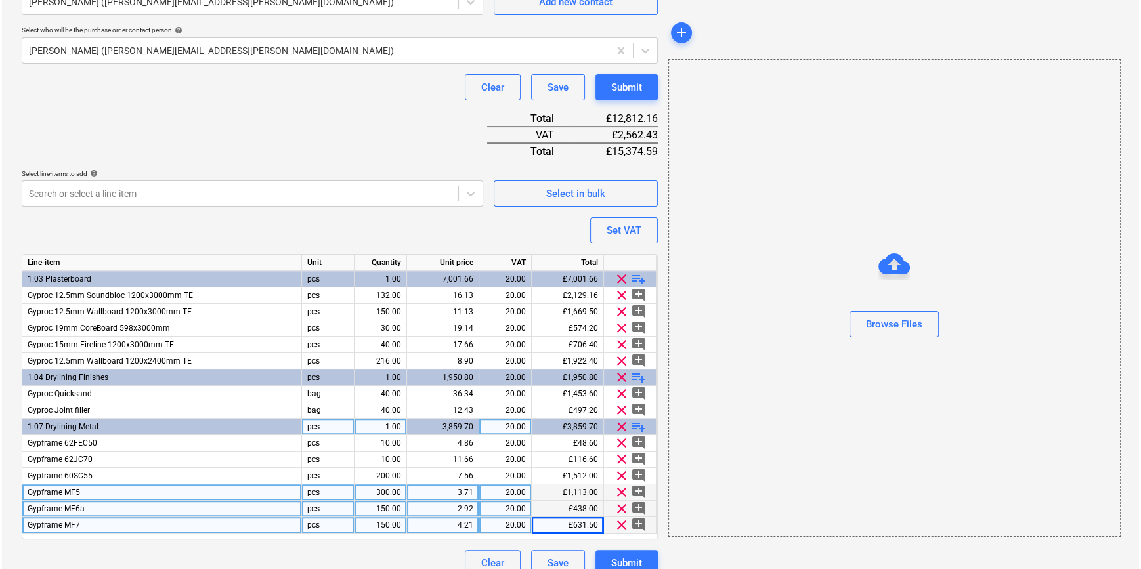
scroll to position [381, 0]
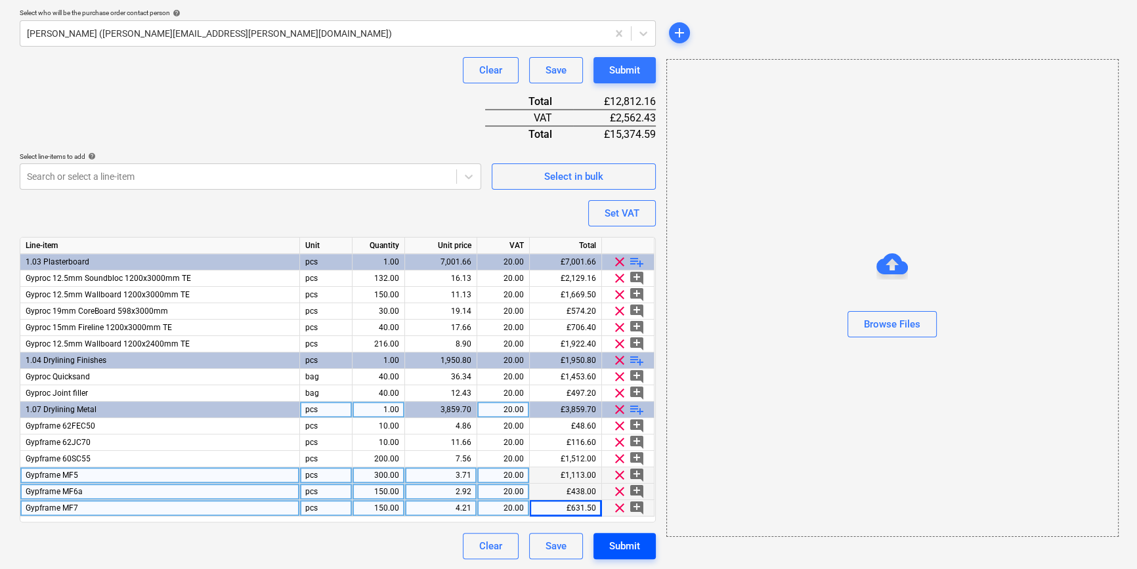
click at [627, 546] on div "Submit" at bounding box center [624, 546] width 31 height 17
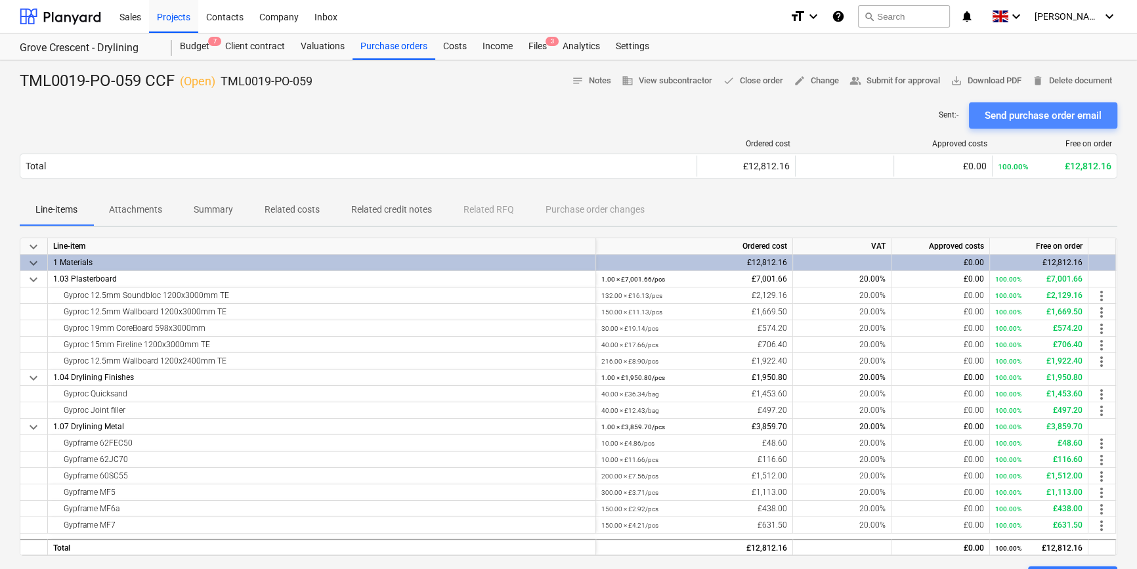
click at [1026, 115] on div "Send purchase order email" at bounding box center [1043, 115] width 117 height 17
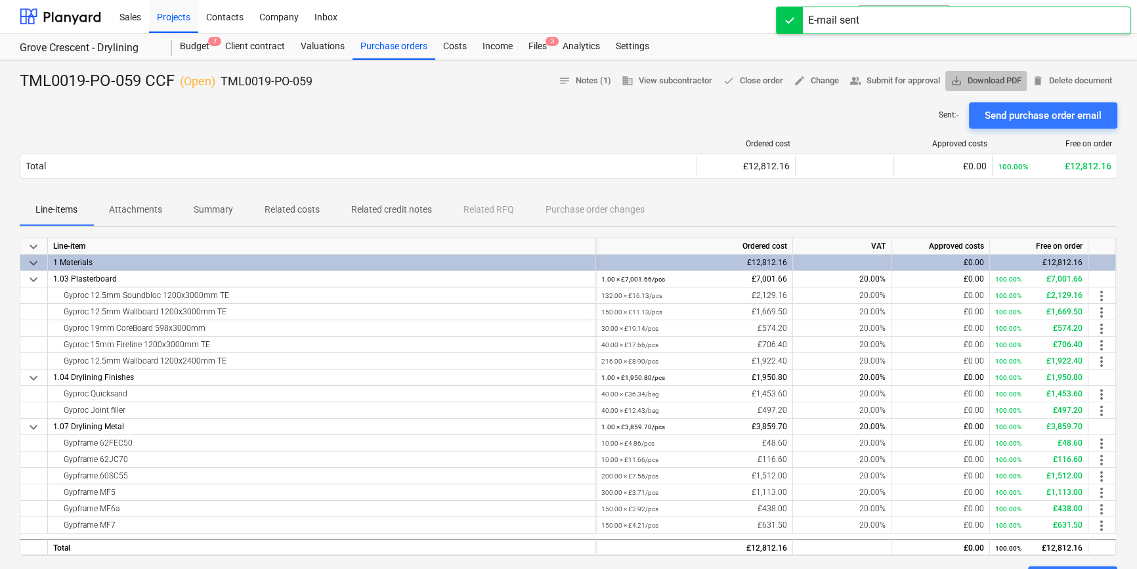
click at [991, 81] on span "save_alt Download PDF" at bounding box center [986, 81] width 71 height 15
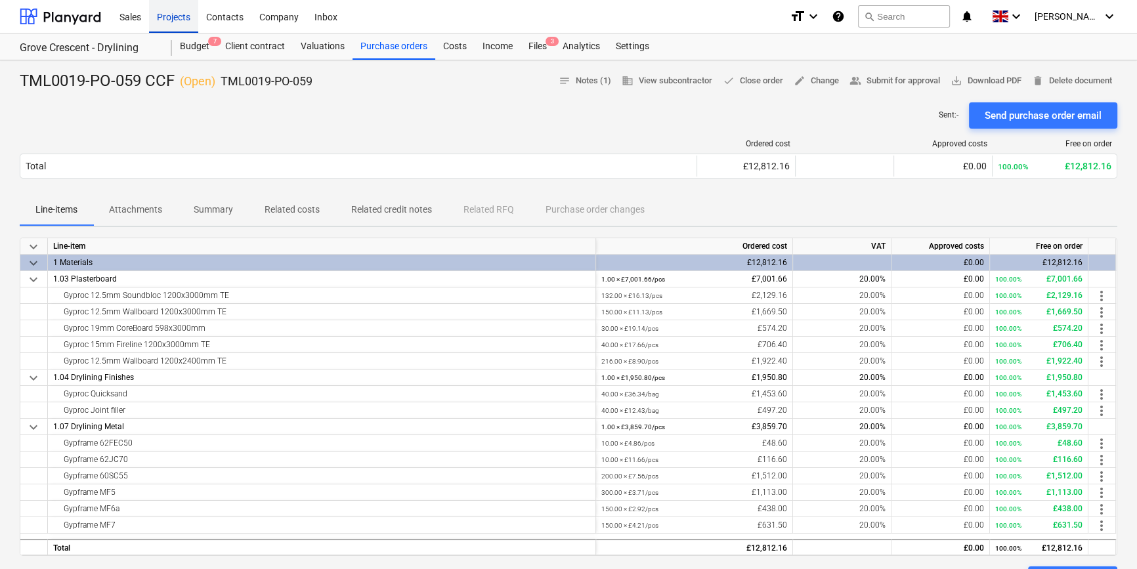
click at [180, 16] on div "Projects" at bounding box center [173, 15] width 49 height 33
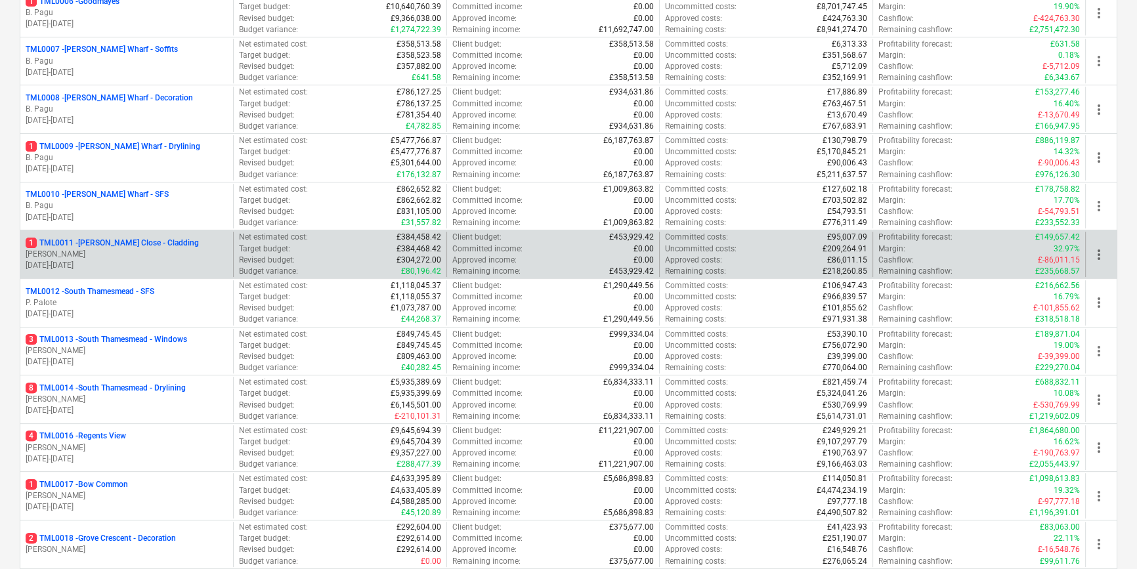
scroll to position [537, 0]
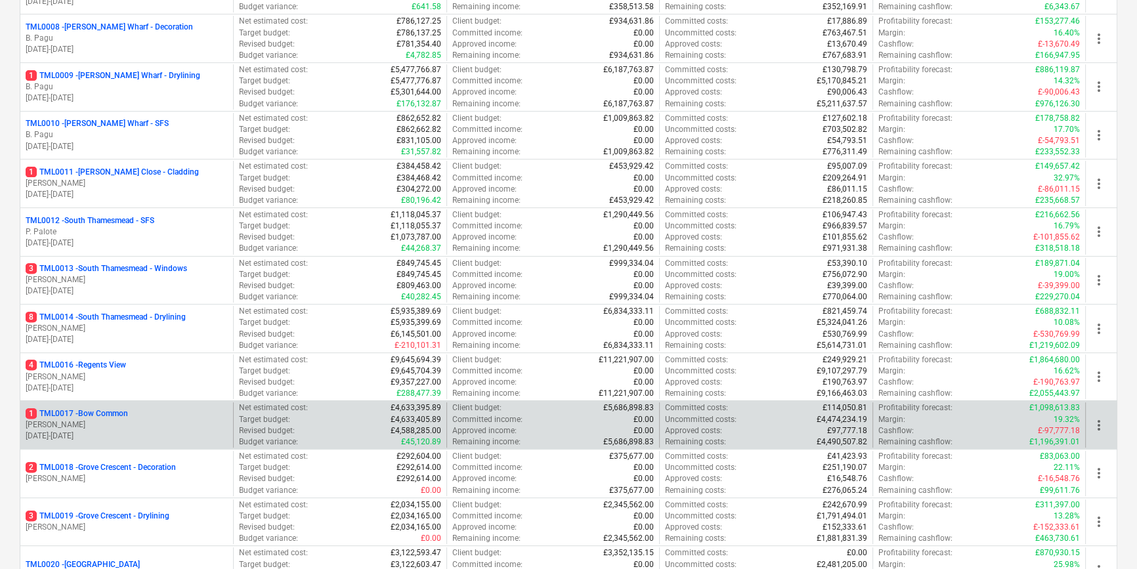
click at [122, 415] on p "1 TML0017 - Bow Common" at bounding box center [77, 413] width 102 height 11
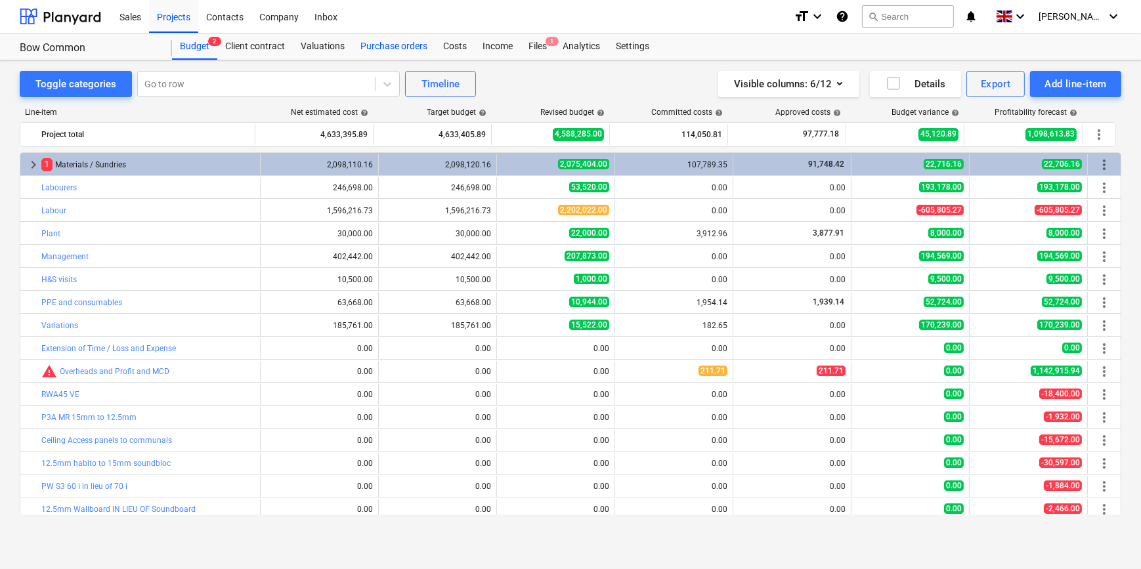
click at [401, 41] on div "Purchase orders" at bounding box center [394, 46] width 83 height 26
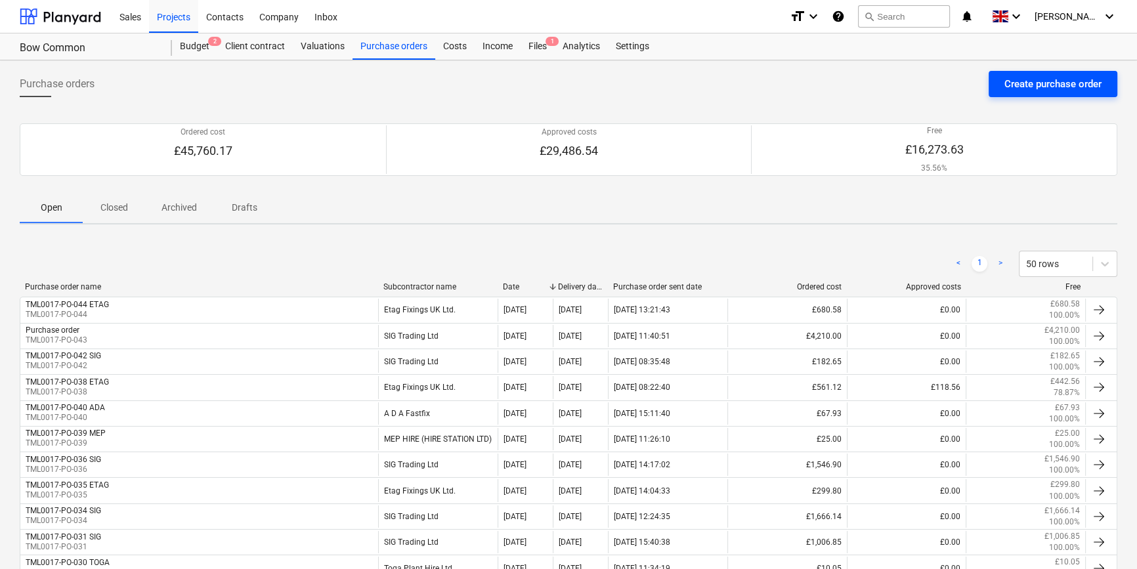
click at [1036, 85] on div "Create purchase order" at bounding box center [1053, 84] width 97 height 17
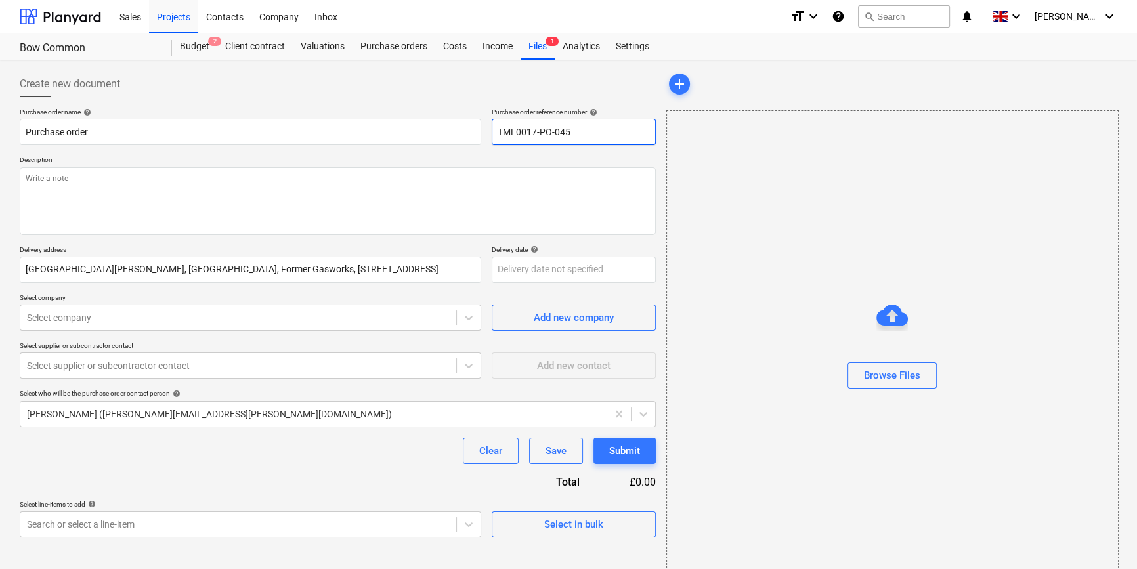
drag, startPoint x: 571, startPoint y: 131, endPoint x: 481, endPoint y: 132, distance: 89.3
click at [481, 132] on div "Purchase order name help Purchase order Purchase order reference number help TM…" at bounding box center [338, 126] width 636 height 37
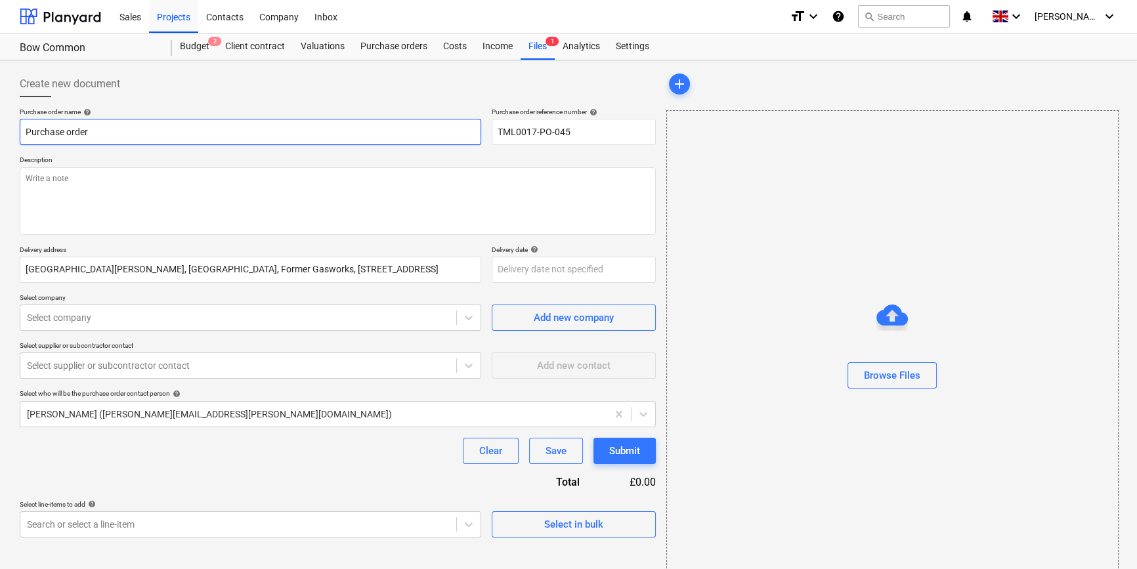
drag, startPoint x: 99, startPoint y: 129, endPoint x: 26, endPoint y: 132, distance: 72.3
click at [26, 132] on input "Purchase order" at bounding box center [251, 132] width 462 height 26
paste input "TML0017-PO-045"
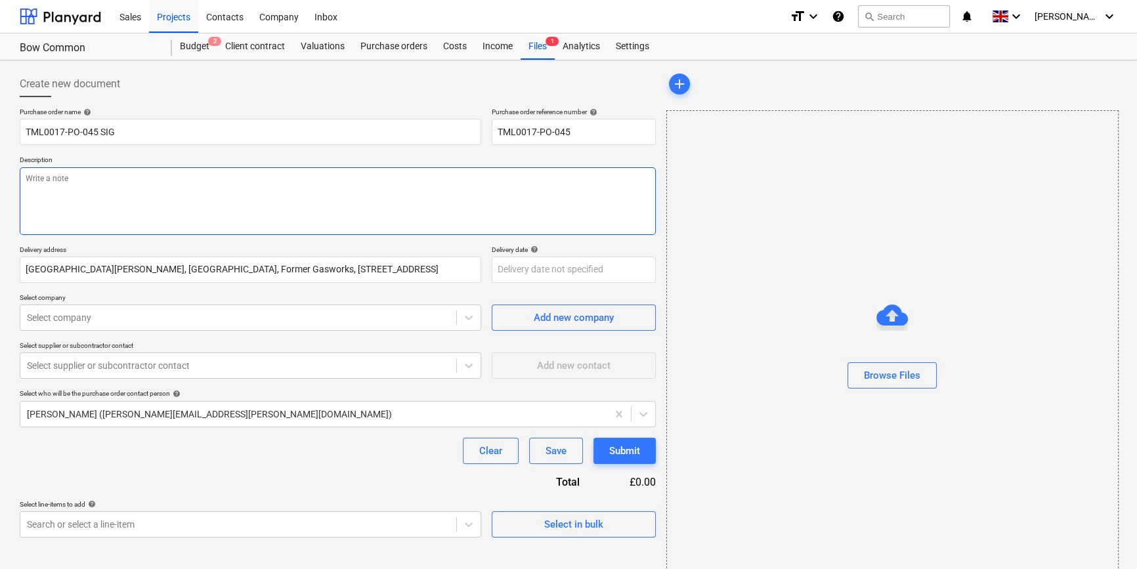
click at [33, 184] on textarea at bounding box center [338, 201] width 636 height 68
click at [81, 200] on textarea "Site contact [PERSON_NAME] [PHONE_NUMBER]" at bounding box center [338, 201] width 636 height 68
click at [164, 179] on textarea "Site contact [PERSON_NAME] [PHONE_NUMBER]" at bounding box center [338, 201] width 636 height 68
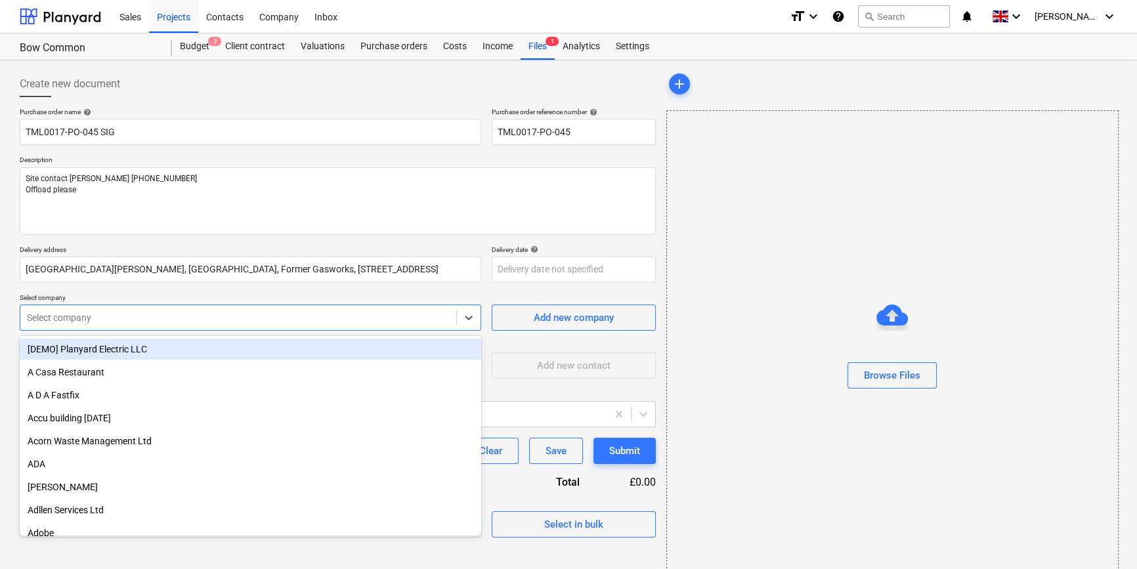
click at [177, 318] on div at bounding box center [238, 317] width 423 height 13
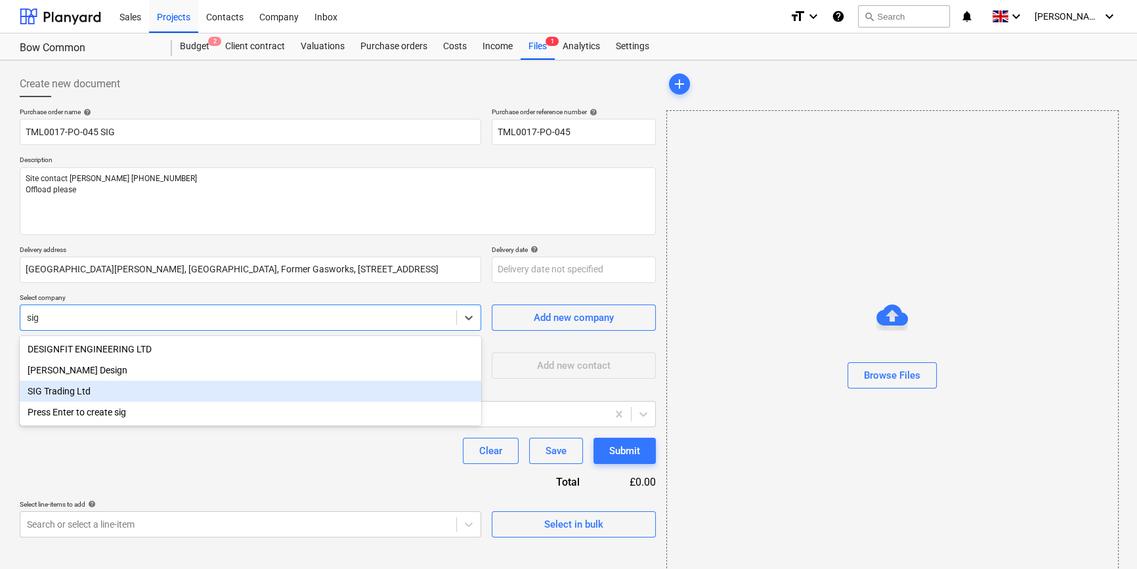
click at [85, 396] on div "SIG Trading Ltd" at bounding box center [251, 391] width 462 height 21
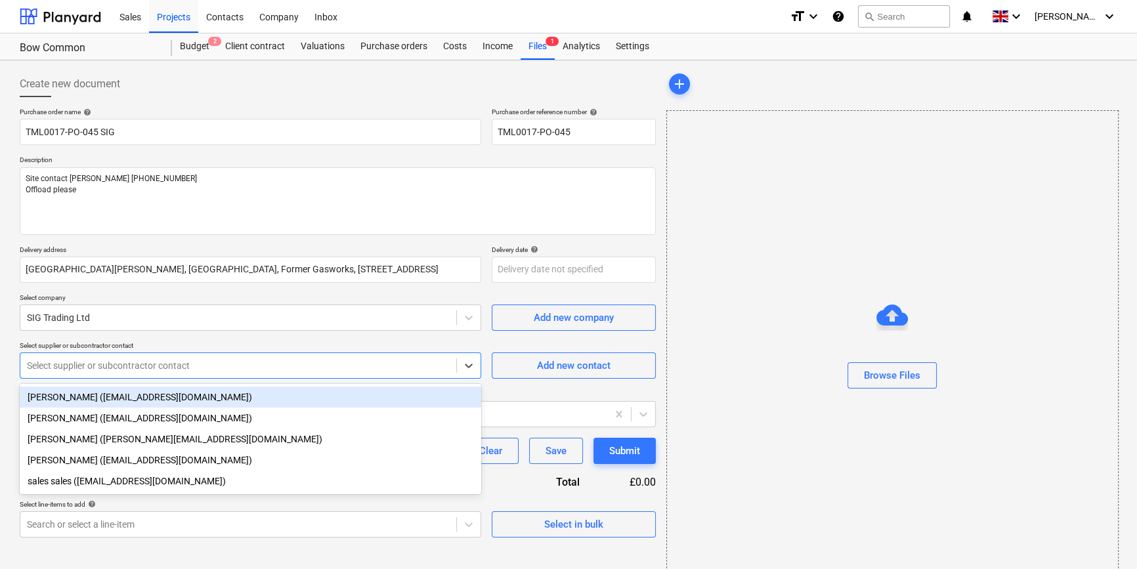
click at [88, 364] on div at bounding box center [238, 365] width 423 height 13
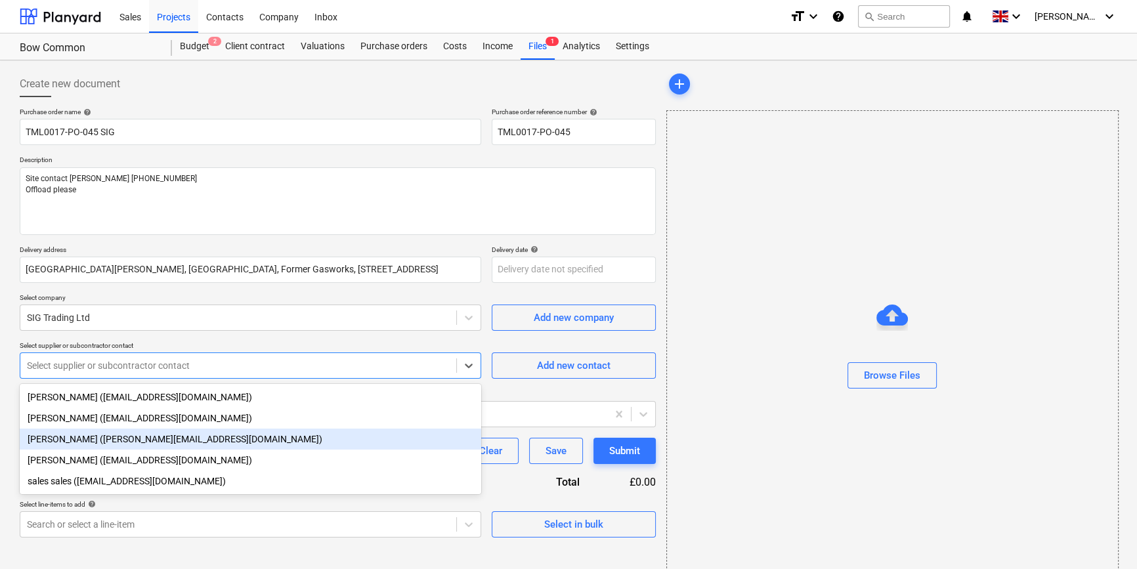
click at [87, 443] on div "[PERSON_NAME] ([PERSON_NAME][EMAIL_ADDRESS][DOMAIN_NAME])" at bounding box center [251, 439] width 462 height 21
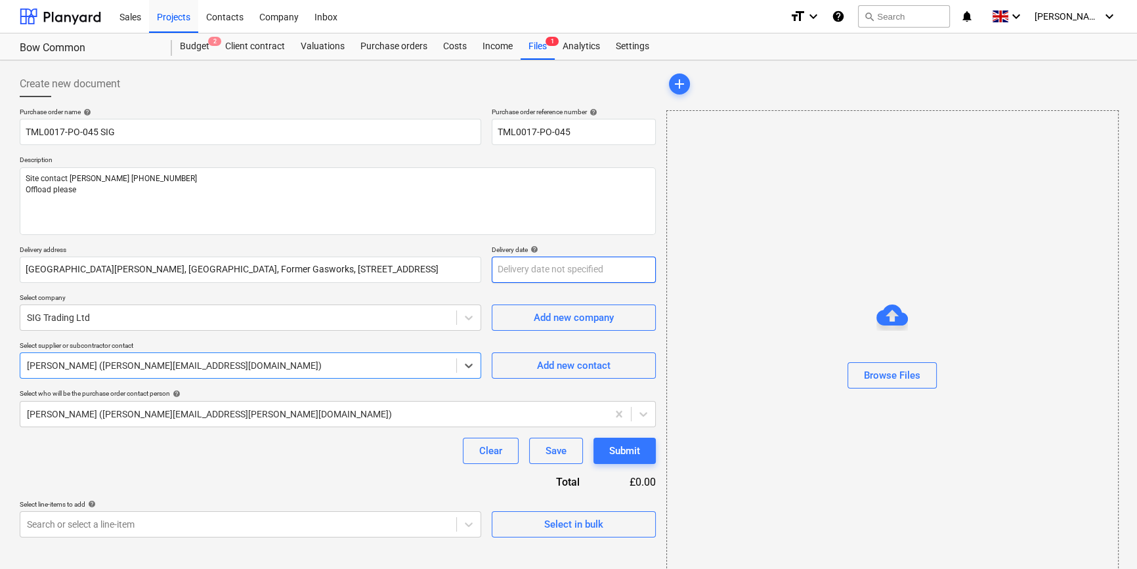
click at [545, 273] on body "Sales Projects Contacts Company Inbox format_size keyboard_arrow_down help sear…" at bounding box center [568, 284] width 1137 height 569
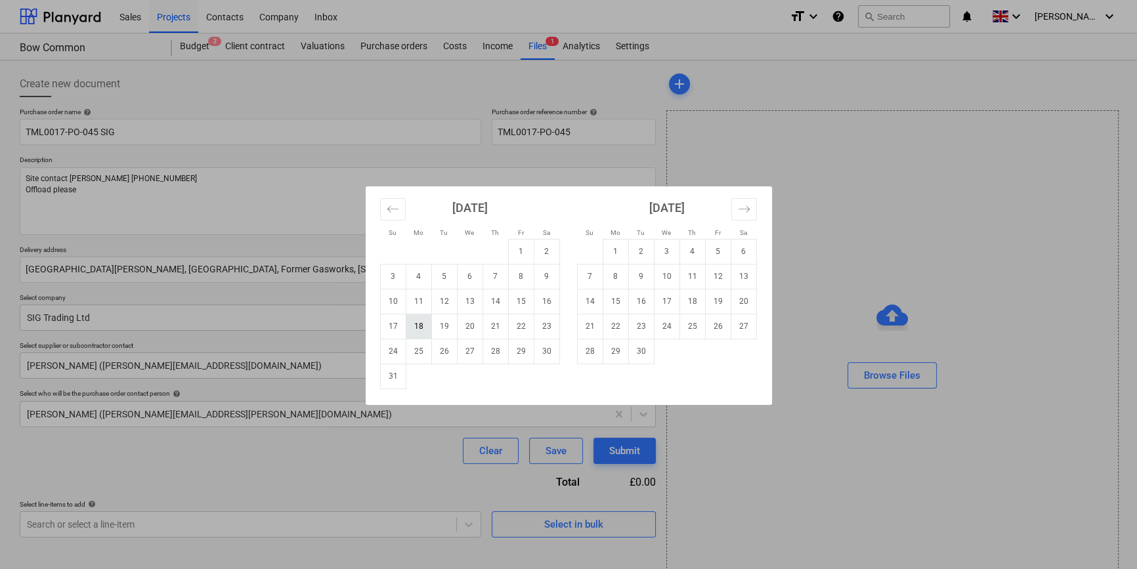
click at [414, 324] on td "18" at bounding box center [419, 326] width 26 height 25
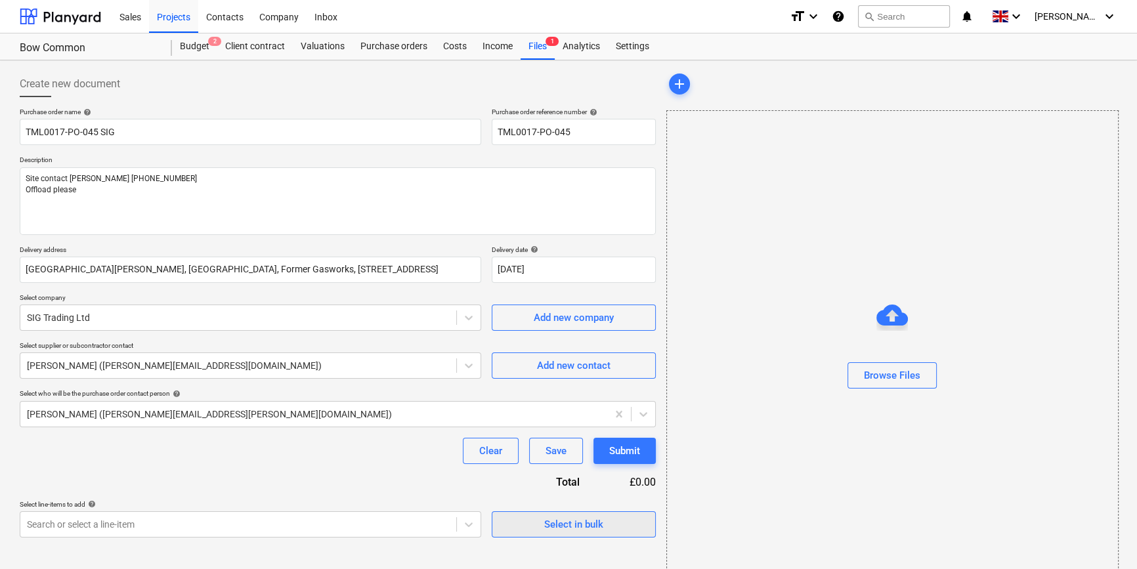
click at [558, 525] on div "Select in bulk" at bounding box center [573, 524] width 59 height 17
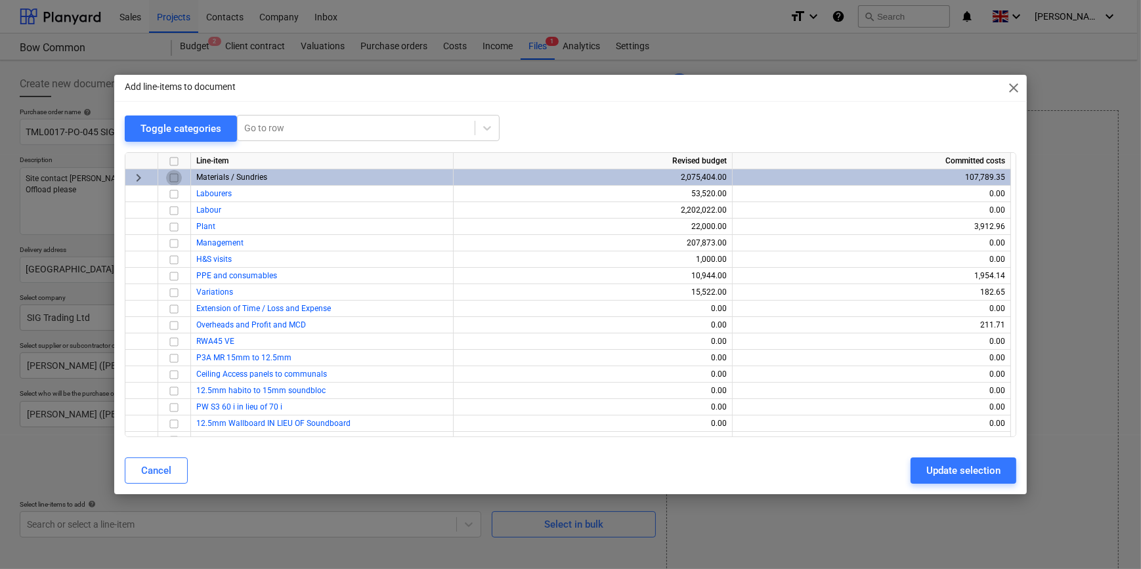
click at [171, 177] on input "checkbox" at bounding box center [174, 177] width 16 height 16
click at [994, 470] on div "Update selection" at bounding box center [964, 470] width 74 height 17
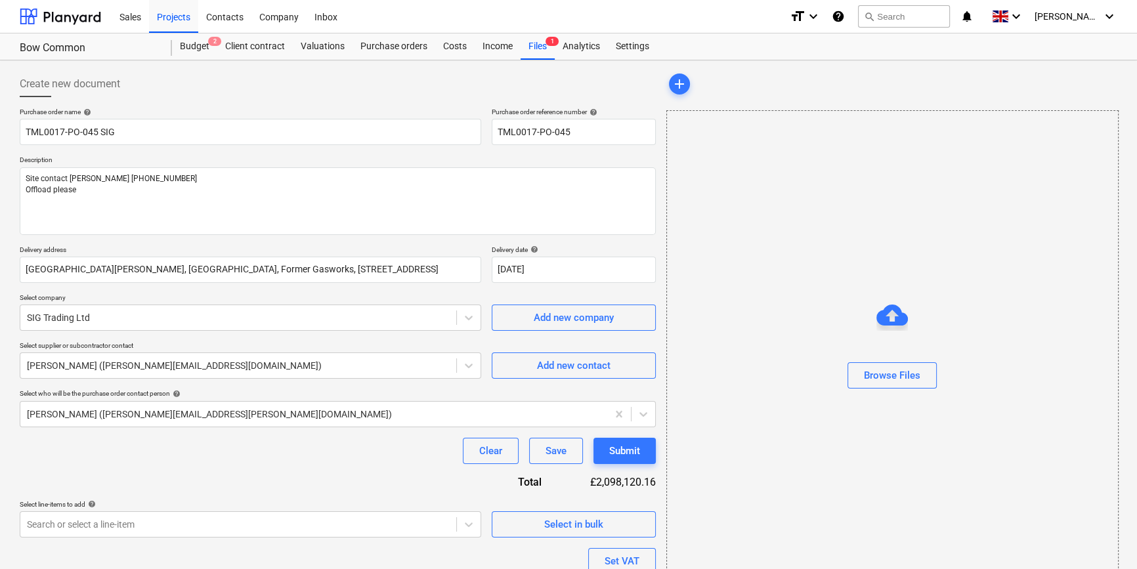
scroll to position [118, 0]
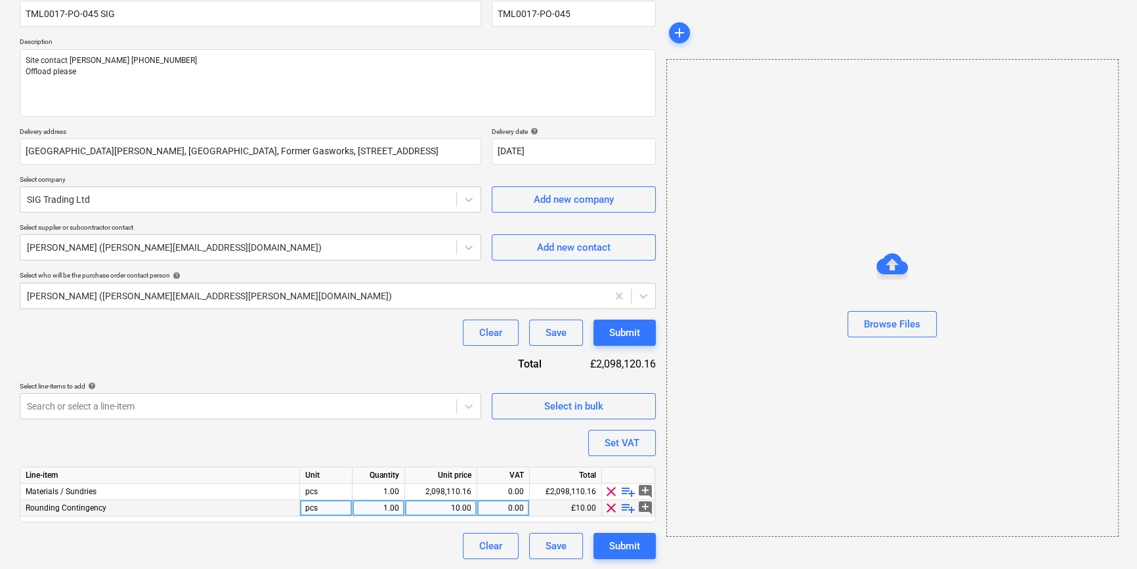
click at [609, 505] on span "clear" at bounding box center [612, 508] width 16 height 16
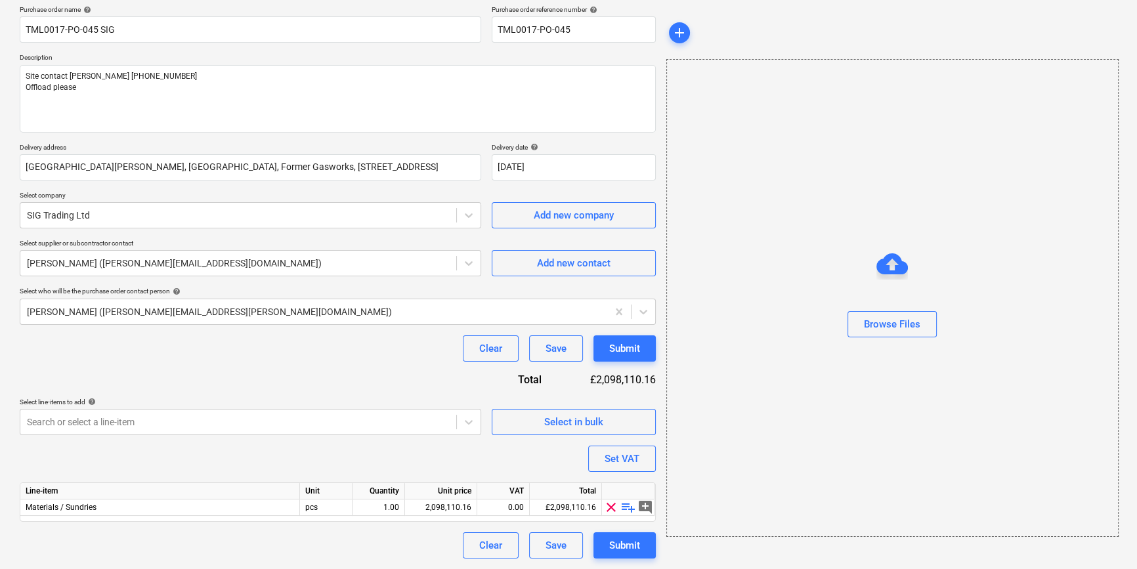
scroll to position [102, 0]
click at [626, 506] on span "playlist_add" at bounding box center [629, 508] width 16 height 16
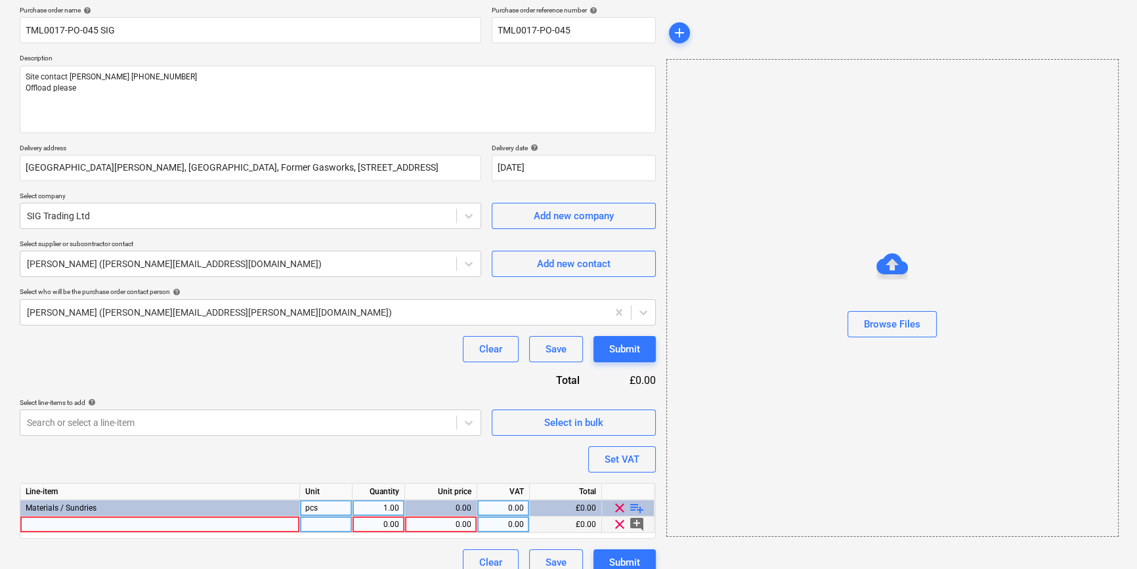
click at [59, 528] on div at bounding box center [160, 525] width 280 height 16
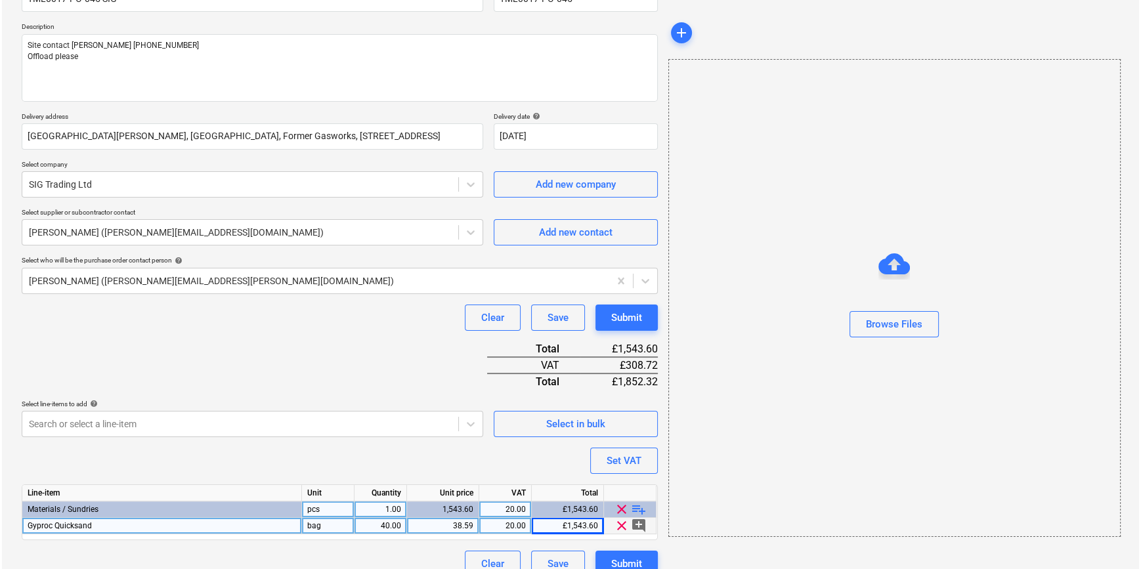
scroll to position [151, 0]
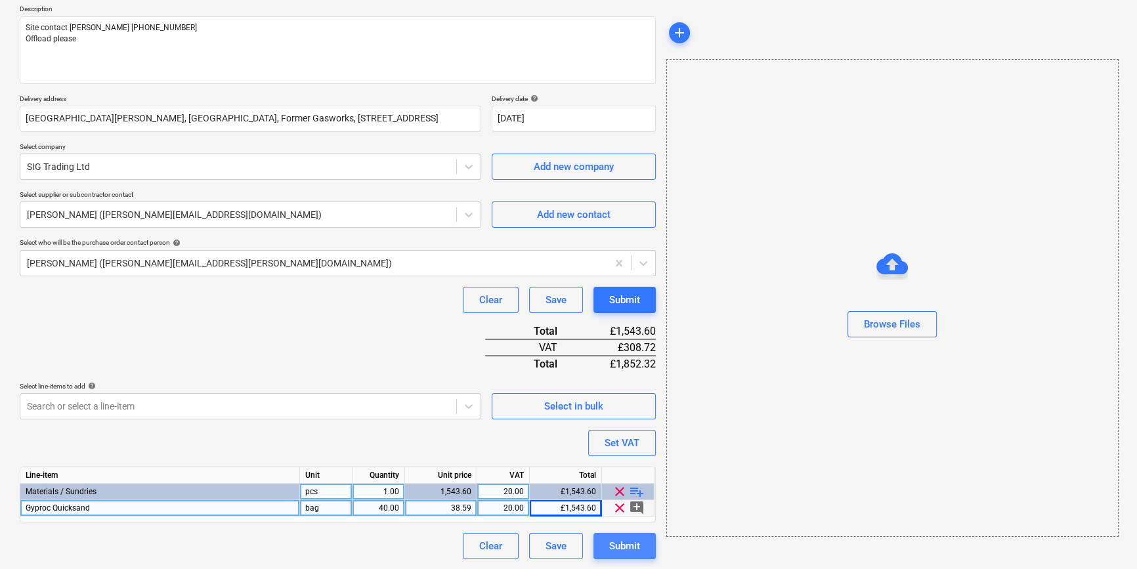
click at [619, 548] on div "Submit" at bounding box center [624, 546] width 31 height 17
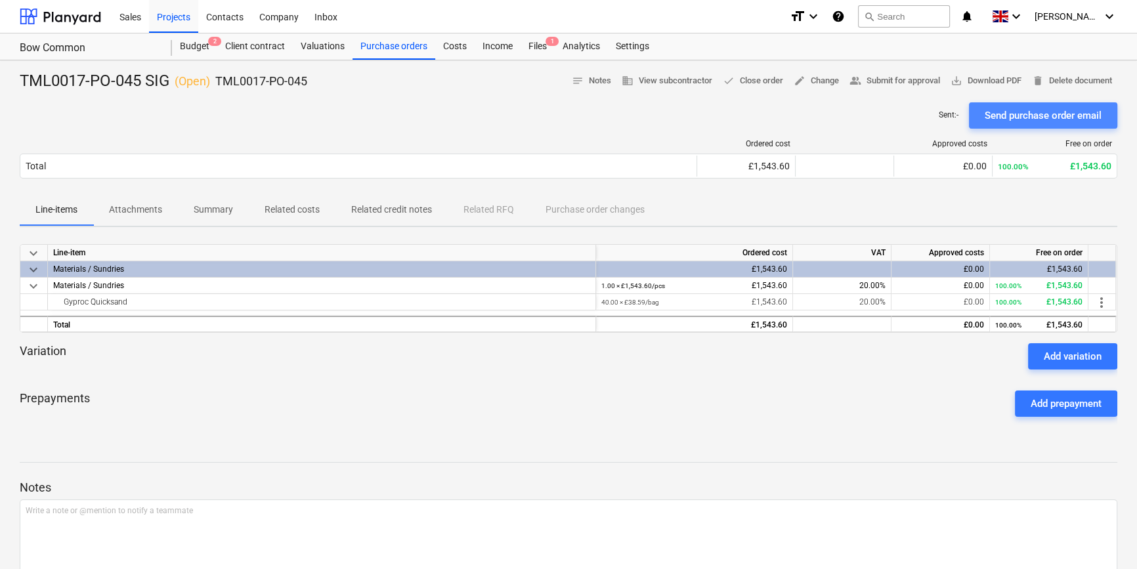
click at [1034, 113] on div "Send purchase order email" at bounding box center [1043, 115] width 117 height 17
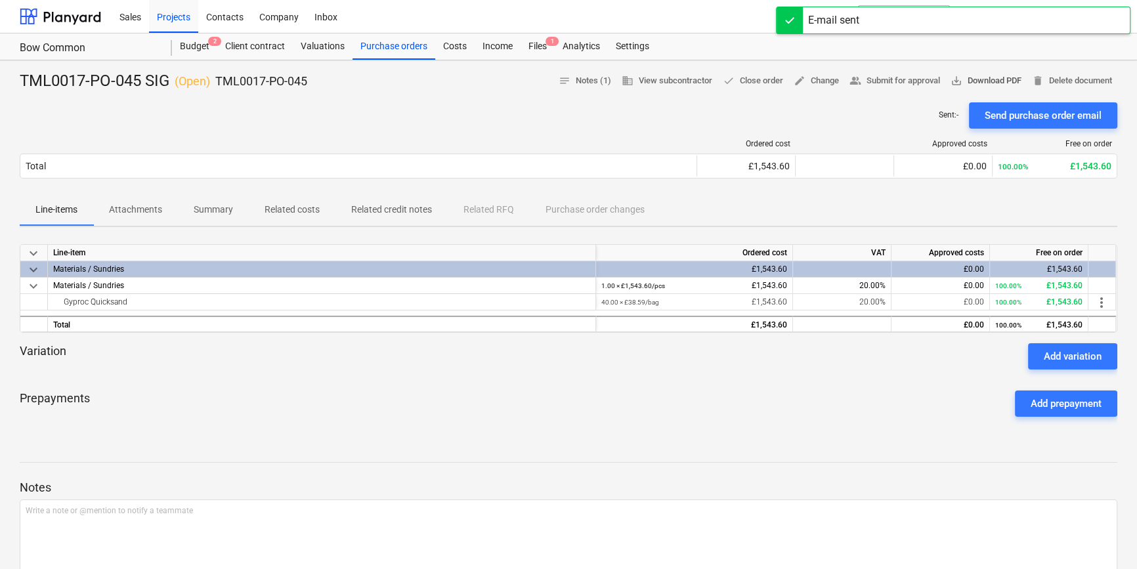
click at [1003, 81] on span "save_alt Download PDF" at bounding box center [986, 81] width 71 height 15
